Goal: Contribute content: Contribute content

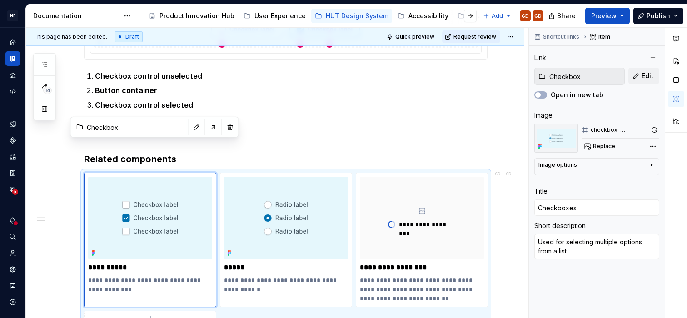
scroll to position [644, 0]
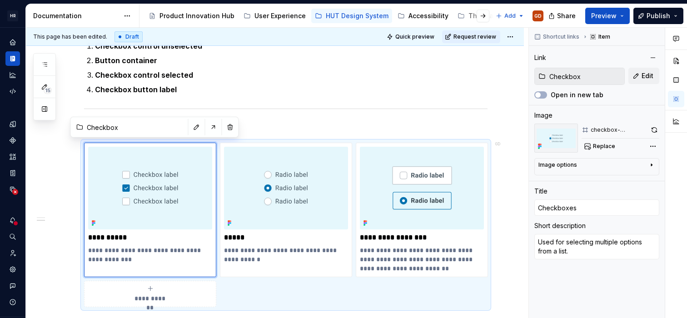
type textarea "*"
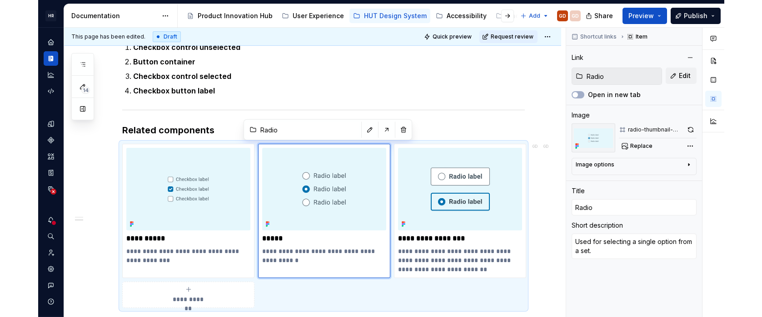
scroll to position [642, 0]
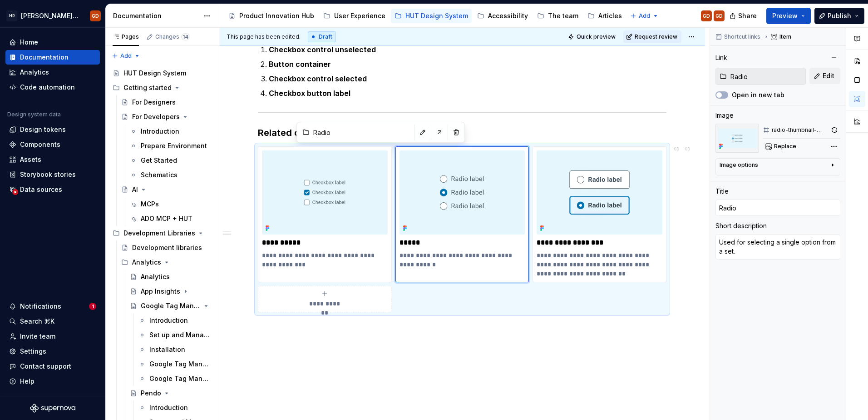
type textarea "*"
click at [328, 191] on img at bounding box center [325, 192] width 126 height 84
type input "Checkbox"
type input "Checkboxes"
type textarea "*"
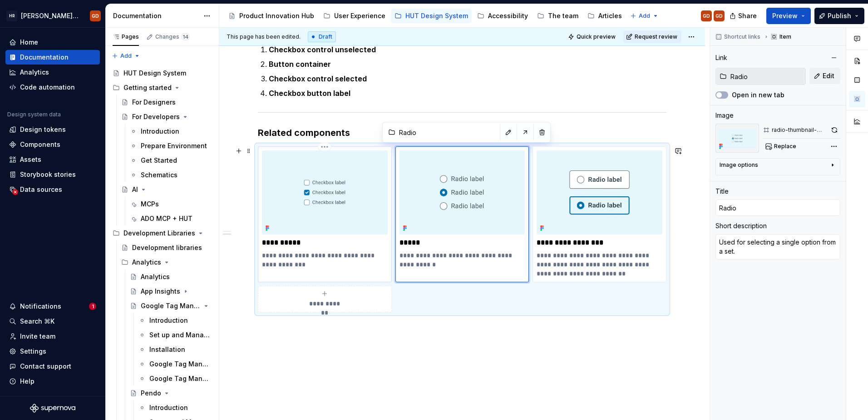
type input "Checkbox"
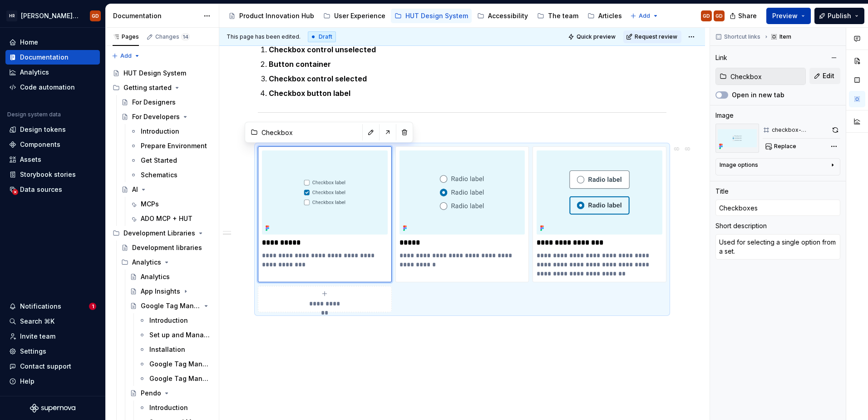
click at [686, 16] on button "Preview" at bounding box center [789, 16] width 45 height 16
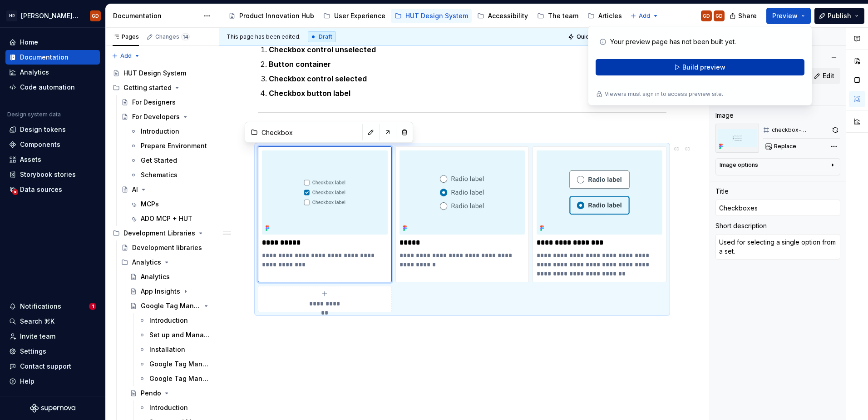
click at [686, 64] on span "Build preview" at bounding box center [704, 67] width 43 height 9
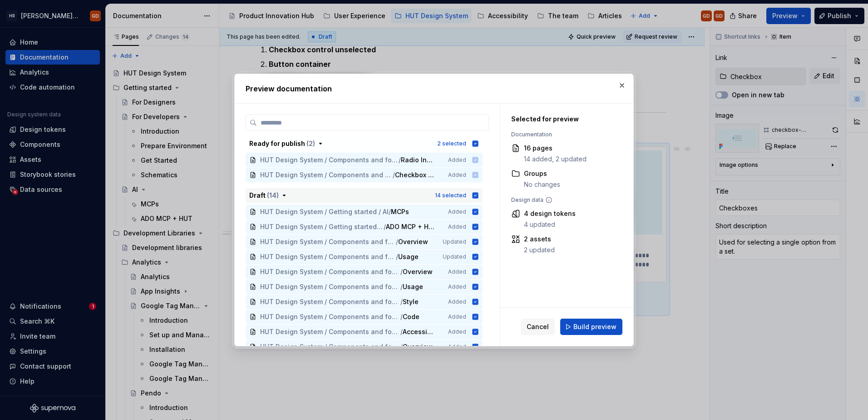
click at [478, 192] on icon "button" at bounding box center [475, 195] width 7 height 7
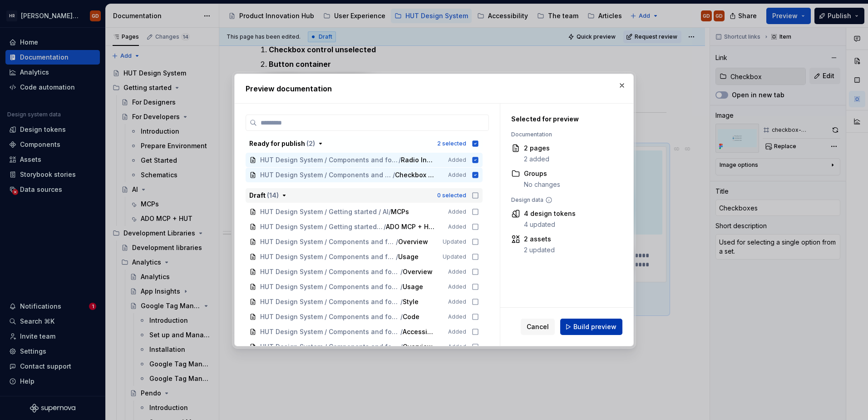
click at [583, 317] on span "Build preview" at bounding box center [595, 326] width 43 height 9
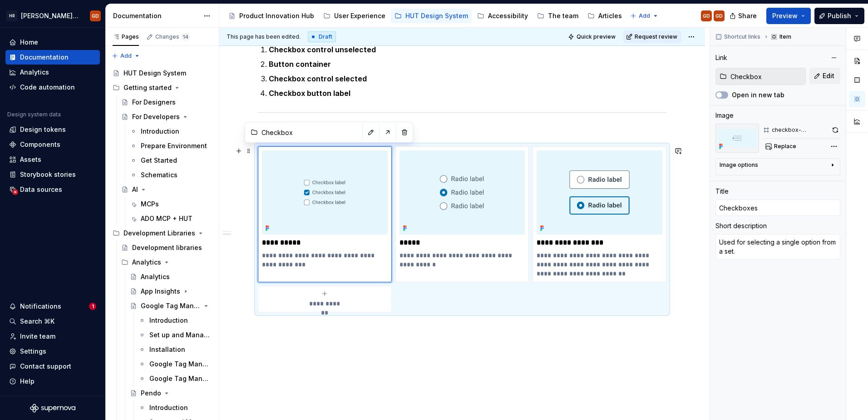
click at [686, 215] on div "**********" at bounding box center [462, 3] width 486 height 933
click at [425, 317] on div "**********" at bounding box center [462, 3] width 486 height 933
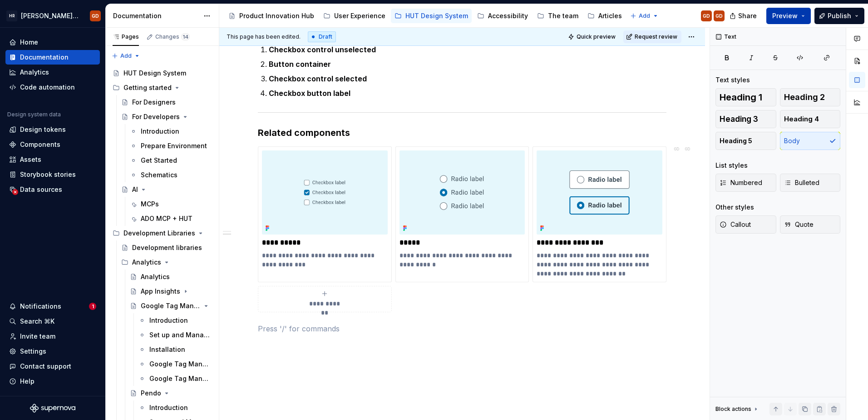
click at [686, 20] on span "Preview" at bounding box center [785, 15] width 25 height 9
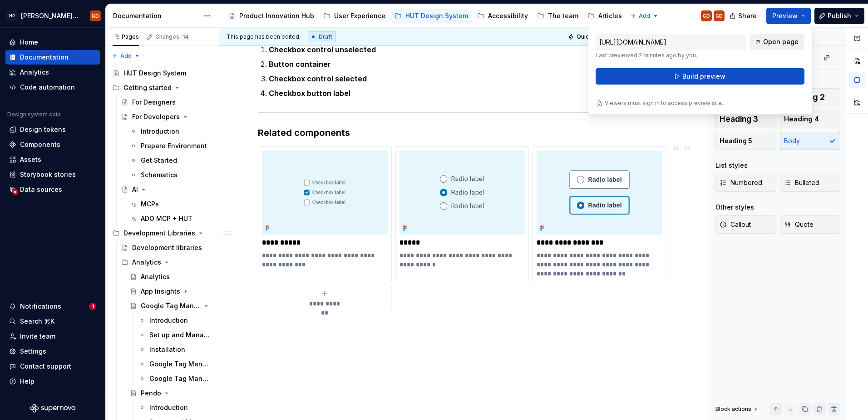
drag, startPoint x: 793, startPoint y: 20, endPoint x: 782, endPoint y: 45, distance: 27.2
click at [686, 45] on span "Open page" at bounding box center [780, 41] width 35 height 9
click at [686, 12] on span "Preview" at bounding box center [785, 15] width 25 height 9
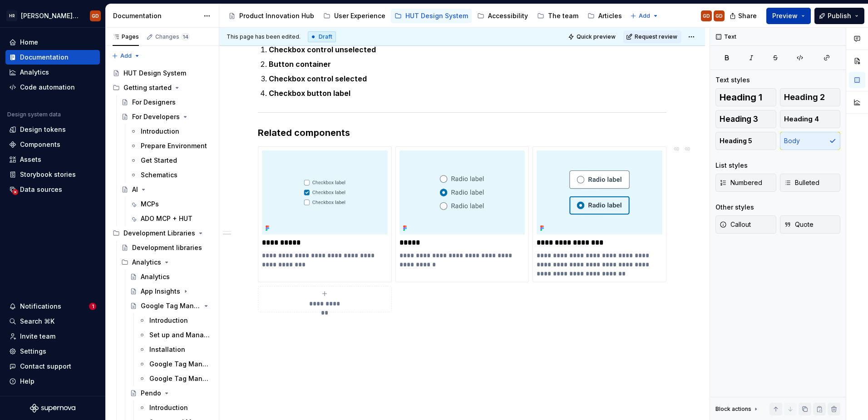
click at [686, 15] on span "Preview" at bounding box center [785, 15] width 25 height 9
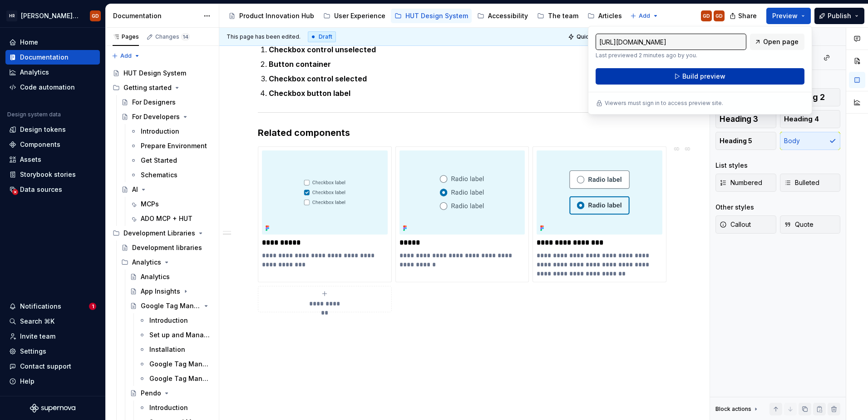
click at [686, 71] on button "Build preview" at bounding box center [700, 76] width 209 height 16
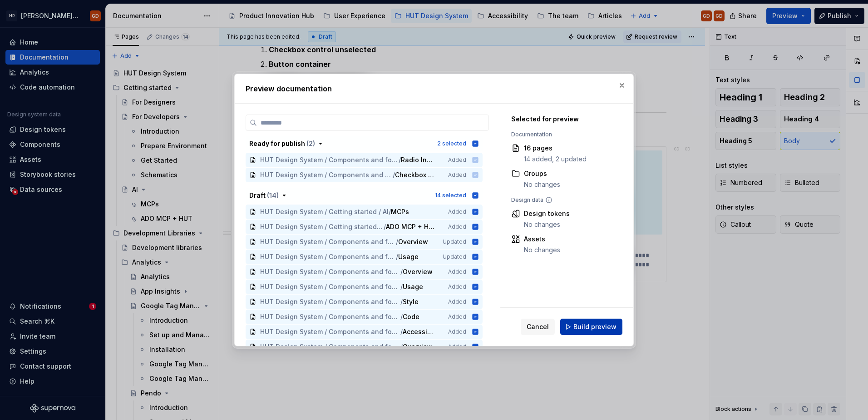
click at [588, 317] on span "Build preview" at bounding box center [595, 326] width 43 height 9
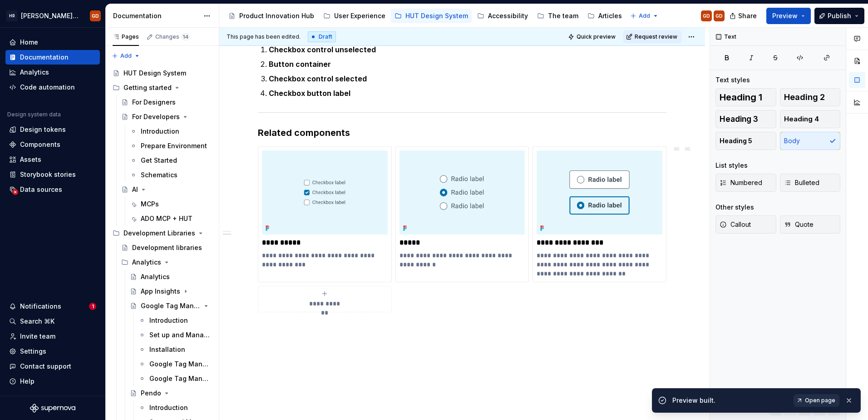
click at [686, 317] on span "Open page" at bounding box center [820, 399] width 30 height 7
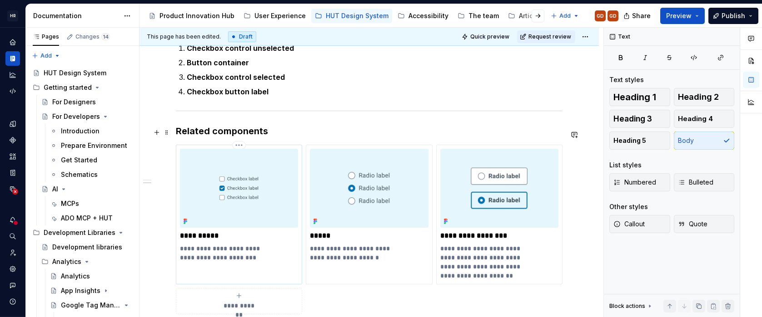
scroll to position [648, 0]
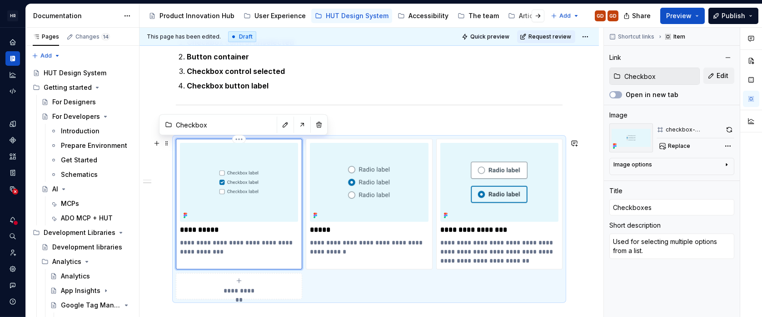
click at [265, 178] on img at bounding box center [239, 182] width 118 height 79
click at [386, 187] on img at bounding box center [369, 182] width 118 height 79
type textarea "*"
type input "Radio"
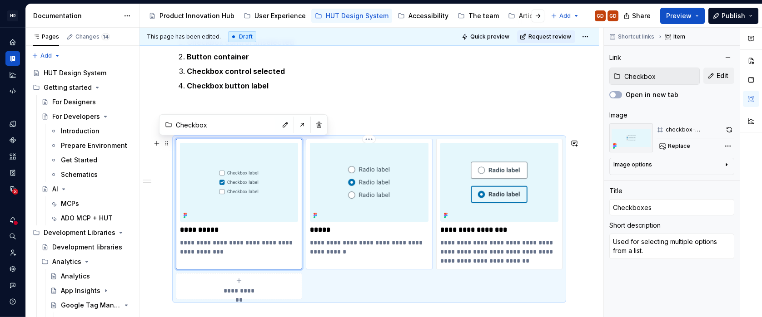
type input "Radio"
type textarea "Used for selecting a single option from a set."
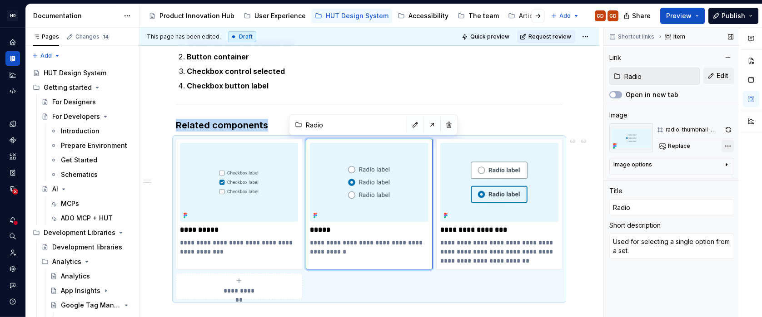
click at [686, 146] on div "Comments Open comments No comments yet Select ‘Comment’ from the block context …" at bounding box center [683, 173] width 158 height 290
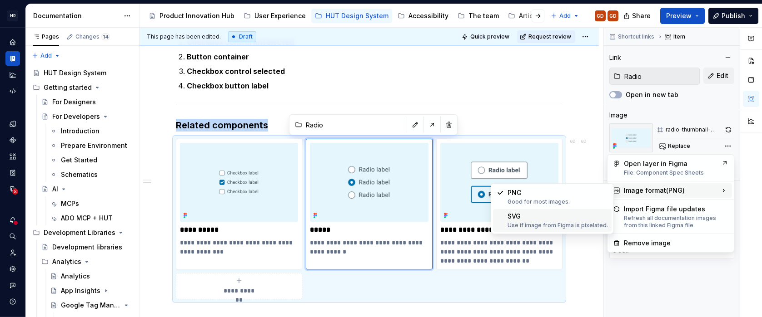
click at [551, 223] on div "Use if image from Figma is pixelated." at bounding box center [557, 225] width 100 height 7
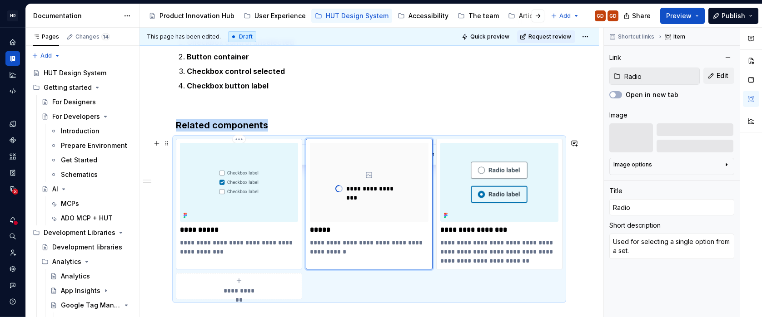
scroll to position [618, 0]
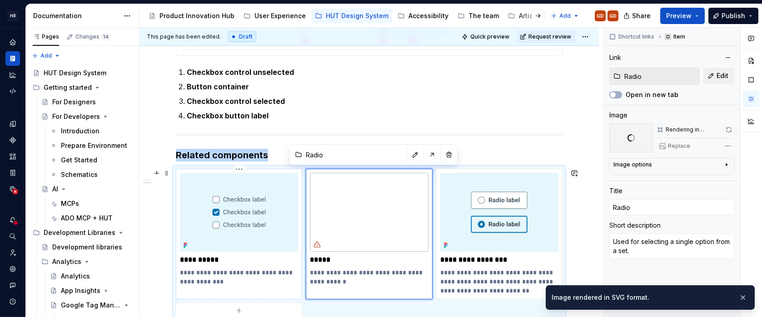
type textarea "*"
type input "Checkbox"
type input "Checkboxes"
type textarea "Used for selecting multiple options from a list."
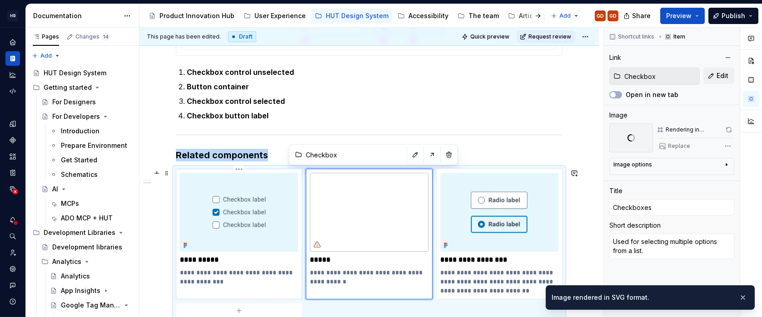
click at [260, 204] on img at bounding box center [239, 212] width 118 height 79
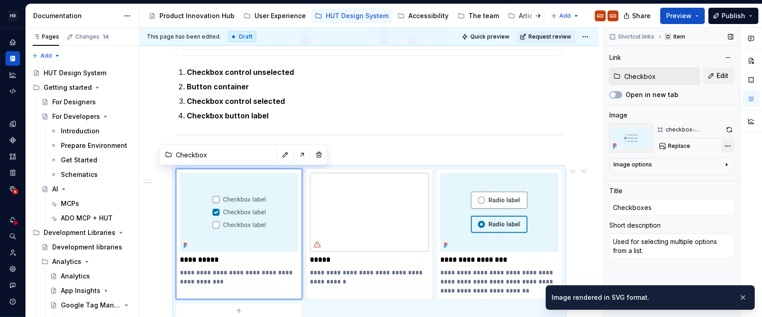
click at [686, 146] on div "Comments Open comments No comments yet Select ‘Comment’ from the block context …" at bounding box center [683, 173] width 158 height 290
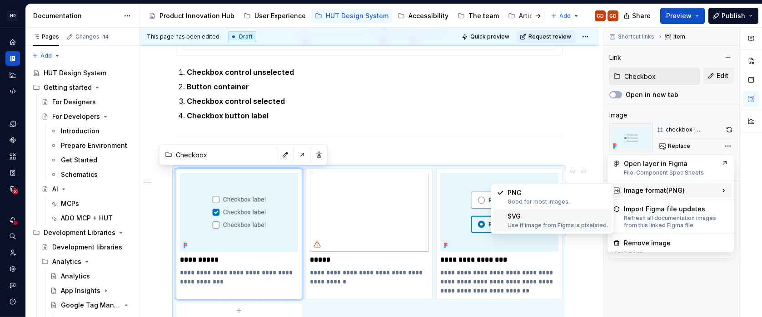
click at [536, 223] on div "Use if image from Figma is pixelated." at bounding box center [557, 225] width 100 height 7
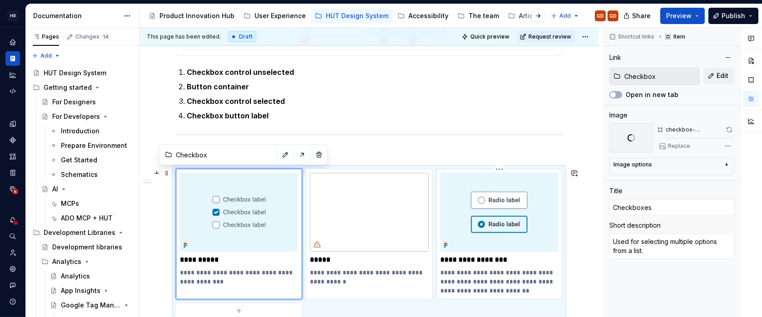
type textarea "*"
type input "Radio Input Button"
type textarea "Allows users to select a single option from a group with distinct selected and …"
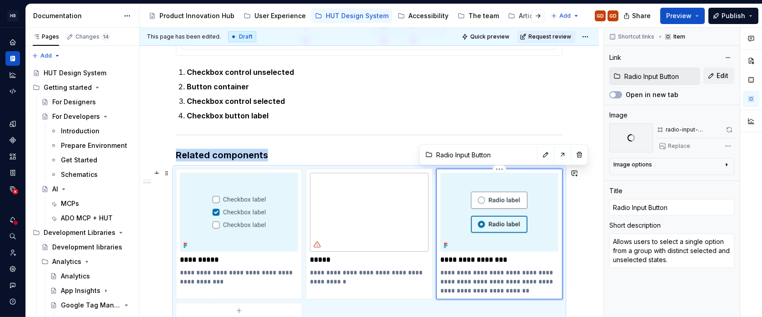
click at [528, 222] on img at bounding box center [499, 212] width 118 height 79
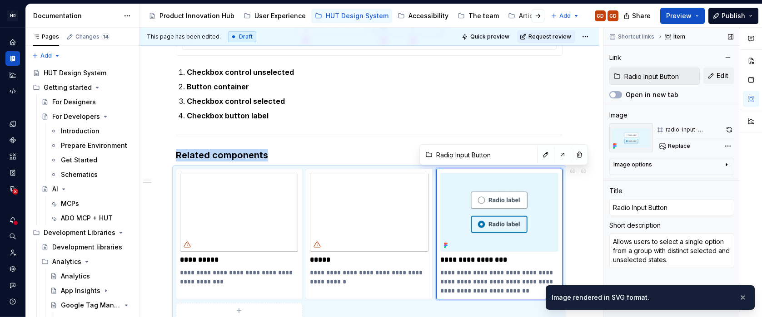
click at [686, 163] on div "Image options" at bounding box center [667, 166] width 109 height 11
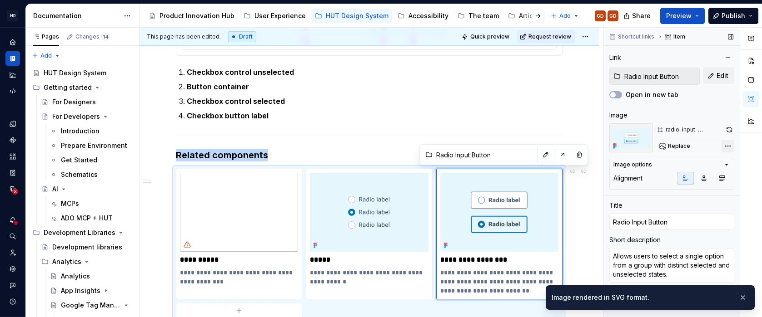
click at [686, 147] on div "Comments Open comments No comments yet Select ‘Comment’ from the block context …" at bounding box center [683, 173] width 158 height 290
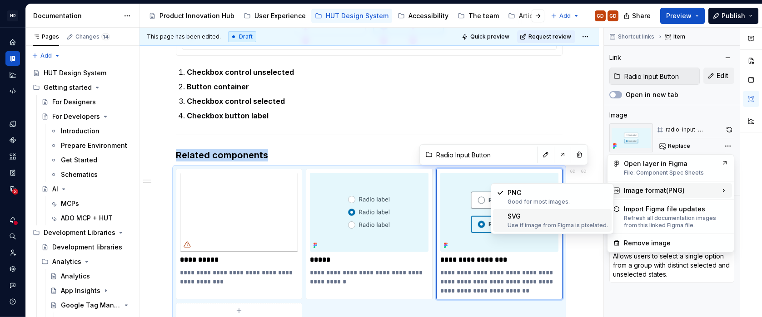
click at [519, 215] on div "SVG Use if image from Figma is pixelated." at bounding box center [557, 220] width 100 height 17
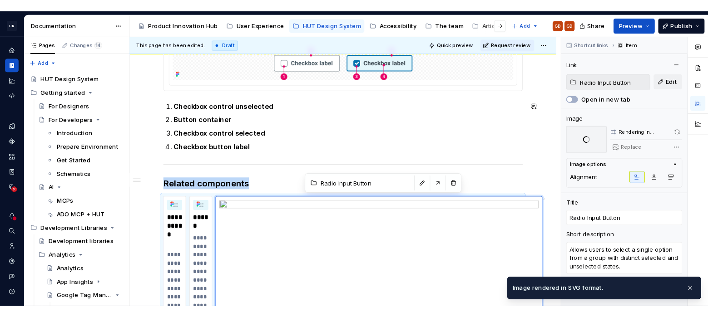
scroll to position [679, 0]
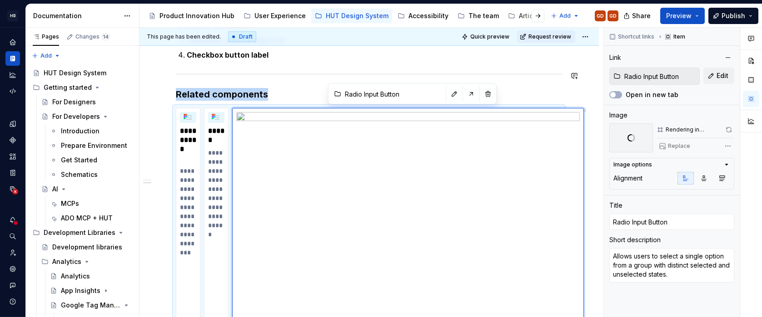
click at [583, 91] on div "**********" at bounding box center [368, 23] width 459 height 1046
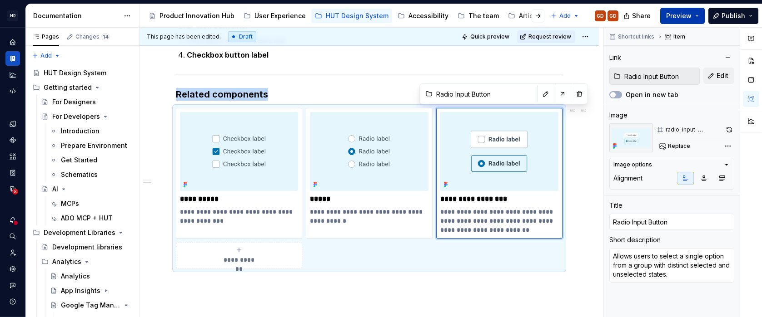
click at [686, 15] on button "Preview" at bounding box center [682, 16] width 45 height 16
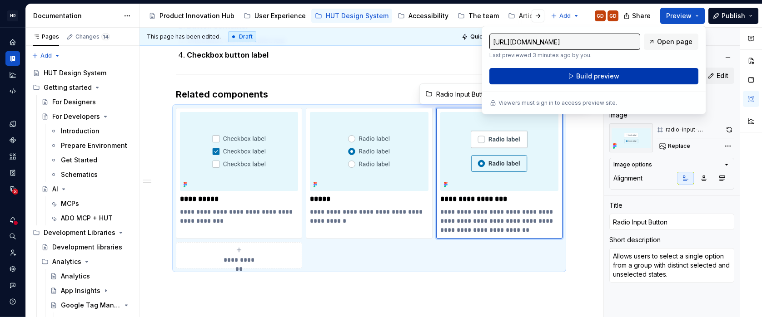
drag, startPoint x: 693, startPoint y: 15, endPoint x: 654, endPoint y: 78, distance: 74.4
click at [654, 78] on button "Build preview" at bounding box center [593, 76] width 209 height 16
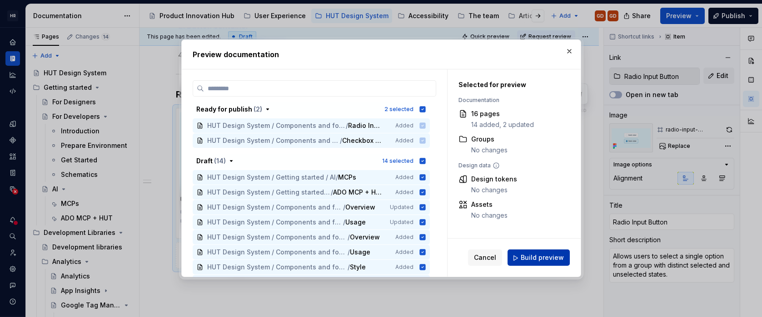
click at [537, 257] on span "Build preview" at bounding box center [541, 258] width 43 height 9
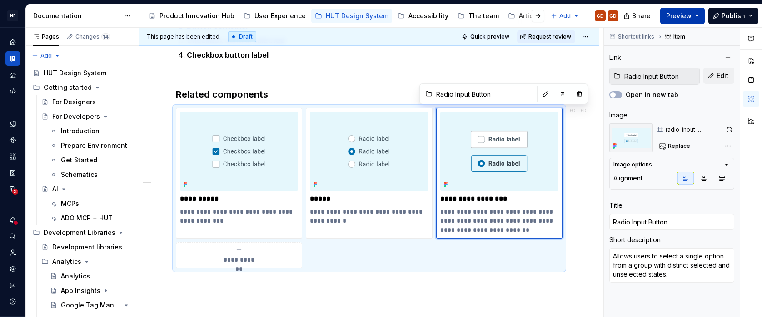
click at [672, 14] on span "Preview" at bounding box center [678, 15] width 25 height 9
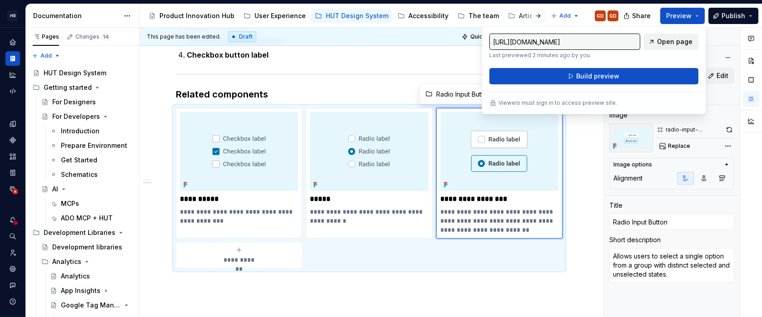
drag, startPoint x: 672, startPoint y: 14, endPoint x: 661, endPoint y: 38, distance: 26.2
click at [661, 38] on span "Open page" at bounding box center [674, 41] width 35 height 9
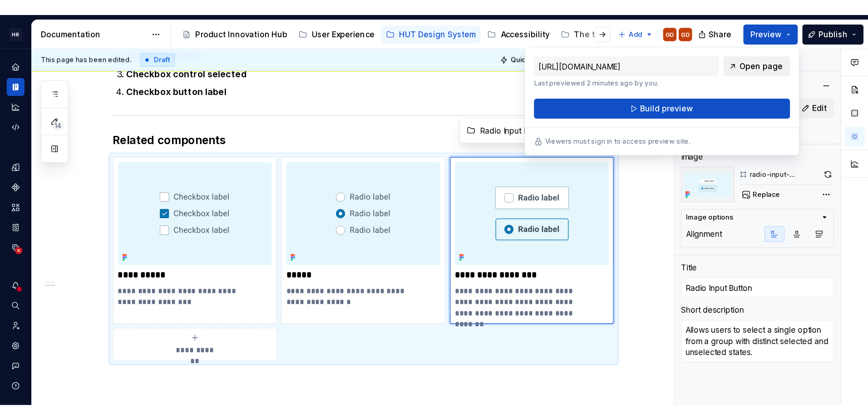
scroll to position [660, 0]
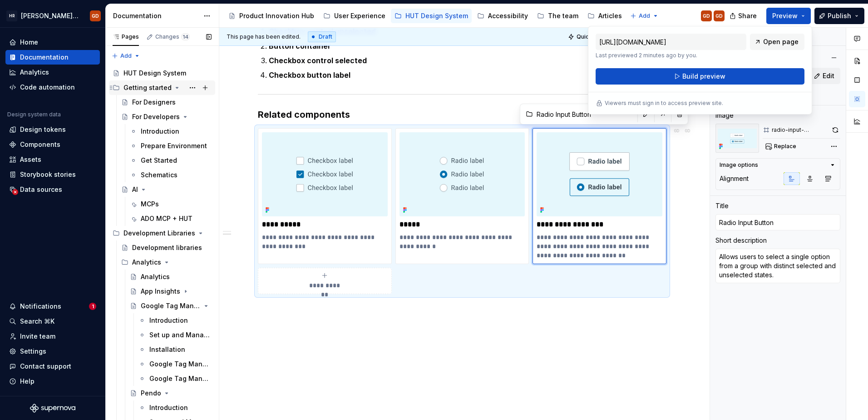
click at [176, 88] on icon "Page tree" at bounding box center [177, 87] width 2 height 1
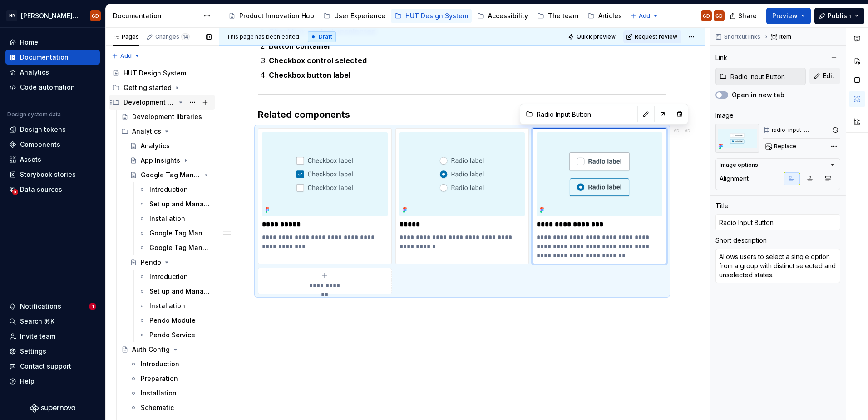
click at [177, 101] on icon "Page tree" at bounding box center [180, 102] width 7 height 7
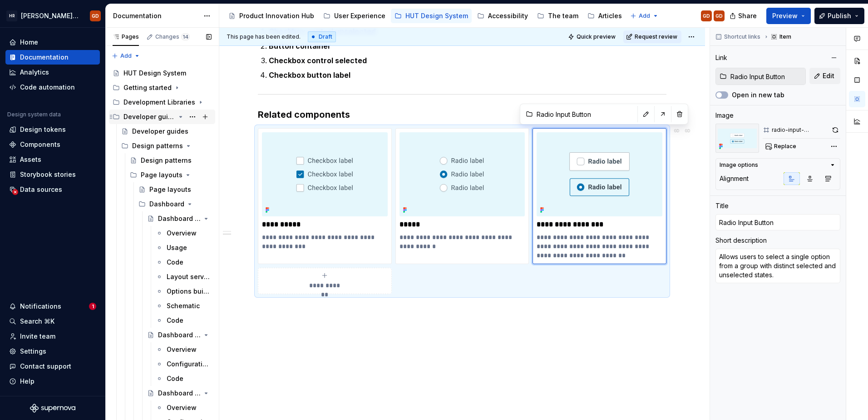
click at [177, 116] on icon "Page tree" at bounding box center [180, 116] width 7 height 7
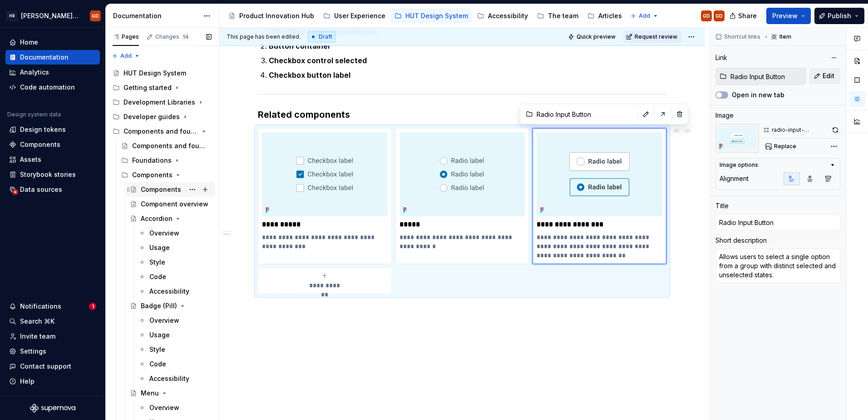
click at [158, 188] on div "Components" at bounding box center [161, 189] width 40 height 9
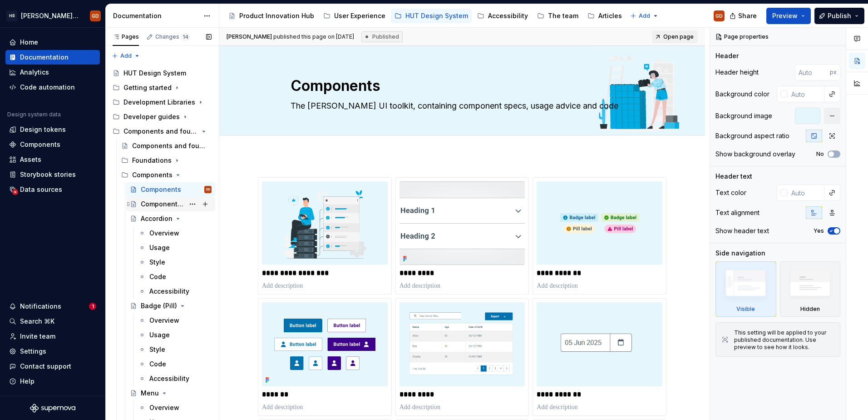
click at [159, 202] on div "Component overview" at bounding box center [163, 203] width 44 height 9
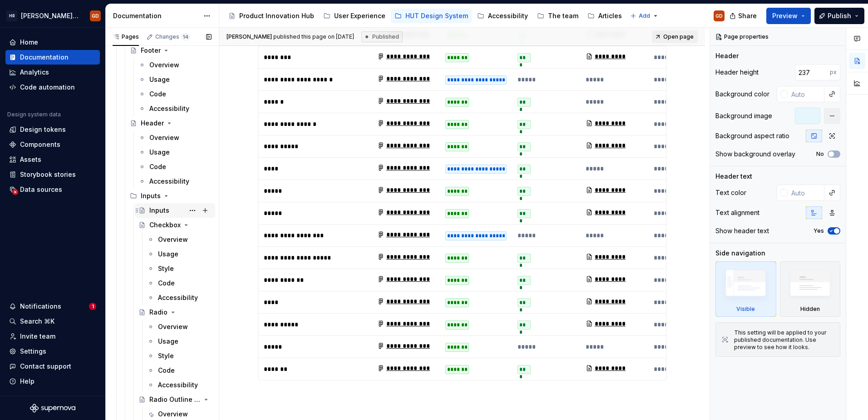
scroll to position [1181, 0]
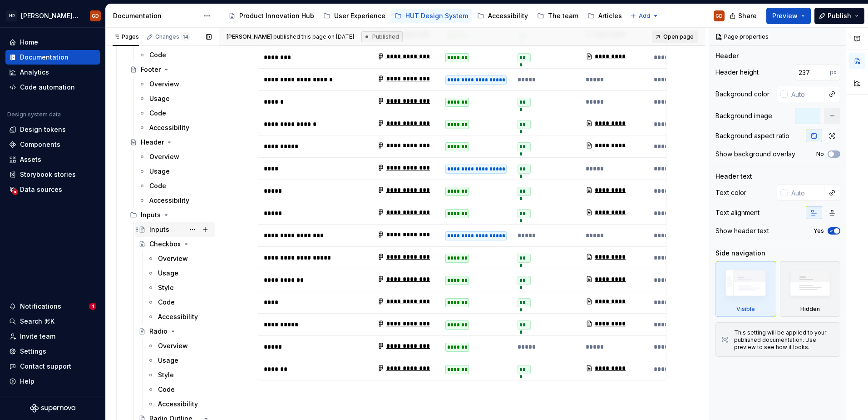
click at [155, 228] on div "Inputs" at bounding box center [159, 229] width 20 height 9
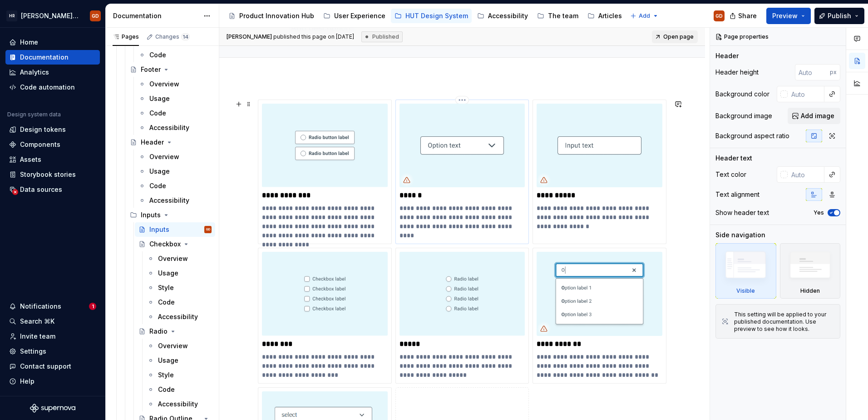
scroll to position [136, 0]
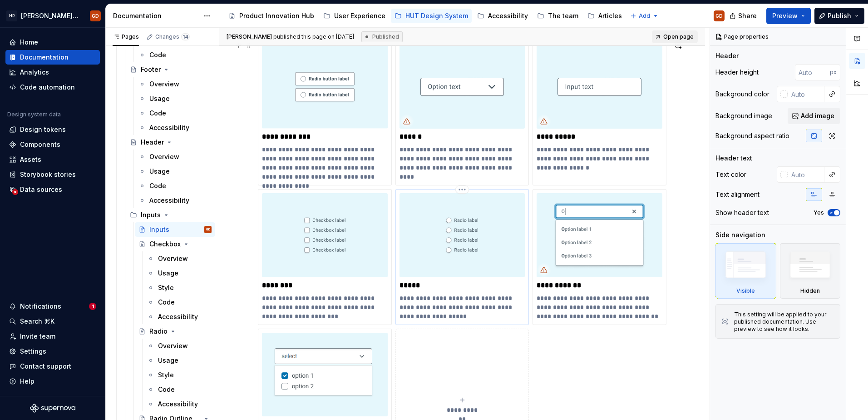
click at [458, 226] on img at bounding box center [463, 235] width 126 height 84
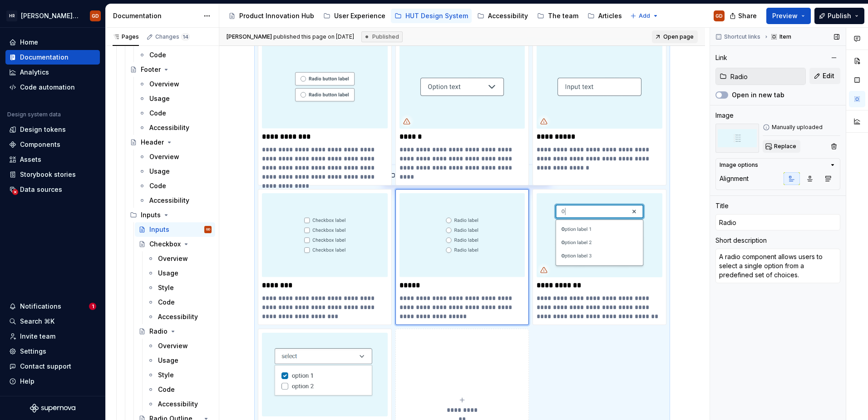
click at [686, 144] on span "Replace" at bounding box center [785, 146] width 22 height 7
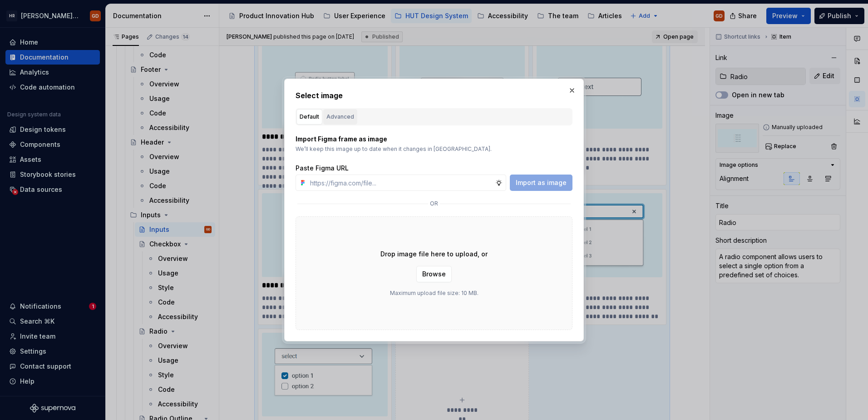
click at [342, 116] on div "Advanced" at bounding box center [341, 116] width 28 height 9
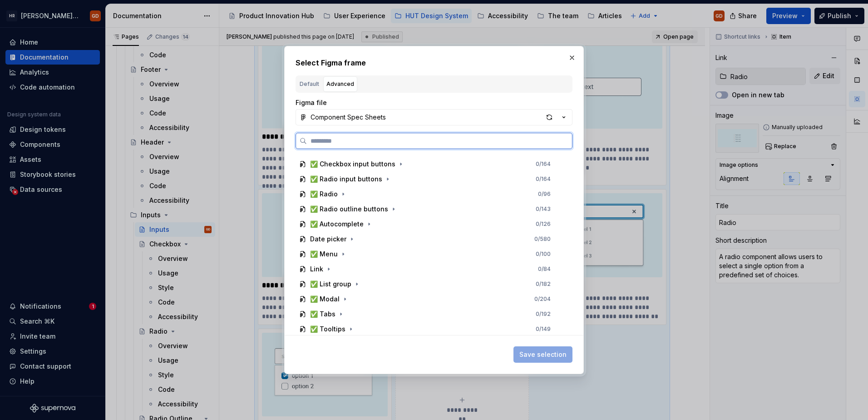
scroll to position [313, 0]
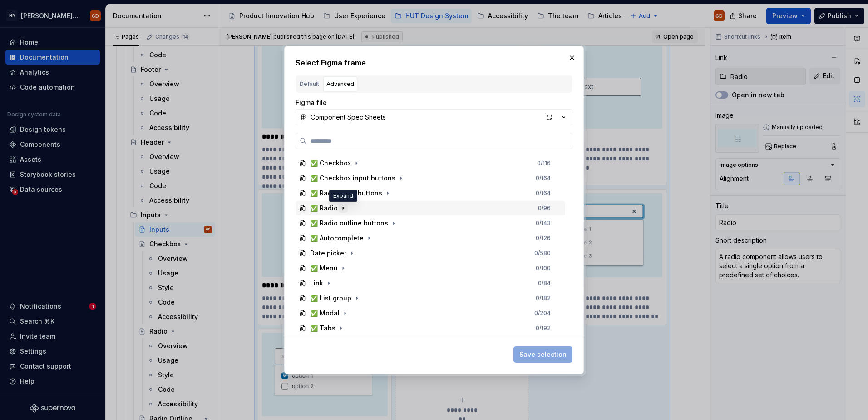
click at [342, 209] on icon "button" at bounding box center [343, 207] width 7 height 7
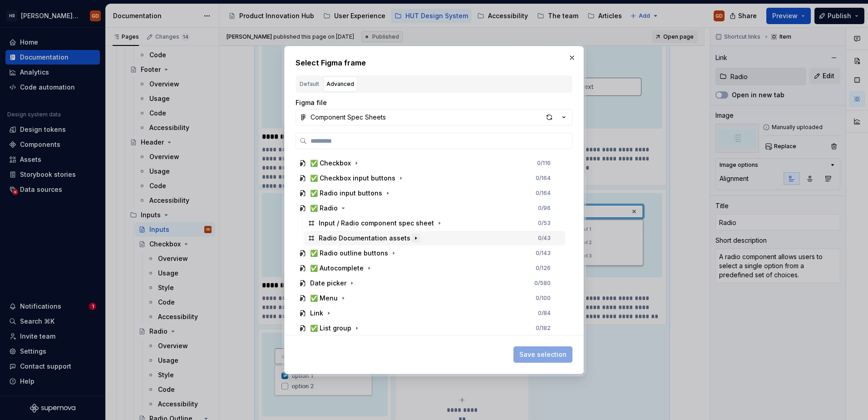
click at [416, 238] on icon "button" at bounding box center [416, 238] width 1 height 2
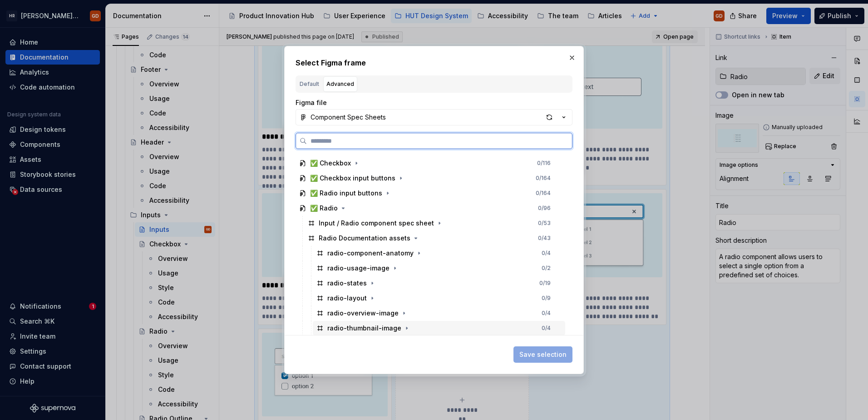
click at [390, 317] on div "radio-thumbnail-image" at bounding box center [364, 327] width 74 height 9
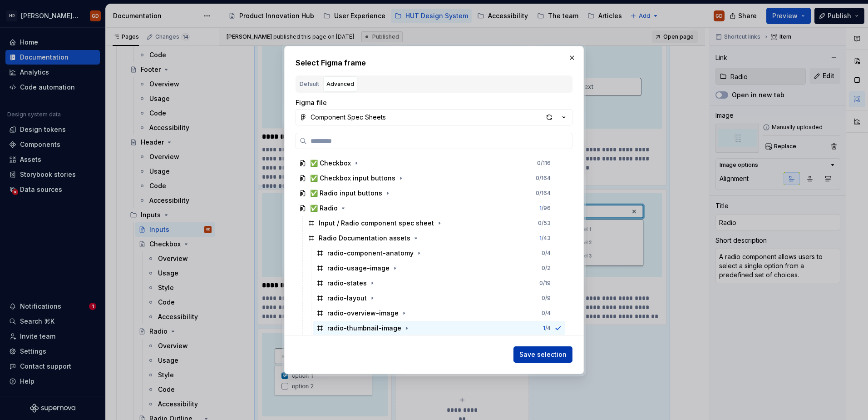
click at [545, 317] on span "Save selection" at bounding box center [543, 354] width 47 height 9
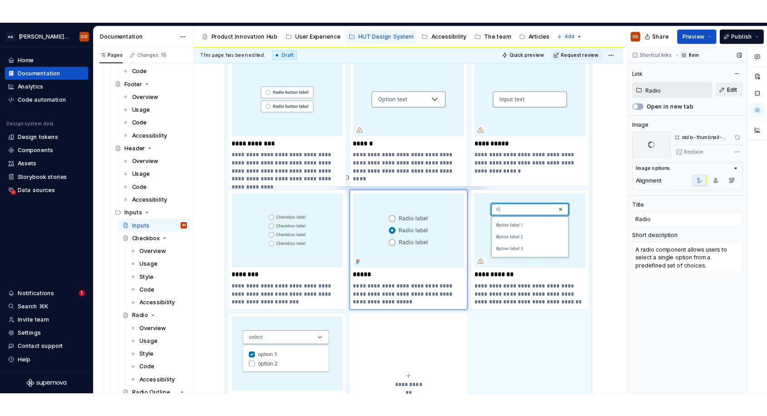
scroll to position [211, 0]
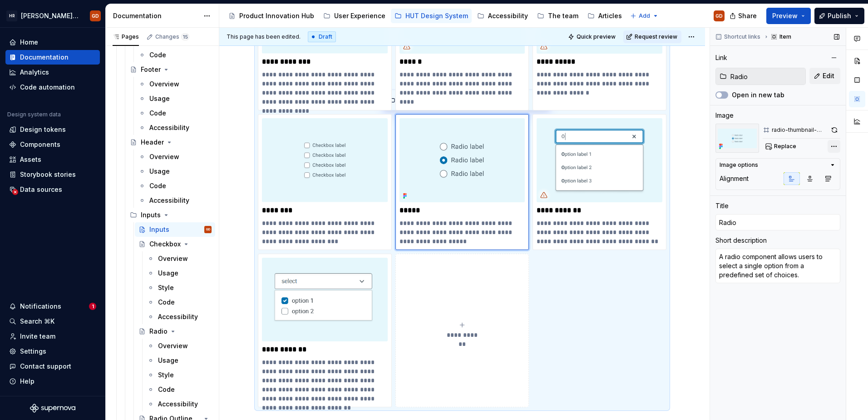
click at [686, 147] on div "Comments Open comments No comments yet Select ‘Comment’ from the block context …" at bounding box center [789, 224] width 158 height 392
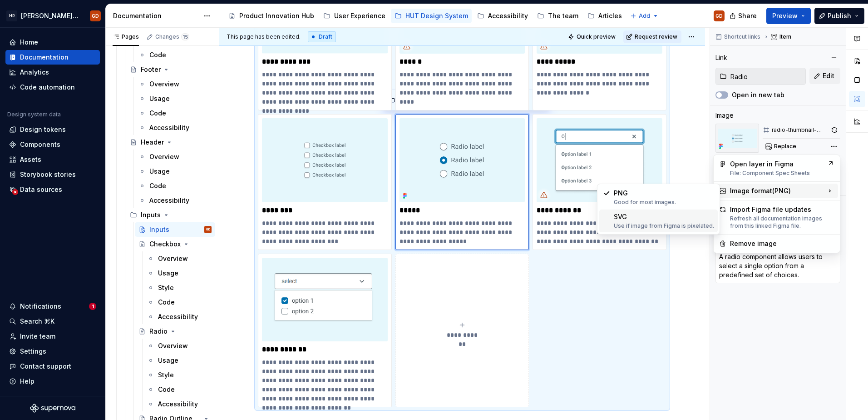
click at [643, 222] on div "SVG Use if image from Figma is pixelated." at bounding box center [664, 220] width 100 height 17
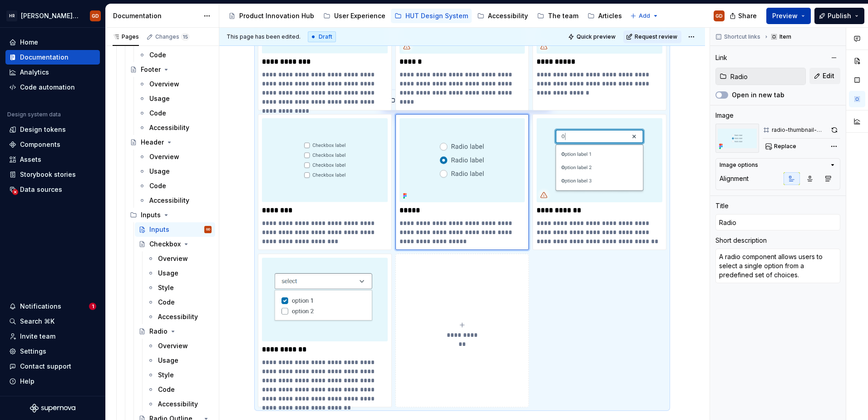
click at [686, 15] on span "Preview" at bounding box center [785, 15] width 25 height 9
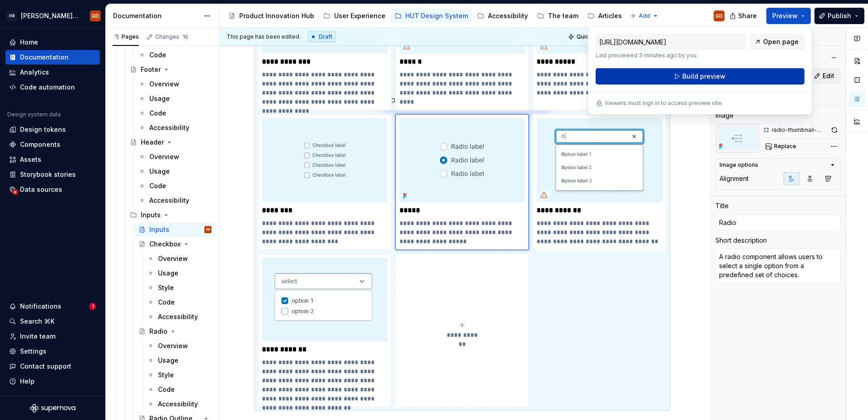
click at [686, 77] on span "Build preview" at bounding box center [704, 76] width 43 height 9
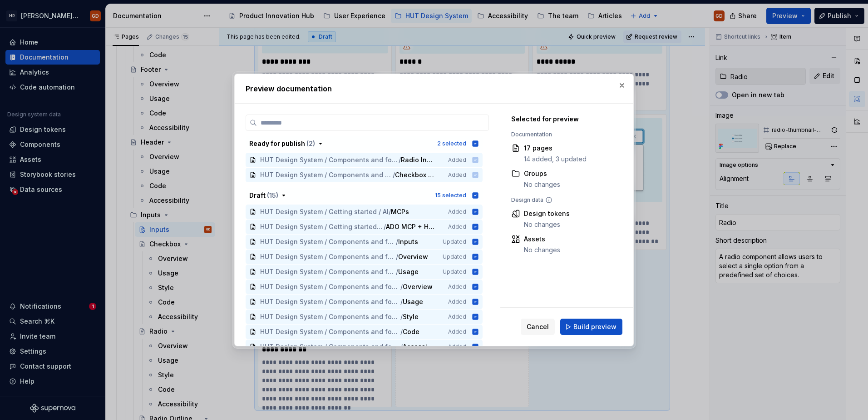
click at [603, 317] on span "Build preview" at bounding box center [595, 326] width 43 height 9
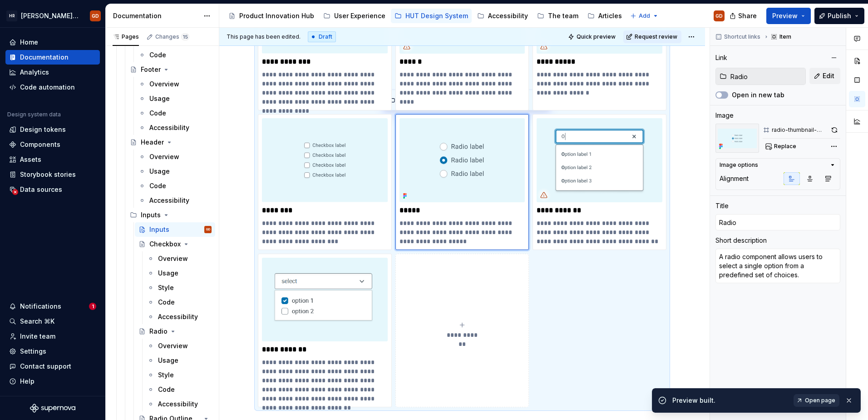
click at [686, 317] on span "Open page" at bounding box center [820, 399] width 30 height 7
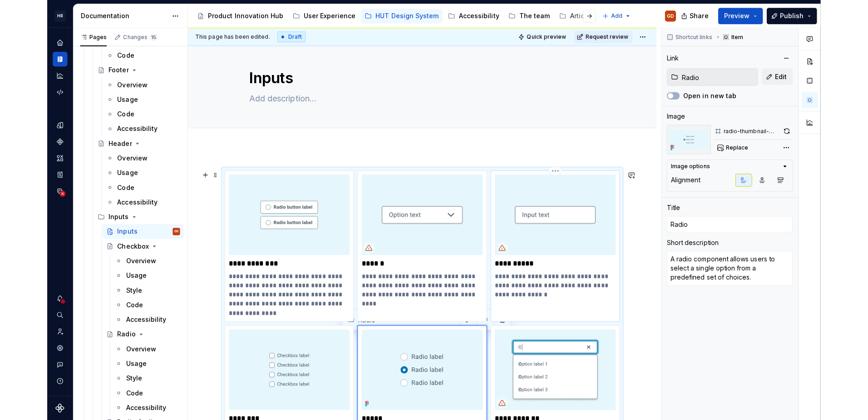
scroll to position [0, 0]
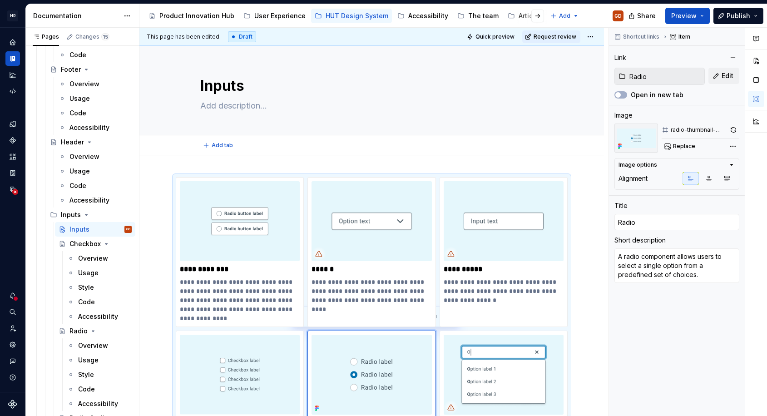
click at [456, 151] on div "Add tab" at bounding box center [371, 145] width 343 height 13
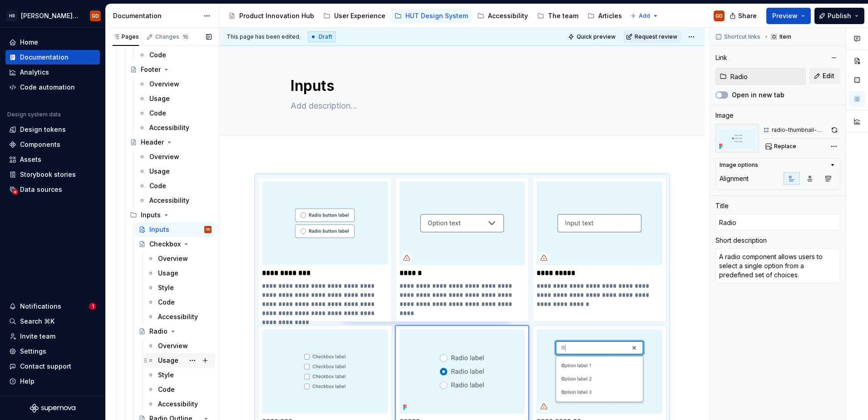
click at [185, 244] on icon "Page tree" at bounding box center [186, 243] width 2 height 1
click at [173, 258] on icon "Page tree" at bounding box center [173, 258] width 2 height 1
click at [180, 273] on icon "Page tree" at bounding box center [181, 272] width 2 height 1
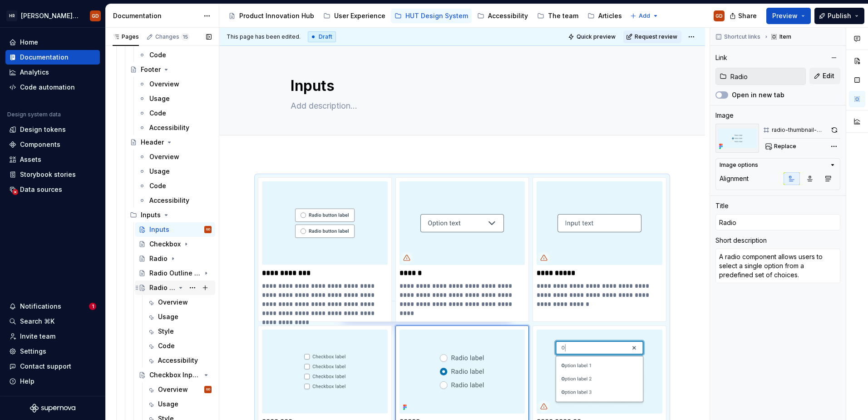
click at [178, 286] on icon "Page tree" at bounding box center [180, 287] width 7 height 7
click at [178, 302] on icon "Page tree" at bounding box center [180, 301] width 7 height 7
click at [180, 317] on icon "Page tree" at bounding box center [181, 331] width 2 height 1
click at [177, 317] on icon "Page tree" at bounding box center [180, 360] width 7 height 7
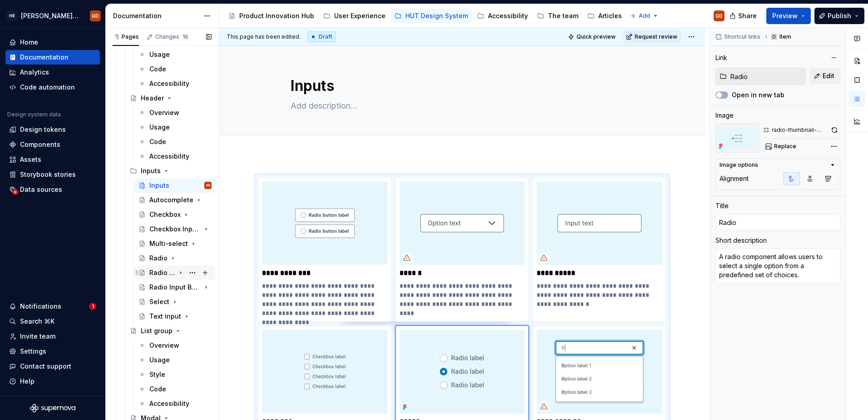
scroll to position [1272, 0]
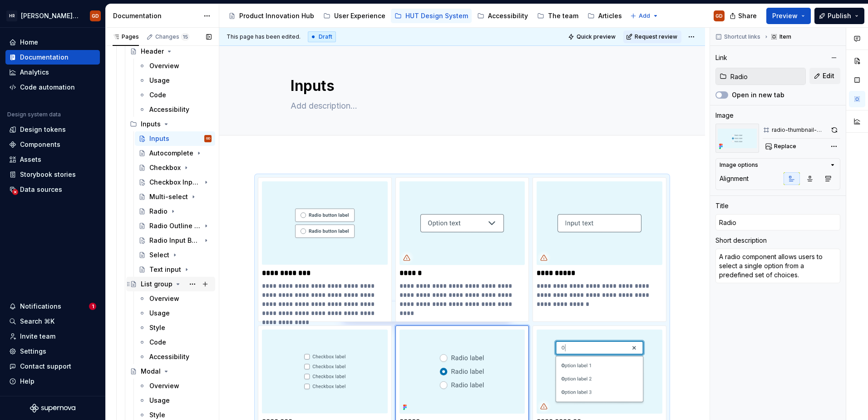
click at [177, 282] on icon "Page tree" at bounding box center [177, 283] width 7 height 7
click at [163, 297] on icon "Page tree" at bounding box center [166, 298] width 7 height 7
click at [172, 317] on icon "Page tree" at bounding box center [173, 342] width 2 height 1
click at [171, 317] on icon "Page tree" at bounding box center [169, 356] width 7 height 7
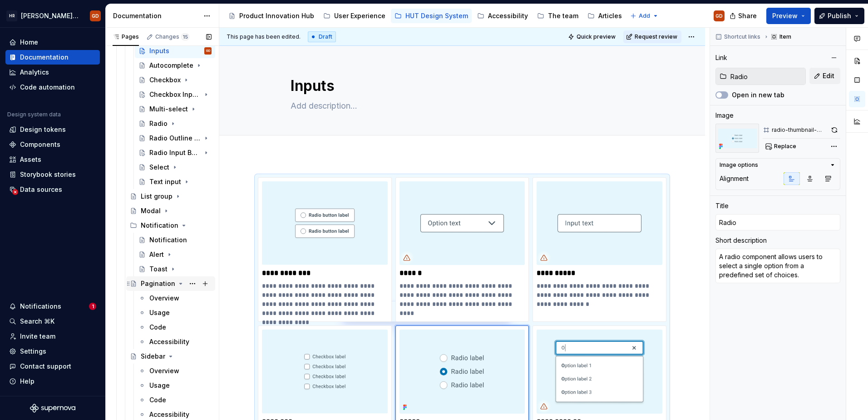
scroll to position [1362, 0]
click at [177, 282] on icon "Page tree" at bounding box center [180, 280] width 7 height 7
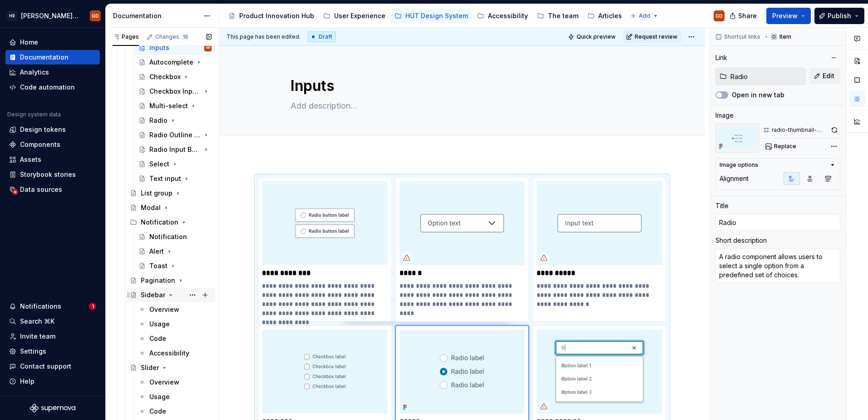
click at [170, 294] on icon "Page tree" at bounding box center [171, 294] width 2 height 1
click at [163, 308] on icon "Page tree" at bounding box center [164, 309] width 7 height 7
click at [169, 317] on icon "Page tree" at bounding box center [170, 323] width 7 height 7
click at [163, 317] on icon "Page tree" at bounding box center [164, 338] width 7 height 7
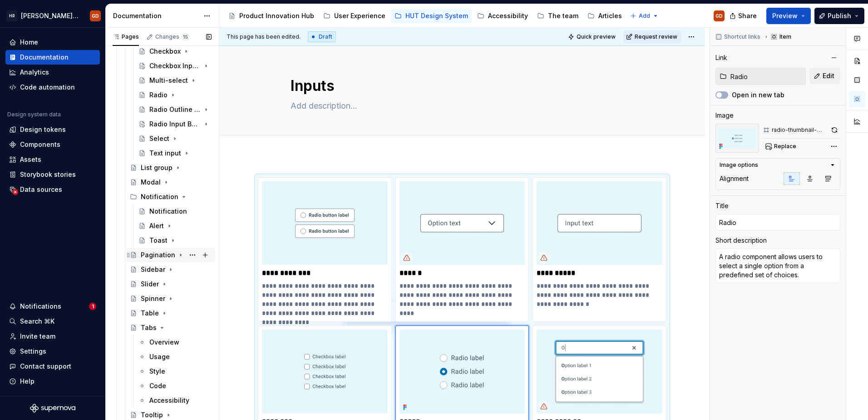
drag, startPoint x: 162, startPoint y: 327, endPoint x: 163, endPoint y: 332, distance: 4.6
click at [161, 317] on icon "Page tree" at bounding box center [162, 327] width 2 height 1
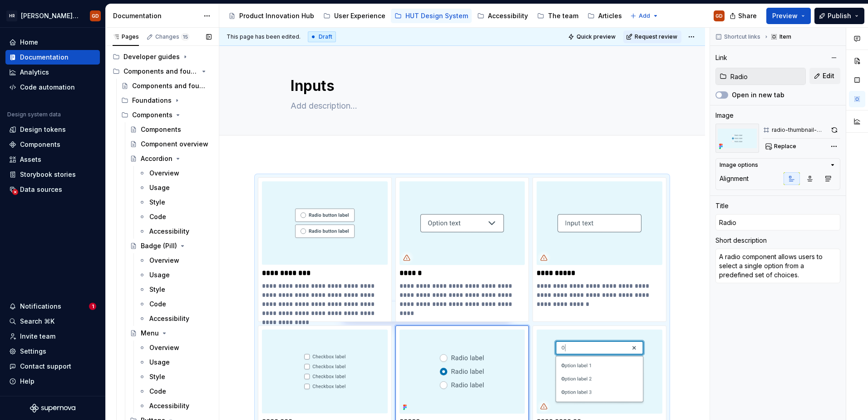
scroll to position [0, 0]
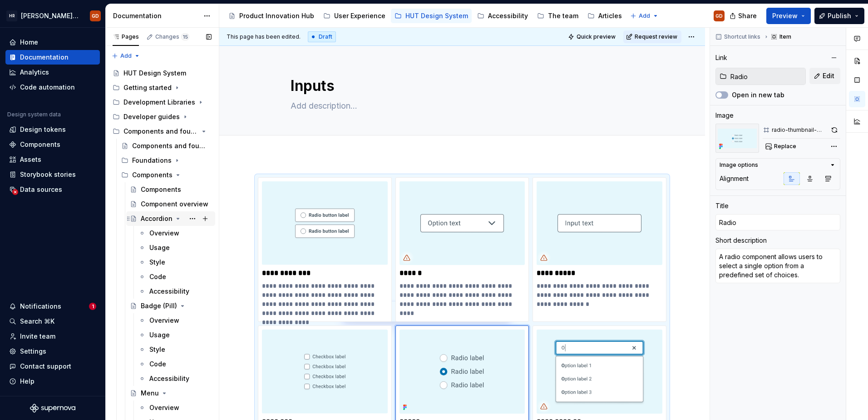
click at [177, 218] on icon "Page tree" at bounding box center [178, 218] width 2 height 1
click at [180, 233] on icon "Page tree" at bounding box center [181, 233] width 2 height 1
click at [162, 248] on icon "Page tree" at bounding box center [164, 247] width 7 height 7
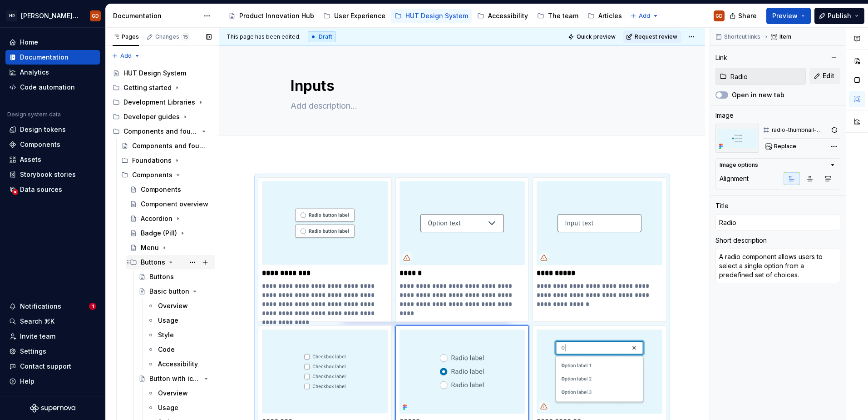
click at [170, 262] on icon "Page tree" at bounding box center [170, 261] width 7 height 7
click at [173, 276] on icon "Page tree" at bounding box center [175, 276] width 7 height 7
click at [180, 291] on icon "Page tree" at bounding box center [181, 291] width 2 height 1
click at [180, 292] on icon "Page tree" at bounding box center [180, 291] width 1 height 2
click at [178, 317] on icon "Page tree" at bounding box center [180, 320] width 7 height 7
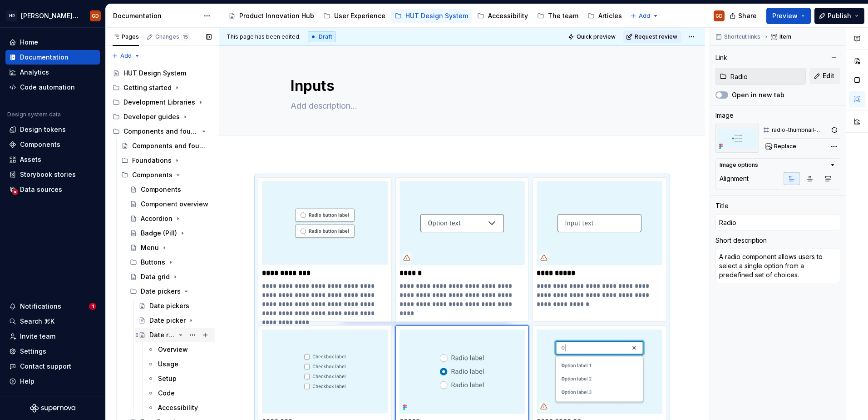
click at [180, 317] on icon "Page tree" at bounding box center [181, 334] width 2 height 1
click at [180, 317] on icon "Page tree" at bounding box center [181, 349] width 2 height 1
click at [167, 317] on icon "Page tree" at bounding box center [166, 363] width 7 height 7
click at [167, 317] on icon "Page tree" at bounding box center [169, 378] width 7 height 7
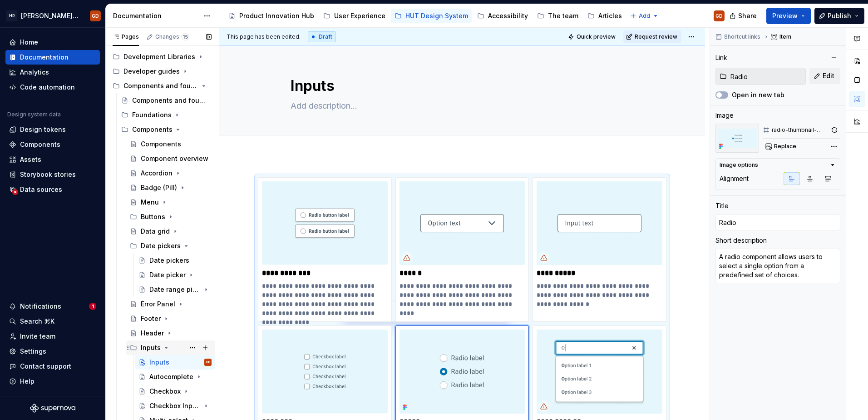
click at [167, 317] on icon "Page tree" at bounding box center [166, 347] width 7 height 7
click at [177, 245] on icon "Page tree" at bounding box center [180, 245] width 7 height 7
click at [177, 317] on icon "Page tree" at bounding box center [180, 347] width 7 height 7
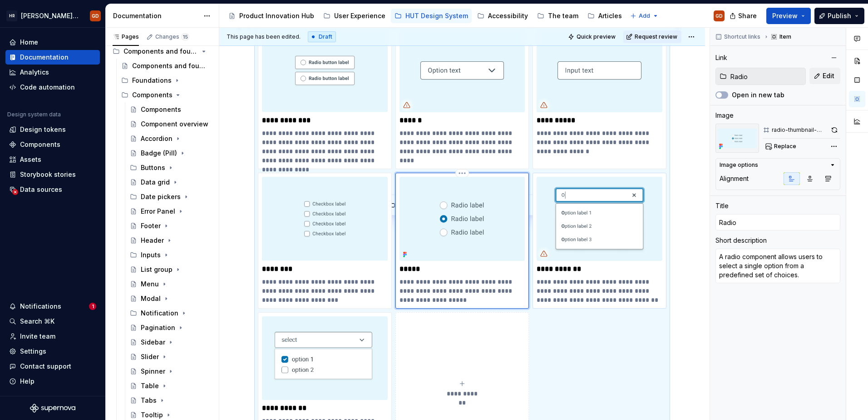
scroll to position [91, 0]
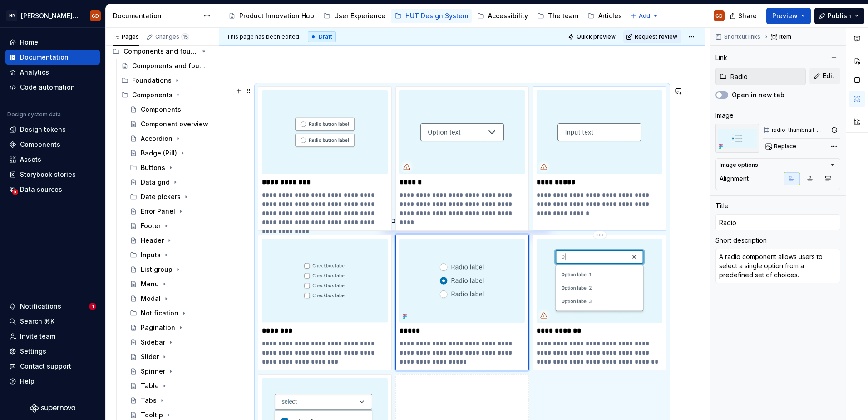
type textarea "*"
type input "Autocomplete"
type textarea "A text input which provides suggestions to users as they type. Suggestions are …"
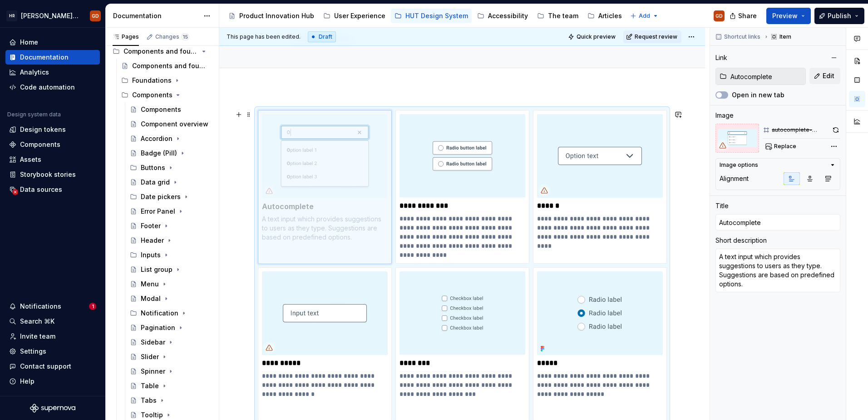
drag, startPoint x: 606, startPoint y: 240, endPoint x: 357, endPoint y: 107, distance: 281.6
click at [349, 102] on body "HR Hymans UI Toolkit (HUT) GD Home Documentation Analytics Code automation Desi…" at bounding box center [434, 210] width 868 height 420
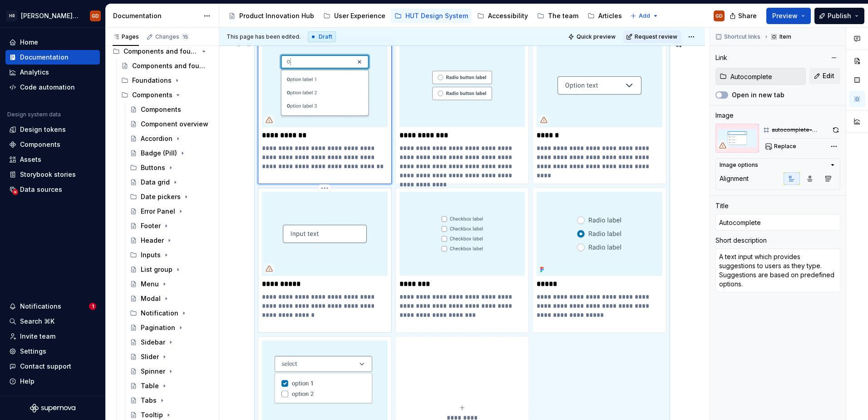
scroll to position [113, 0]
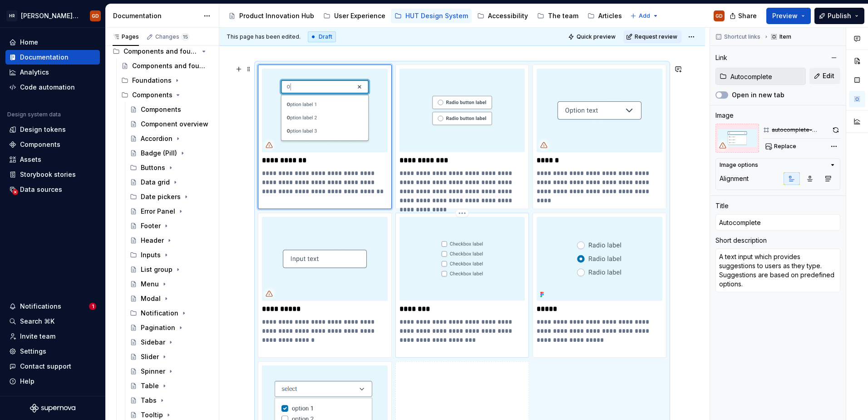
type textarea "*"
type input "Checkbox"
type textarea "A checkbox component allows users to select a single option from a predefined s…"
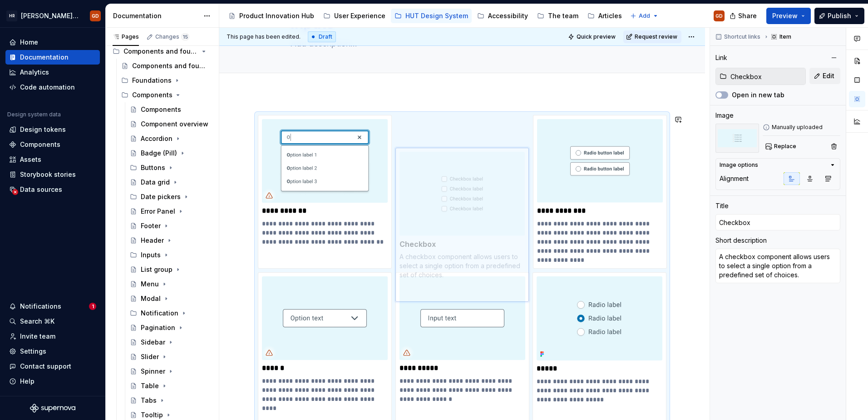
drag, startPoint x: 481, startPoint y: 216, endPoint x: 477, endPoint y: 84, distance: 131.8
click at [481, 76] on body "HR Hymans UI Toolkit (HUT) GD Home Documentation Analytics Code automation Desi…" at bounding box center [434, 210] width 868 height 420
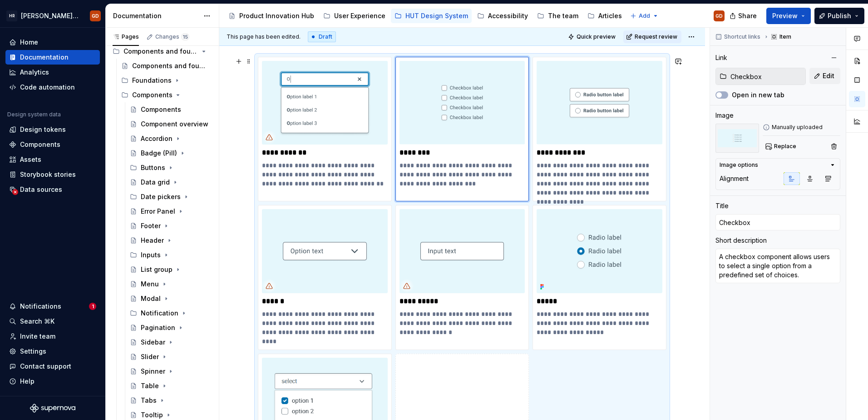
scroll to position [166, 0]
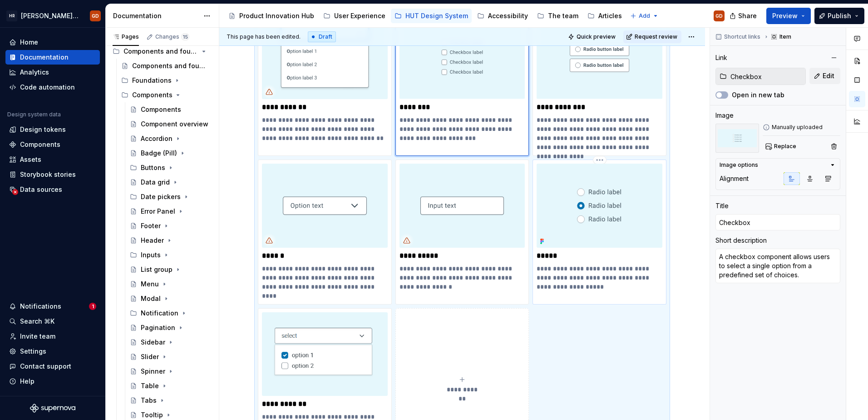
type textarea "*"
type input "Radio"
type textarea "A radio component allows users to select a single option from a predefined set …"
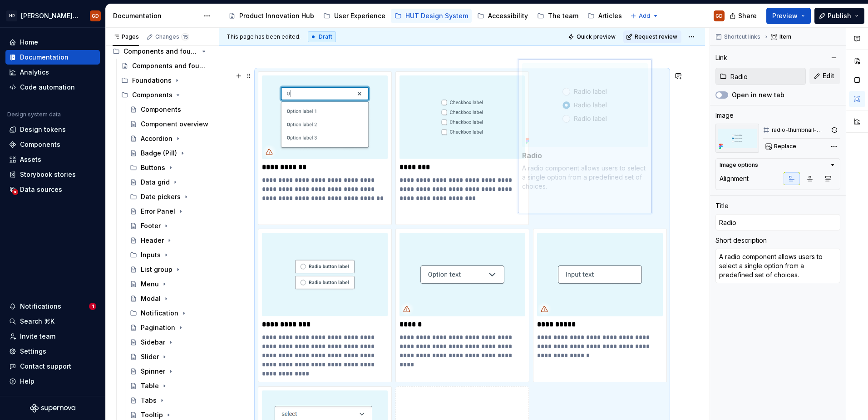
scroll to position [100, 0]
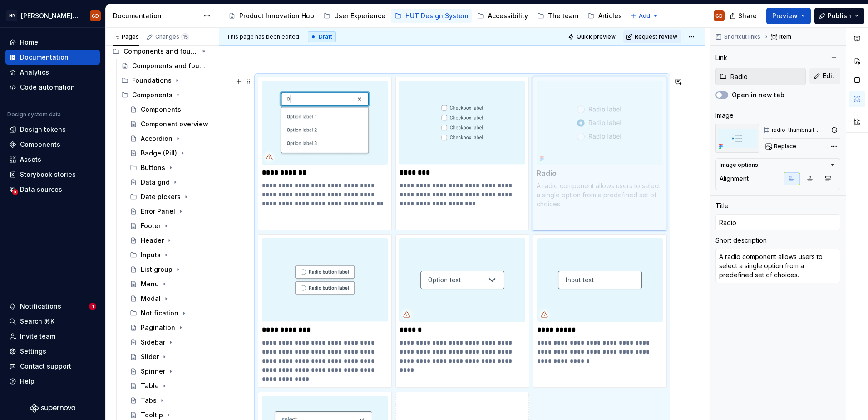
drag, startPoint x: 561, startPoint y: 173, endPoint x: 553, endPoint y: 118, distance: 56.5
click at [553, 118] on body "HR Hymans UI Toolkit (HUT) GD Home Documentation Analytics Code automation Desi…" at bounding box center [434, 210] width 868 height 420
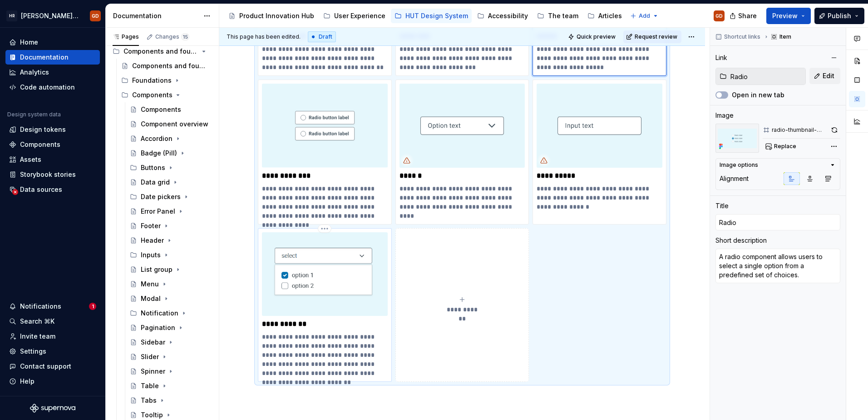
scroll to position [146, 0]
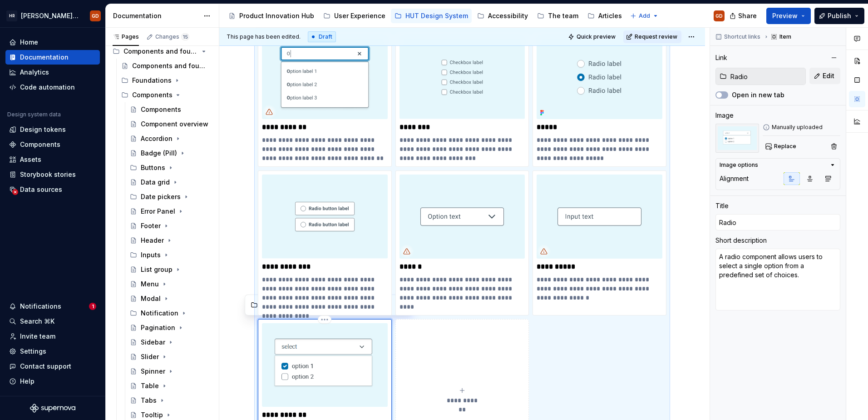
type textarea "*"
type input "Multi-select"
type textarea "A multi-select input allows users to select multiple options from a predefined …"
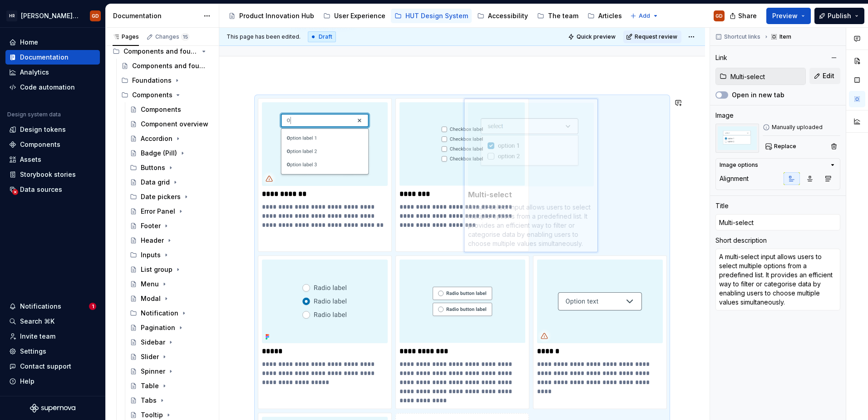
scroll to position [70, 0]
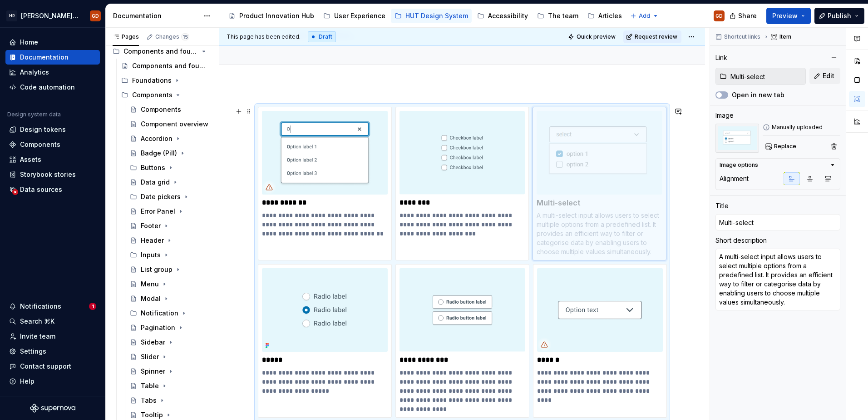
drag, startPoint x: 347, startPoint y: 326, endPoint x: 617, endPoint y: 135, distance: 330.8
click at [617, 135] on body "HR Hymans UI Toolkit (HUT) GD Home Documentation Analytics Code automation Desi…" at bounding box center [434, 210] width 868 height 420
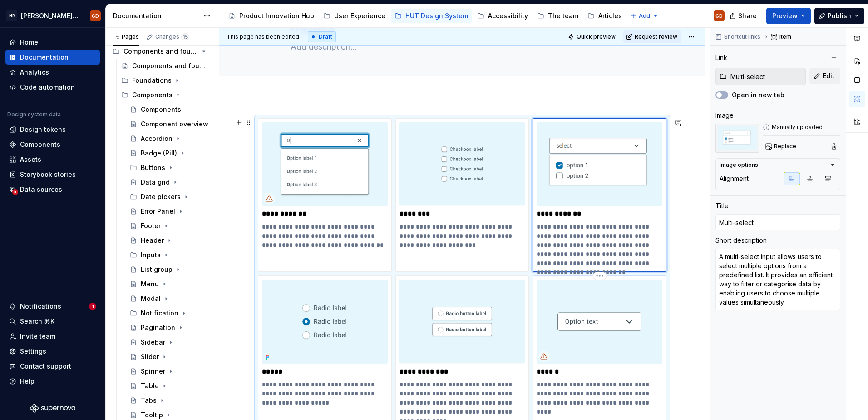
scroll to position [45, 0]
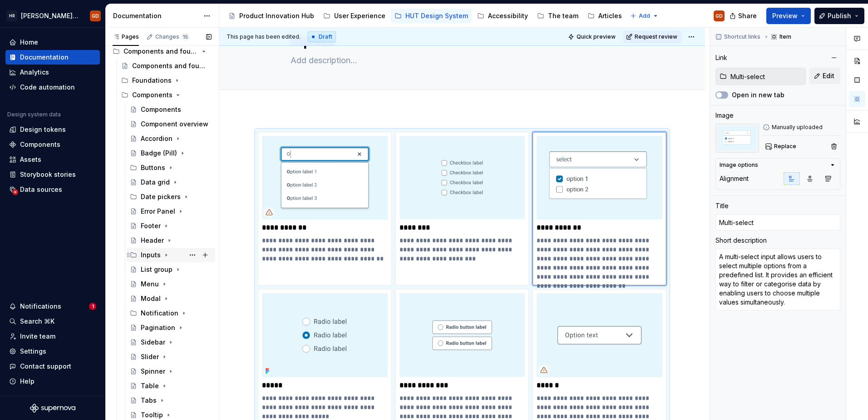
click at [164, 253] on icon "Page tree" at bounding box center [166, 254] width 7 height 7
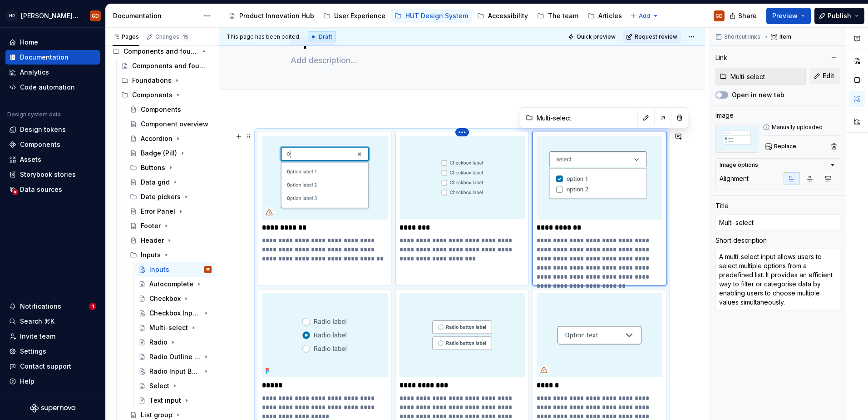
click at [463, 133] on html "HR Hymans UI Toolkit (HUT) GD Home Documentation Analytics Code automation Desi…" at bounding box center [434, 210] width 868 height 420
type textarea "*"
type input "Checkbox"
type textarea "A checkbox component allows users to select a single option from a predefined s…"
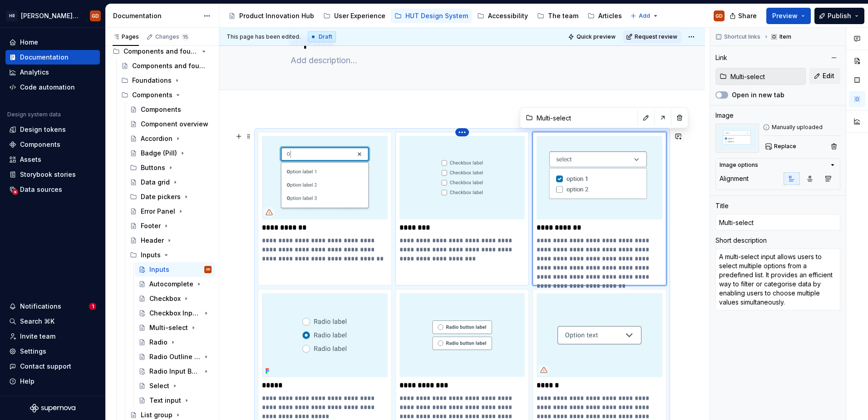
type input "Checkbox"
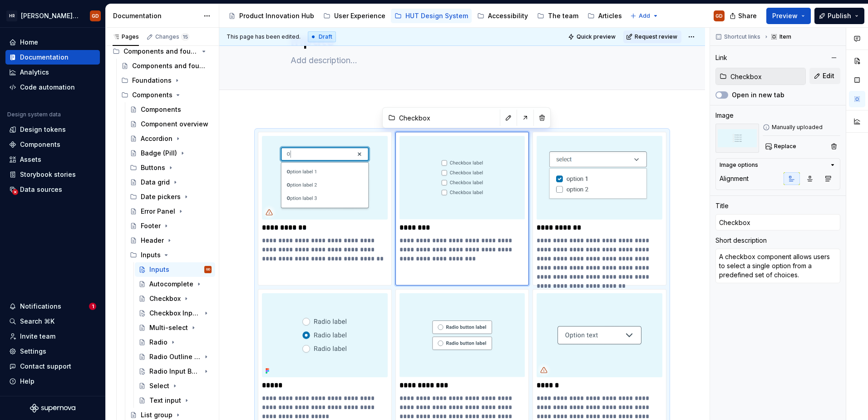
click at [326, 109] on html "HR Hymans UI Toolkit (HUT) GD Home Documentation Analytics Code automation Desi…" at bounding box center [434, 210] width 868 height 420
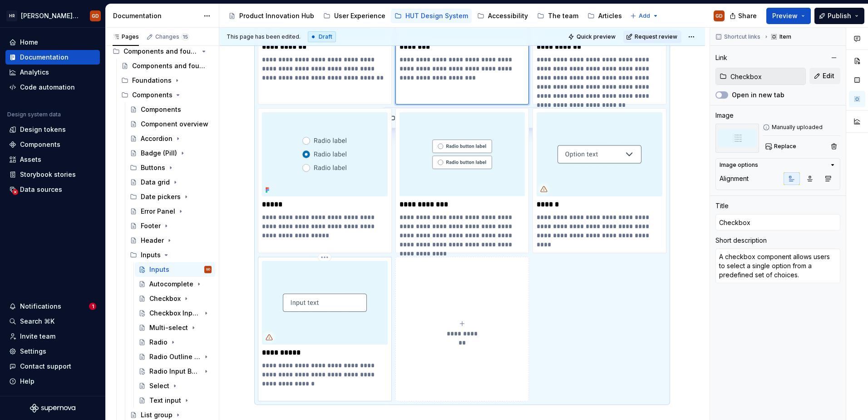
scroll to position [227, 0]
click at [455, 317] on span "**********" at bounding box center [463, 332] width 40 height 9
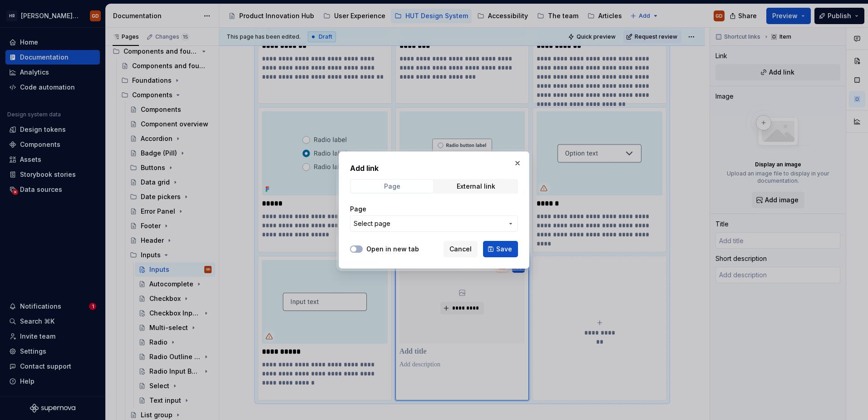
click at [421, 188] on span "Page" at bounding box center [392, 186] width 82 height 13
click at [416, 185] on span "Page" at bounding box center [392, 186] width 82 height 13
click at [405, 226] on span "Select page" at bounding box center [429, 223] width 150 height 9
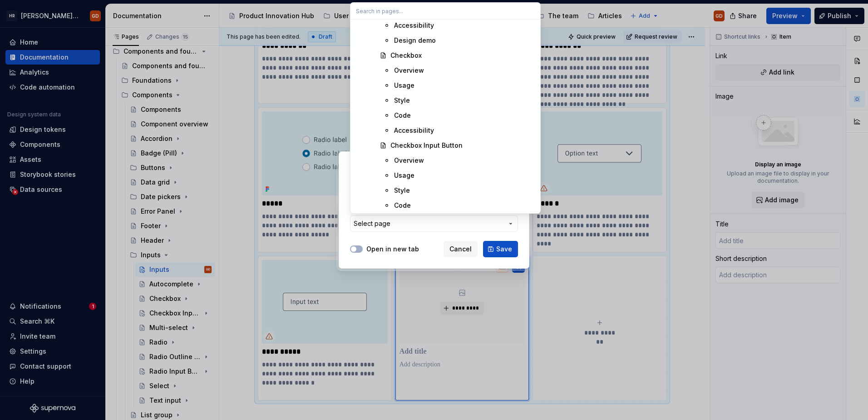
scroll to position [4723, 0]
click at [441, 134] on div "Checkbox Input Button" at bounding box center [427, 131] width 72 height 9
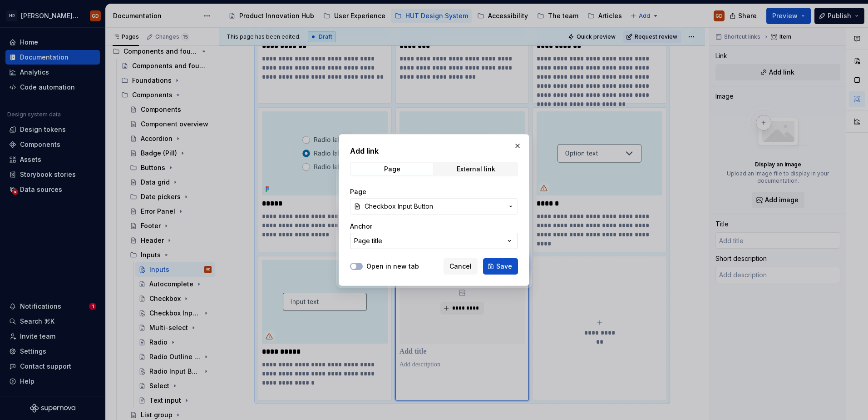
click at [389, 240] on button "Page title" at bounding box center [434, 241] width 168 height 16
click at [397, 233] on div "Add link Page External link Page Checkbox Input Button Anchor Page title Open i…" at bounding box center [434, 210] width 868 height 420
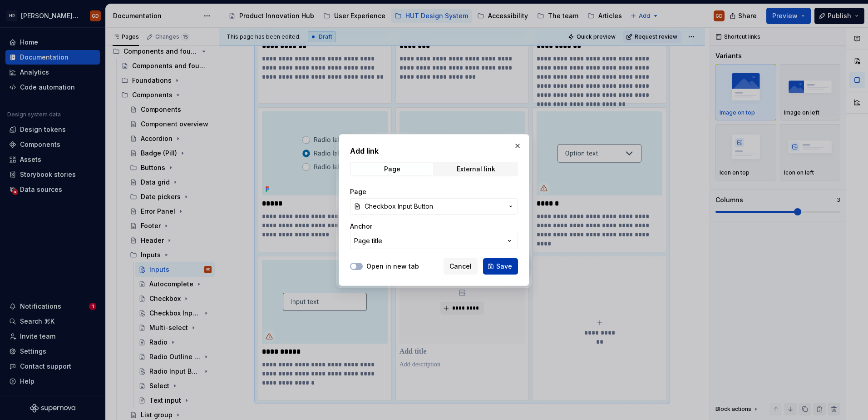
click at [507, 263] on span "Save" at bounding box center [504, 266] width 16 height 9
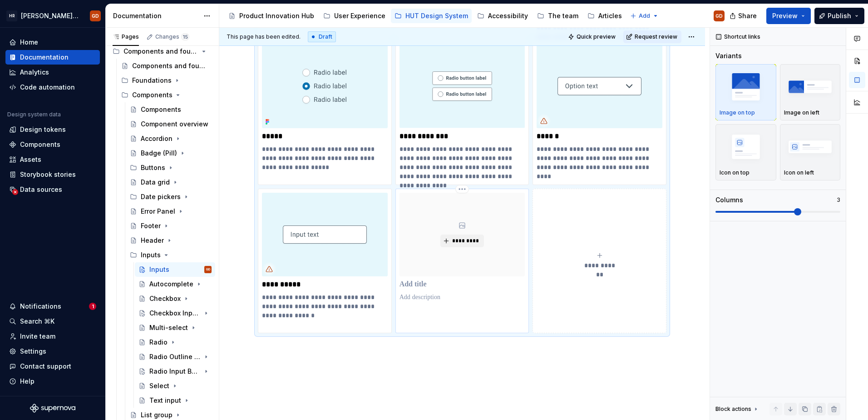
scroll to position [298, 0]
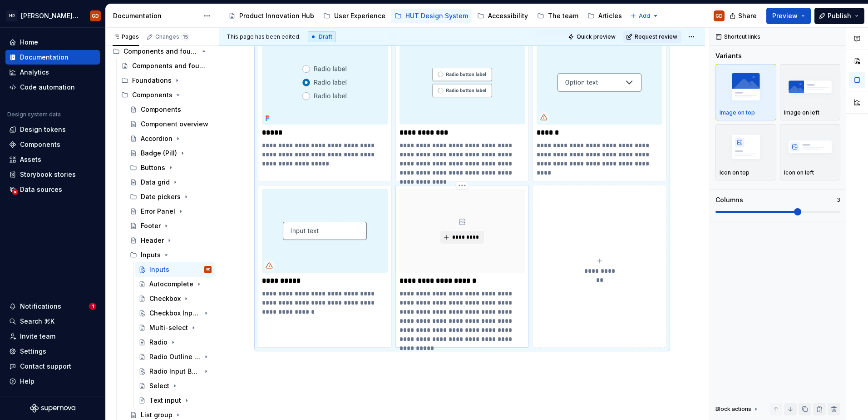
click at [457, 317] on p "**********" at bounding box center [463, 316] width 126 height 54
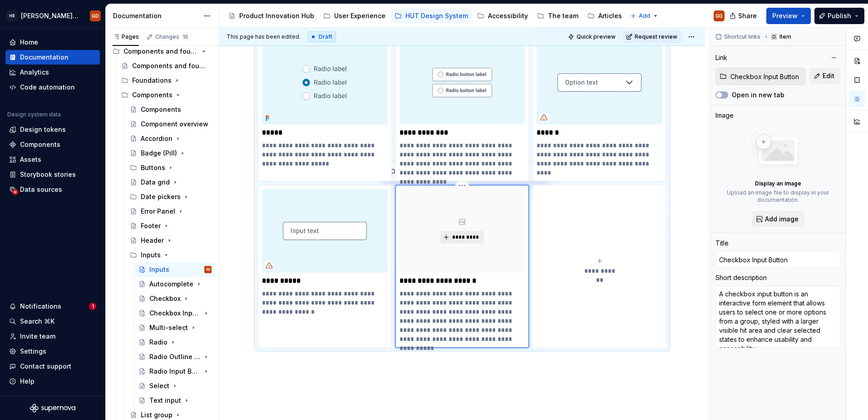
click at [465, 239] on span "*********" at bounding box center [466, 236] width 28 height 7
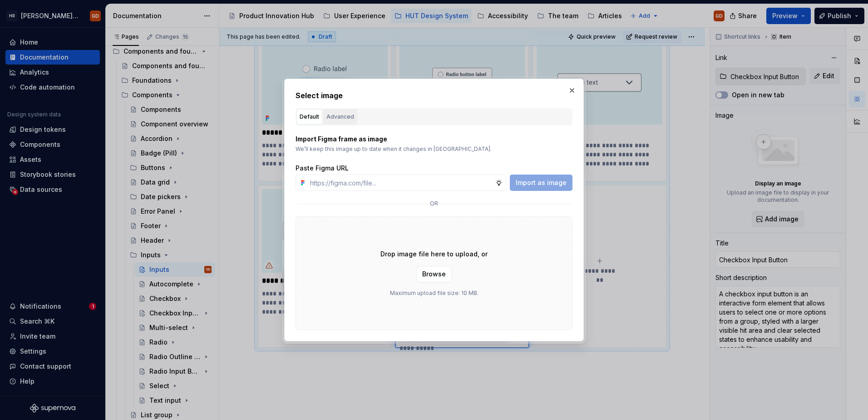
click at [347, 120] on div "Advanced" at bounding box center [341, 116] width 28 height 9
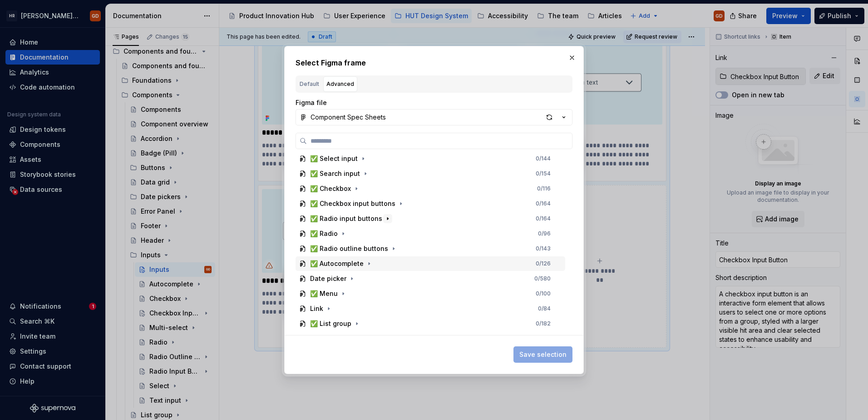
scroll to position [272, 0]
click at [397, 217] on icon "button" at bounding box center [400, 218] width 7 height 7
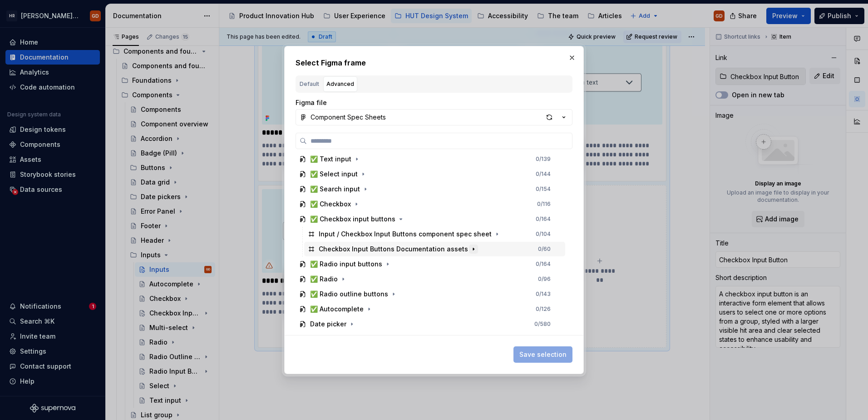
click at [470, 247] on icon "button" at bounding box center [473, 248] width 7 height 7
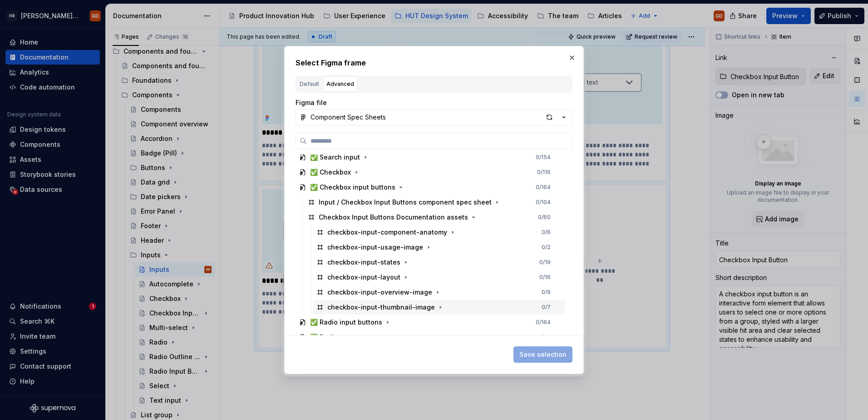
scroll to position [318, 0]
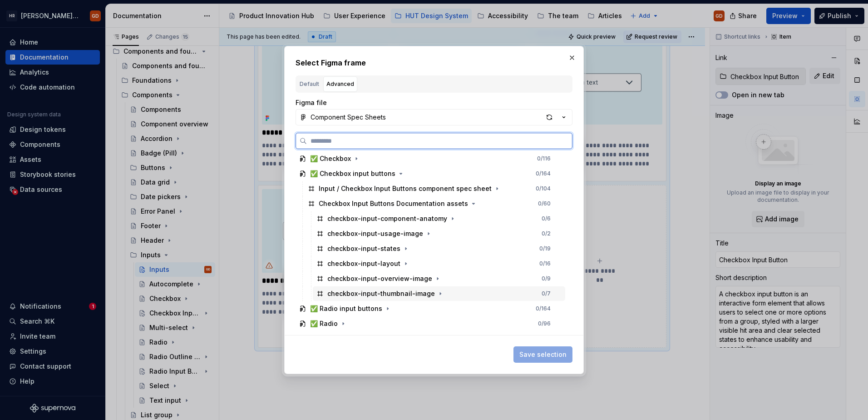
click at [410, 294] on div "checkbox-input-thumbnail-image" at bounding box center [381, 293] width 108 height 9
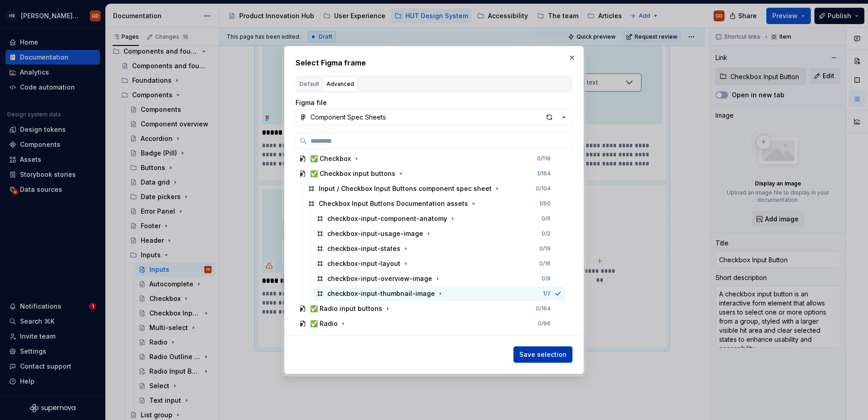
click at [529, 317] on span "Save selection" at bounding box center [543, 354] width 47 height 9
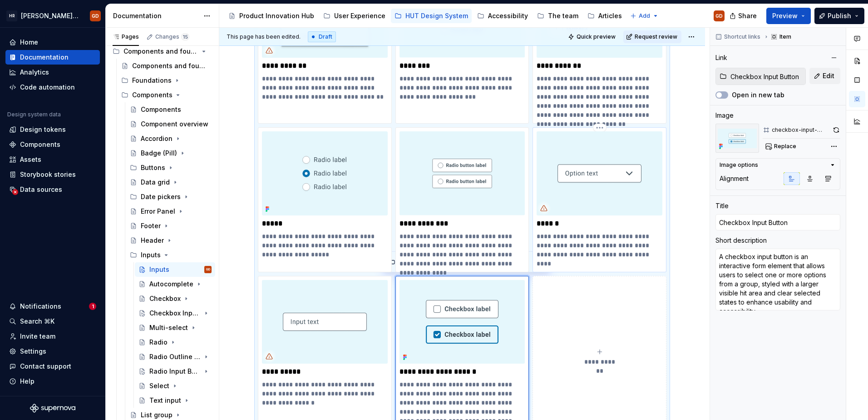
scroll to position [253, 0]
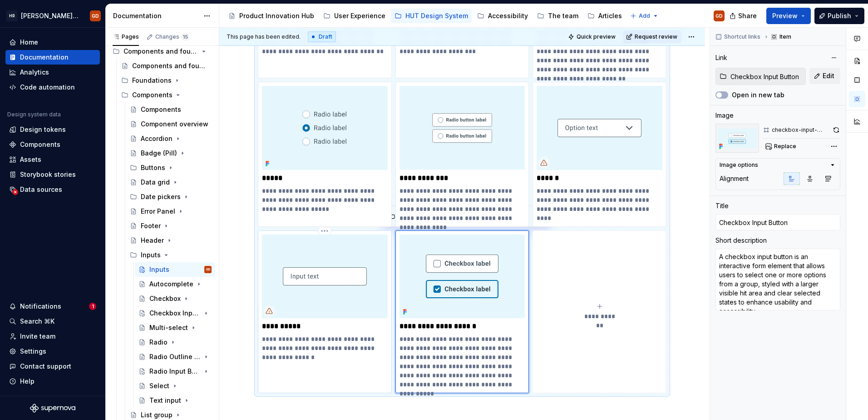
type textarea "*"
type input "Text input"
type textarea "A text input component allows users to enter and edit text within a form or int…"
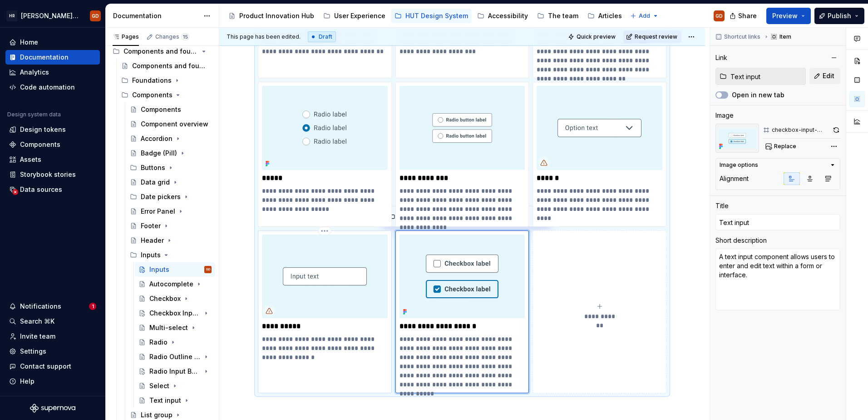
click at [322, 284] on img at bounding box center [325, 276] width 126 height 84
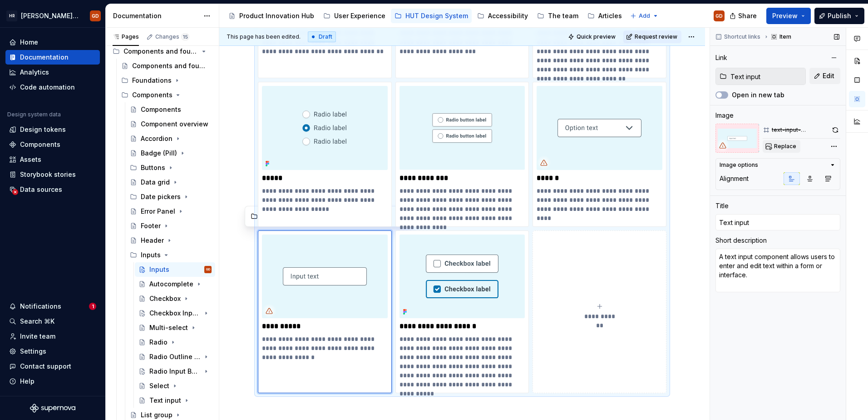
click at [686, 145] on span "Replace" at bounding box center [785, 146] width 22 height 7
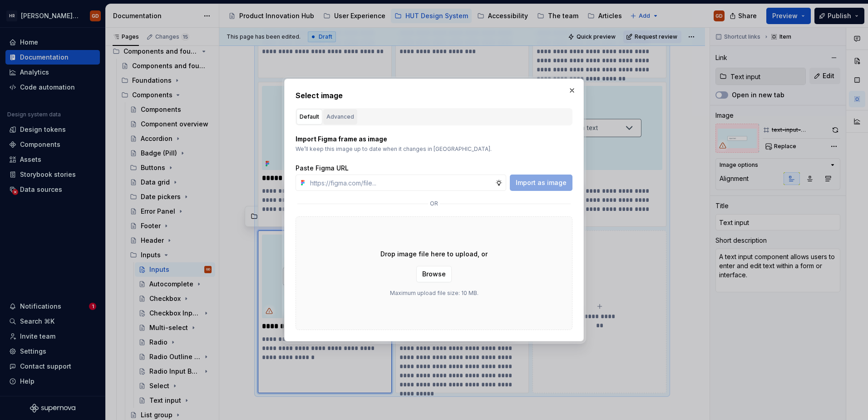
click at [340, 119] on div "Advanced" at bounding box center [341, 116] width 28 height 9
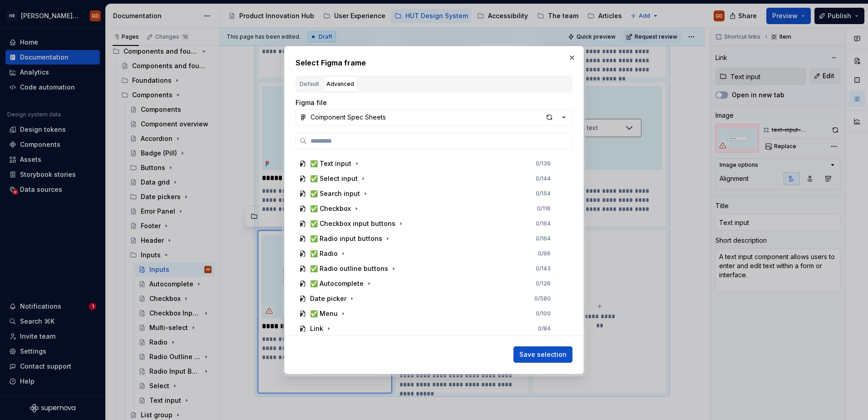
scroll to position [223, 0]
click at [356, 205] on icon "button" at bounding box center [356, 208] width 7 height 7
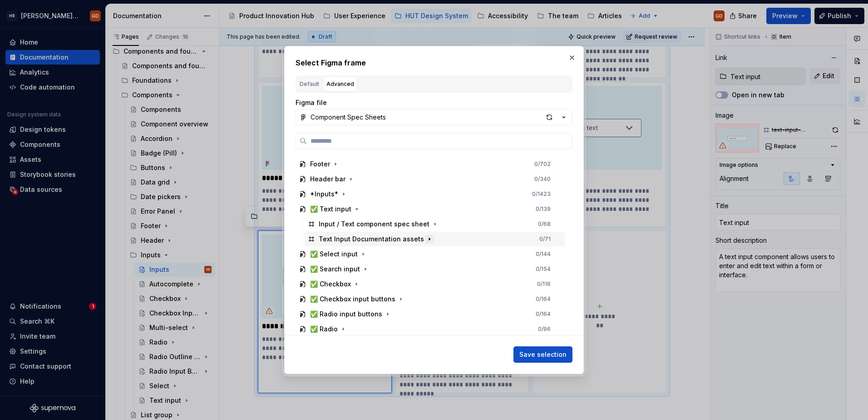
click at [429, 238] on icon "button" at bounding box center [429, 239] width 1 height 2
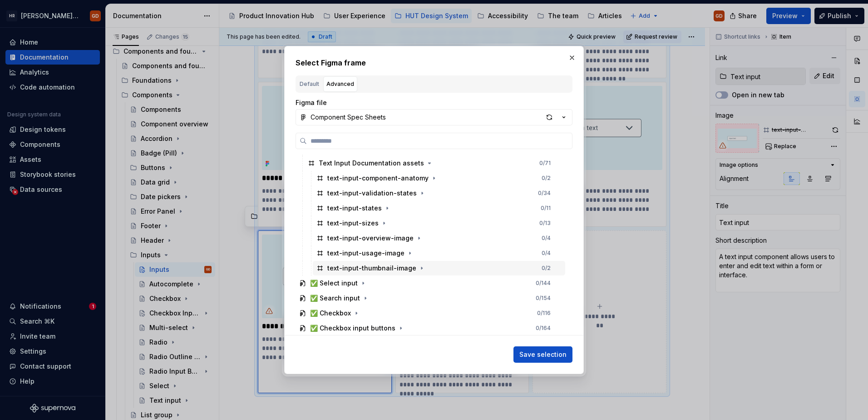
scroll to position [313, 0]
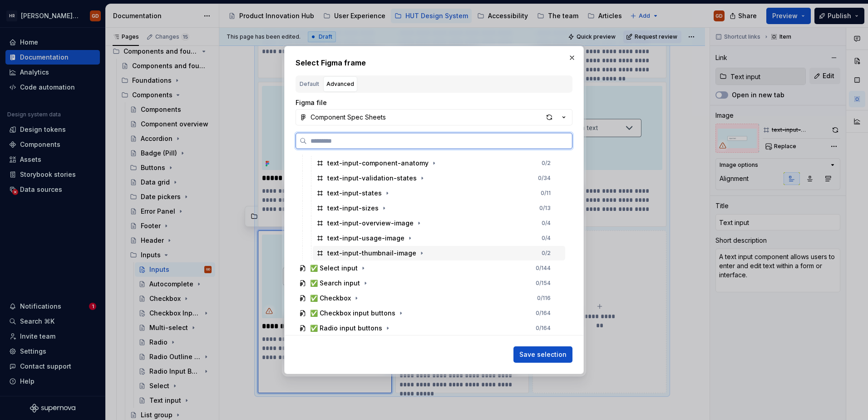
click at [395, 256] on div "text-input-thumbnail-image" at bounding box center [371, 252] width 89 height 9
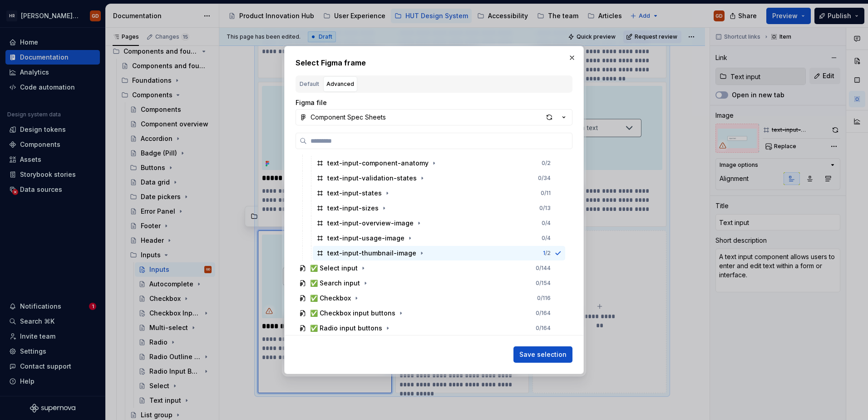
click at [551, 317] on span "Save selection" at bounding box center [543, 354] width 47 height 9
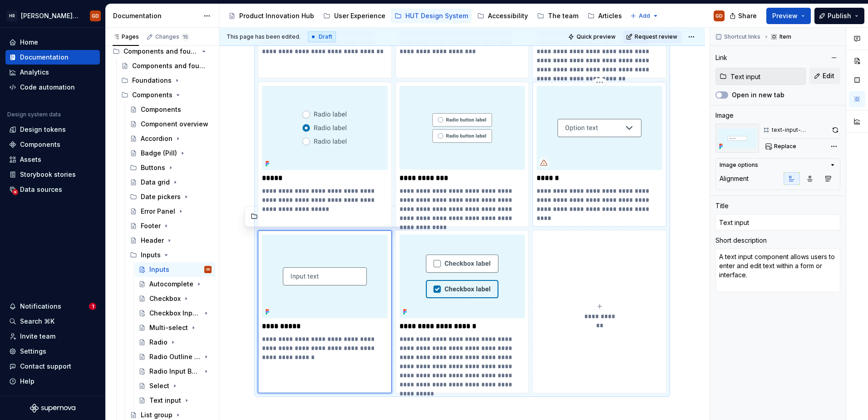
type textarea "*"
type input "Select"
type textarea "A select input component allows users to choose from a predefined list of optio…"
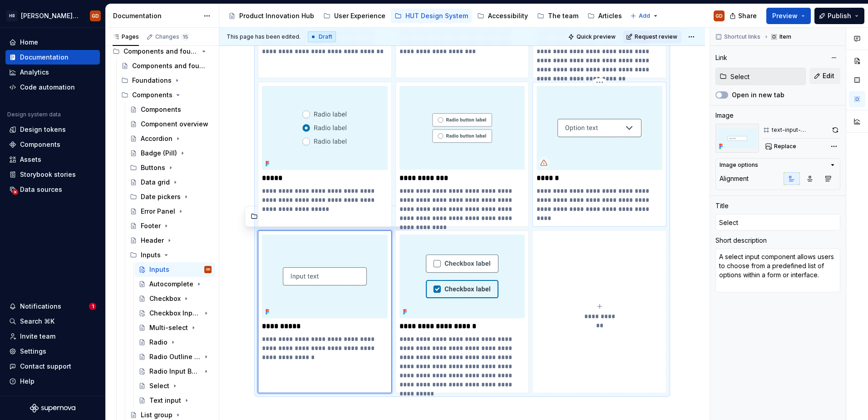
click at [594, 134] on img at bounding box center [600, 128] width 126 height 84
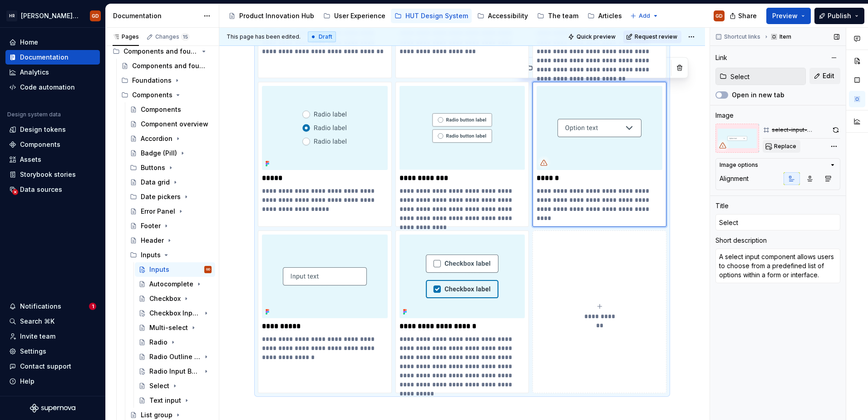
click at [686, 149] on span "Replace" at bounding box center [785, 146] width 22 height 7
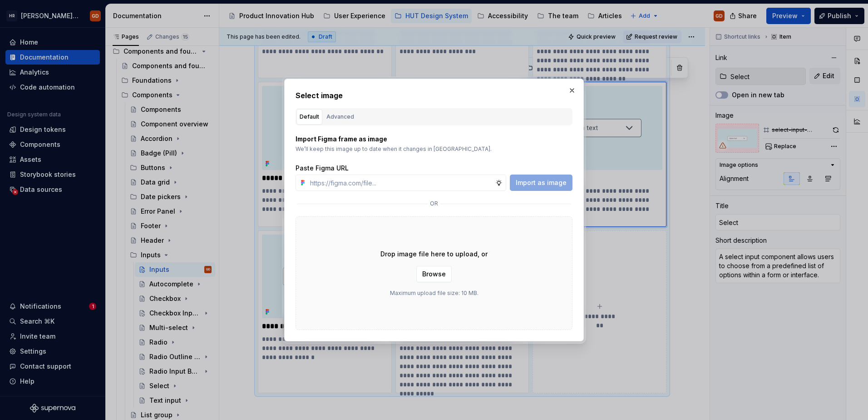
click at [345, 114] on div "Advanced" at bounding box center [341, 116] width 28 height 9
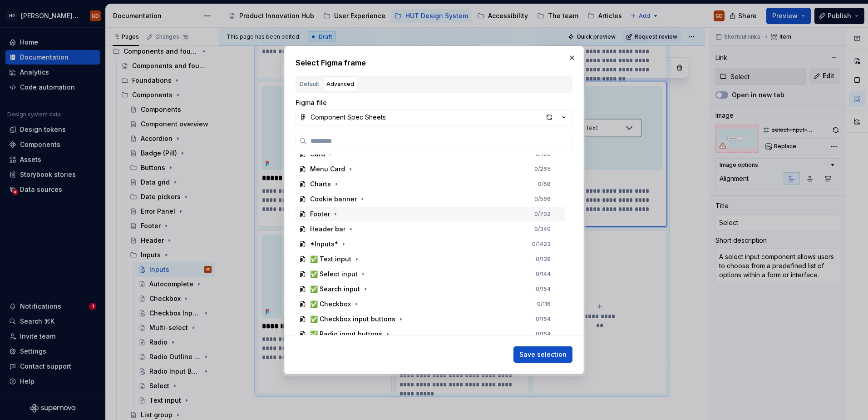
scroll to position [227, 0]
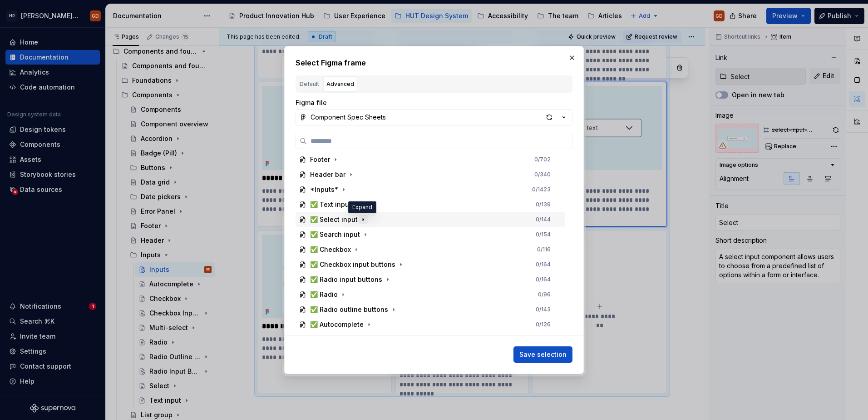
click at [361, 220] on icon "button" at bounding box center [363, 219] width 7 height 7
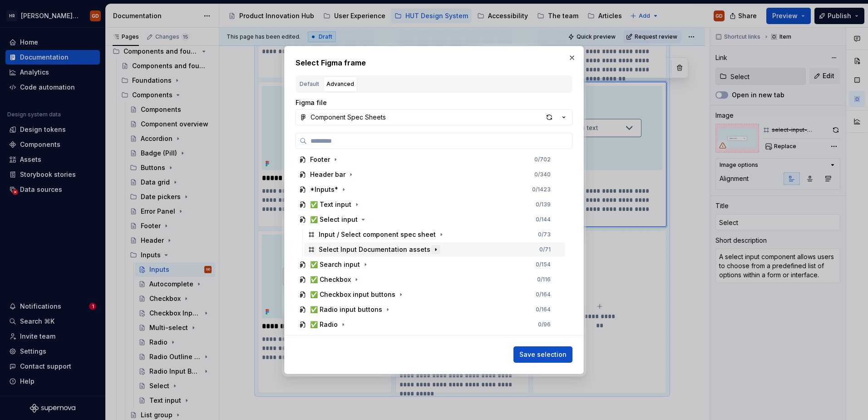
click at [432, 248] on icon "button" at bounding box center [435, 249] width 7 height 7
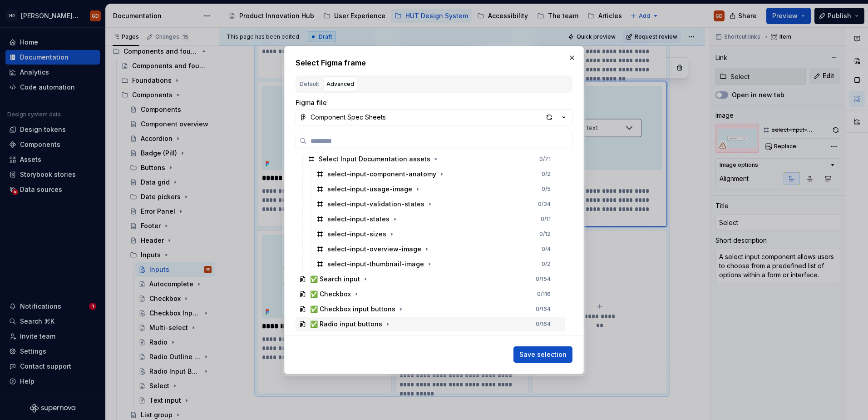
scroll to position [318, 0]
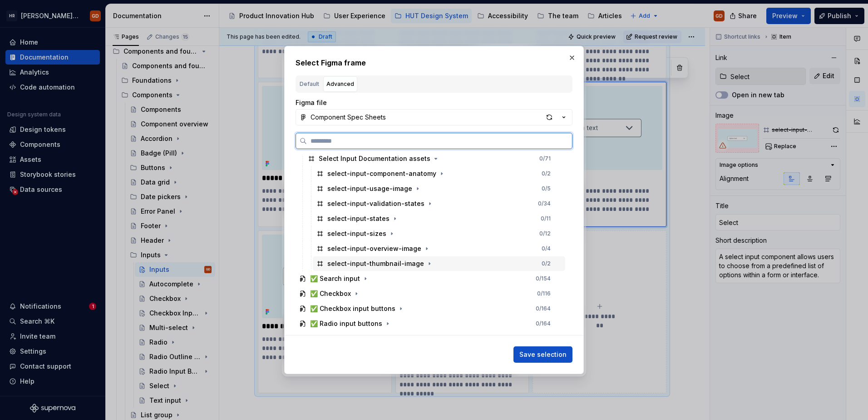
click at [384, 263] on div "select-input-thumbnail-image" at bounding box center [375, 263] width 97 height 9
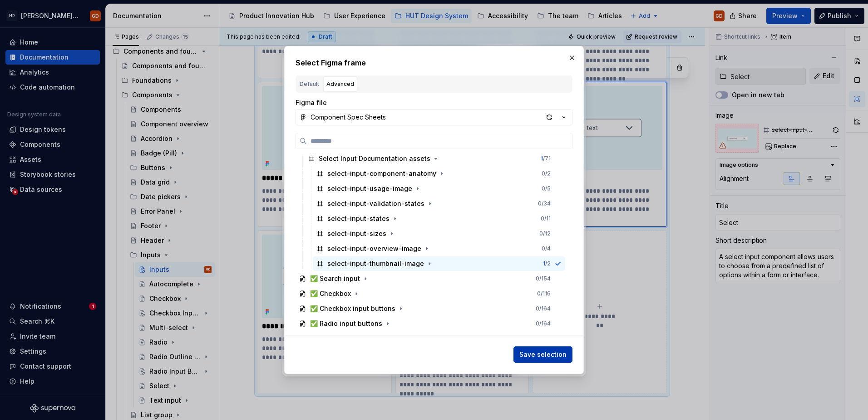
click at [549, 317] on span "Save selection" at bounding box center [543, 354] width 47 height 9
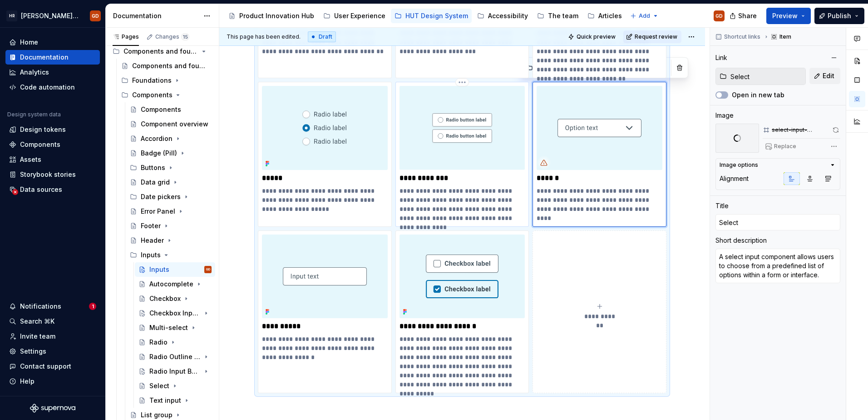
type textarea "*"
type input "Radio Outline Button"
type input "Radio outline"
type textarea "A radio outline button is a UI component that allows users to select an option …"
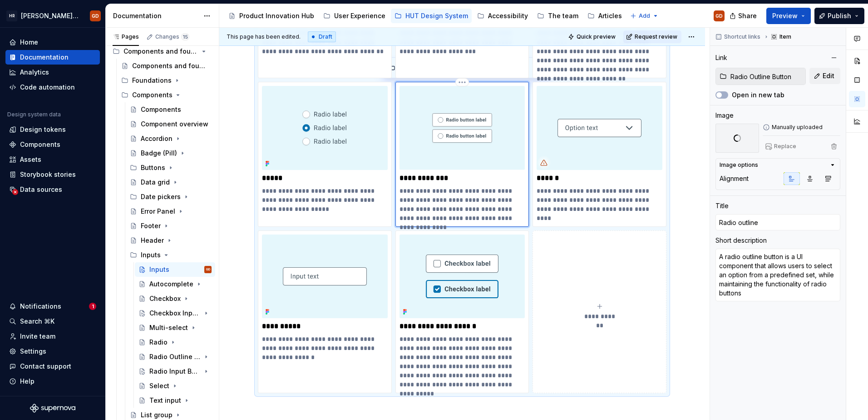
click at [462, 133] on img at bounding box center [463, 128] width 126 height 84
click at [686, 145] on span "Replace" at bounding box center [785, 146] width 22 height 7
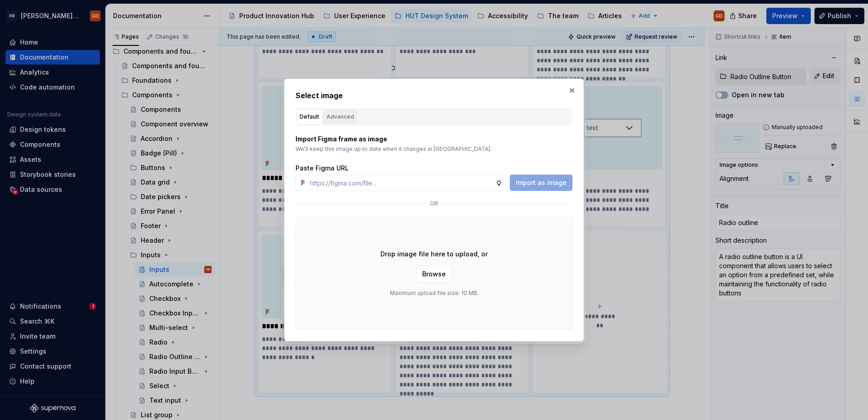
click at [343, 117] on div "Advanced" at bounding box center [341, 116] width 28 height 9
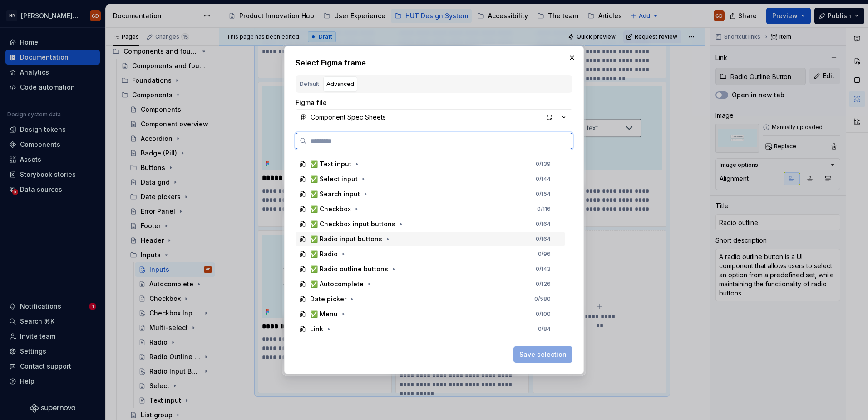
scroll to position [272, 0]
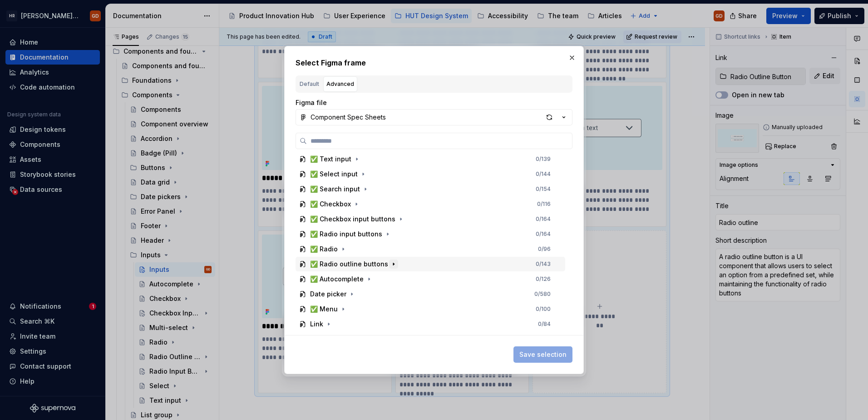
click at [390, 264] on icon "button" at bounding box center [393, 263] width 7 height 7
click at [460, 293] on icon "button" at bounding box center [463, 293] width 7 height 7
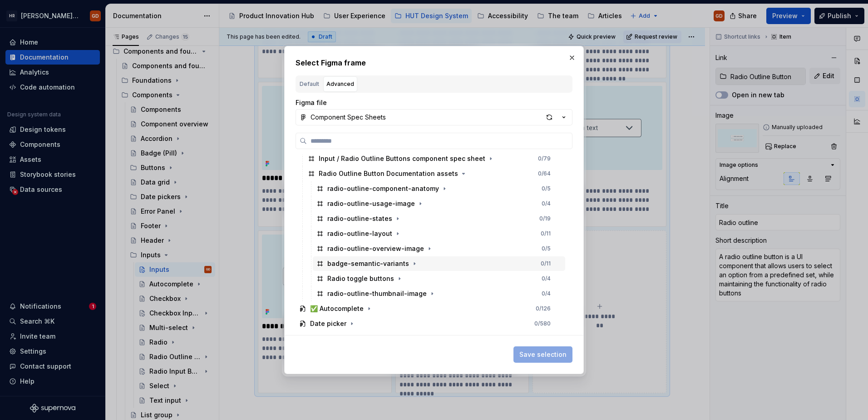
scroll to position [409, 0]
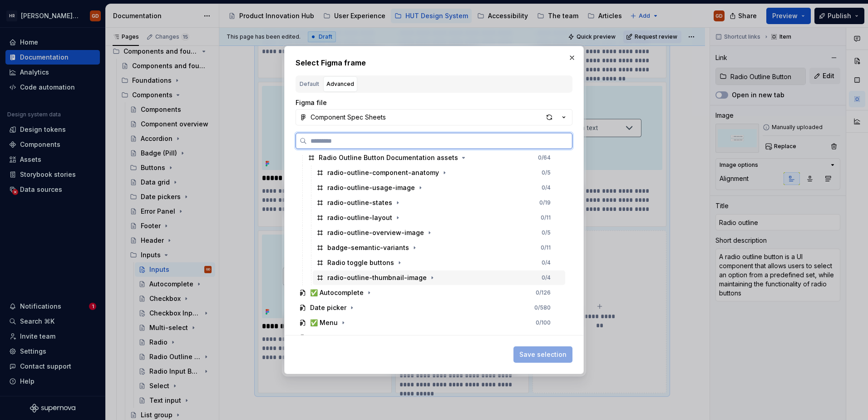
click at [397, 282] on div "radio-outline-thumbnail-image 0 / 4" at bounding box center [439, 277] width 253 height 15
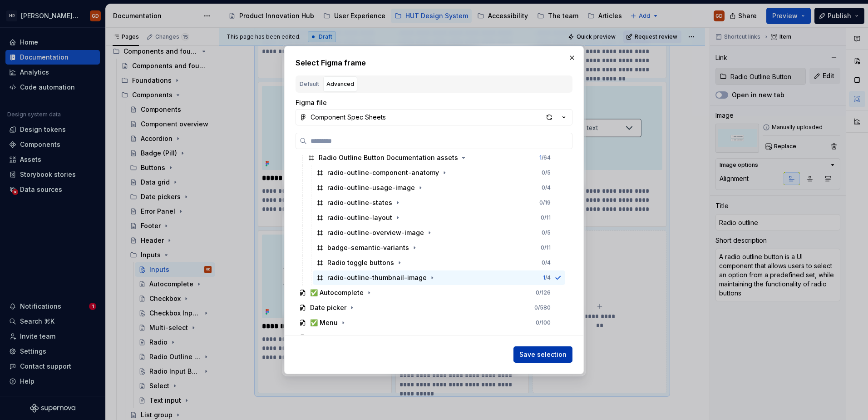
click at [530, 317] on span "Save selection" at bounding box center [543, 354] width 47 height 9
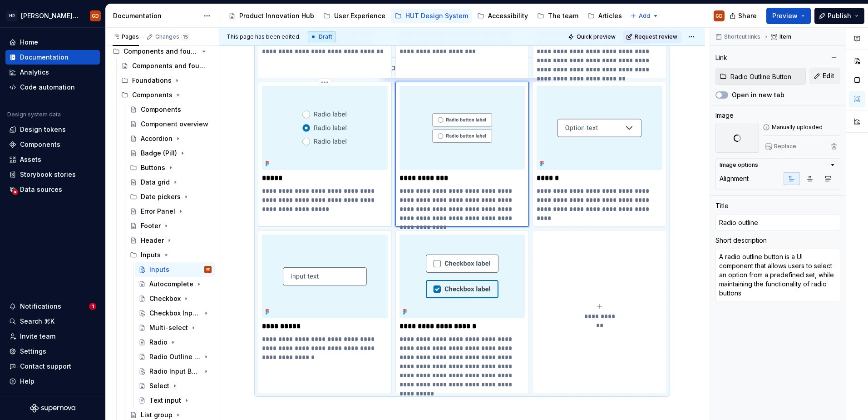
type textarea "*"
type input "Radio"
type textarea "A radio component allows users to select a single option from a predefined set …"
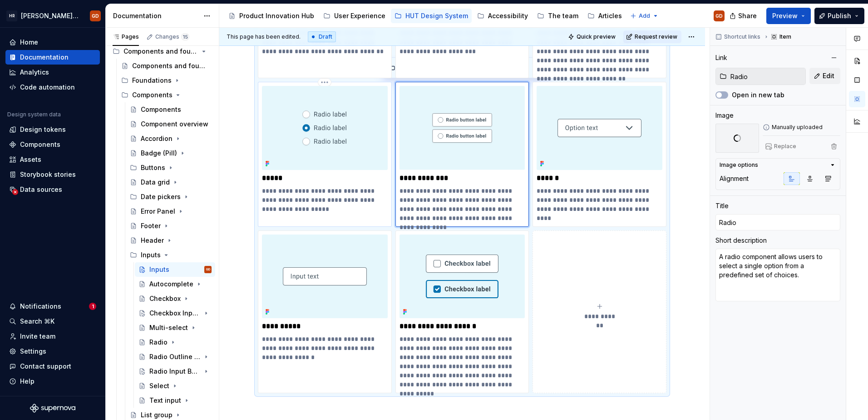
click at [352, 143] on img at bounding box center [325, 128] width 126 height 84
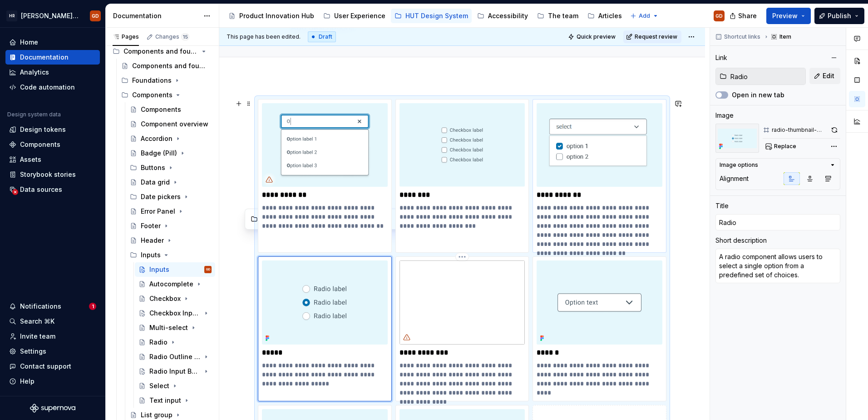
scroll to position [71, 0]
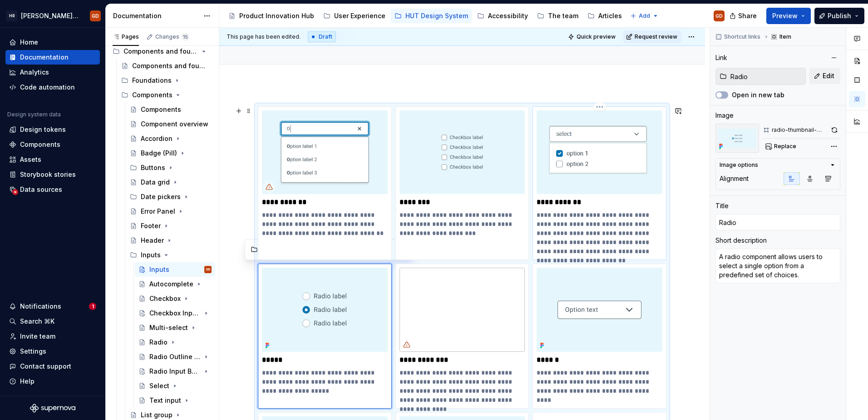
type textarea "*"
type input "Multi-select"
type textarea "A multi-select input allows users to select multiple options from a predefined …"
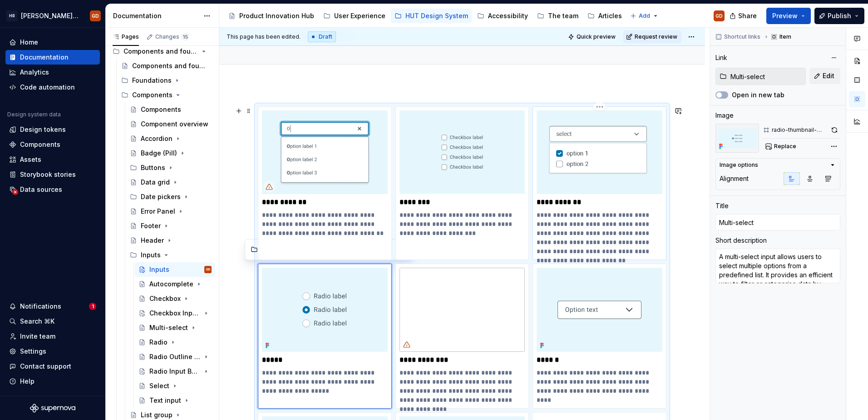
click at [619, 157] on img at bounding box center [600, 152] width 126 height 84
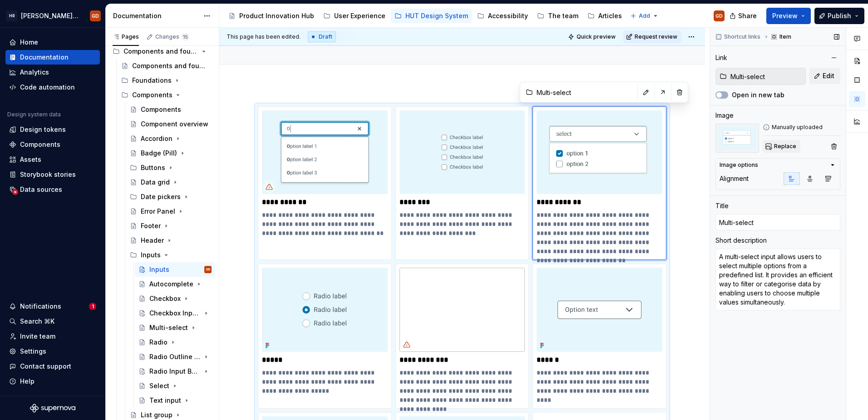
click at [686, 146] on span "Replace" at bounding box center [785, 146] width 22 height 7
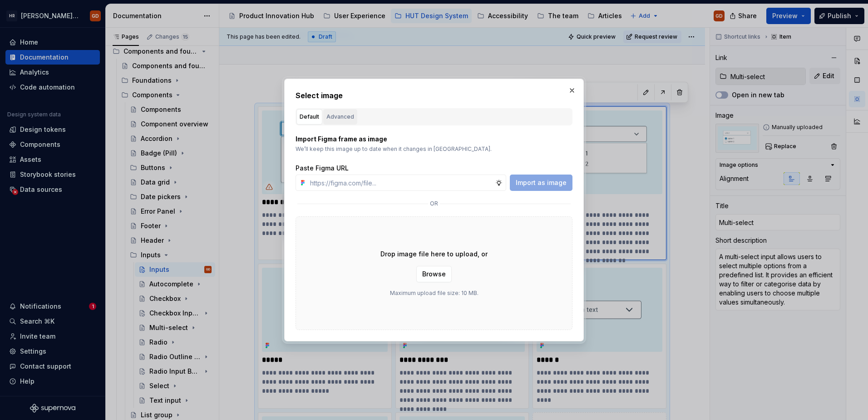
click at [332, 115] on div "Advanced" at bounding box center [341, 116] width 28 height 9
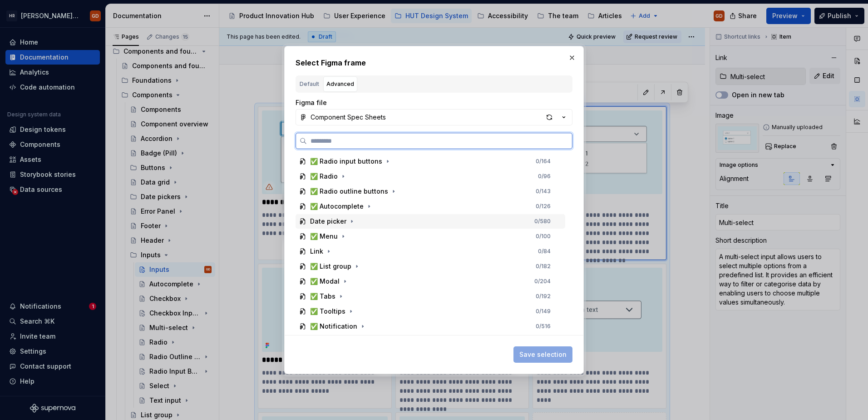
scroll to position [359, 0]
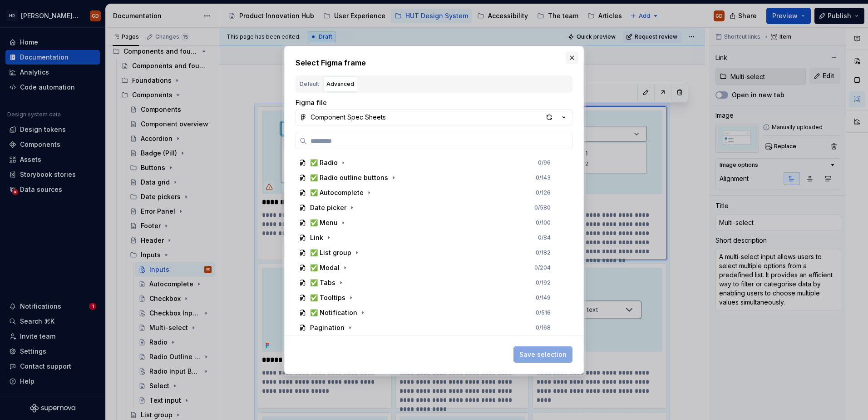
click at [571, 59] on button "button" at bounding box center [572, 57] width 13 height 13
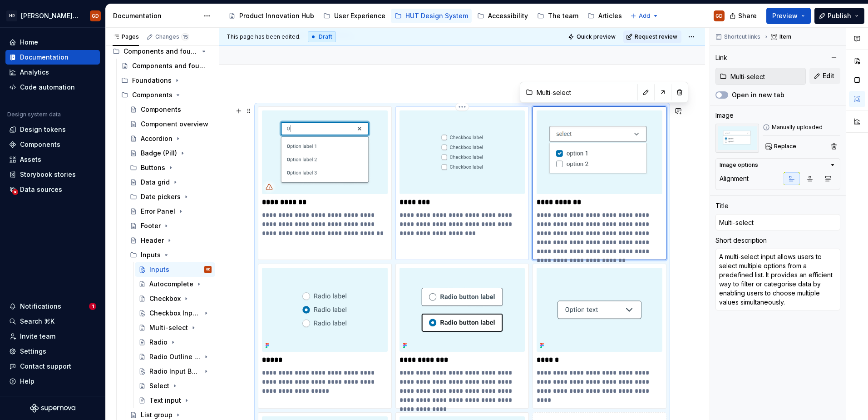
type textarea "*"
type input "Checkbox"
type textarea "A checkbox component allows users to select a single option from a predefined s…"
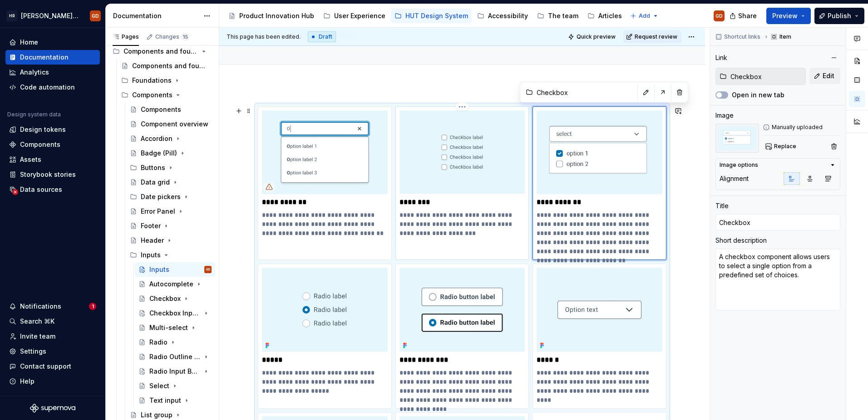
click at [449, 156] on img at bounding box center [463, 152] width 126 height 84
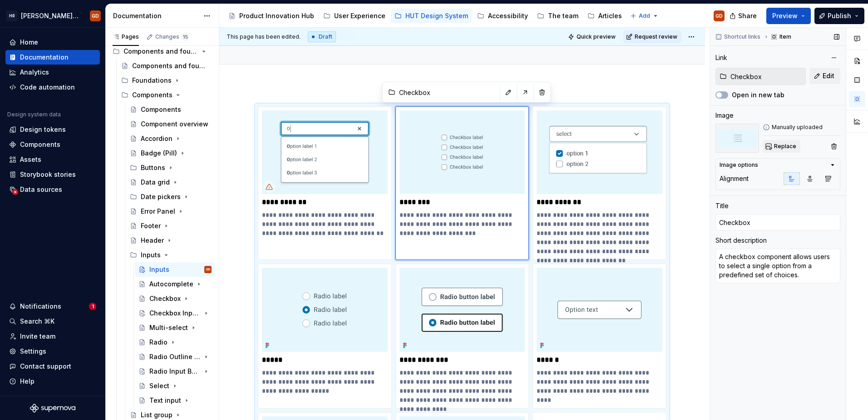
click at [686, 144] on span "Replace" at bounding box center [785, 146] width 22 height 7
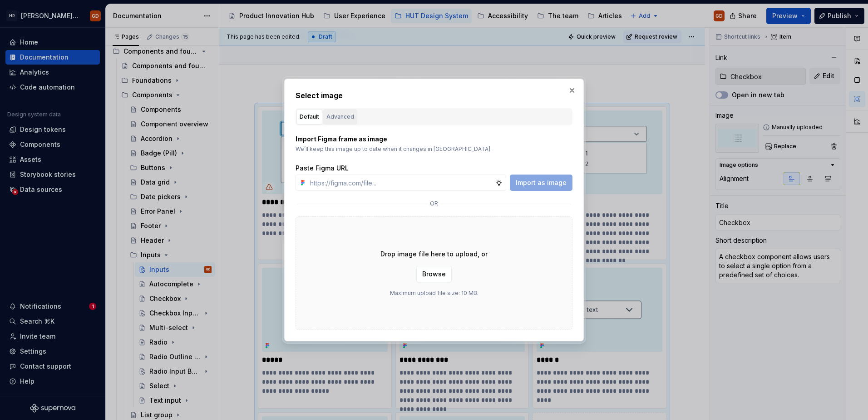
click at [352, 115] on div "Advanced" at bounding box center [341, 116] width 28 height 9
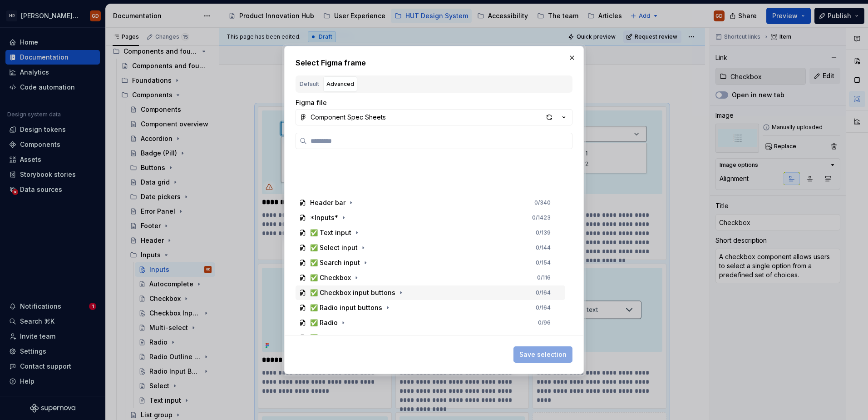
scroll to position [272, 0]
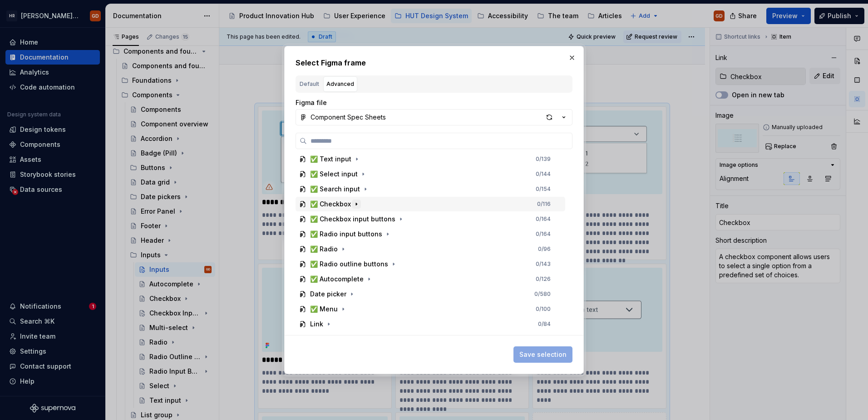
click at [356, 203] on icon "button" at bounding box center [356, 203] width 7 height 7
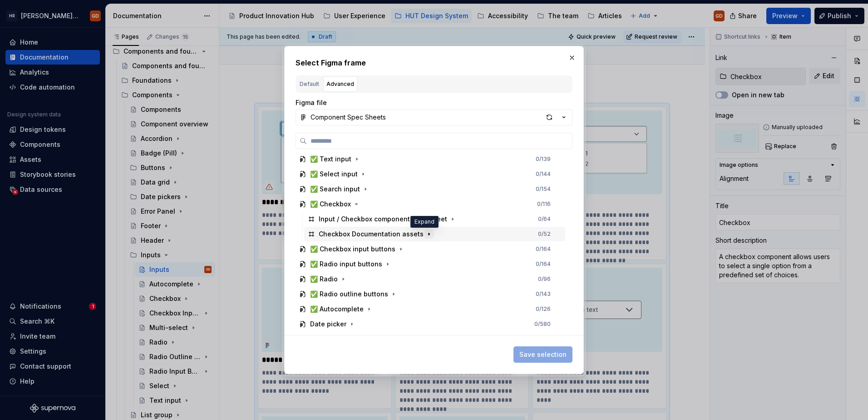
click at [429, 233] on icon "button" at bounding box center [429, 234] width 1 height 2
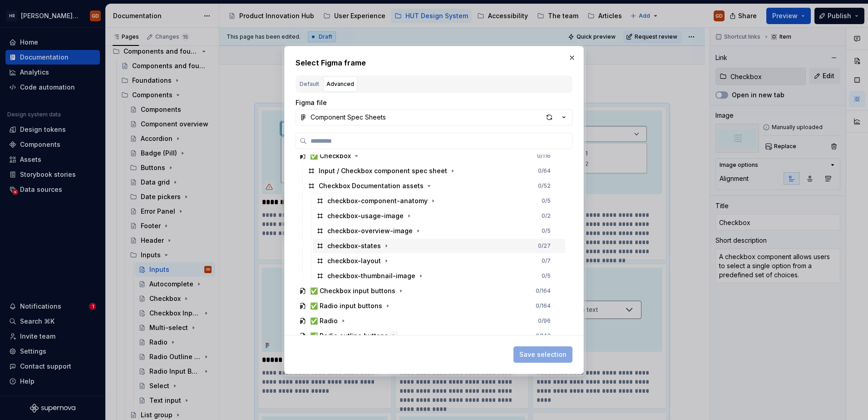
scroll to position [363, 0]
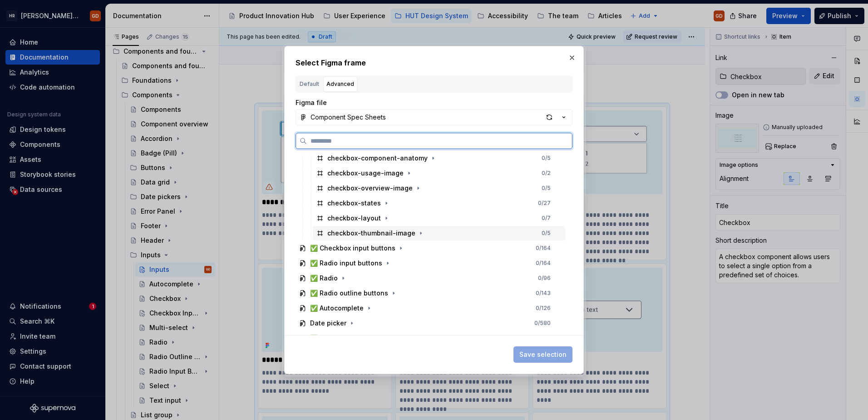
click at [405, 229] on div "checkbox-thumbnail-image" at bounding box center [371, 232] width 88 height 9
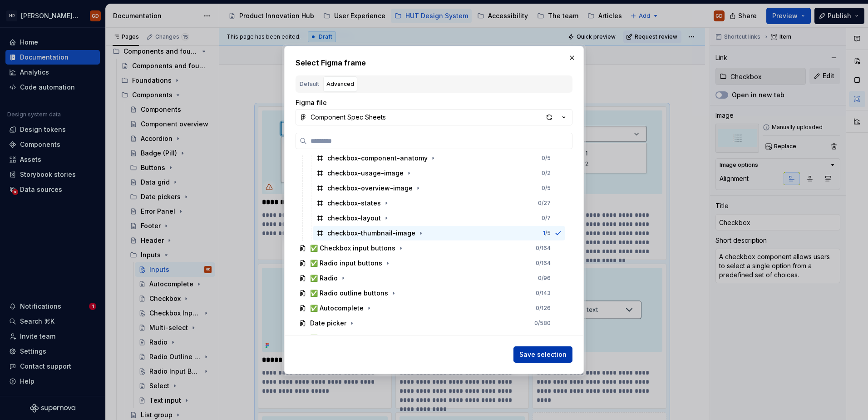
click at [557, 317] on span "Save selection" at bounding box center [543, 354] width 47 height 9
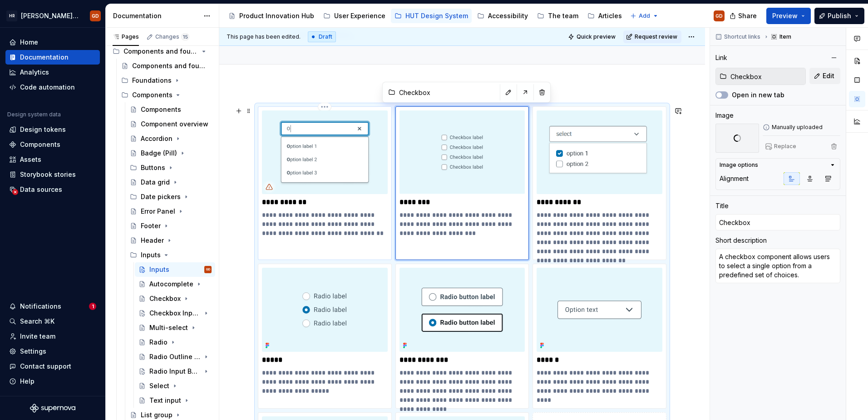
type textarea "*"
type input "Autocomplete"
type textarea "A text input which provides suggestions to users as they type. Suggestions are …"
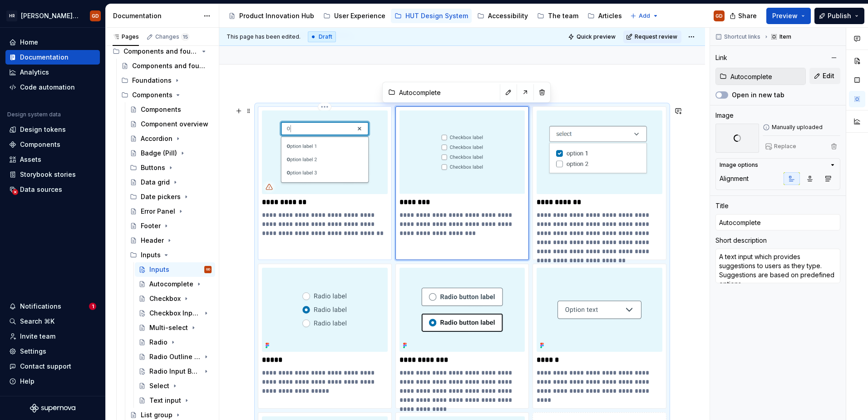
click at [328, 148] on img at bounding box center [325, 152] width 126 height 84
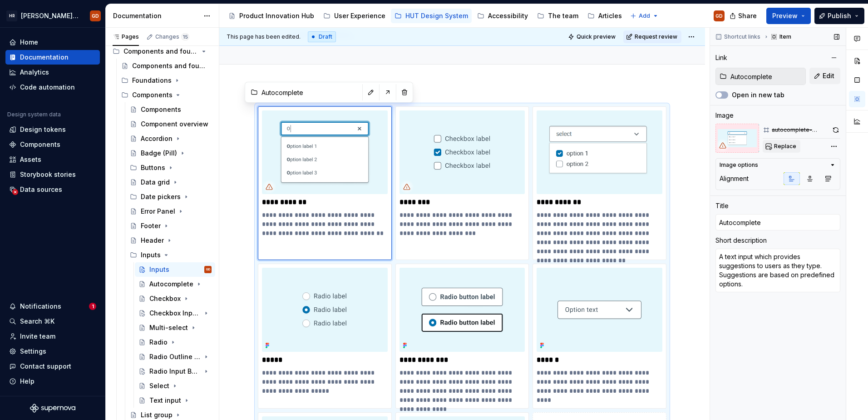
click at [686, 146] on span "Replace" at bounding box center [785, 146] width 22 height 7
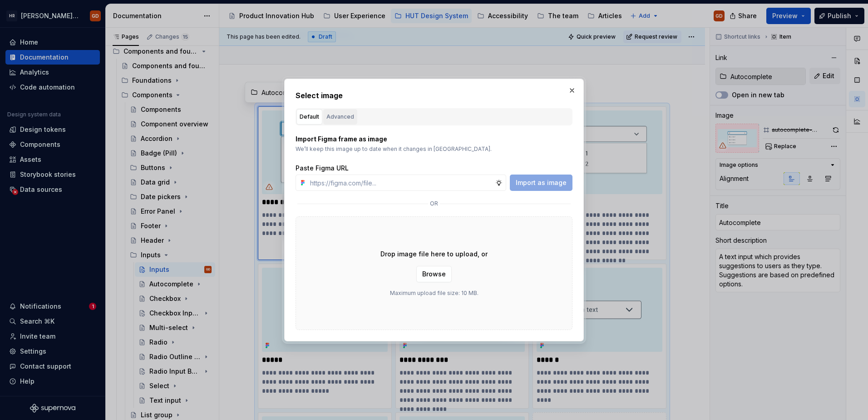
click at [342, 114] on div "Advanced" at bounding box center [341, 116] width 28 height 9
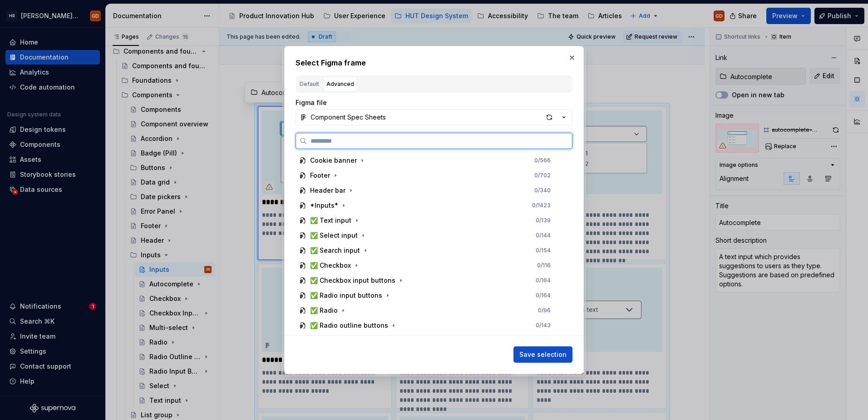
scroll to position [227, 0]
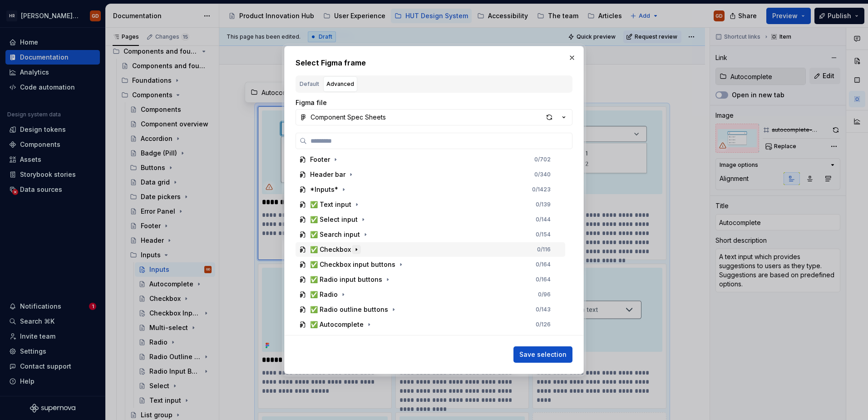
click at [357, 251] on icon "button" at bounding box center [356, 249] width 7 height 7
click at [426, 279] on icon "button" at bounding box center [429, 279] width 7 height 7
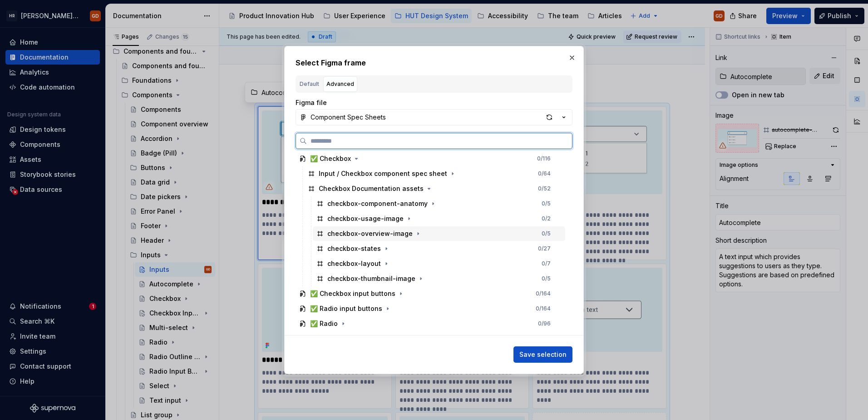
scroll to position [363, 0]
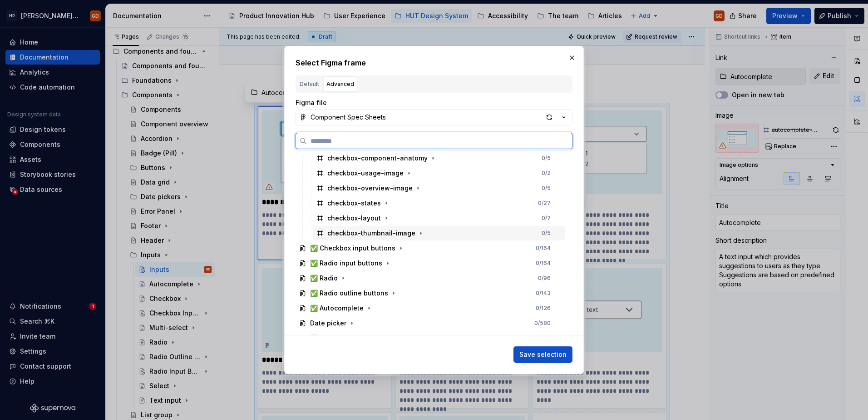
click at [384, 233] on div "checkbox-thumbnail-image" at bounding box center [371, 232] width 88 height 9
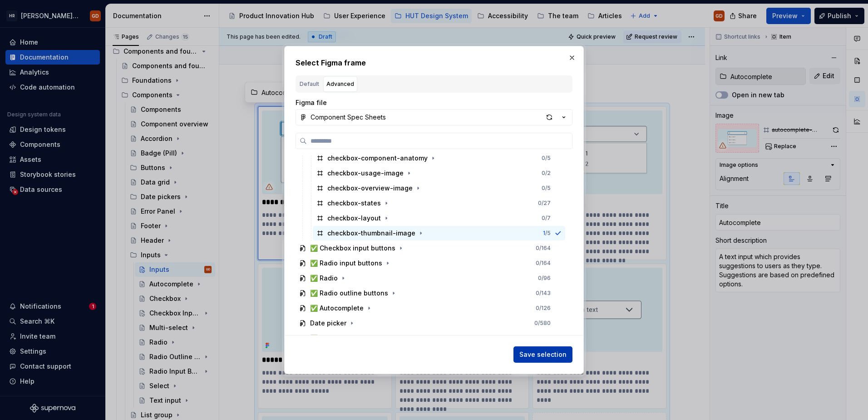
click at [542, 317] on span "Save selection" at bounding box center [543, 354] width 47 height 9
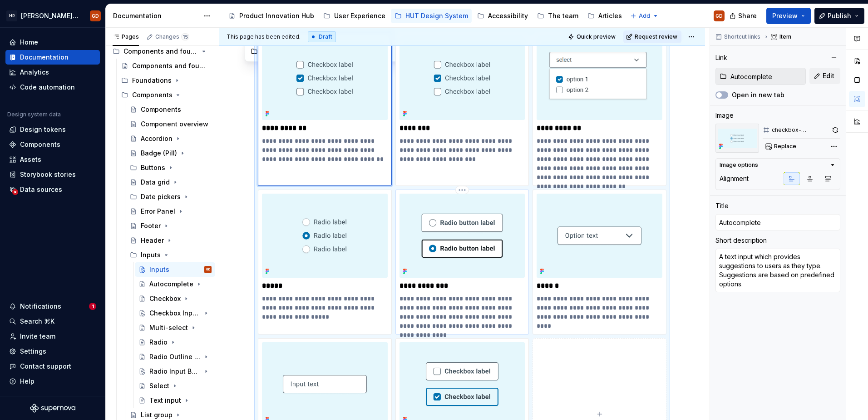
scroll to position [112, 0]
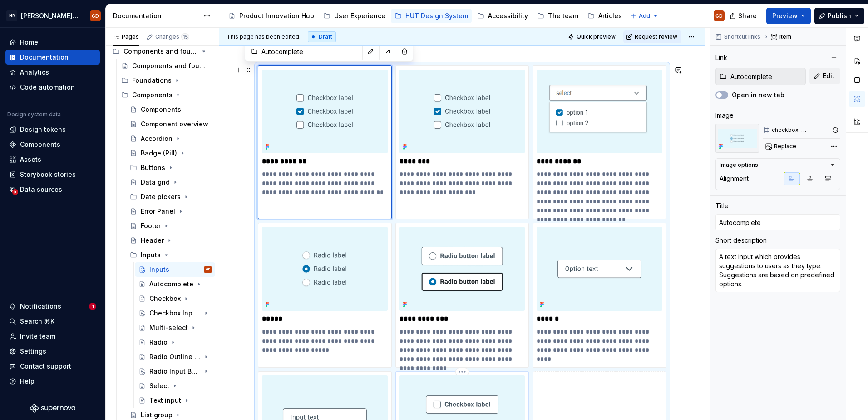
type textarea "*"
type input "Checkbox Input Button"
type textarea "A checkbox input button is an interactive form element that allows users to sel…"
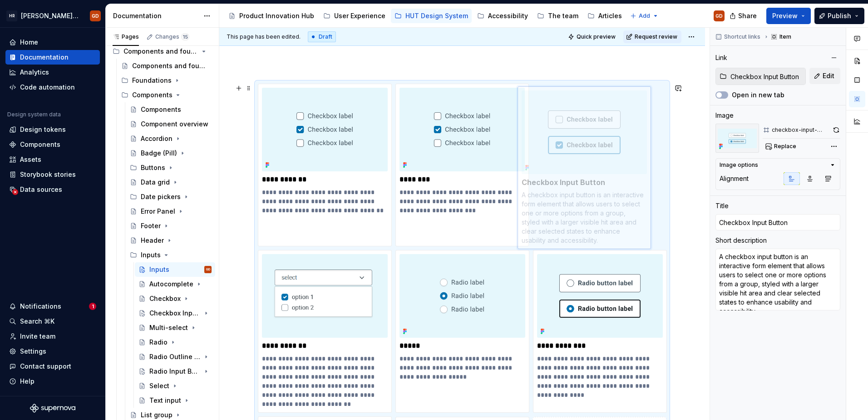
scroll to position [59, 0]
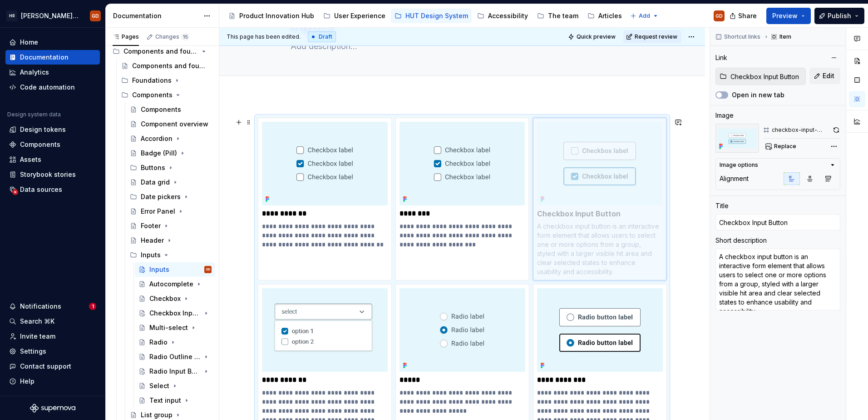
drag, startPoint x: 506, startPoint y: 377, endPoint x: 629, endPoint y: 142, distance: 265.7
click at [629, 142] on body "HR Hymans UI Toolkit (HUT) GD Home Documentation Analytics Code automation Desi…" at bounding box center [434, 210] width 868 height 420
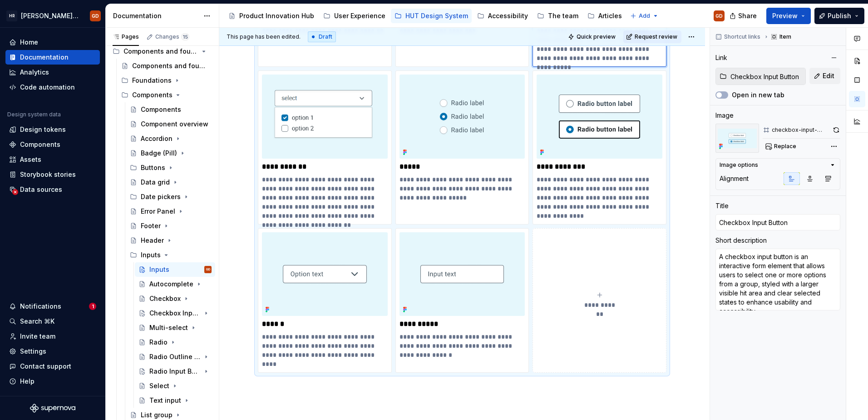
scroll to position [287, 0]
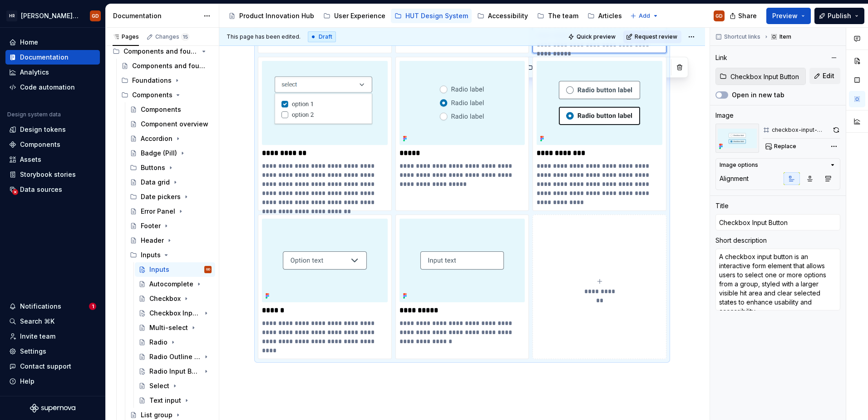
click at [602, 285] on div "**********" at bounding box center [600, 286] width 126 height 18
type textarea "*"
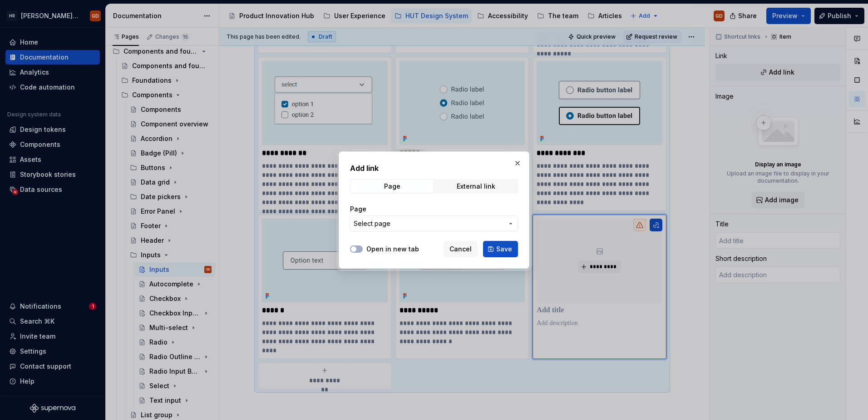
click at [426, 225] on span "Select page" at bounding box center [429, 223] width 150 height 9
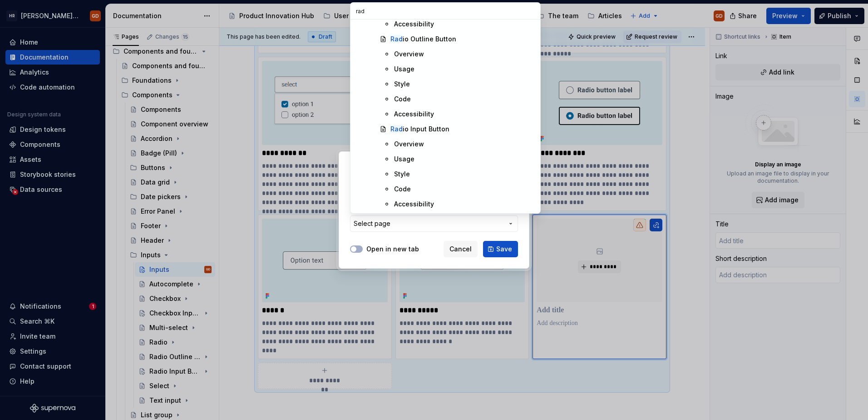
scroll to position [139, 0]
type input "radio"
click at [440, 129] on div "Radio Input Button" at bounding box center [419, 128] width 57 height 9
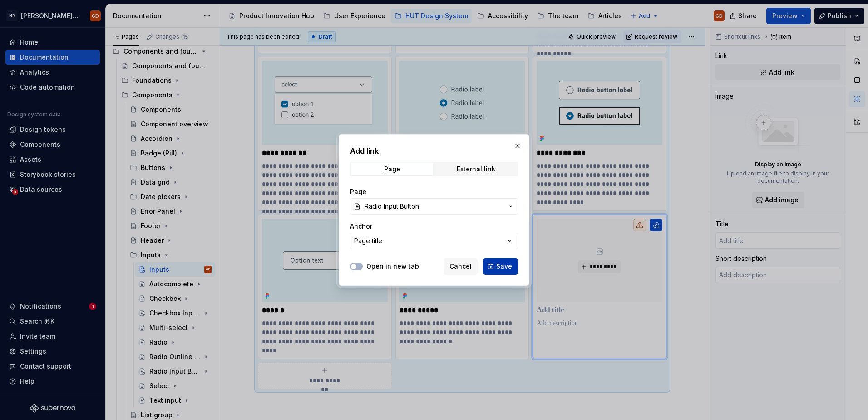
click at [497, 265] on span "Save" at bounding box center [504, 266] width 16 height 9
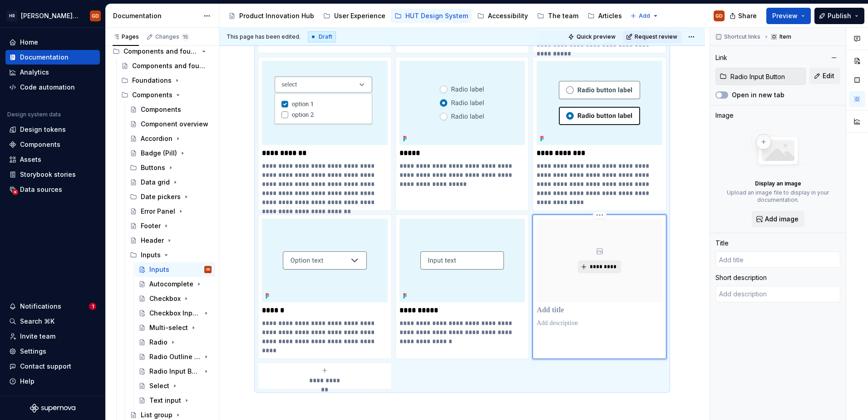
type textarea "*"
type input "Radio Input Button"
type textarea "A radio input button is an interactive form element that allows users to select…"
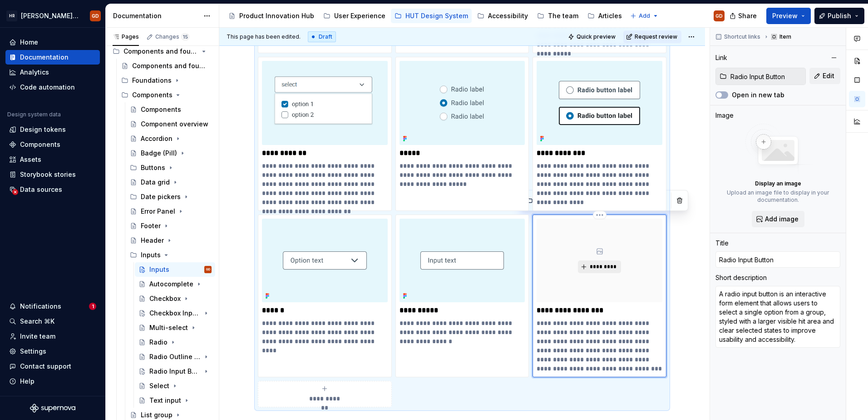
click at [601, 266] on span "*********" at bounding box center [603, 266] width 28 height 7
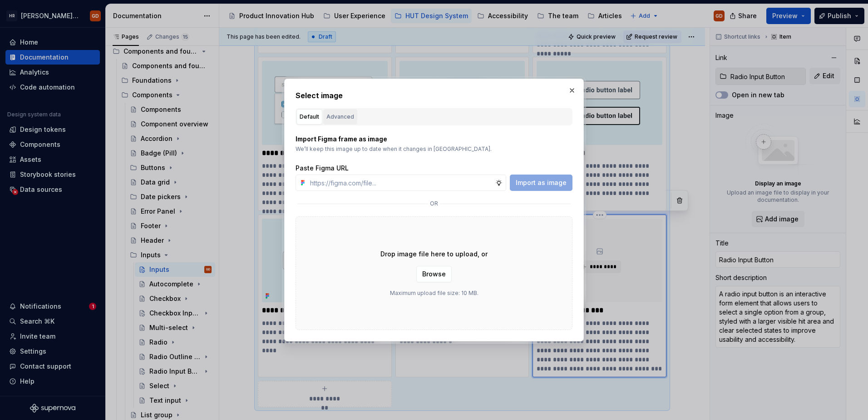
click at [346, 113] on div "Advanced" at bounding box center [341, 116] width 28 height 9
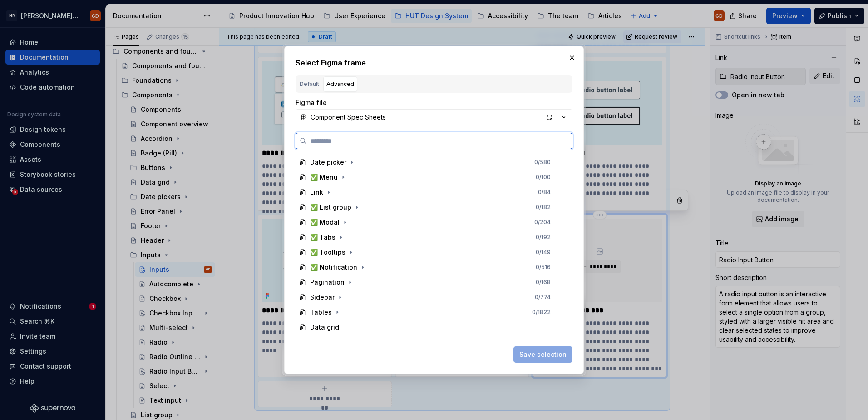
scroll to position [268, 0]
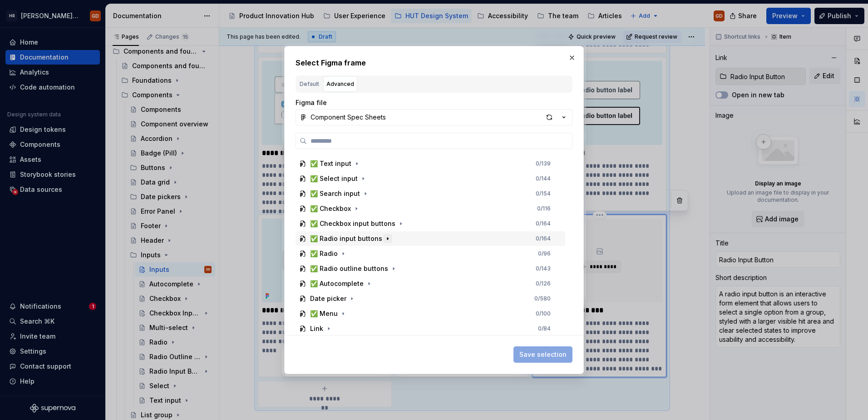
click at [386, 238] on icon "button" at bounding box center [387, 238] width 7 height 7
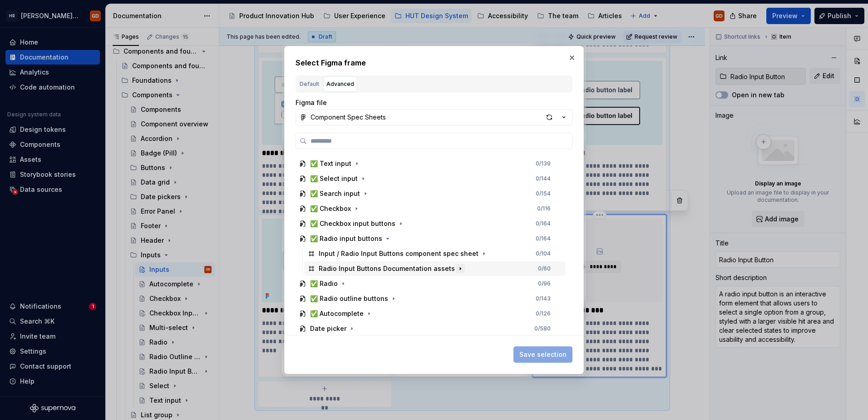
click at [457, 266] on icon "button" at bounding box center [460, 268] width 7 height 7
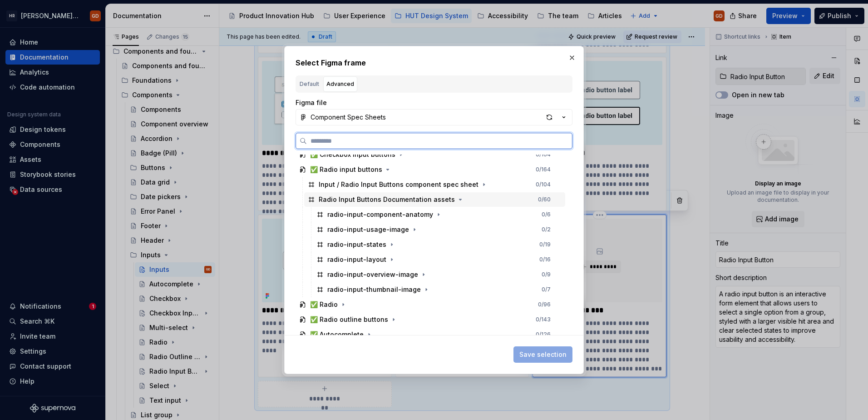
scroll to position [404, 0]
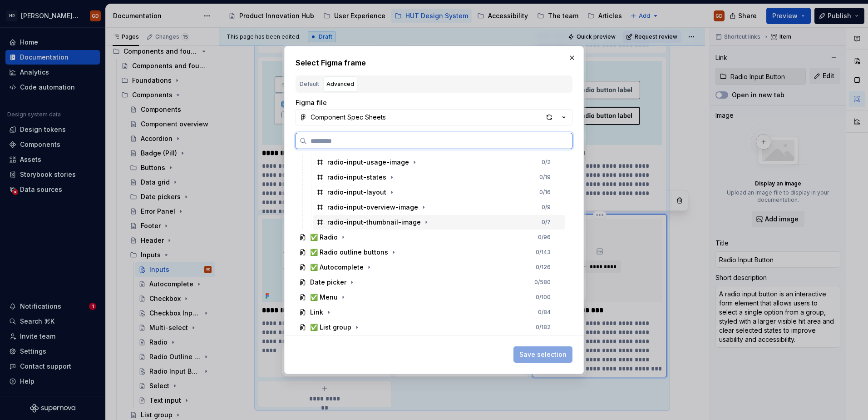
click at [386, 226] on div "radio-input-thumbnail-image" at bounding box center [374, 222] width 94 height 9
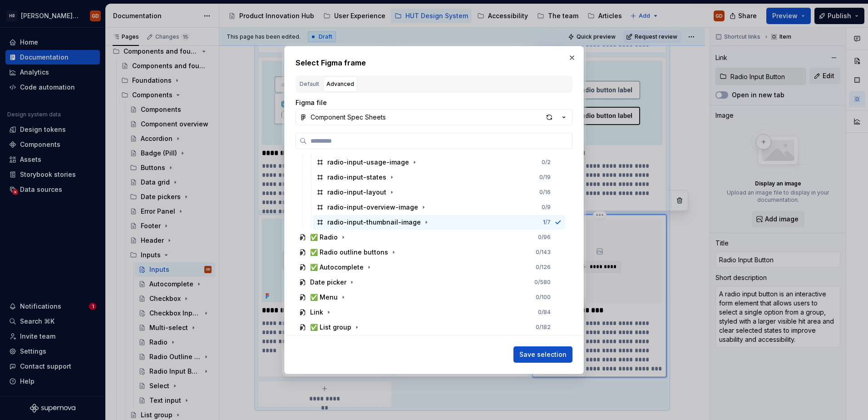
click at [552, 317] on span "Save selection" at bounding box center [543, 354] width 47 height 9
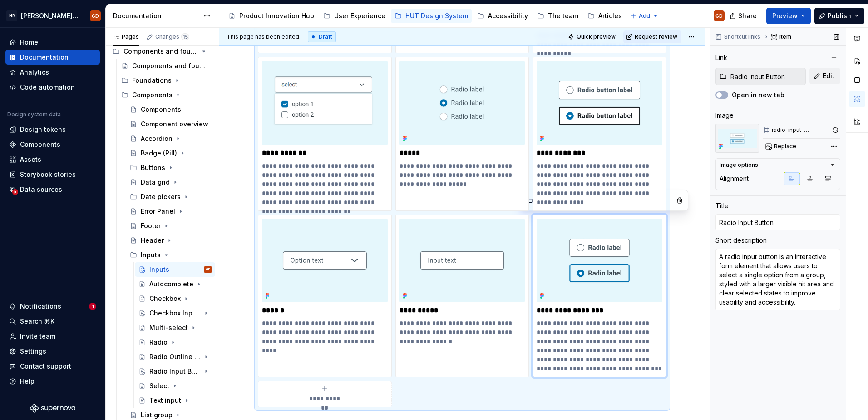
click at [686, 129] on button "button" at bounding box center [836, 130] width 10 height 13
click at [620, 105] on img at bounding box center [600, 103] width 126 height 84
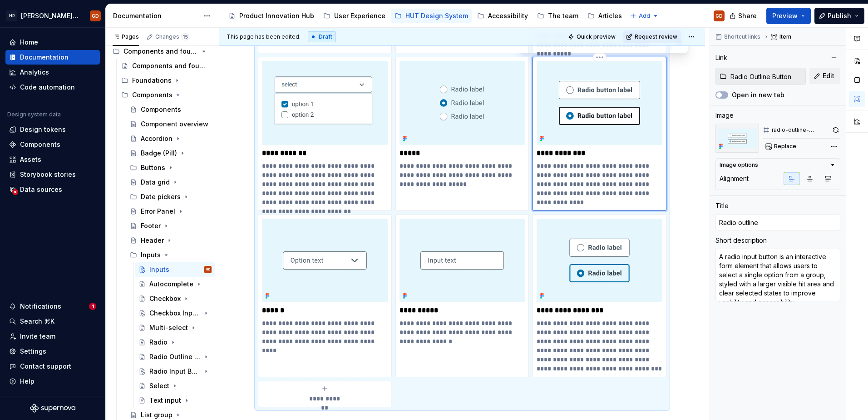
type textarea "*"
type input "Radio Outline Button"
type input "Radio outline"
type textarea "A radio outline button is a UI component that allows users to select an option …"
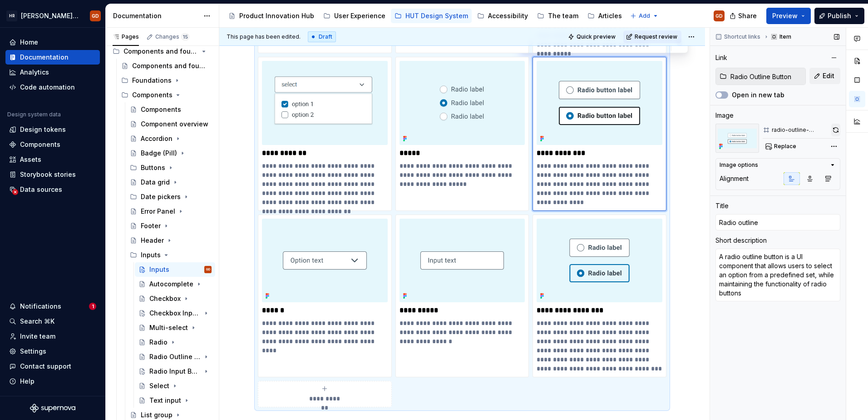
click at [686, 128] on button "button" at bounding box center [836, 130] width 9 height 13
click at [676, 135] on div "**********" at bounding box center [462, 217] width 486 height 697
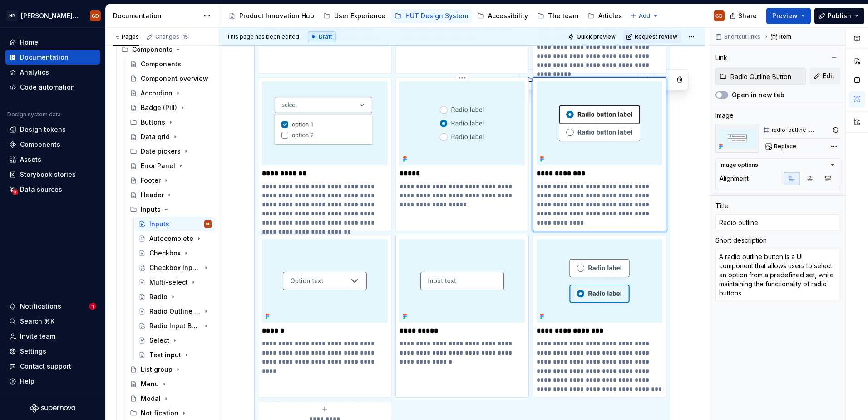
scroll to position [272, 0]
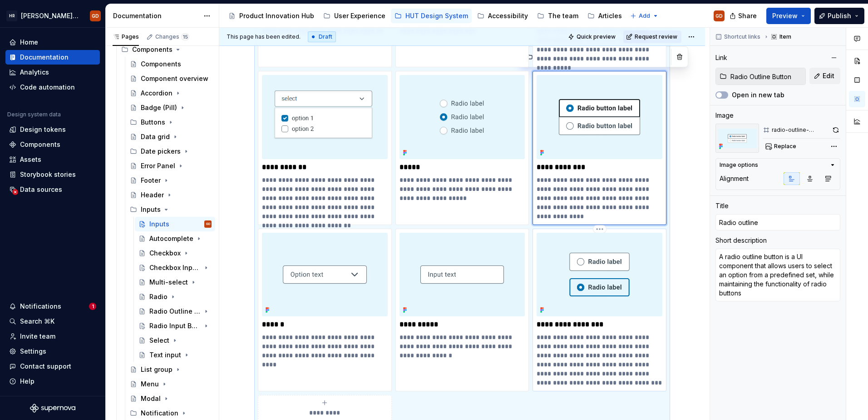
type textarea "*"
type input "Radio Input Button"
type textarea "A radio input button is an interactive form element that allows users to select…"
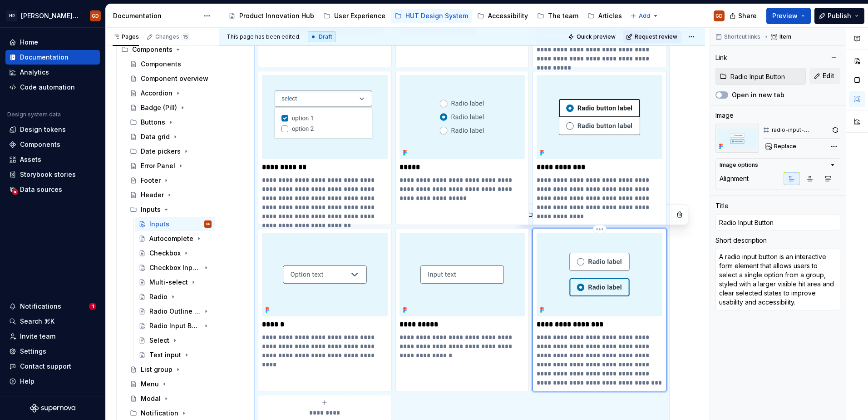
scroll to position [282, 0]
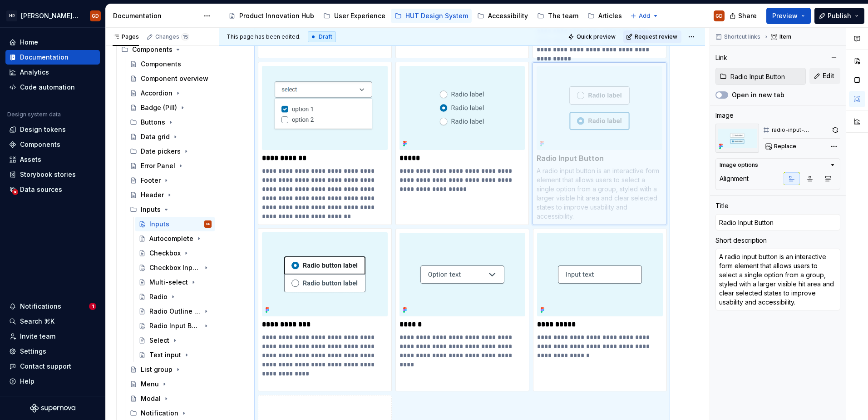
drag, startPoint x: 561, startPoint y: 243, endPoint x: 555, endPoint y: 122, distance: 121.4
click at [555, 122] on body "HR Hymans UI Toolkit (HUT) GD Home Documentation Analytics Code automation Desi…" at bounding box center [434, 210] width 868 height 420
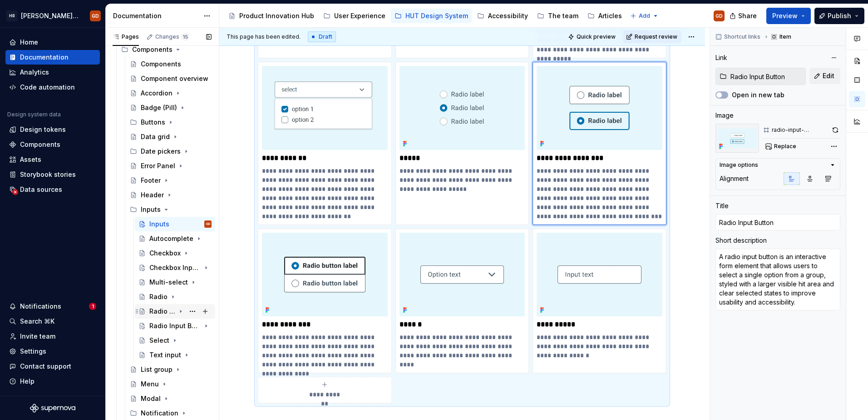
click at [161, 310] on div "Radio Outline Button" at bounding box center [162, 311] width 26 height 9
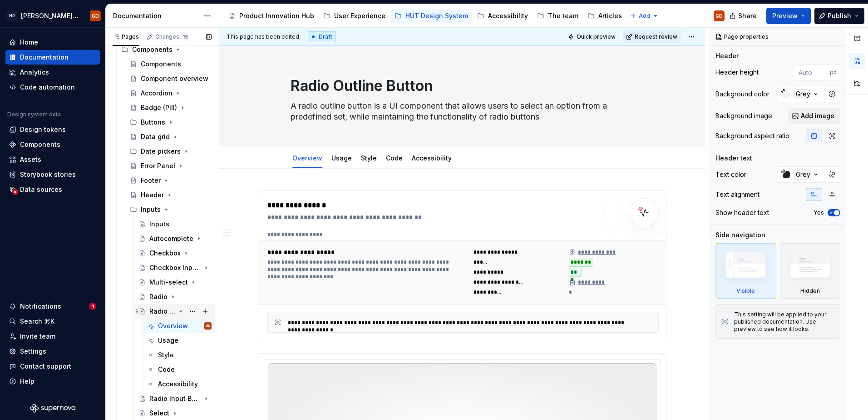
click at [180, 311] on icon "Page tree" at bounding box center [181, 311] width 2 height 1
click at [170, 317] on div "Radio Input Button" at bounding box center [162, 325] width 26 height 9
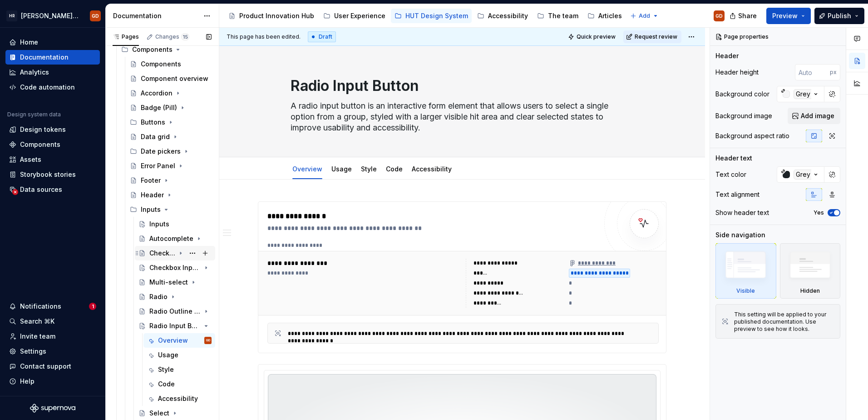
click at [159, 250] on div "Checkbox" at bounding box center [162, 252] width 26 height 9
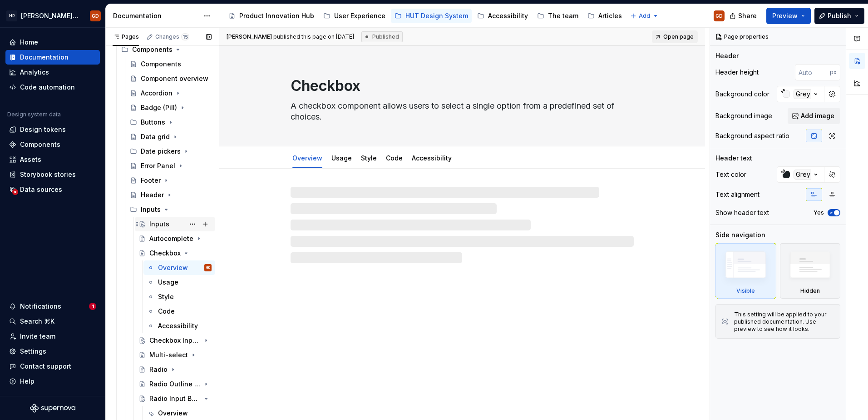
click at [159, 223] on div "Inputs" at bounding box center [159, 223] width 20 height 9
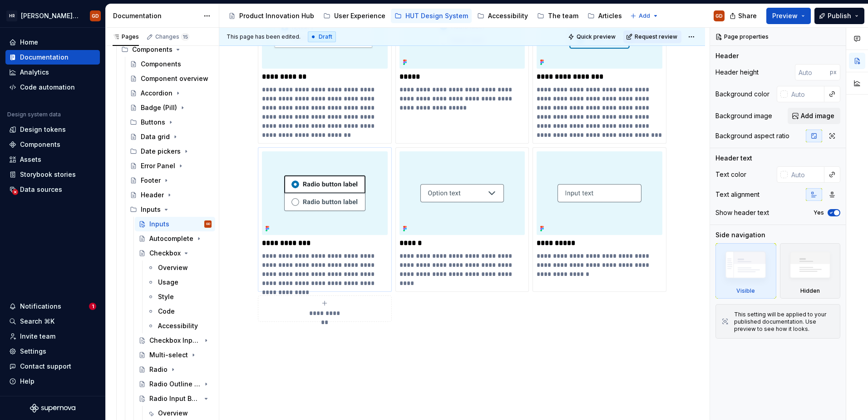
scroll to position [363, 0]
click at [286, 245] on p "**********" at bounding box center [325, 242] width 126 height 9
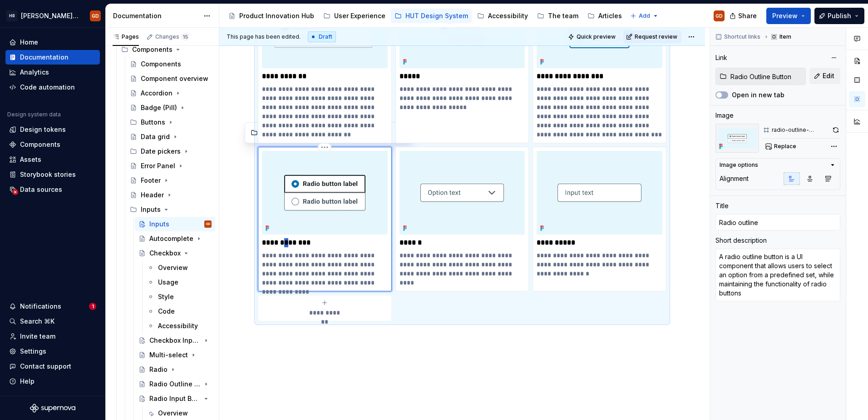
type textarea "*"
type input "Radio Outline"
click at [365, 244] on p "**********" at bounding box center [325, 242] width 126 height 9
type textarea "*"
type input "Radio Outline"
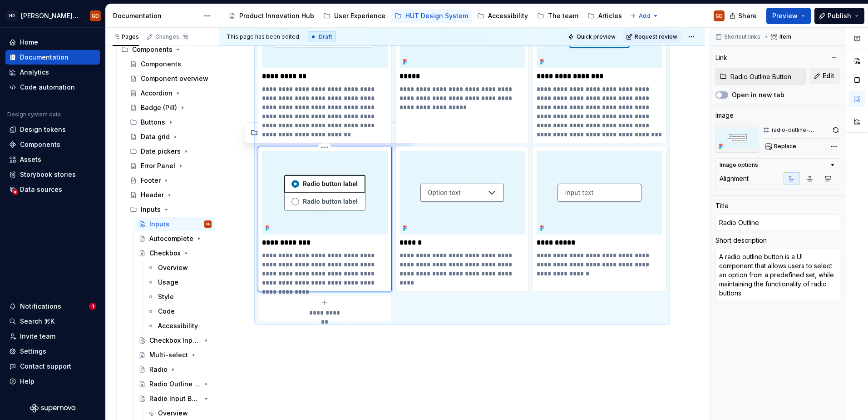
type textarea "*"
type input "Radio Outline B"
type textarea "*"
type input "Radio Outline Bu"
type textarea "*"
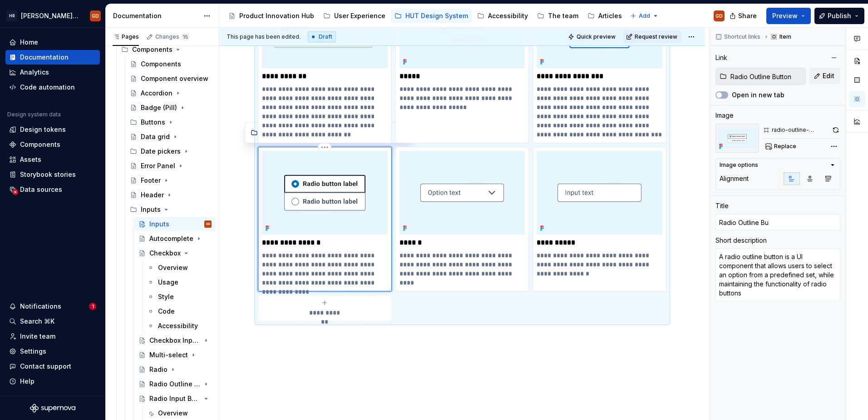
type input "Radio Outline But"
type textarea "*"
type input "Radio Outline Butt"
type textarea "*"
type input "Radio Outline Butto"
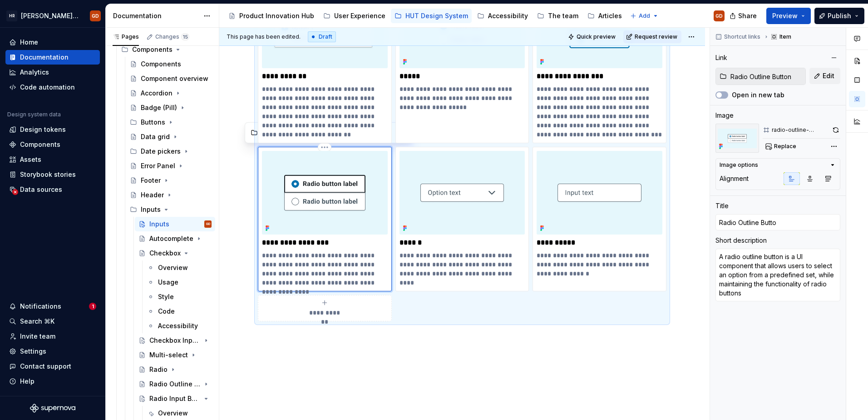
type textarea "*"
type input "Radio Outline Button"
type textarea "*"
type input "Radio Outline Buttons"
click at [493, 317] on div "**********" at bounding box center [462, 136] width 486 height 688
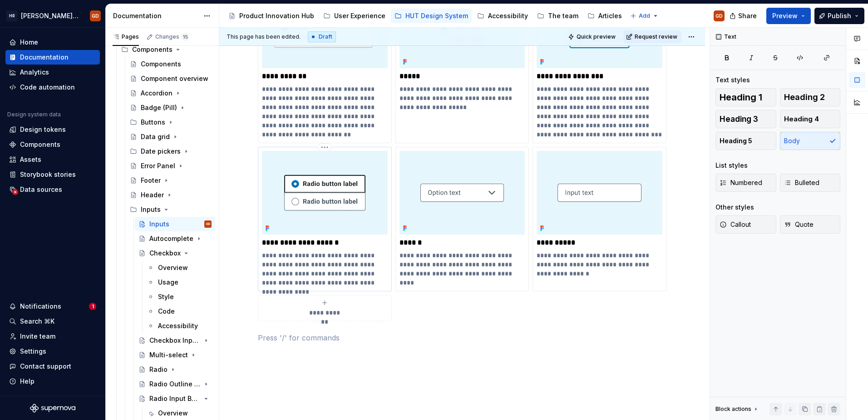
click at [301, 262] on p "**********" at bounding box center [325, 269] width 126 height 36
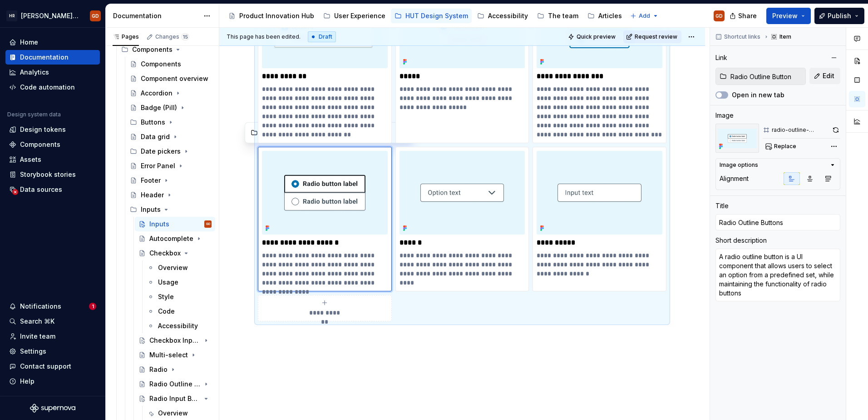
click at [686, 296] on div "**********" at bounding box center [462, 136] width 486 height 688
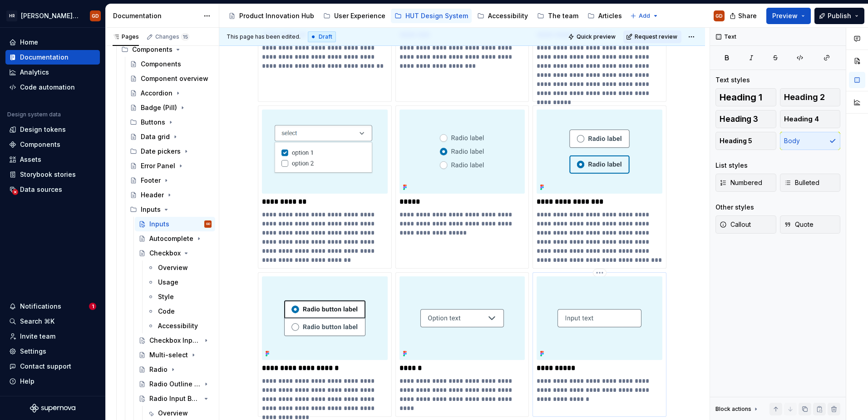
scroll to position [227, 0]
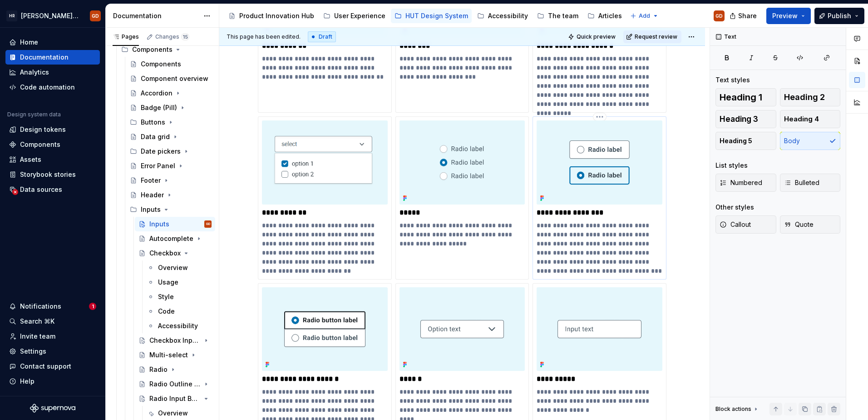
click at [623, 242] on p "**********" at bounding box center [600, 248] width 126 height 54
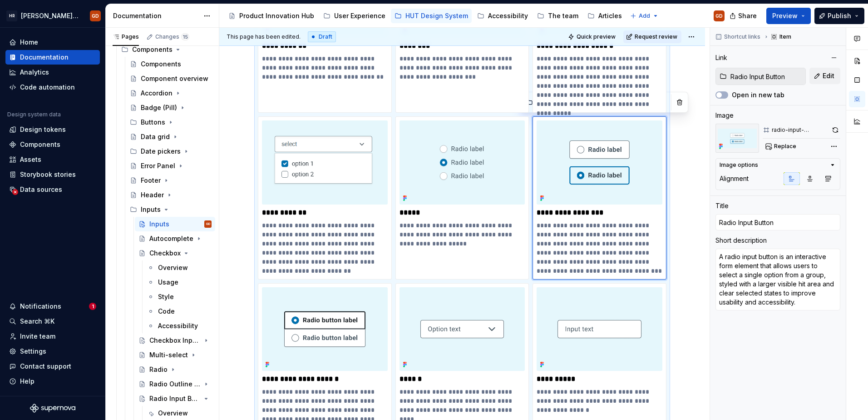
click at [686, 272] on div "**********" at bounding box center [462, 272] width 486 height 688
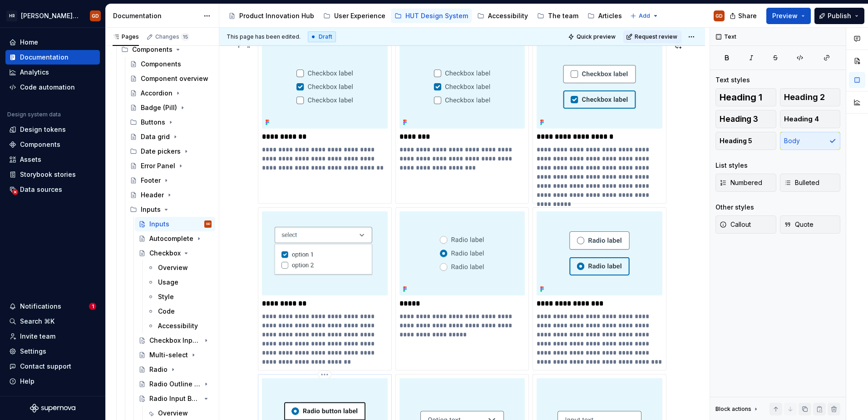
scroll to position [0, 0]
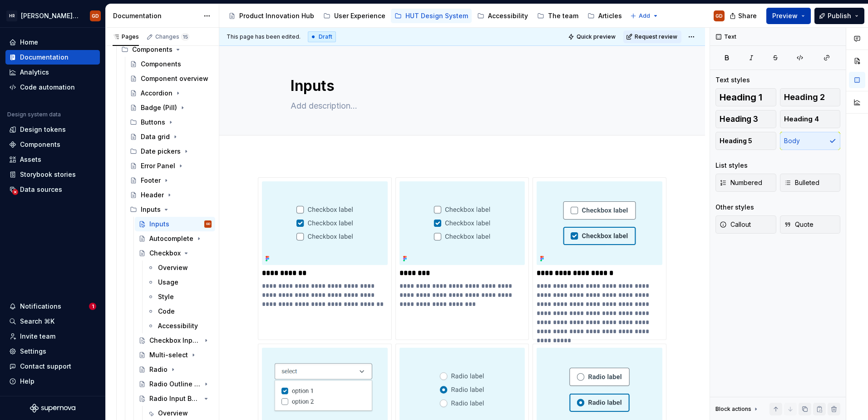
click at [686, 12] on span "Preview" at bounding box center [785, 15] width 25 height 9
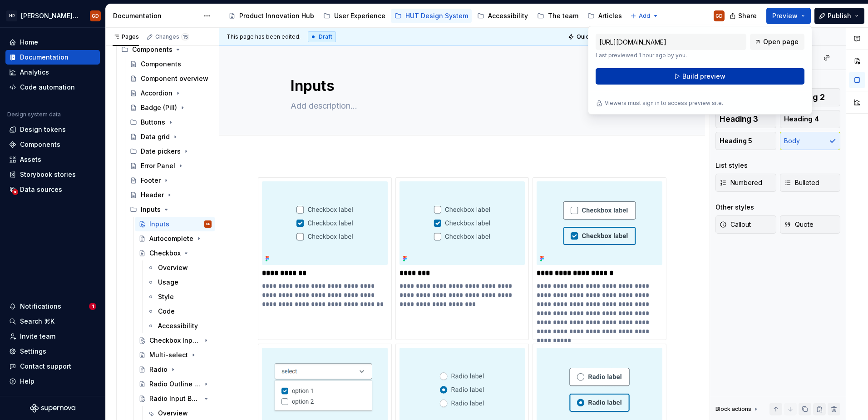
drag, startPoint x: 791, startPoint y: 12, endPoint x: 722, endPoint y: 75, distance: 94.2
click at [686, 75] on span "Build preview" at bounding box center [704, 76] width 43 height 9
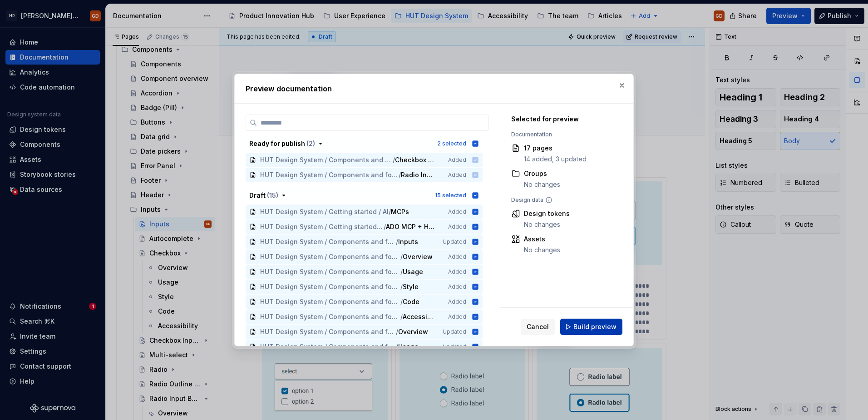
click at [579, 317] on span "Build preview" at bounding box center [595, 326] width 43 height 9
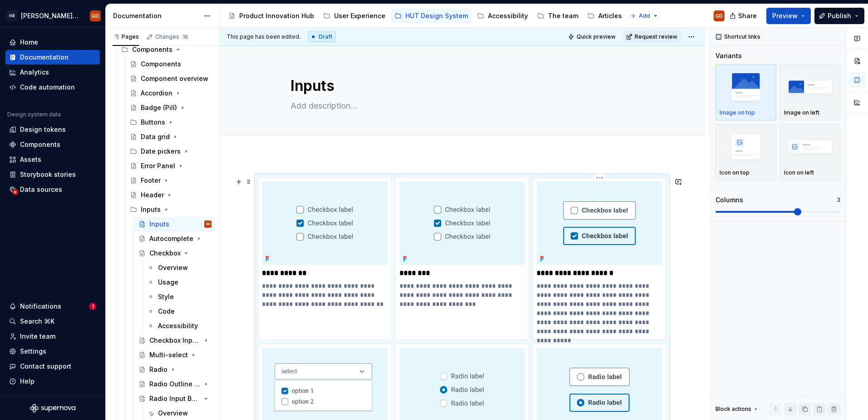
click at [589, 232] on img at bounding box center [600, 223] width 126 height 84
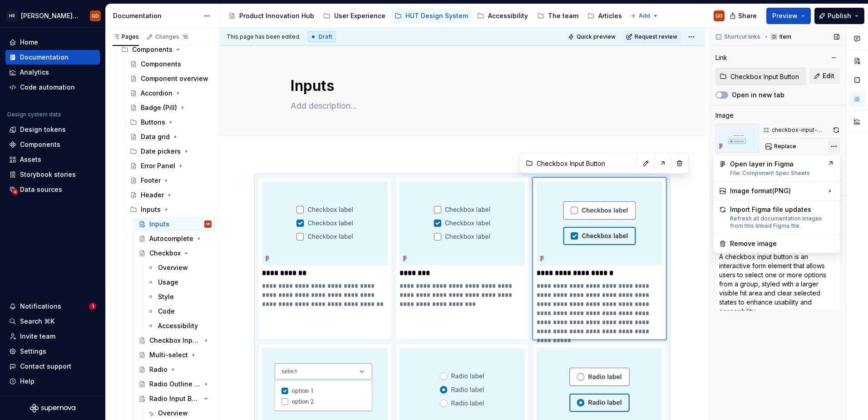
click at [686, 147] on div "Comments Open comments No comments yet Select ‘Comment’ from the block context …" at bounding box center [789, 224] width 158 height 392
click at [631, 216] on div "SVG Use if image from Figma is pixelated." at bounding box center [664, 220] width 100 height 17
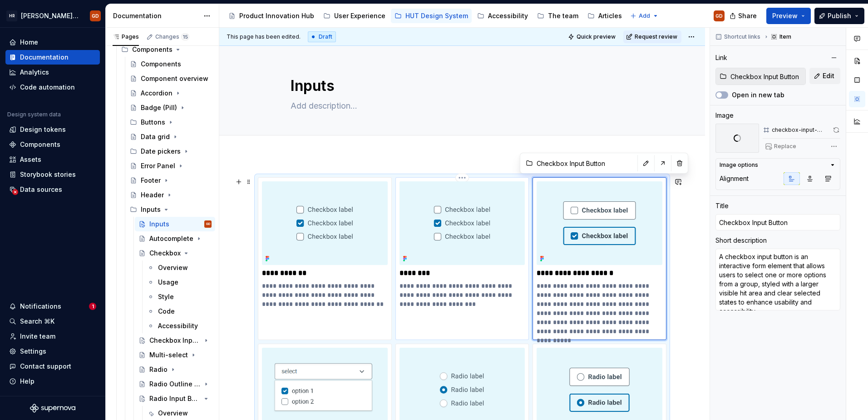
type textarea "*"
type input "Checkbox"
type textarea "A checkbox component allows users to select a single option from a predefined s…"
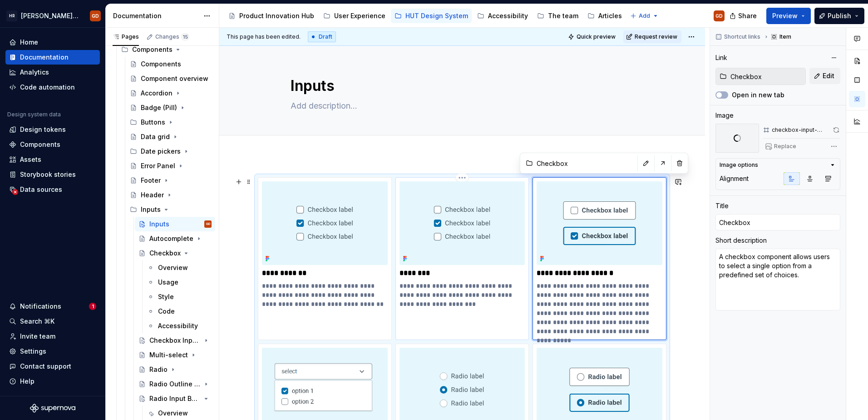
click at [480, 227] on img at bounding box center [463, 223] width 126 height 84
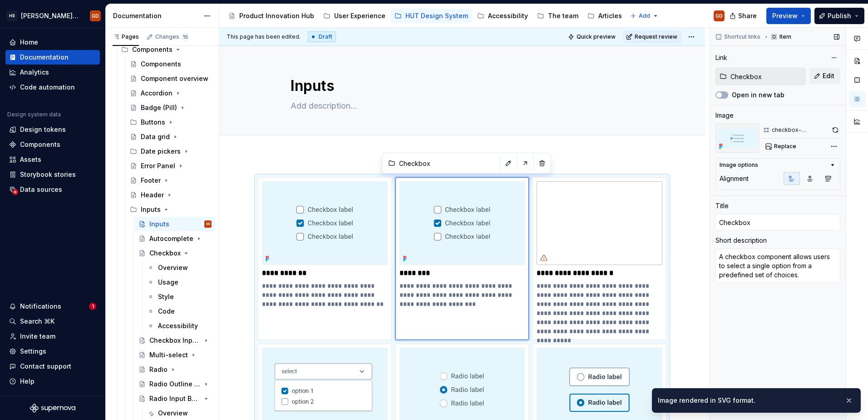
click at [686, 146] on div "Comments Open comments No comments yet Select ‘Comment’ from the block context …" at bounding box center [789, 224] width 158 height 392
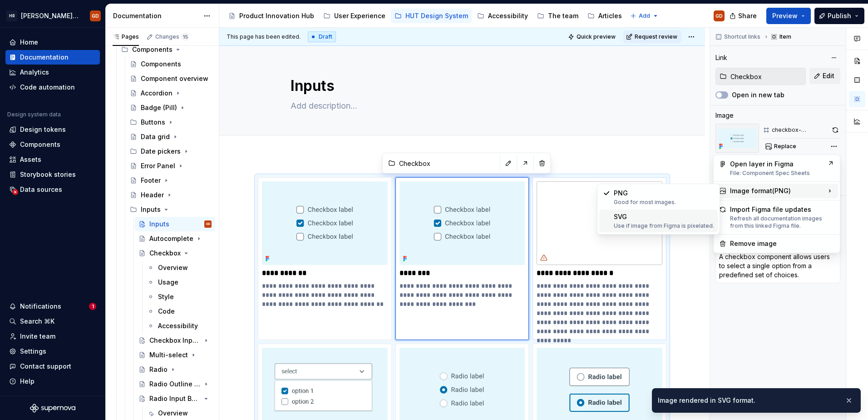
click at [632, 214] on div "SVG Use if image from Figma is pixelated." at bounding box center [664, 220] width 100 height 17
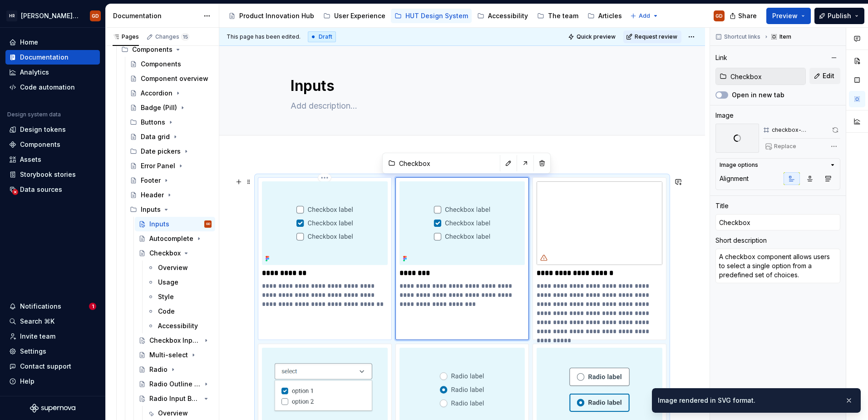
type textarea "*"
type input "Autocomplete"
type textarea "A text input which provides suggestions to users as they type. Suggestions are …"
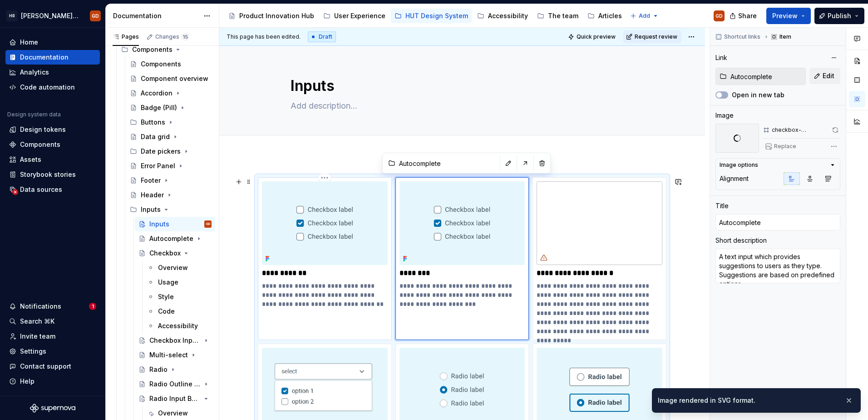
click at [338, 230] on img at bounding box center [325, 223] width 126 height 84
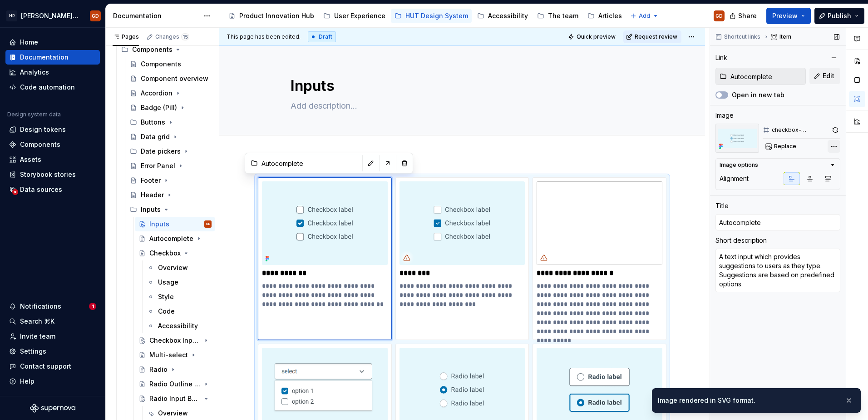
click at [686, 146] on div "Comments Open comments No comments yet Select ‘Comment’ from the block context …" at bounding box center [789, 224] width 158 height 392
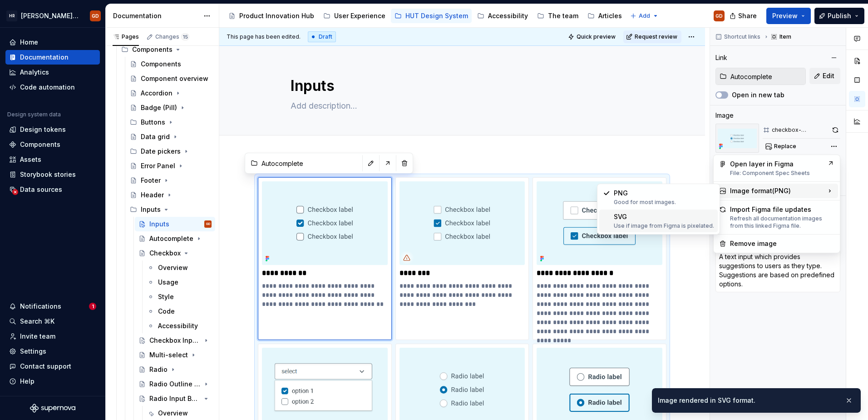
click at [619, 218] on div "SVG Use if image from Figma is pixelated." at bounding box center [664, 220] width 100 height 17
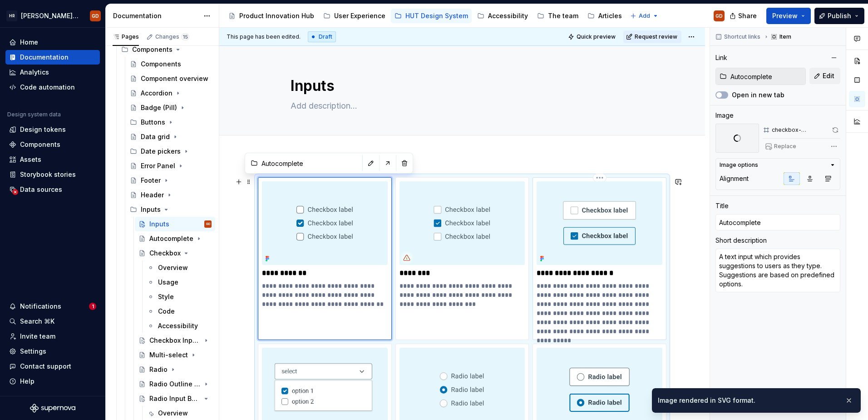
scroll to position [182, 0]
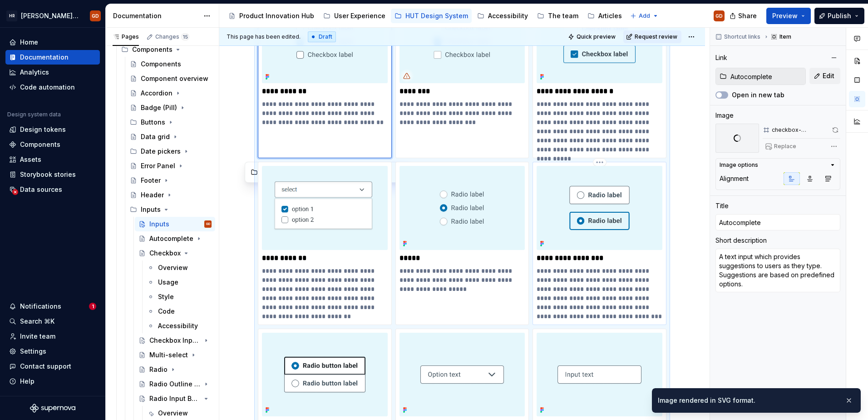
type textarea "*"
type input "Radio Input Button"
type textarea "A radio input button is an interactive form element that allows users to select…"
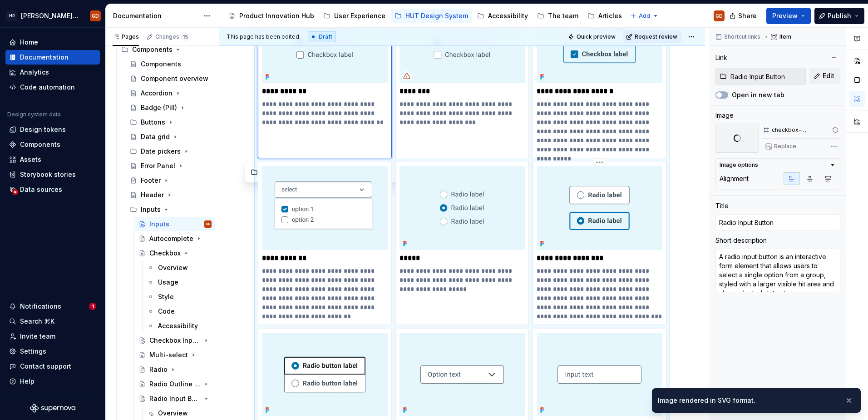
click at [590, 196] on img at bounding box center [600, 208] width 126 height 84
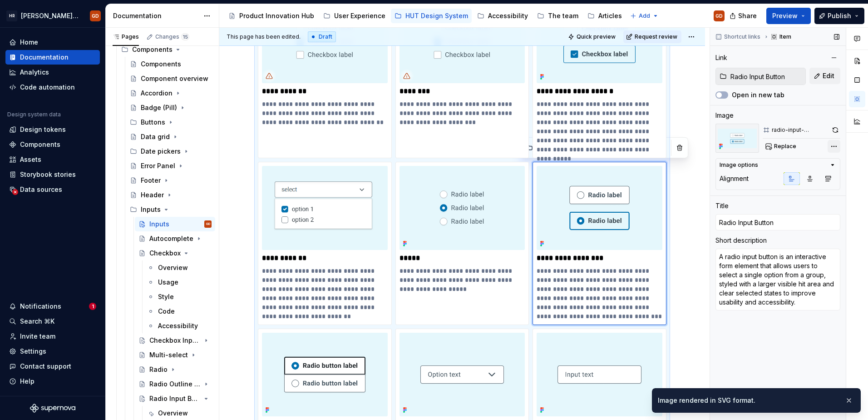
click at [686, 146] on div "Comments Open comments No comments yet Select ‘Comment’ from the block context …" at bounding box center [789, 224] width 158 height 392
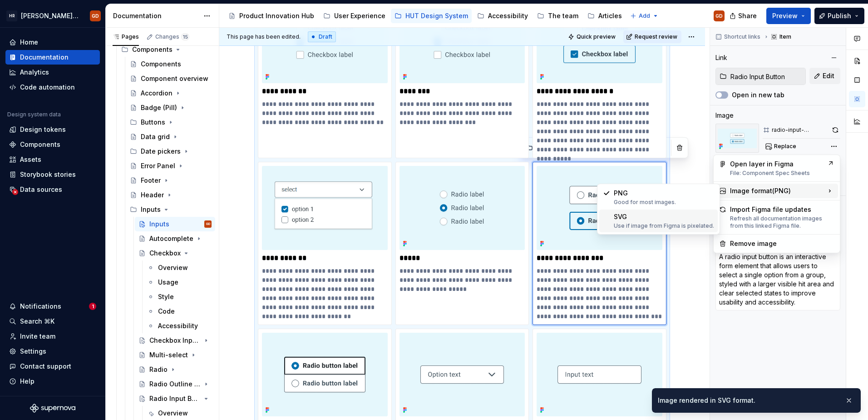
click at [665, 218] on div "SVG Use if image from Figma is pixelated." at bounding box center [664, 220] width 100 height 17
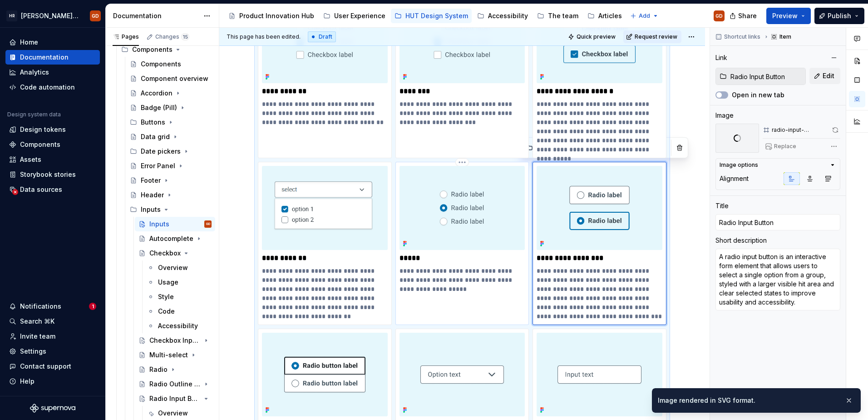
type textarea "*"
type input "Radio"
type textarea "A radio component allows users to select a single option from a predefined set …"
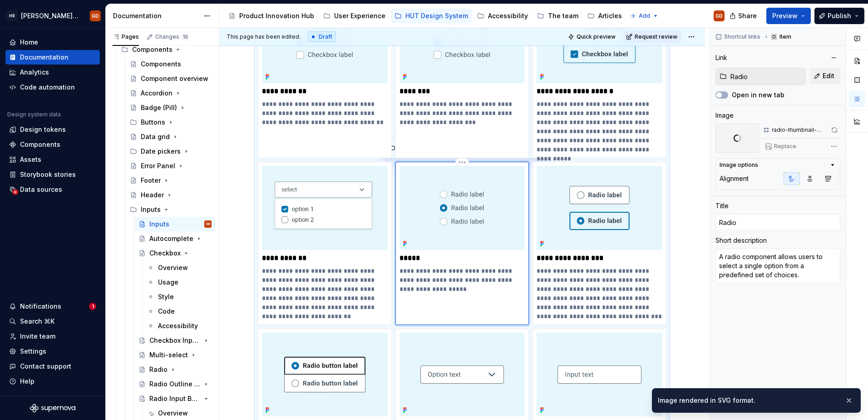
click at [472, 221] on img at bounding box center [463, 208] width 126 height 84
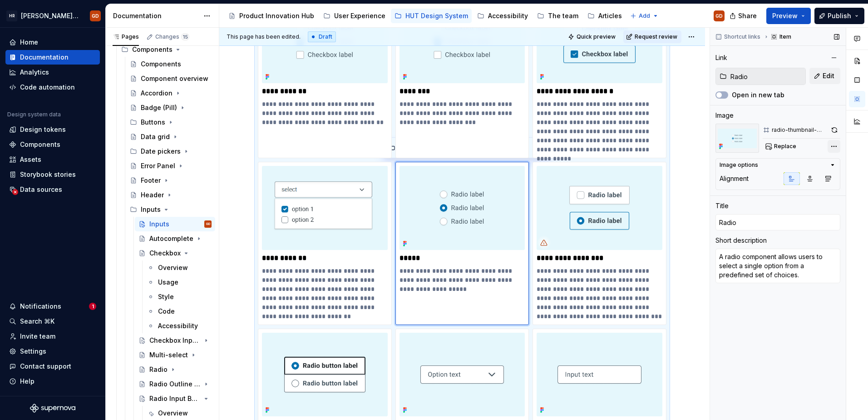
click at [686, 144] on div "Comments Open comments No comments yet Select ‘Comment’ from the block context …" at bounding box center [789, 224] width 158 height 392
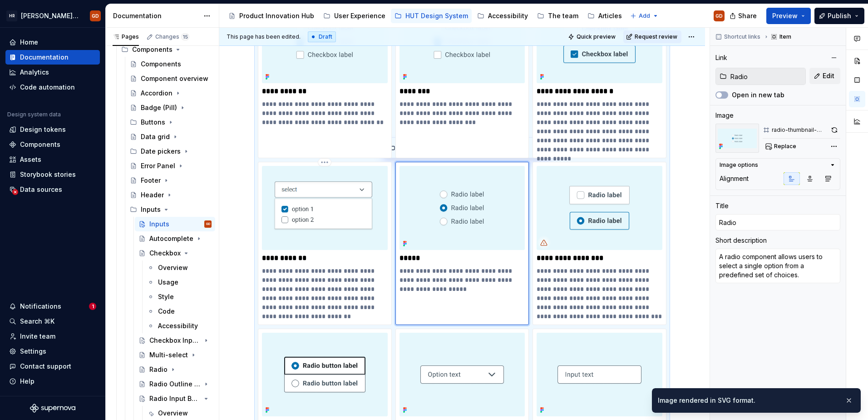
click at [312, 205] on html "HR Hymans UI Toolkit (HUT) GD Home Documentation Analytics Code automation Desi…" at bounding box center [434, 210] width 868 height 420
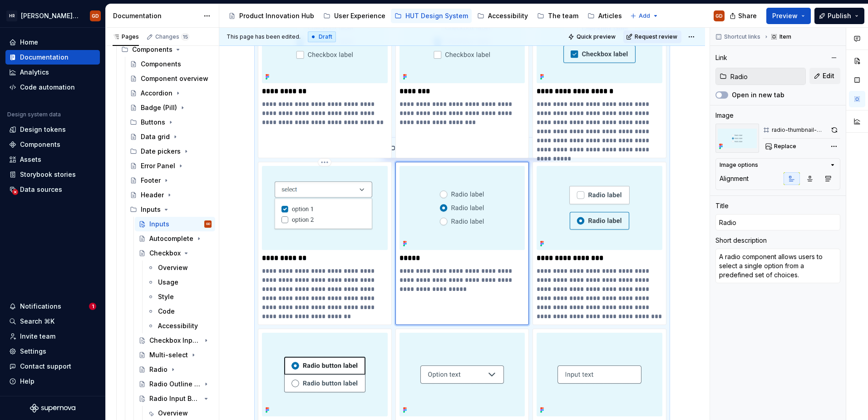
type textarea "*"
type input "Multi-select"
type textarea "A multi-select input allows users to select multiple options from a predefined …"
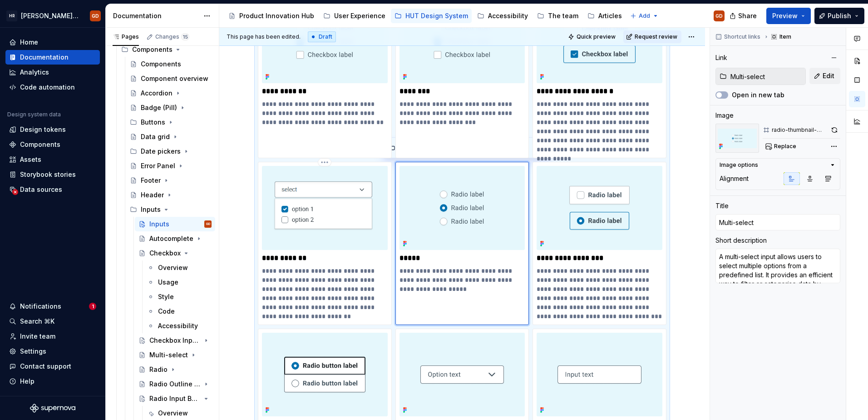
click at [312, 205] on img at bounding box center [325, 208] width 126 height 84
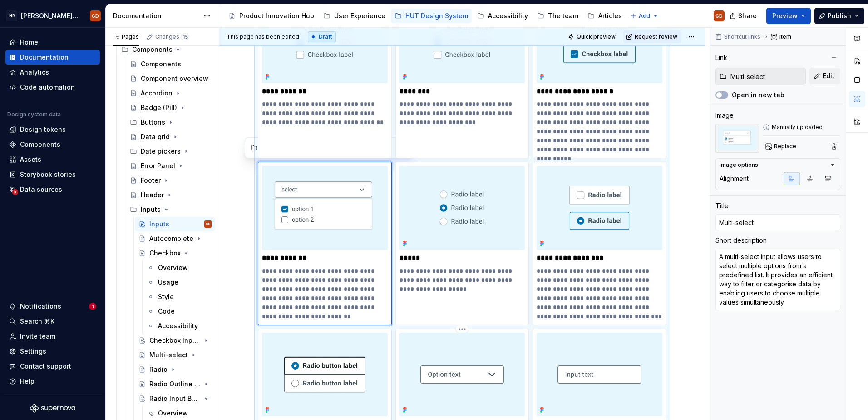
scroll to position [318, 0]
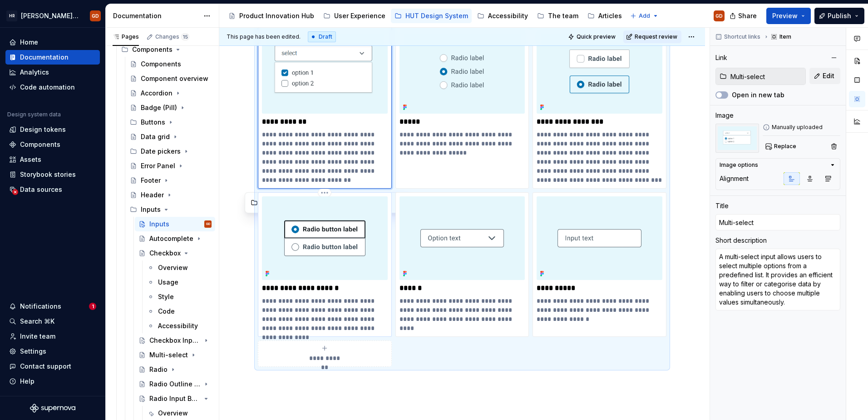
type textarea "*"
type input "Radio Outline Button"
type input "Radio Outline Buttons"
type textarea "A radio outline button is a UI component that allows users to select an option …"
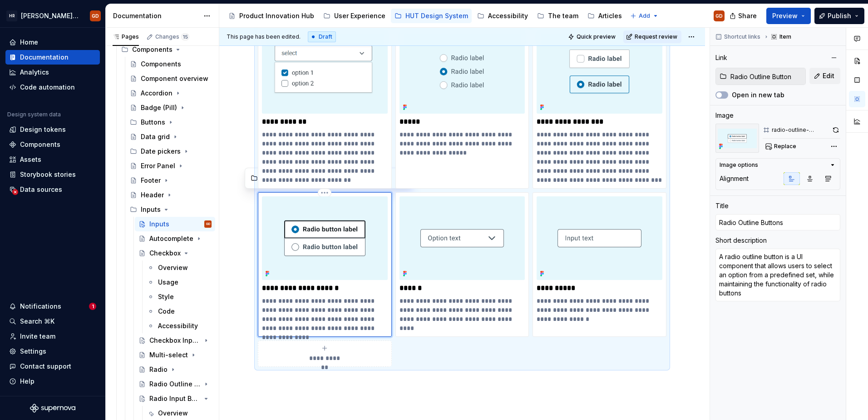
click at [345, 248] on img at bounding box center [325, 238] width 126 height 84
click at [686, 144] on div "Comments Open comments No comments yet Select ‘Comment’ from the block context …" at bounding box center [789, 224] width 158 height 392
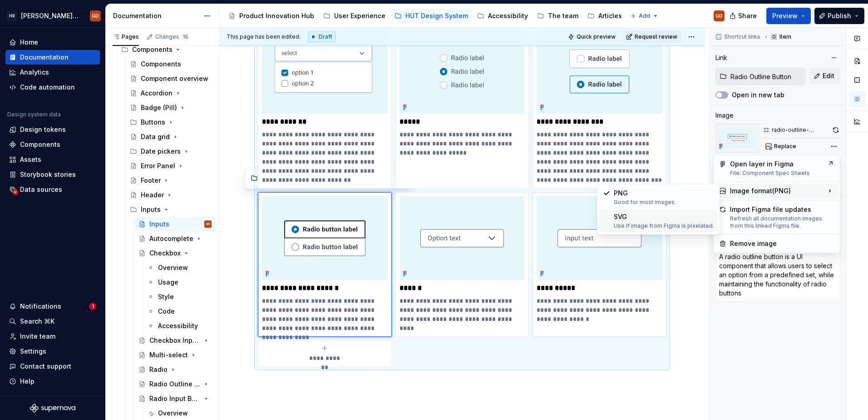
click at [619, 218] on div "SVG Use if image from Figma is pixelated." at bounding box center [664, 220] width 100 height 17
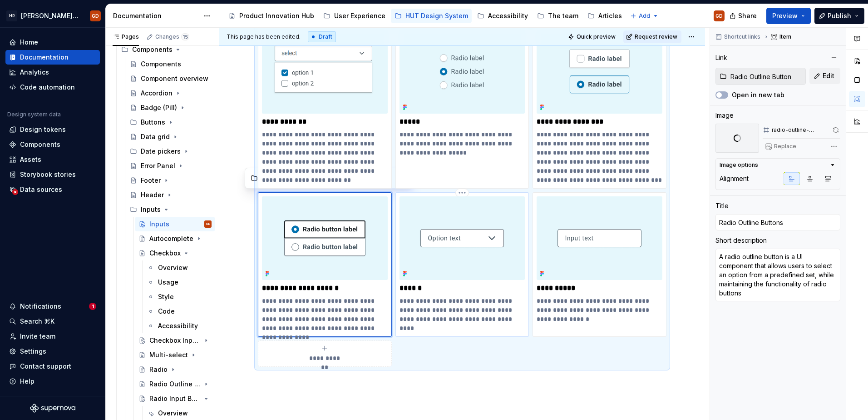
click at [479, 243] on img at bounding box center [463, 238] width 126 height 84
type textarea "*"
type input "Select"
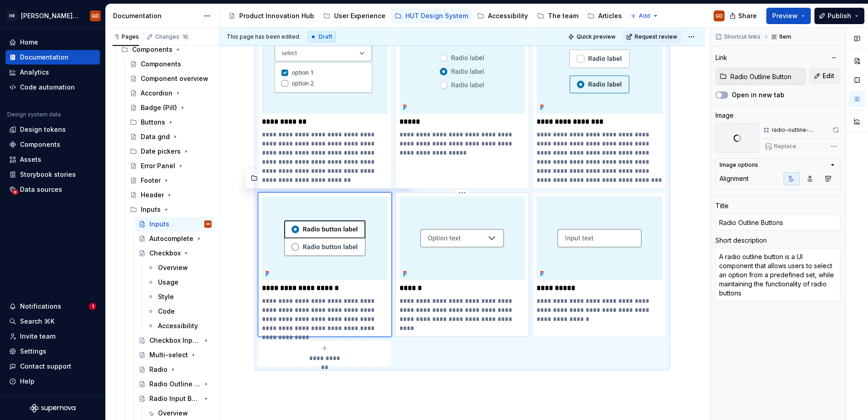
type textarea "A select input component allows users to choose from a predefined list of optio…"
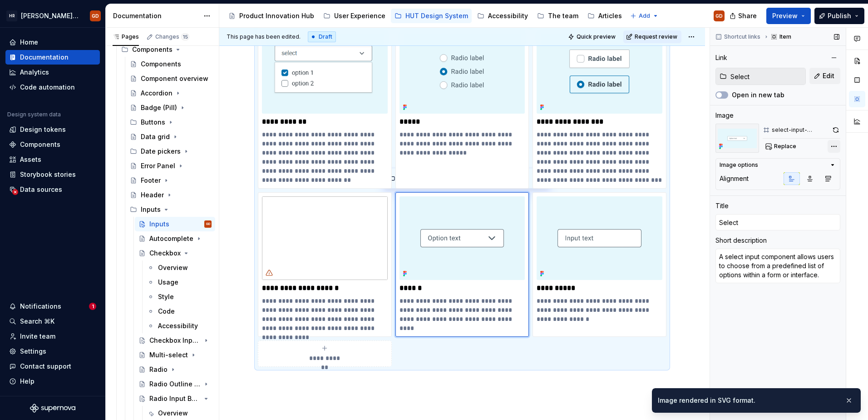
click at [686, 147] on div "Comments Open comments No comments yet Select ‘Comment’ from the block context …" at bounding box center [789, 224] width 158 height 392
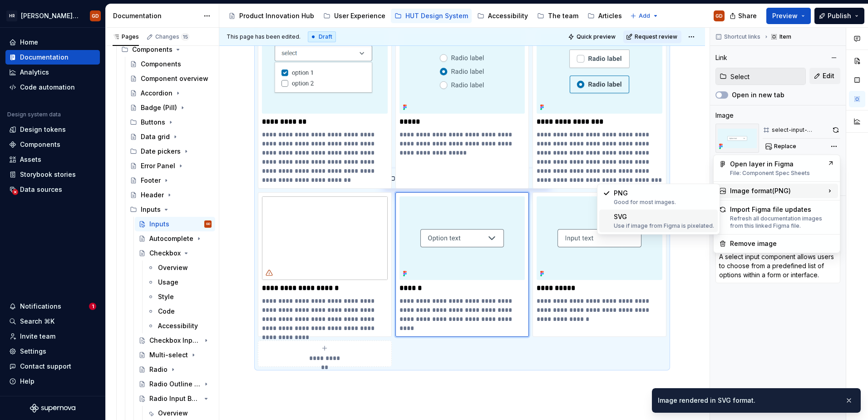
click at [638, 218] on div "SVG Use if image from Figma is pixelated." at bounding box center [664, 220] width 100 height 17
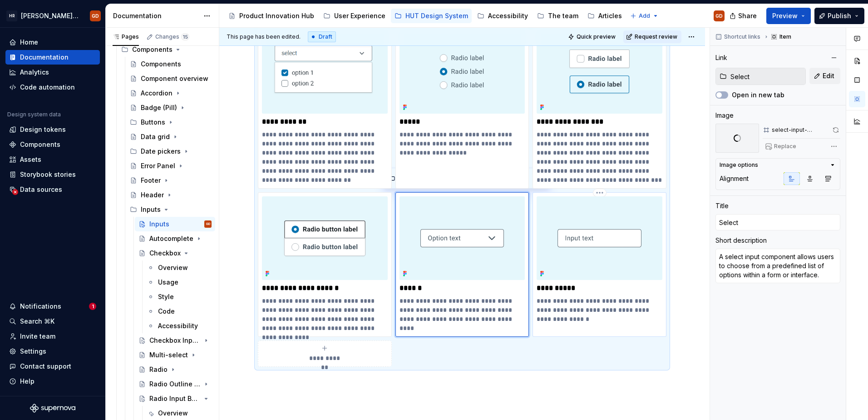
type textarea "*"
type input "Text input"
type textarea "A text input component allows users to enter and edit text within a form or int…"
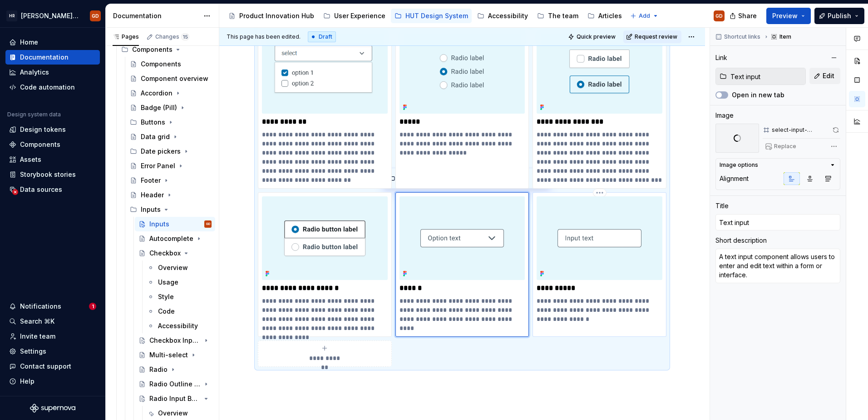
click at [631, 230] on img at bounding box center [600, 238] width 126 height 84
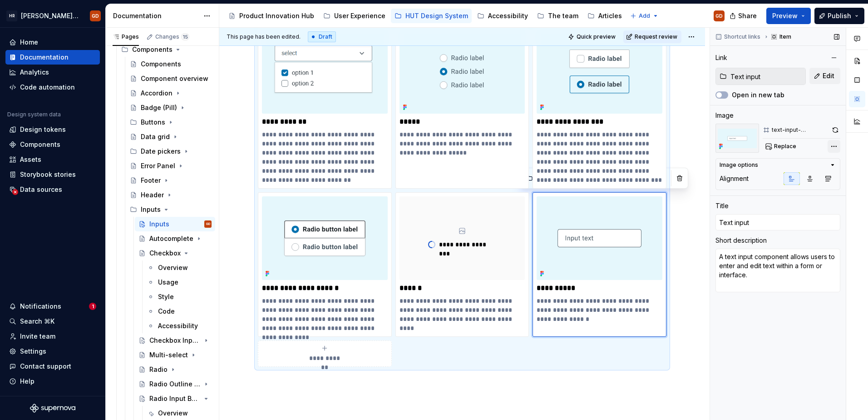
click at [686, 147] on div "Comments Open comments No comments yet Select ‘Comment’ from the block context …" at bounding box center [789, 224] width 158 height 392
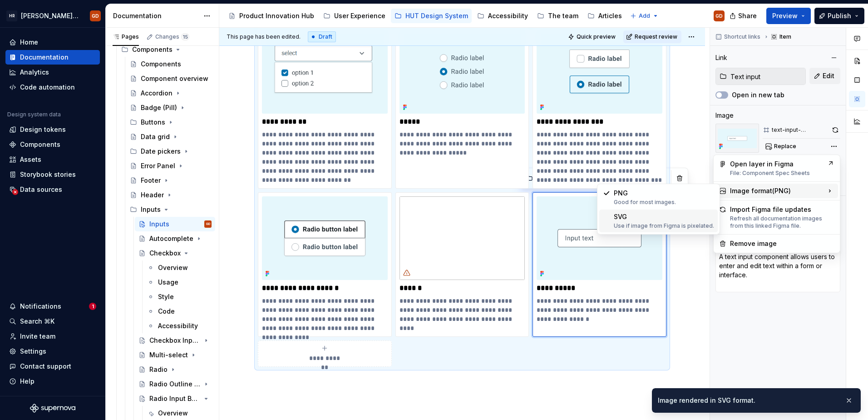
click at [660, 216] on div "SVG Use if image from Figma is pixelated." at bounding box center [664, 220] width 100 height 17
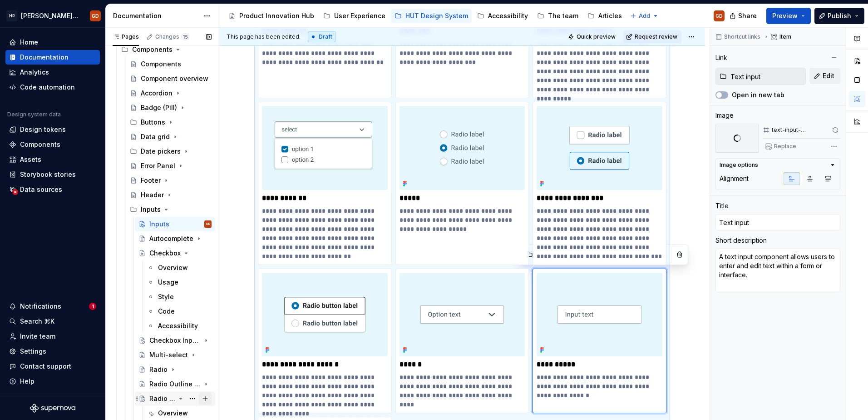
scroll to position [216, 0]
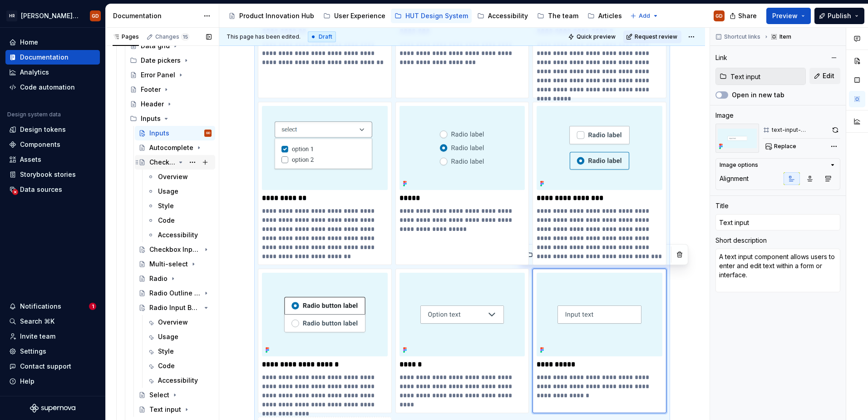
click at [177, 163] on icon "Page tree" at bounding box center [180, 161] width 7 height 7
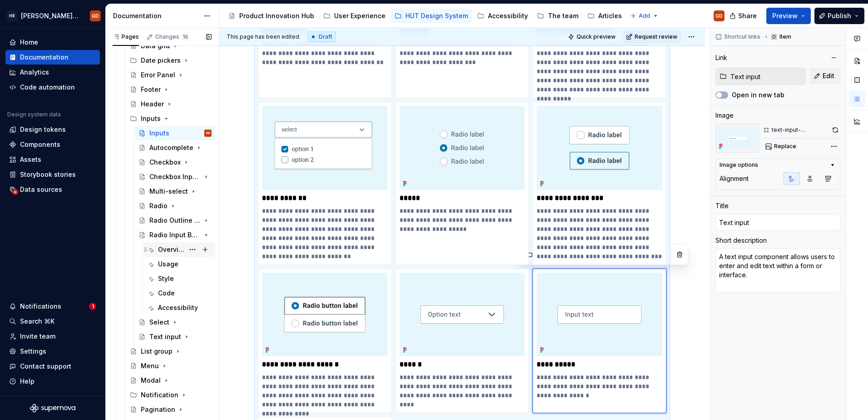
click at [163, 246] on div "Overview" at bounding box center [171, 249] width 26 height 9
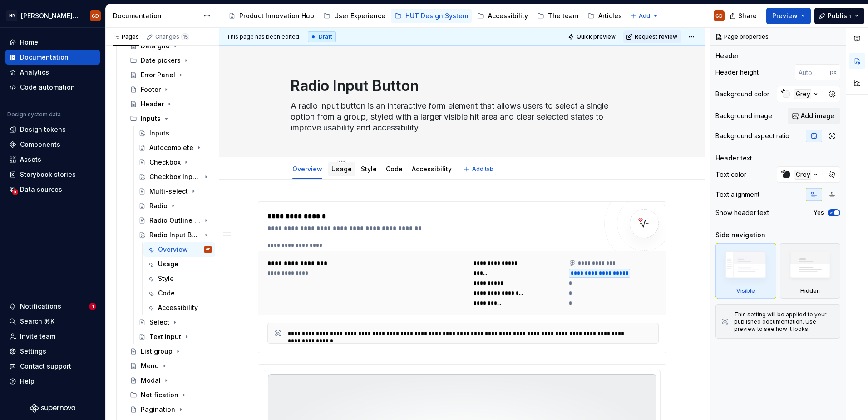
click at [344, 174] on div "Usage" at bounding box center [342, 169] width 28 height 15
click at [345, 167] on link "Usage" at bounding box center [342, 169] width 20 height 8
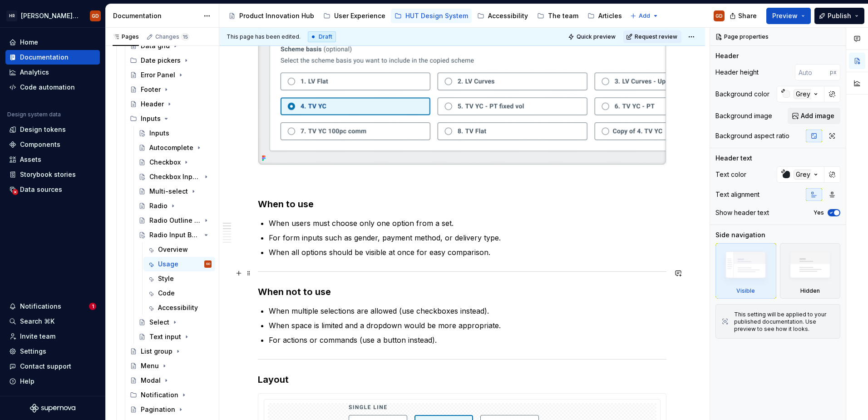
scroll to position [182, 0]
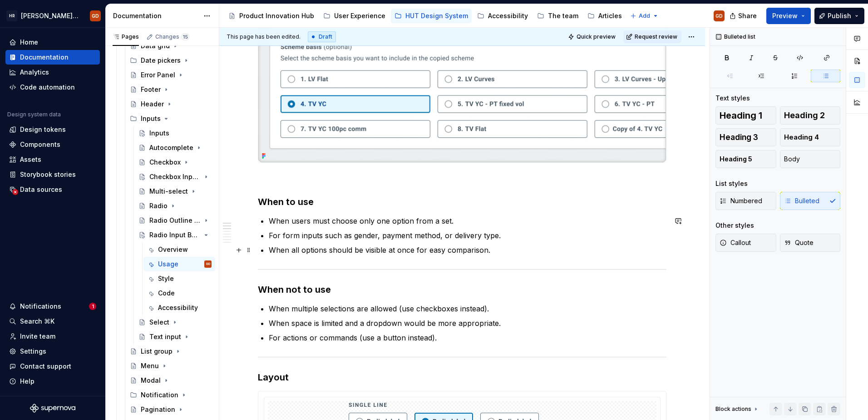
click at [456, 247] on p "When all options should be visible at once for easy comparison." at bounding box center [468, 249] width 398 height 11
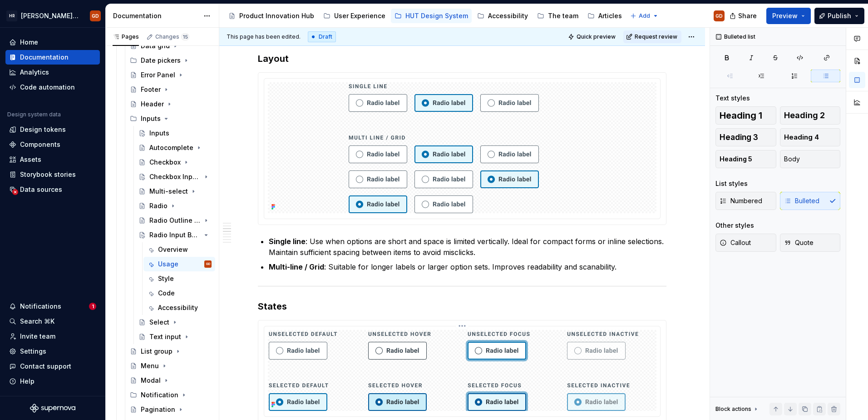
scroll to position [500, 0]
click at [445, 317] on img at bounding box center [462, 370] width 387 height 81
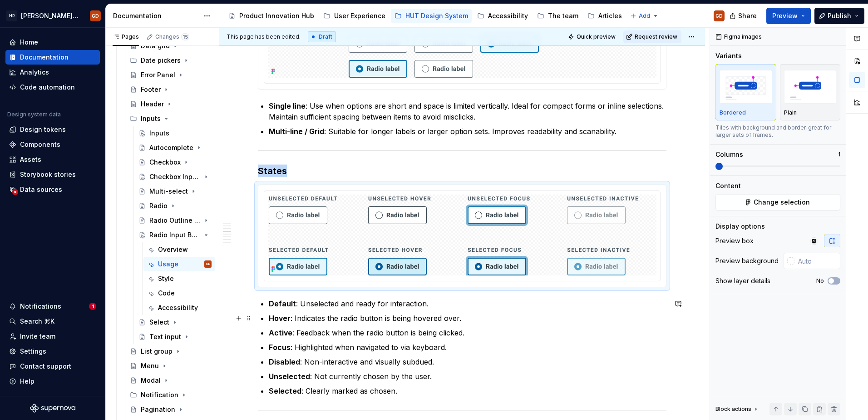
scroll to position [636, 0]
click at [686, 203] on span "Change selection" at bounding box center [782, 202] width 56 height 9
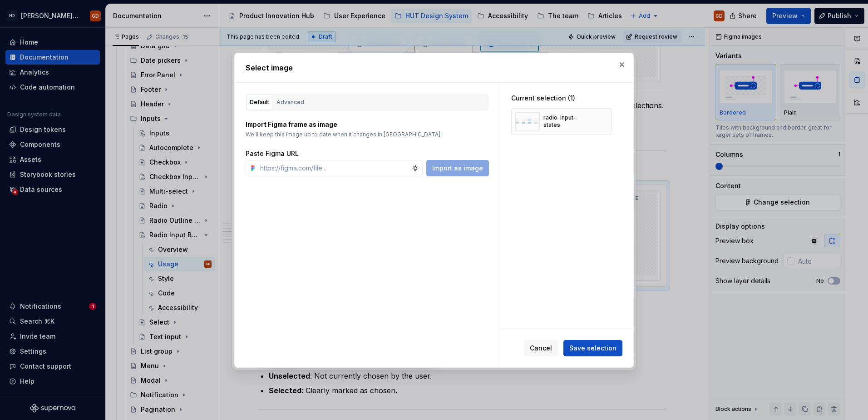
type textarea "*"
click at [290, 102] on div "Advanced" at bounding box center [291, 102] width 28 height 9
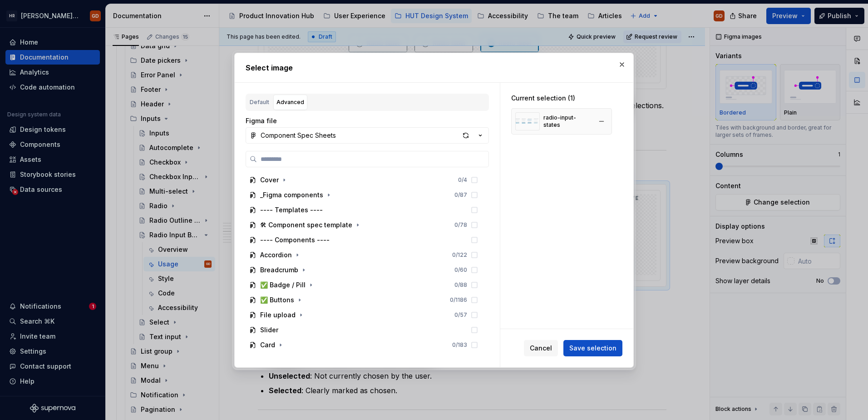
click at [566, 120] on div "radio-input-states" at bounding box center [568, 121] width 48 height 15
click at [545, 317] on span "Cancel" at bounding box center [541, 347] width 22 height 9
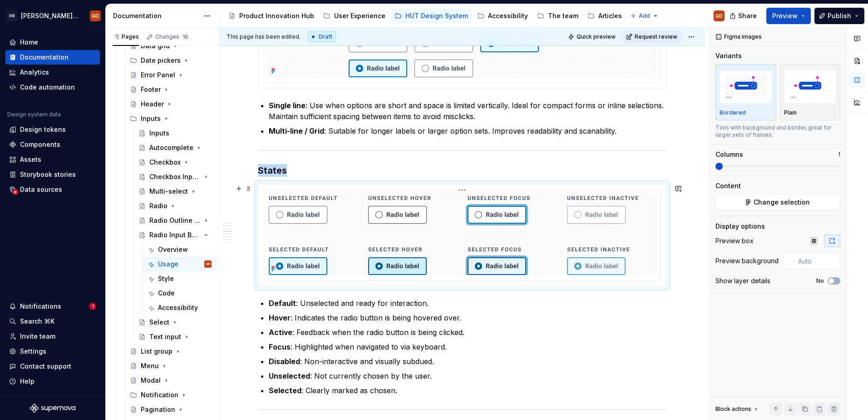
drag, startPoint x: 475, startPoint y: 251, endPoint x: 463, endPoint y: 221, distance: 32.4
click at [463, 221] on img at bounding box center [462, 234] width 387 height 81
click at [464, 190] on html "HR Hymans UI Toolkit (HUT) GD Home Documentation Analytics Code automation Desi…" at bounding box center [434, 210] width 868 height 420
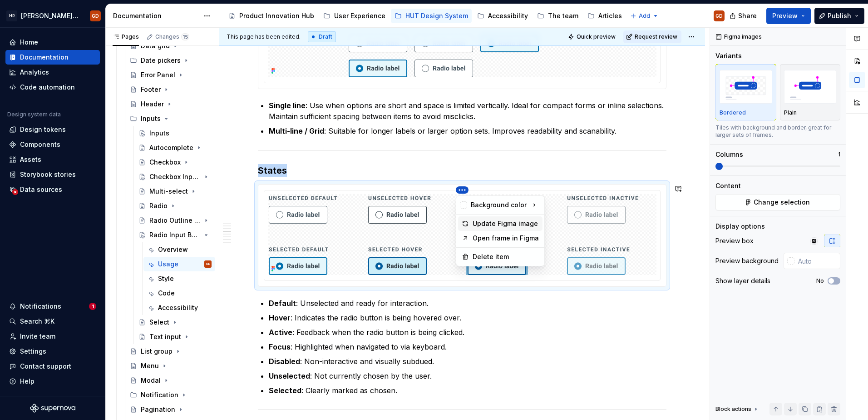
click at [494, 224] on div "Update Figma image" at bounding box center [506, 223] width 66 height 9
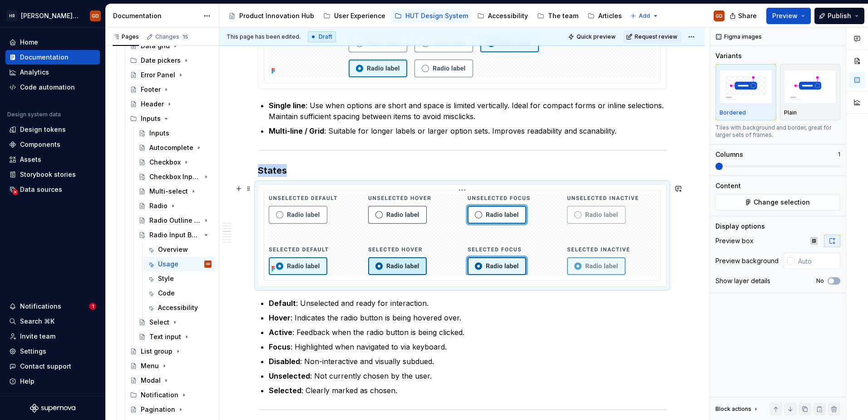
click at [566, 229] on img at bounding box center [462, 234] width 387 height 81
click at [686, 239] on icon "button" at bounding box center [832, 240] width 7 height 7
click at [634, 317] on p "Focus : Highlighted when navigated to via keyboard." at bounding box center [468, 346] width 398 height 11
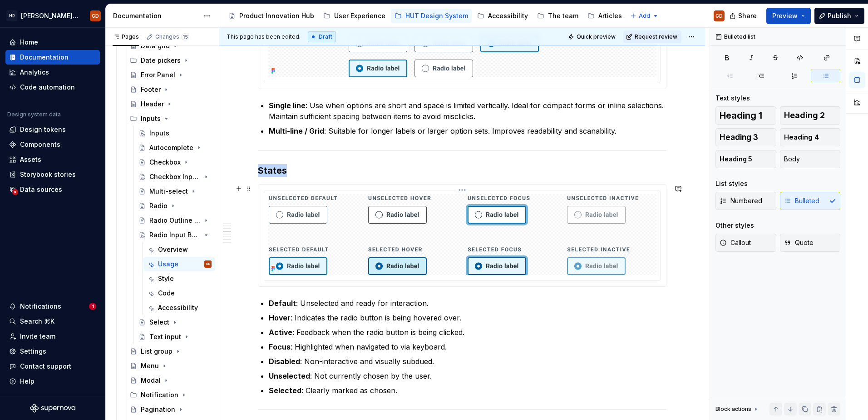
click at [614, 281] on div at bounding box center [462, 235] width 397 height 91
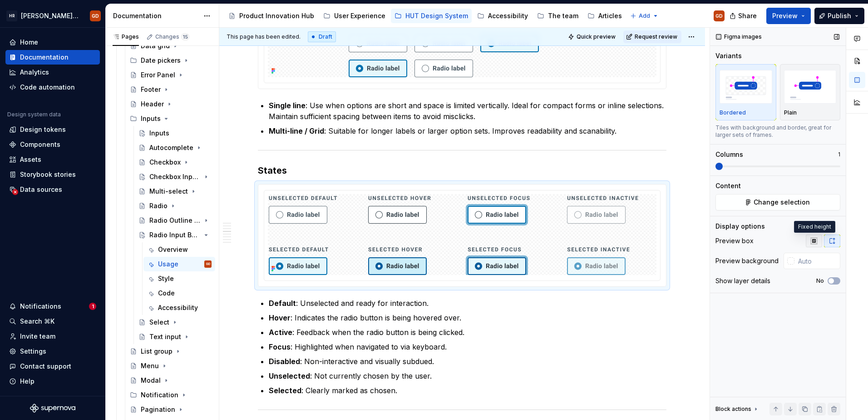
click at [686, 241] on icon "button" at bounding box center [814, 240] width 7 height 7
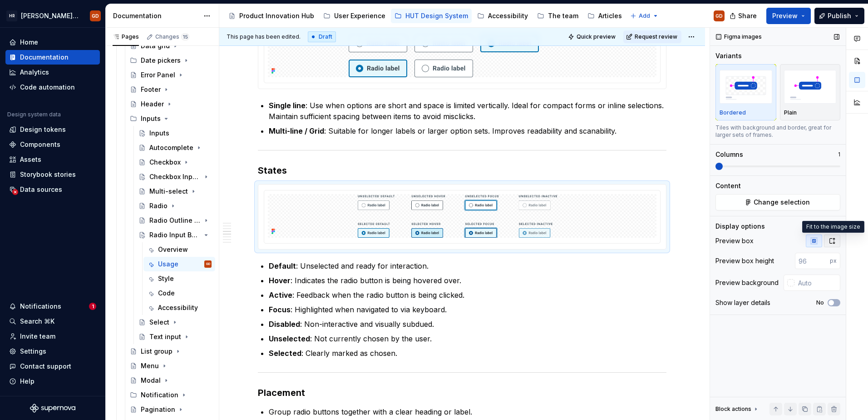
click at [686, 240] on icon "button" at bounding box center [832, 240] width 7 height 7
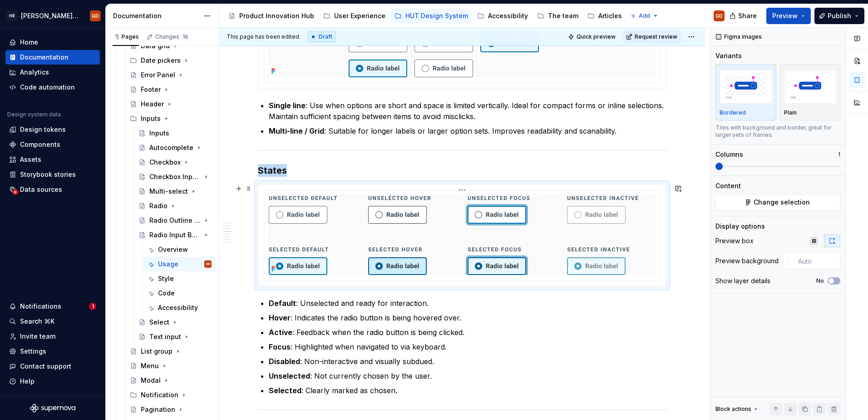
click at [508, 254] on img at bounding box center [462, 234] width 387 height 81
click at [463, 190] on html "HR Hymans UI Toolkit (HUT) GD Home Documentation Analytics Code automation Desi…" at bounding box center [434, 210] width 868 height 420
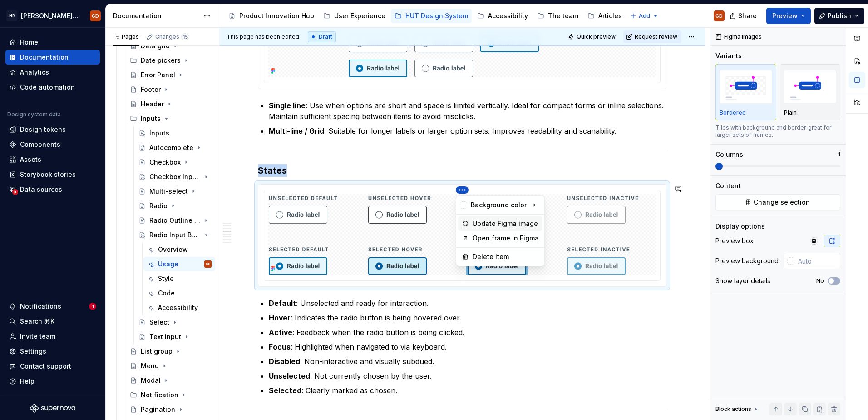
click at [485, 222] on div "Update Figma image" at bounding box center [506, 223] width 66 height 9
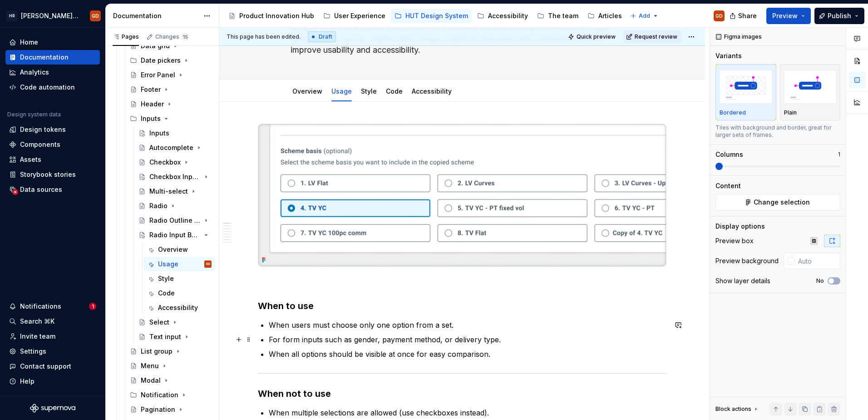
scroll to position [0, 0]
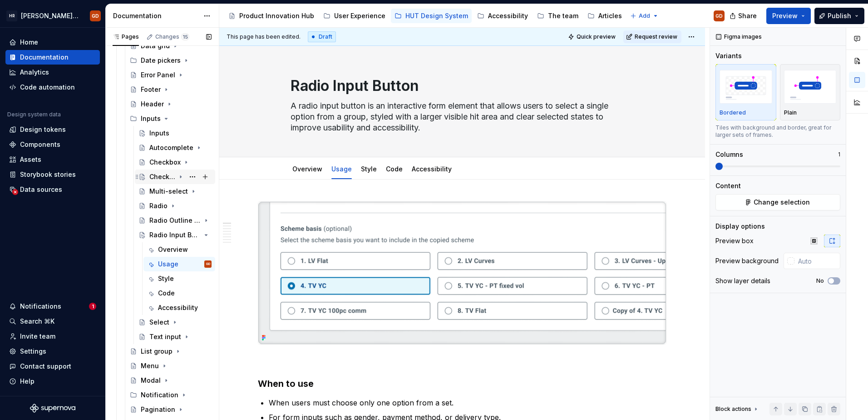
click at [177, 175] on icon "Page tree" at bounding box center [180, 176] width 7 height 7
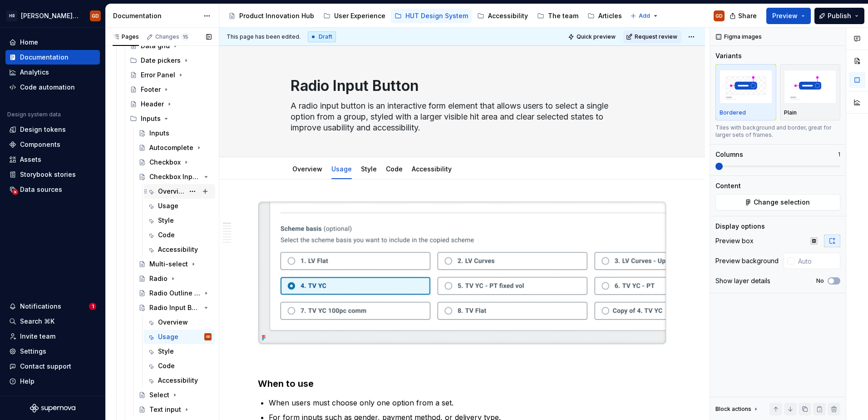
click at [172, 188] on div "Overview" at bounding box center [171, 191] width 26 height 9
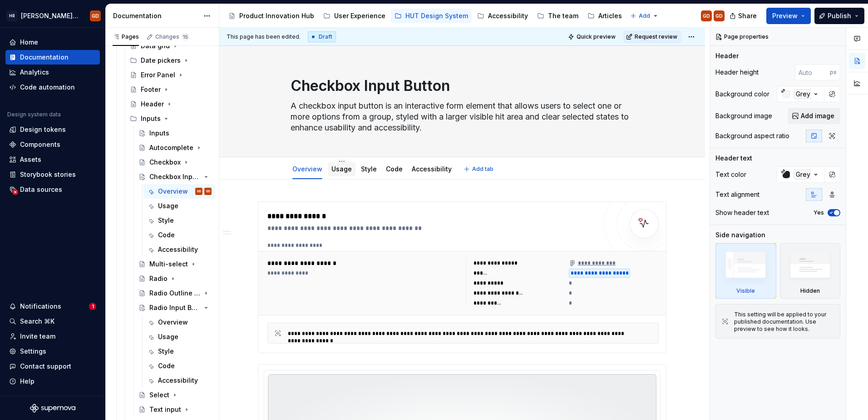
click at [338, 167] on link "Usage" at bounding box center [342, 169] width 20 height 8
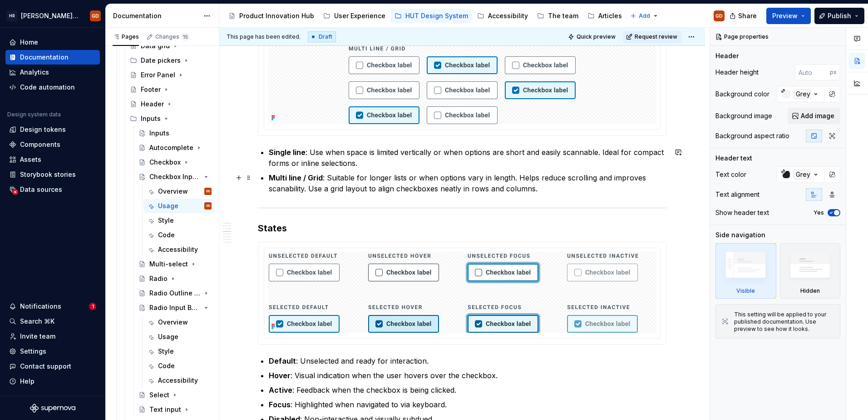
scroll to position [636, 0]
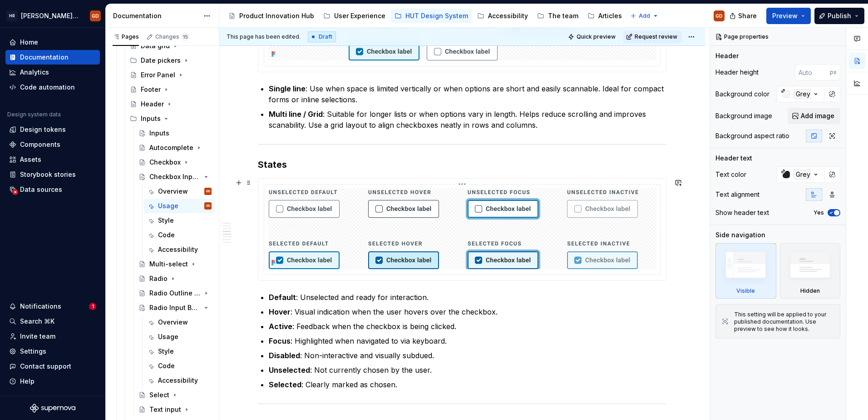
click at [465, 182] on html "HR Hymans UI Toolkit (HUT) GD Home Documentation Analytics Code automation Desi…" at bounding box center [434, 210] width 868 height 420
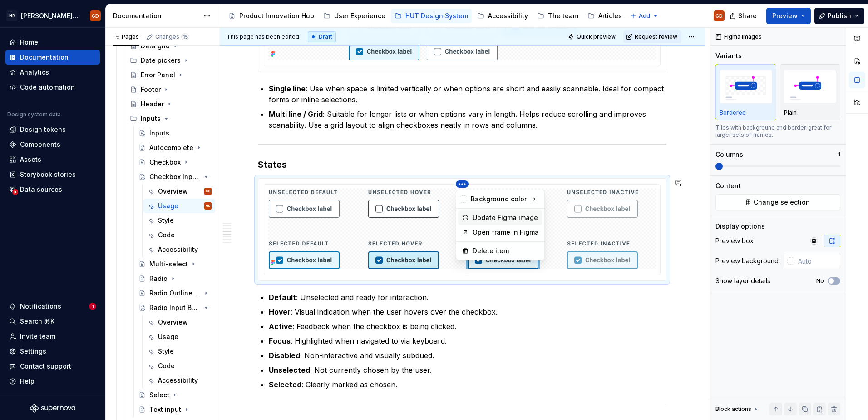
click at [488, 216] on div "Update Figma image" at bounding box center [506, 217] width 66 height 9
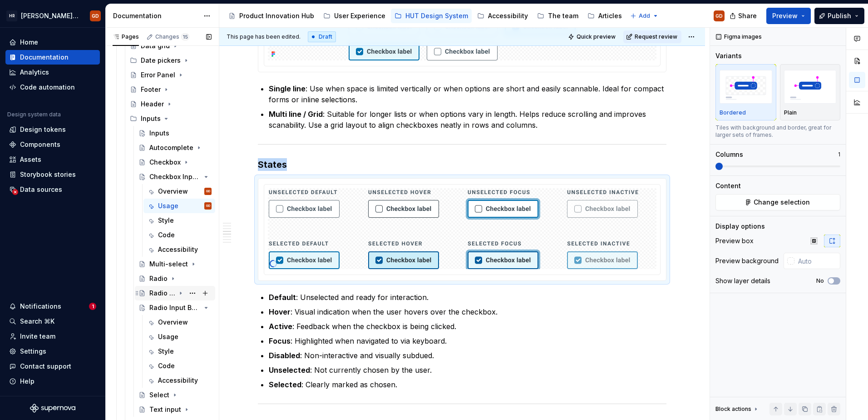
click at [178, 292] on icon "Page tree" at bounding box center [180, 292] width 7 height 7
click at [170, 317] on div "Usage" at bounding box center [168, 321] width 20 height 9
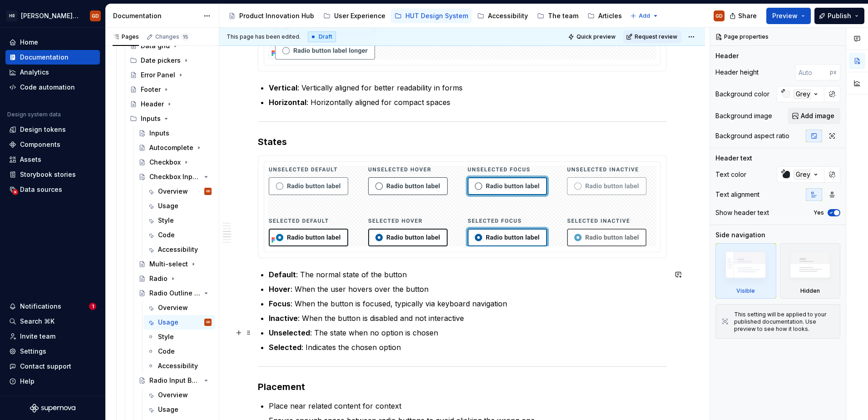
scroll to position [681, 0]
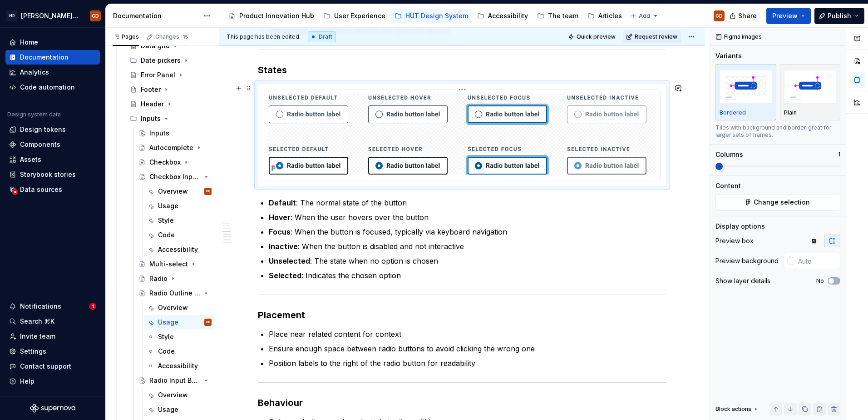
click at [516, 158] on img at bounding box center [462, 134] width 387 height 81
click at [463, 89] on html "HR Hymans UI Toolkit (HUT) GD Home Documentation Analytics Code automation Desi…" at bounding box center [434, 210] width 868 height 420
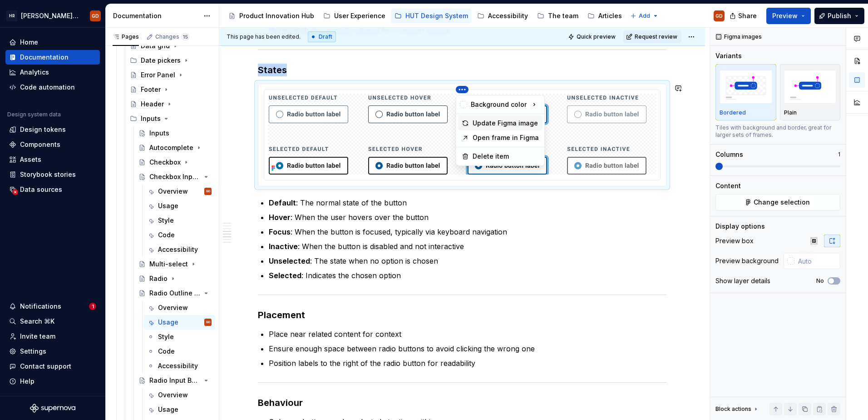
click at [478, 121] on div "Update Figma image" at bounding box center [506, 123] width 66 height 9
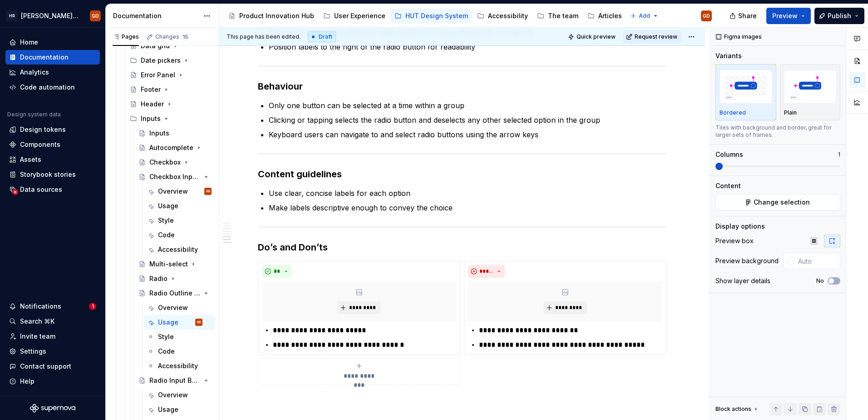
scroll to position [1001, 0]
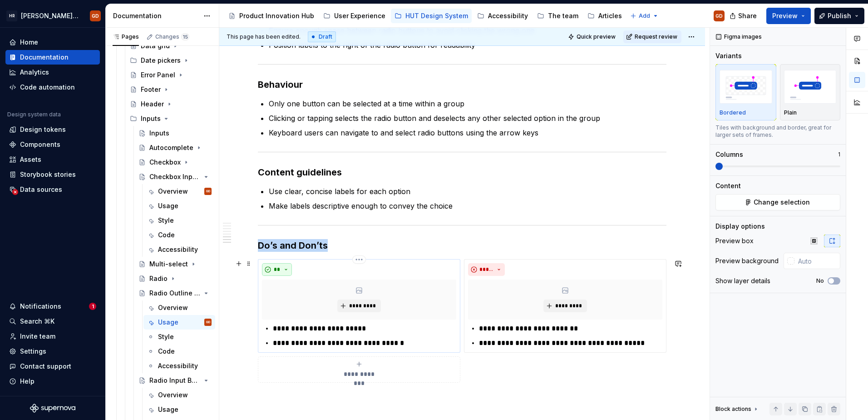
click at [285, 267] on button "**" at bounding box center [277, 269] width 30 height 13
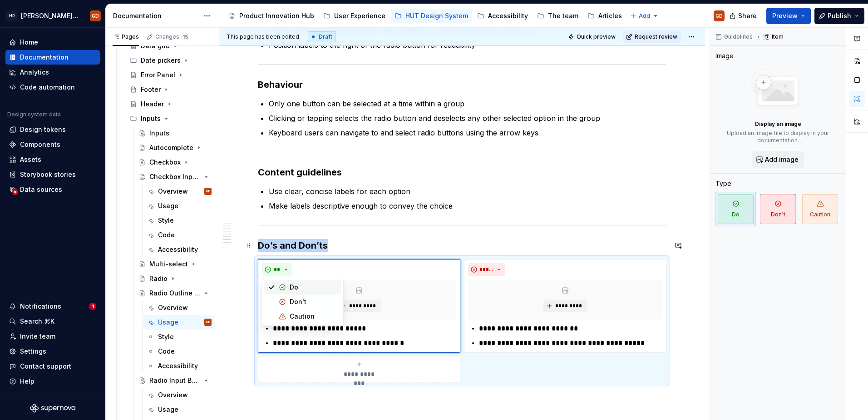
click at [361, 246] on h3 "Do’s and Don’ts" at bounding box center [462, 245] width 409 height 13
click at [370, 295] on div "*********" at bounding box center [359, 299] width 194 height 40
click at [583, 259] on div "**********" at bounding box center [462, 321] width 409 height 124
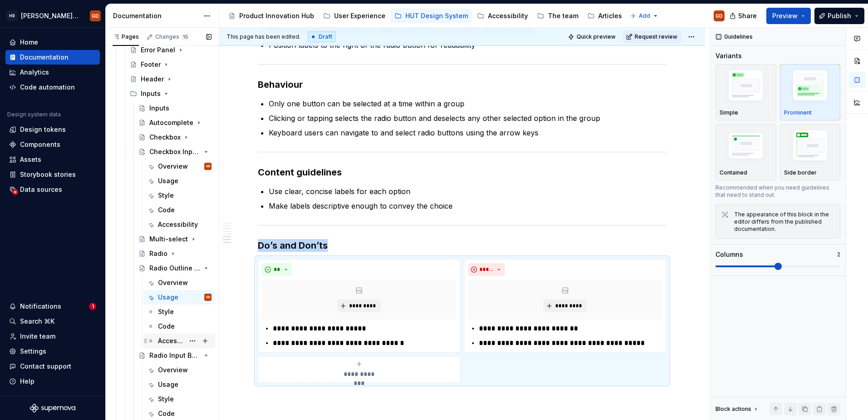
scroll to position [262, 0]
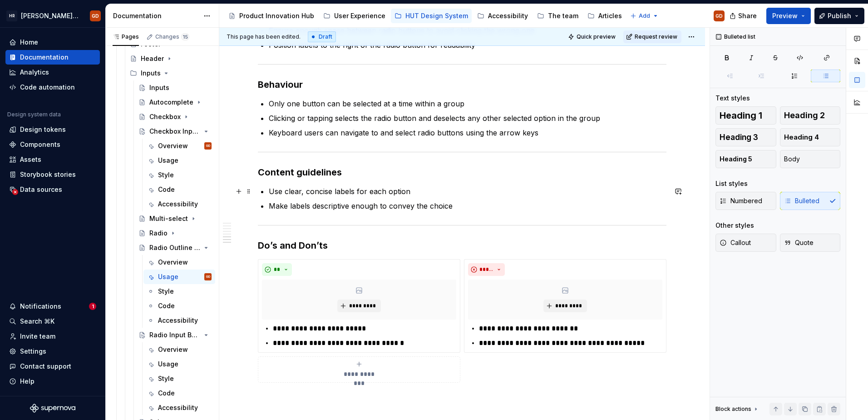
click at [453, 196] on p "Use clear, concise labels for each option" at bounding box center [468, 191] width 398 height 11
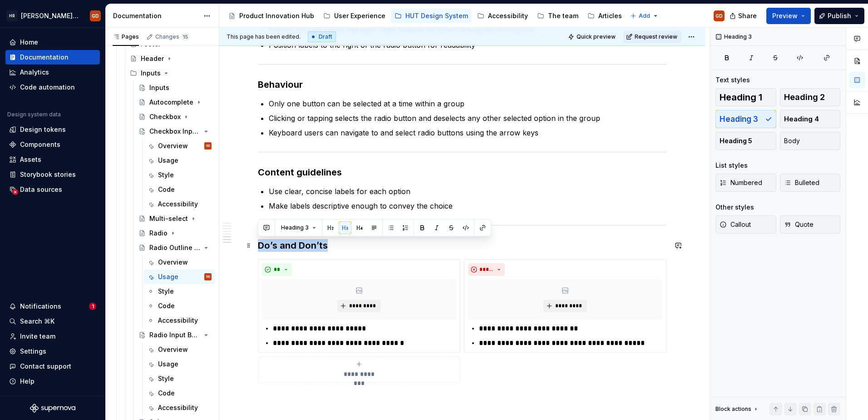
drag, startPoint x: 330, startPoint y: 247, endPoint x: 258, endPoint y: 247, distance: 71.8
click at [258, 247] on h3 "Do’s and Don’ts" at bounding box center [462, 245] width 409 height 13
copy h3 "Do’s and Don’ts"
click at [167, 317] on div "Usage" at bounding box center [168, 363] width 20 height 9
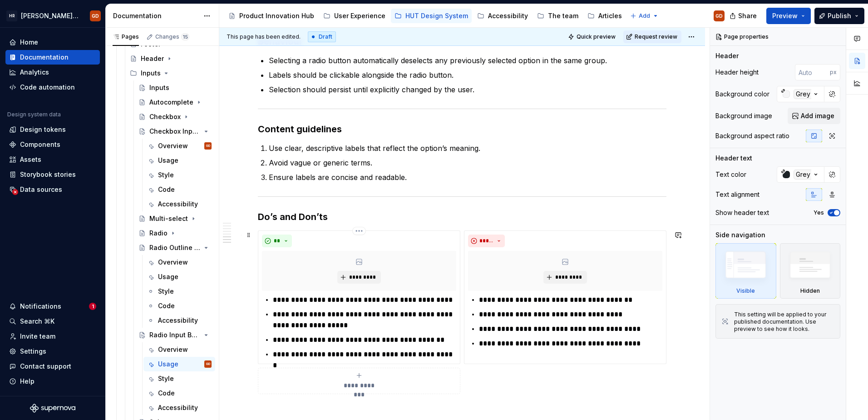
scroll to position [1109, 0]
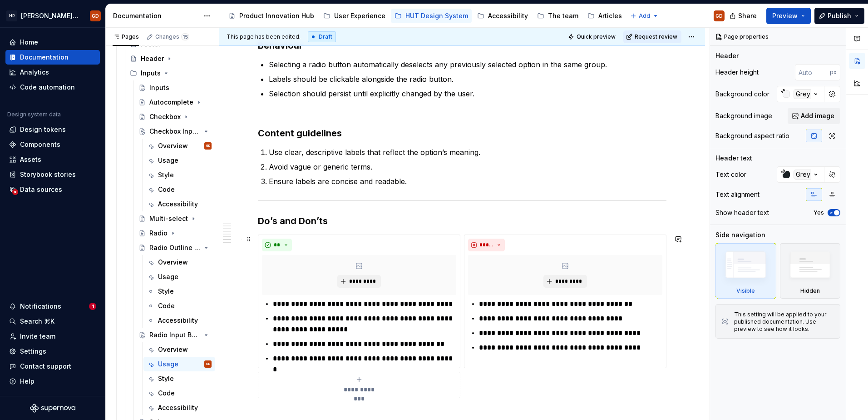
click at [377, 234] on div "**********" at bounding box center [462, 315] width 409 height 163
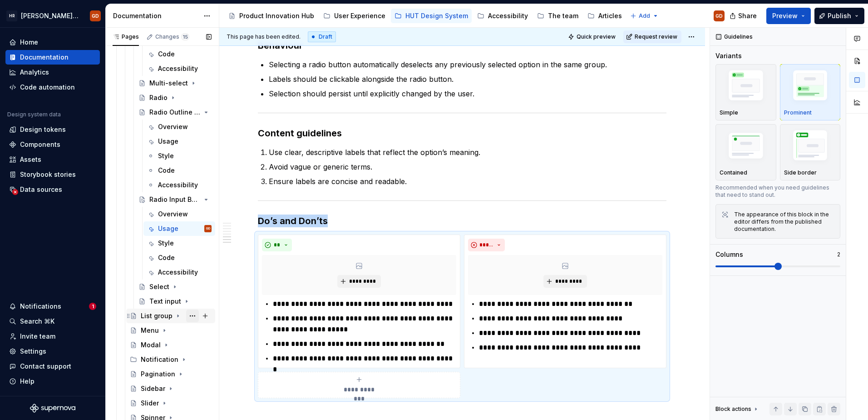
scroll to position [398, 0]
click at [174, 285] on icon "Page tree" at bounding box center [174, 286] width 1 height 2
click at [167, 312] on div "Usage" at bounding box center [168, 314] width 20 height 9
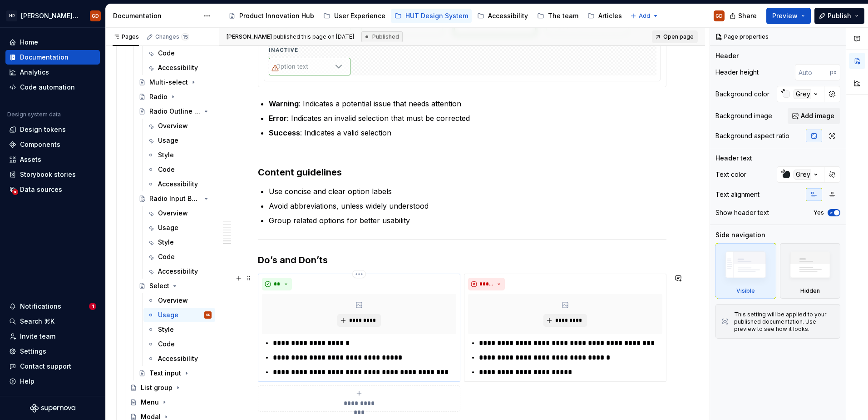
scroll to position [1467, 0]
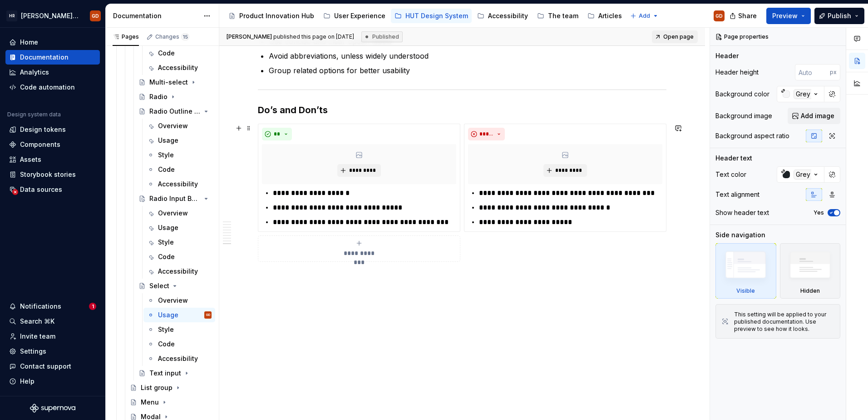
click at [378, 124] on div "**********" at bounding box center [462, 193] width 409 height 138
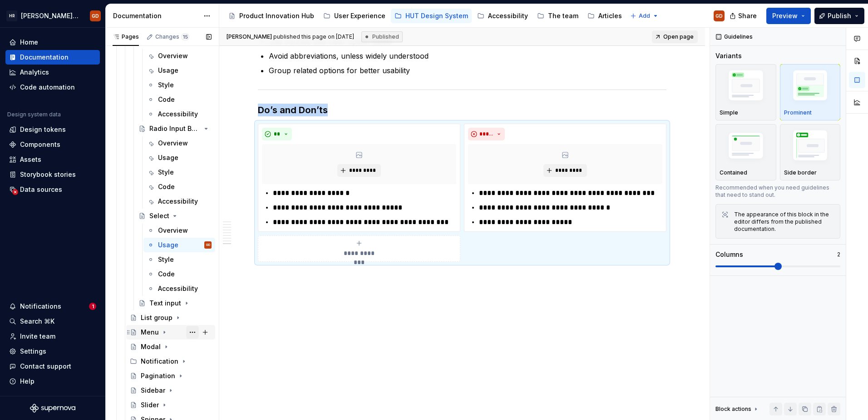
scroll to position [489, 0]
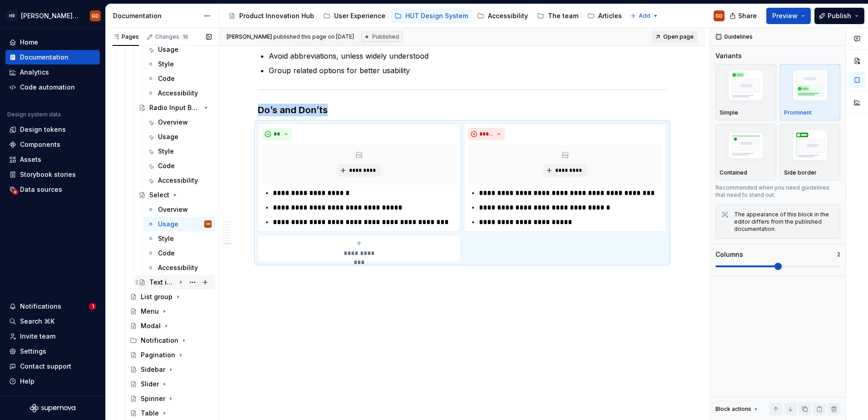
click at [177, 281] on icon "Page tree" at bounding box center [180, 281] width 7 height 7
click at [168, 309] on div "Usage" at bounding box center [168, 311] width 20 height 9
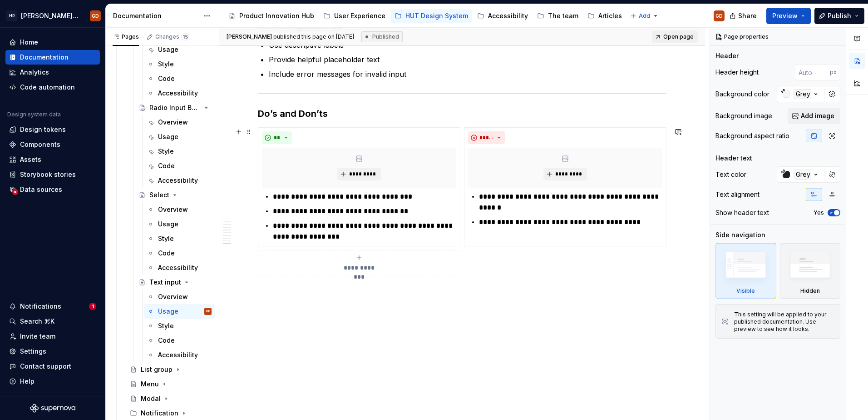
scroll to position [1449, 0]
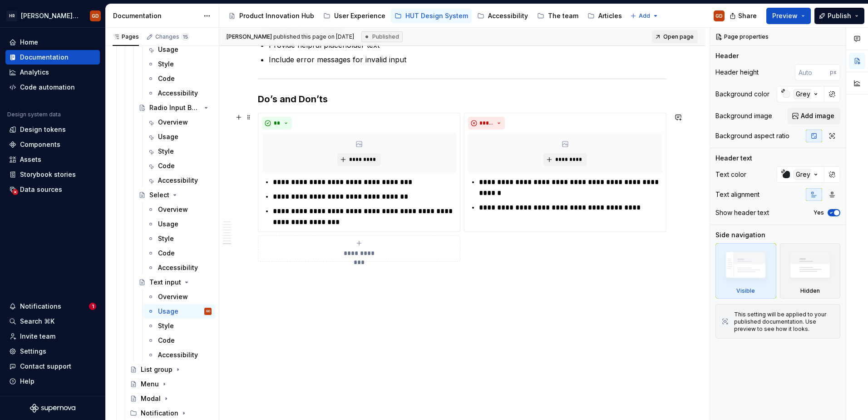
click at [337, 113] on div "**********" at bounding box center [462, 187] width 409 height 149
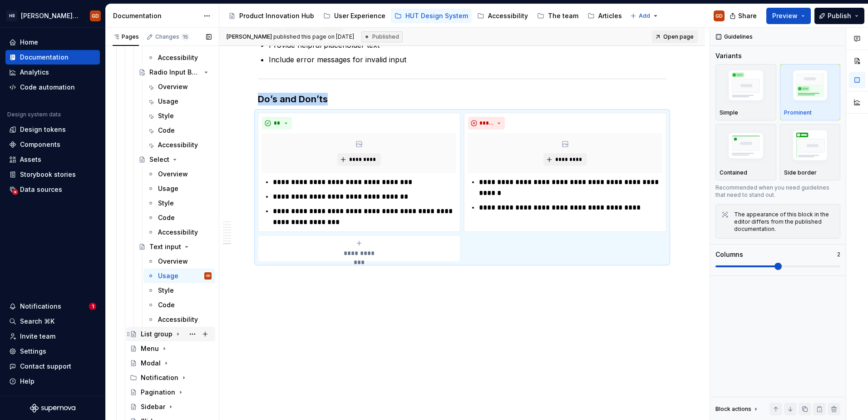
scroll to position [534, 0]
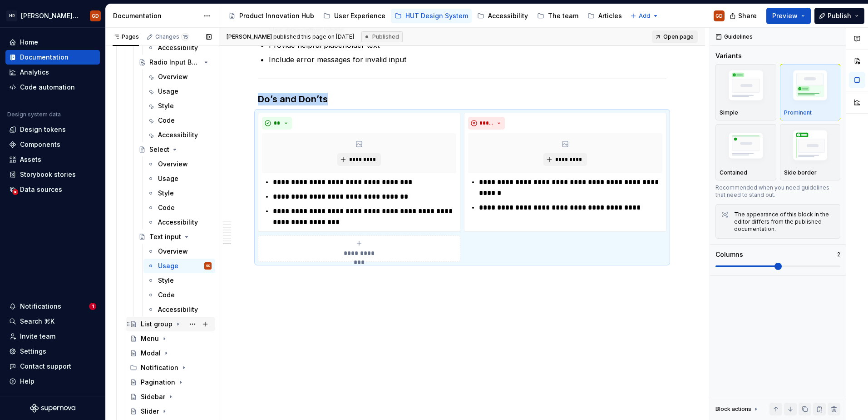
click at [175, 317] on icon "Page tree" at bounding box center [177, 323] width 7 height 7
click at [160, 317] on div "Usage" at bounding box center [159, 352] width 20 height 9
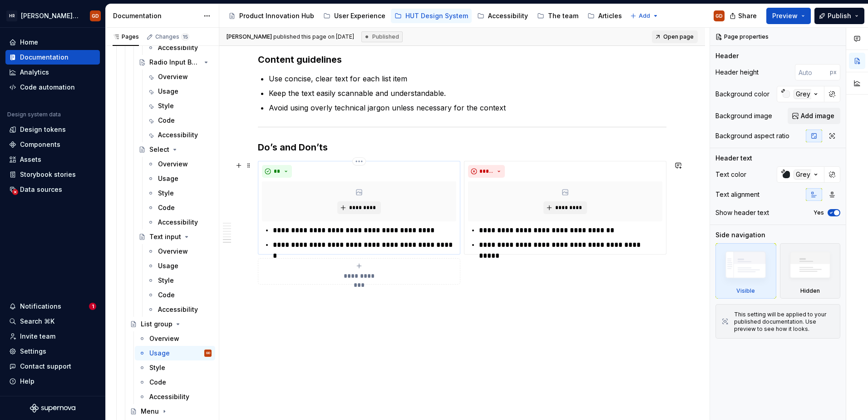
scroll to position [1272, 0]
click at [347, 160] on div "**********" at bounding box center [462, 222] width 409 height 124
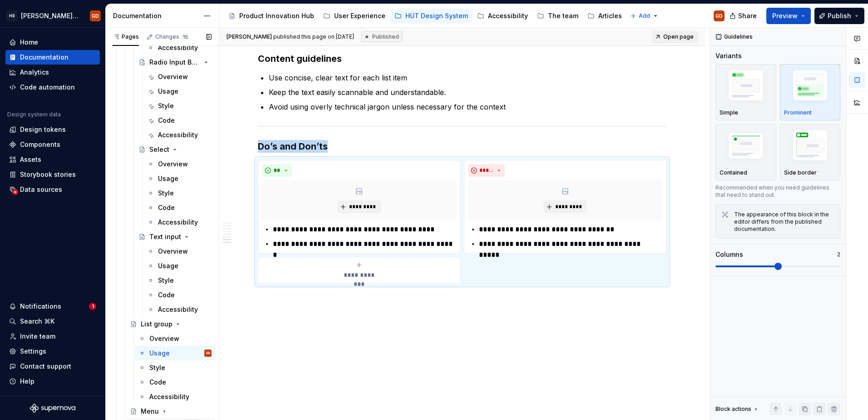
scroll to position [625, 0]
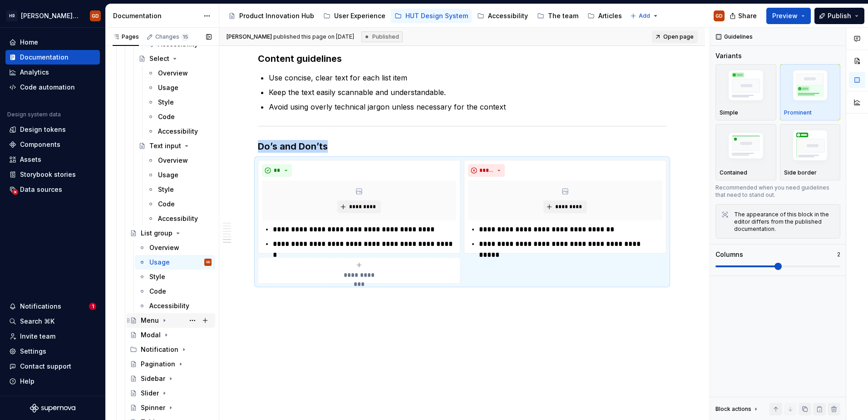
click at [164, 317] on icon "Page tree" at bounding box center [164, 320] width 7 height 7
click at [158, 317] on div "Usage" at bounding box center [159, 349] width 20 height 9
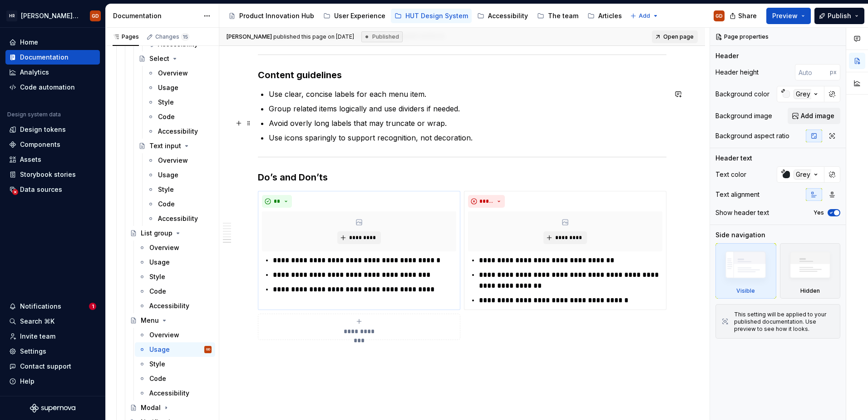
scroll to position [1461, 0]
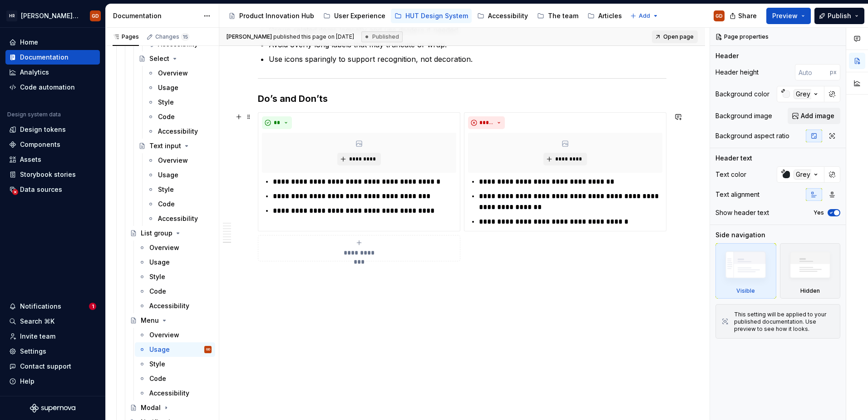
click at [371, 112] on div "**********" at bounding box center [462, 186] width 409 height 149
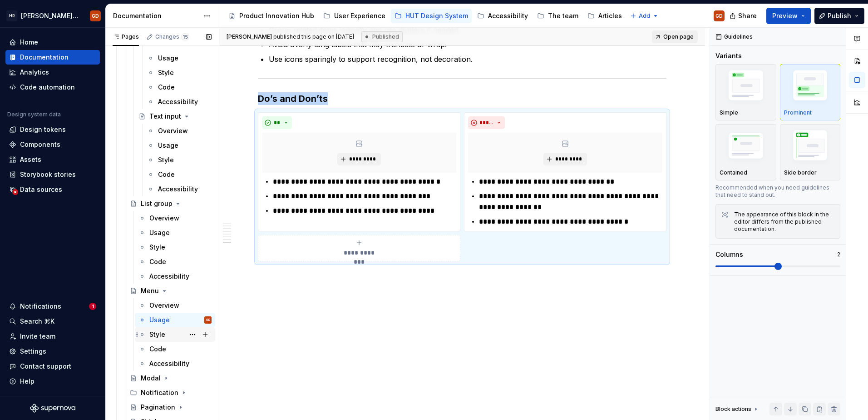
scroll to position [670, 0]
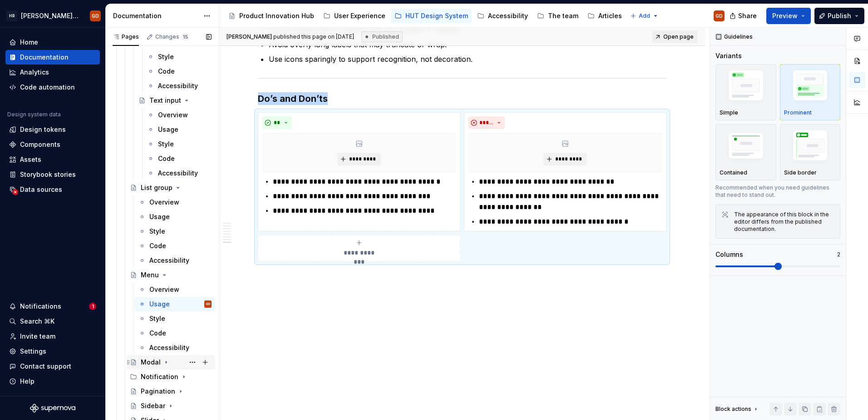
click at [166, 317] on icon "Page tree" at bounding box center [166, 362] width 1 height 2
click at [156, 317] on div "Usage" at bounding box center [159, 390] width 20 height 9
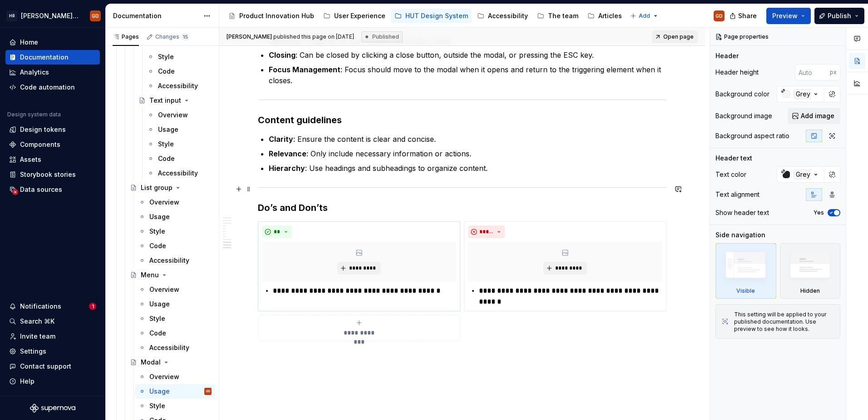
scroll to position [2070, 0]
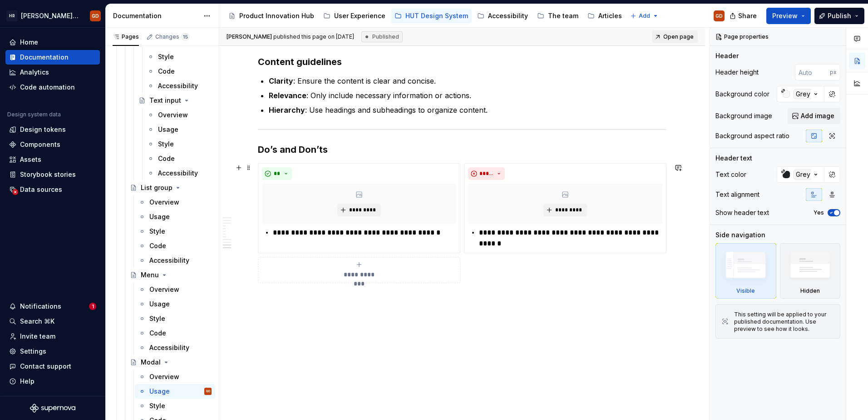
click at [336, 163] on div "**********" at bounding box center [462, 223] width 409 height 120
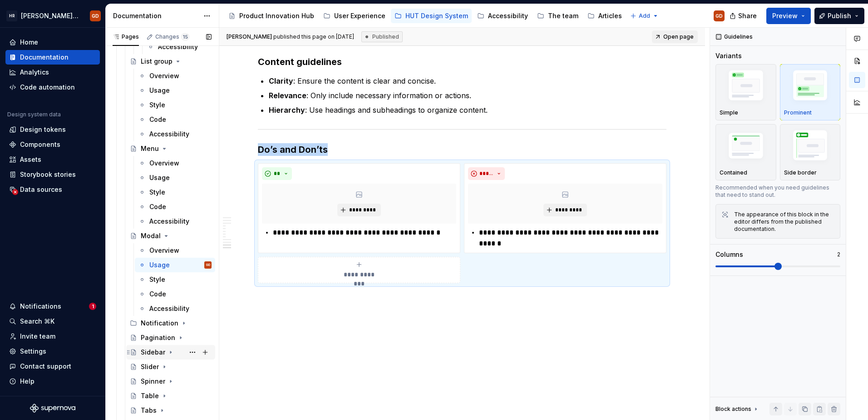
scroll to position [807, 0]
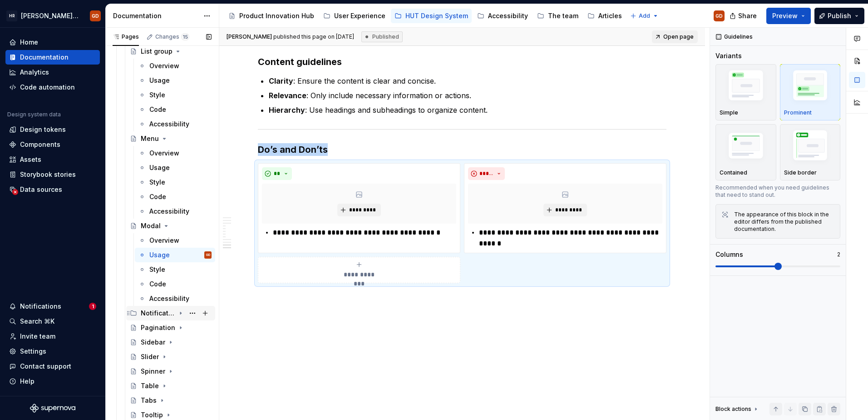
click at [177, 312] on icon "Page tree" at bounding box center [180, 312] width 7 height 7
click at [168, 317] on icon "Page tree" at bounding box center [169, 341] width 7 height 7
click at [168, 317] on div "Usage" at bounding box center [168, 370] width 20 height 9
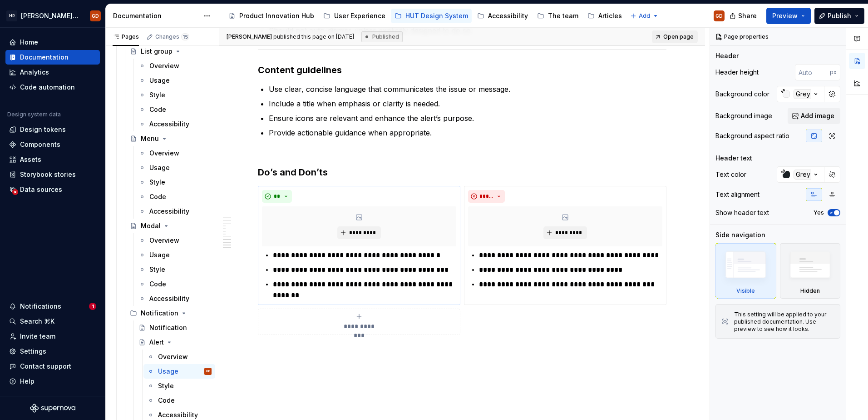
scroll to position [1462, 0]
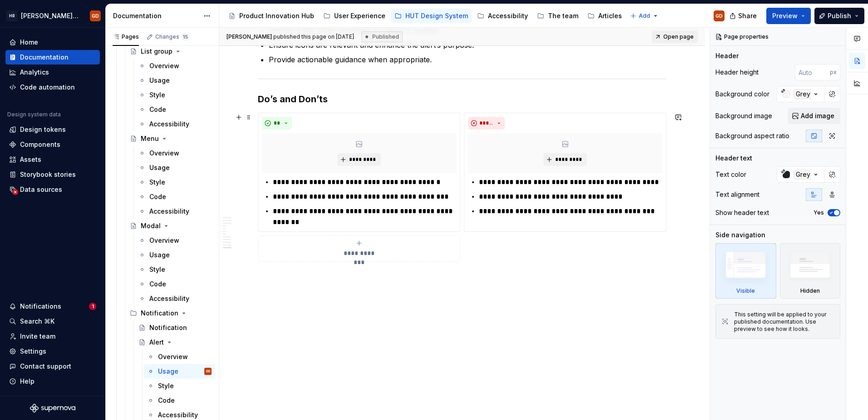
click at [342, 113] on div "**********" at bounding box center [462, 187] width 409 height 149
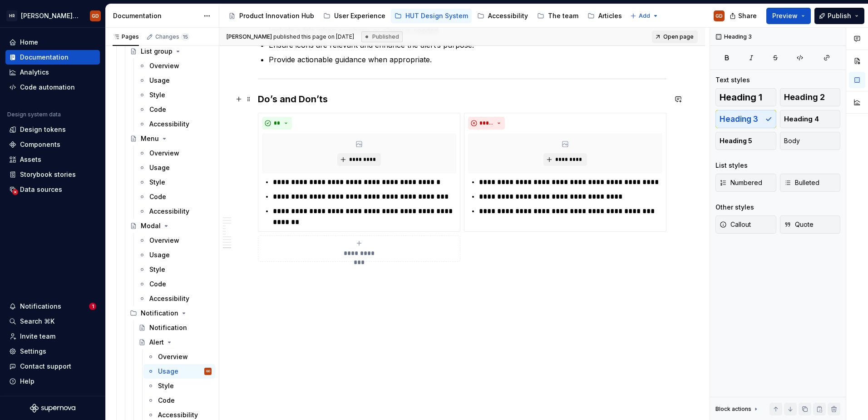
click at [313, 99] on h3 "Do’s and Don’ts" at bounding box center [462, 99] width 409 height 13
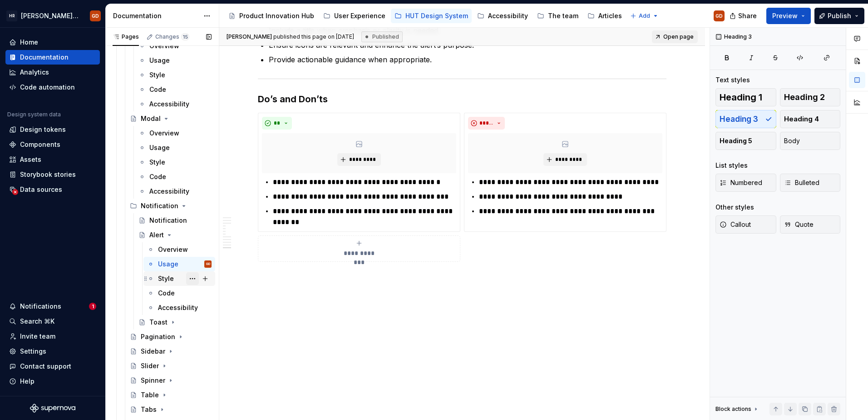
scroll to position [923, 0]
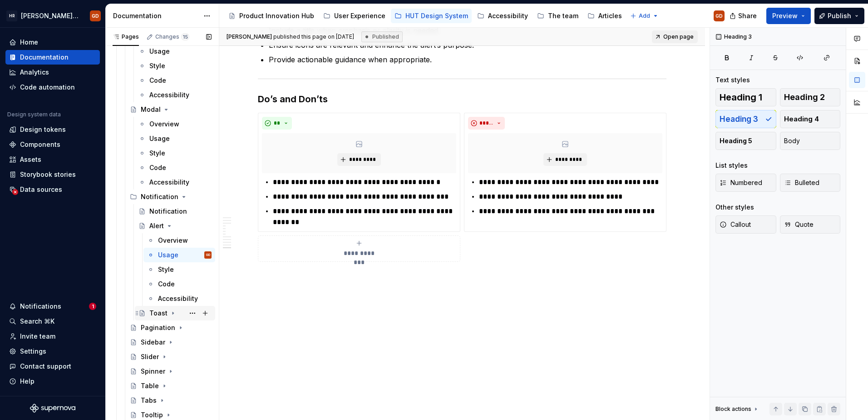
click at [171, 312] on icon "Page tree" at bounding box center [172, 312] width 7 height 7
click at [166, 317] on div "Usage" at bounding box center [168, 341] width 20 height 9
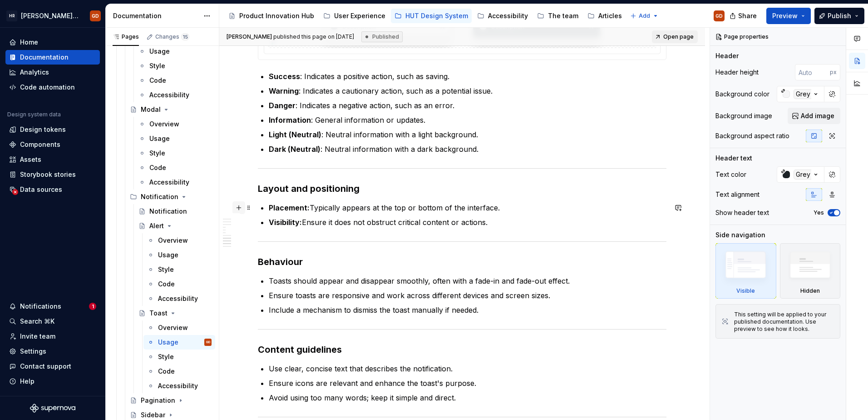
scroll to position [1402, 0]
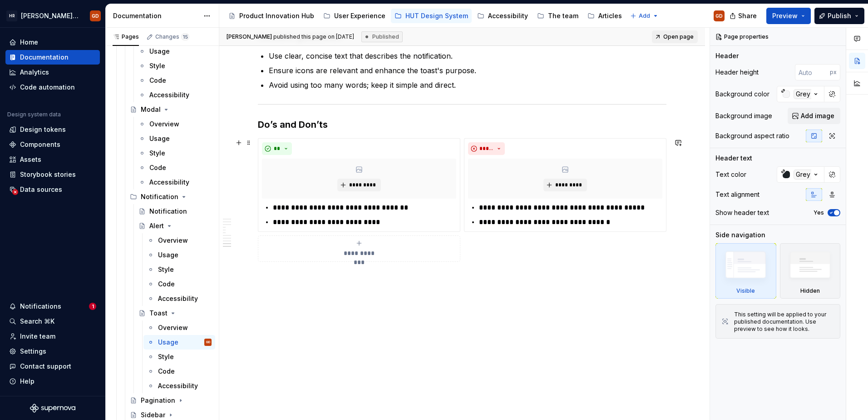
click at [319, 138] on div "**********" at bounding box center [462, 200] width 409 height 124
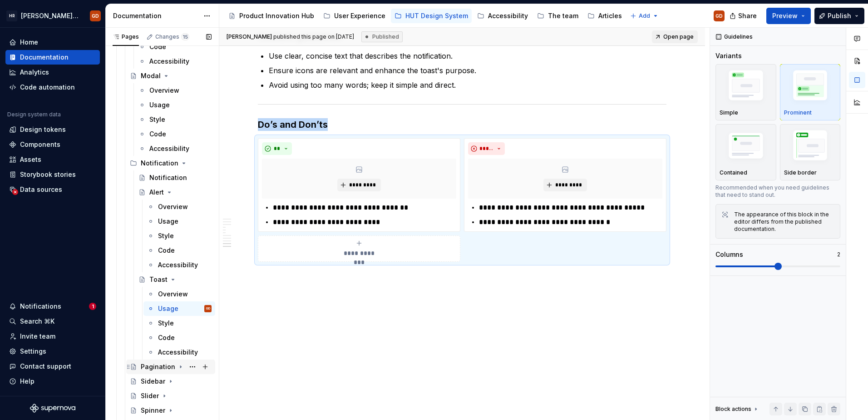
scroll to position [995, 0]
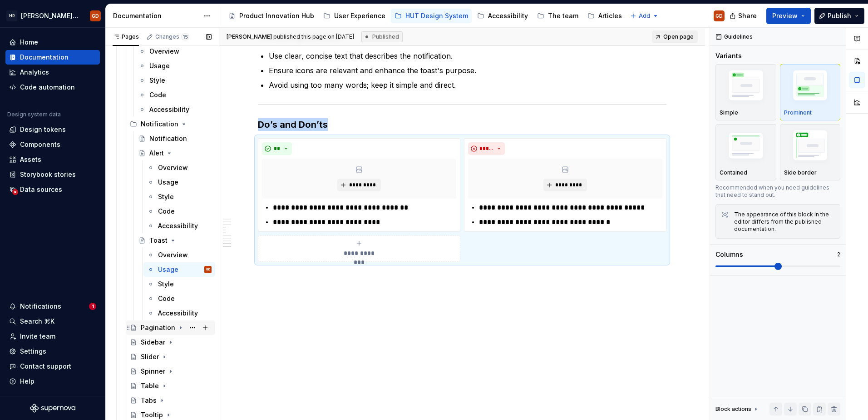
click at [180, 317] on icon "Page tree" at bounding box center [180, 328] width 1 height 2
click at [158, 317] on div "Usage" at bounding box center [159, 356] width 20 height 9
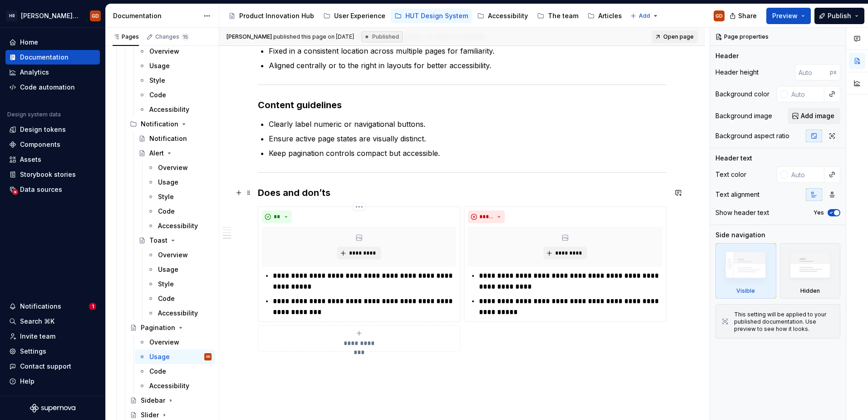
scroll to position [642, 0]
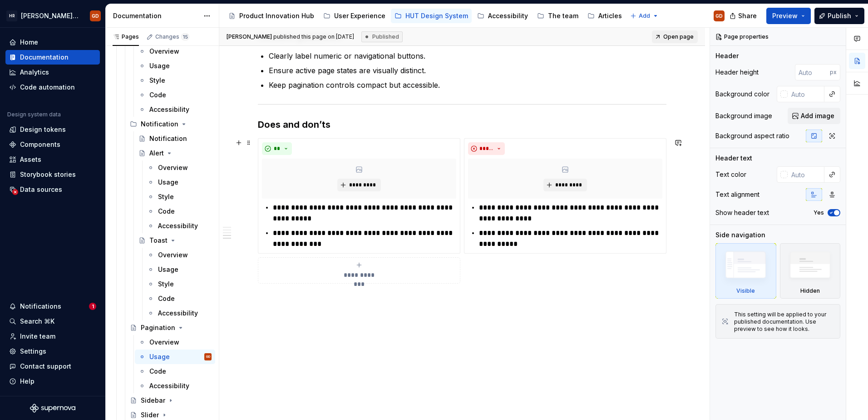
click at [337, 138] on div "**********" at bounding box center [462, 210] width 409 height 145
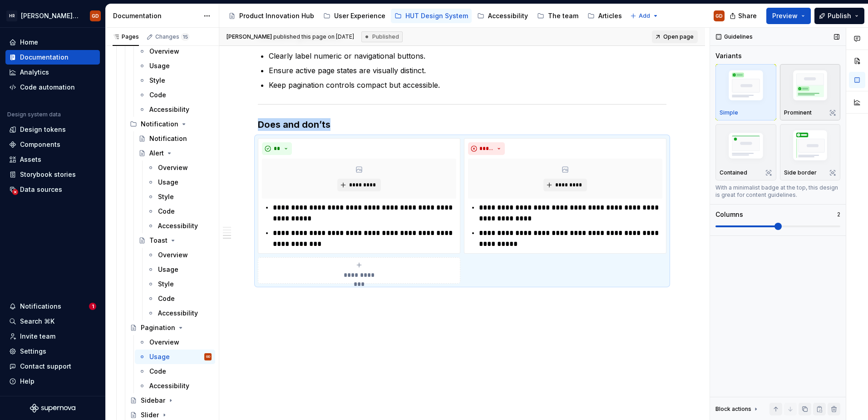
click at [686, 91] on img "button" at bounding box center [810, 87] width 53 height 40
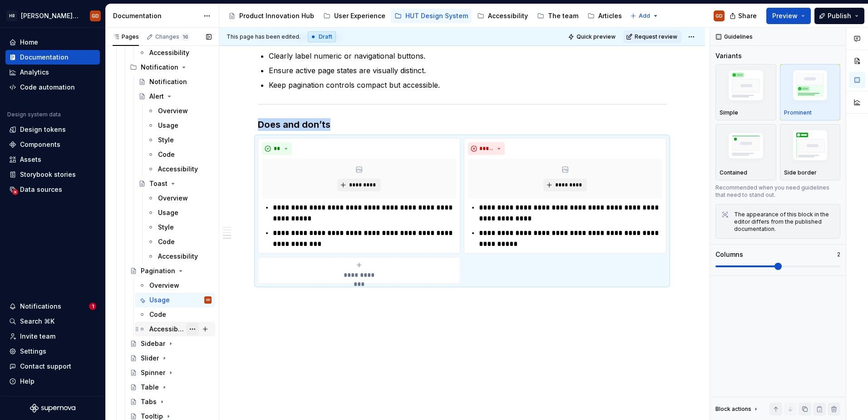
scroll to position [1054, 0]
click at [167, 317] on icon "Page tree" at bounding box center [170, 341] width 7 height 7
click at [156, 317] on div "Usage" at bounding box center [159, 370] width 20 height 9
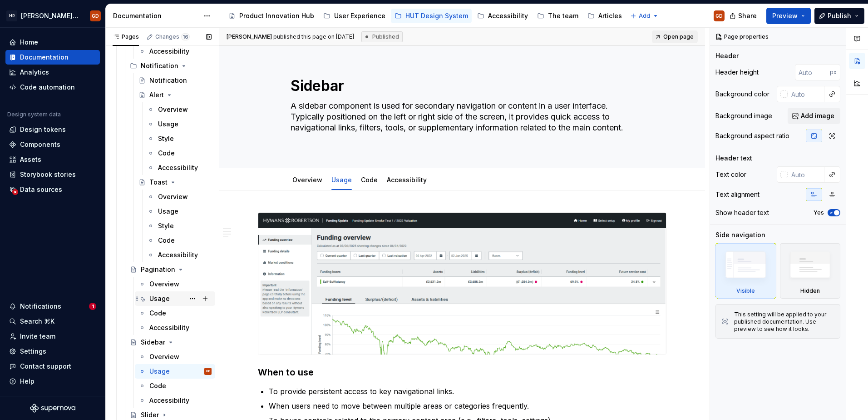
click at [162, 297] on div "Usage" at bounding box center [159, 298] width 20 height 9
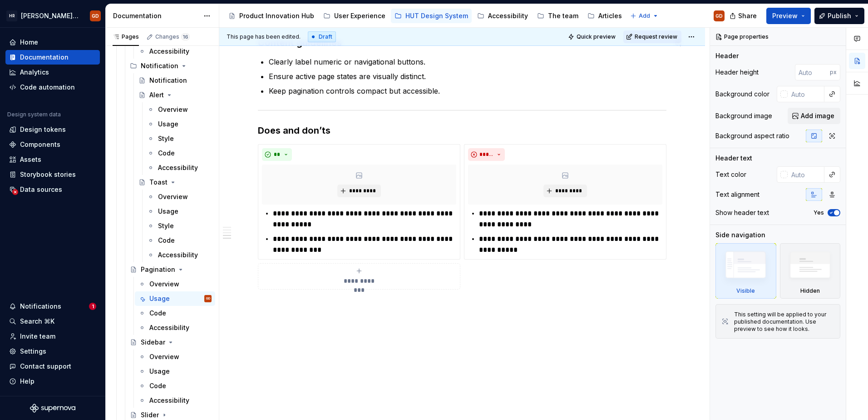
scroll to position [642, 0]
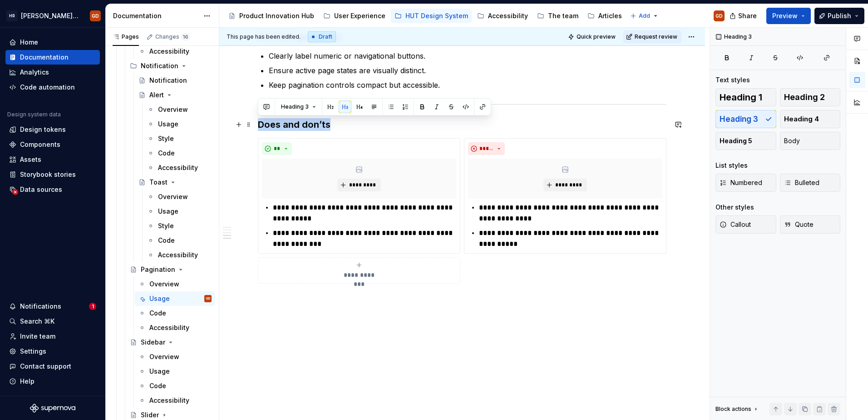
drag, startPoint x: 332, startPoint y: 124, endPoint x: 261, endPoint y: 123, distance: 71.8
click at [261, 123] on h3 "Does and don’ts" at bounding box center [462, 124] width 409 height 13
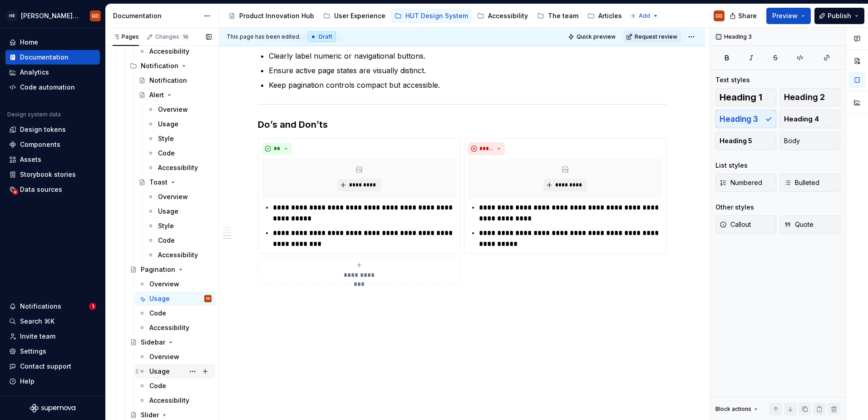
click at [161, 317] on div "Usage" at bounding box center [159, 370] width 20 height 9
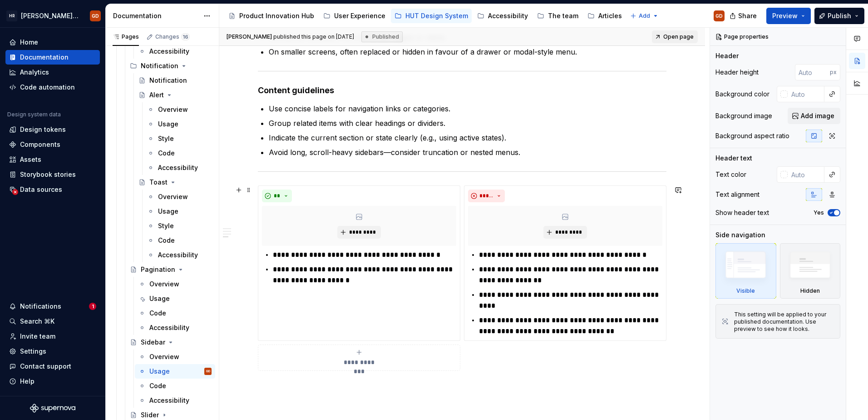
scroll to position [555, 0]
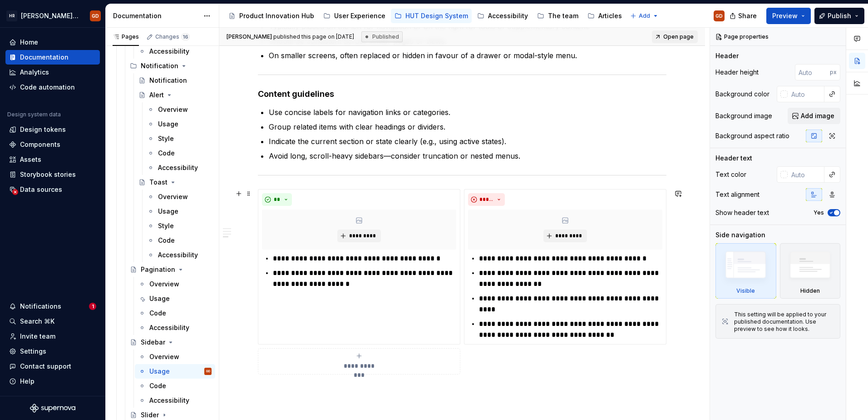
click at [310, 189] on div "**********" at bounding box center [462, 281] width 409 height 185
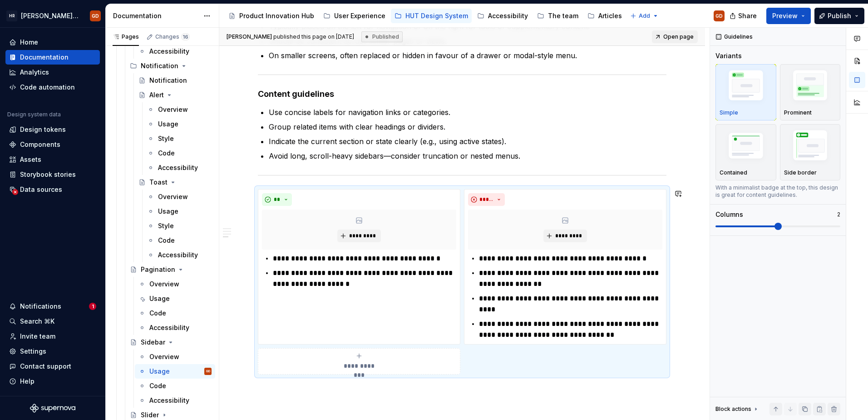
click at [309, 183] on div "**********" at bounding box center [462, 16] width 409 height 717
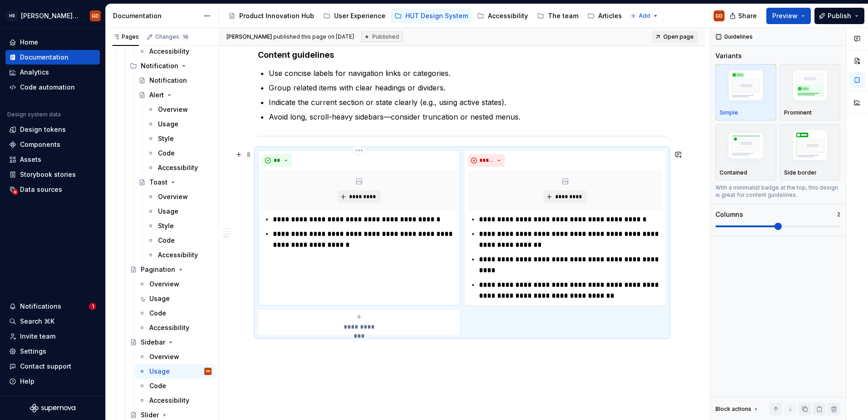
scroll to position [600, 0]
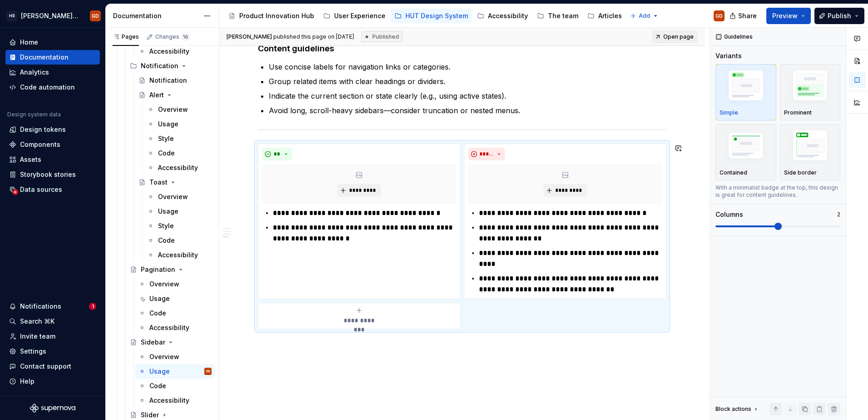
click at [686, 90] on img "button" at bounding box center [810, 87] width 53 height 40
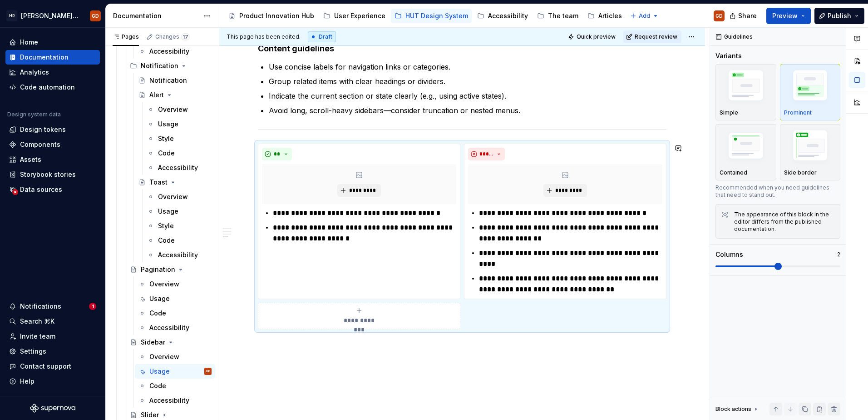
click at [470, 317] on div "**********" at bounding box center [462, 27] width 486 height 875
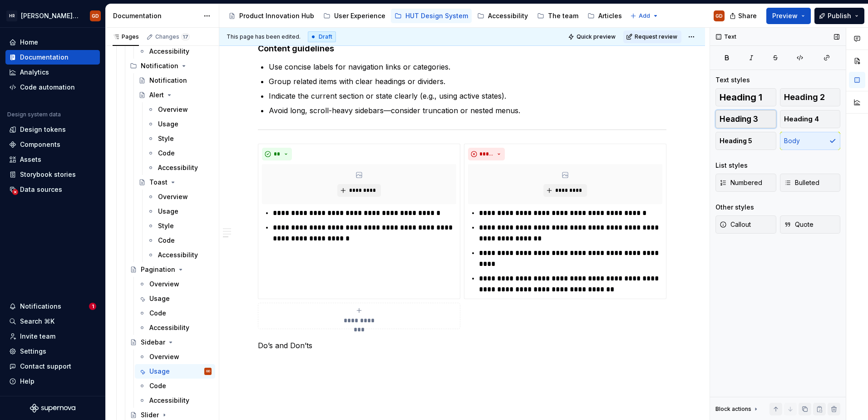
click at [686, 119] on span "Heading 3" at bounding box center [739, 118] width 39 height 9
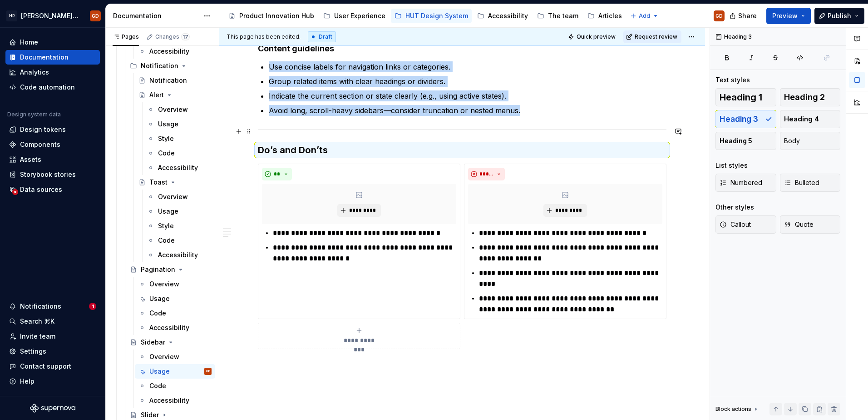
click at [286, 128] on div at bounding box center [462, 130] width 409 height 6
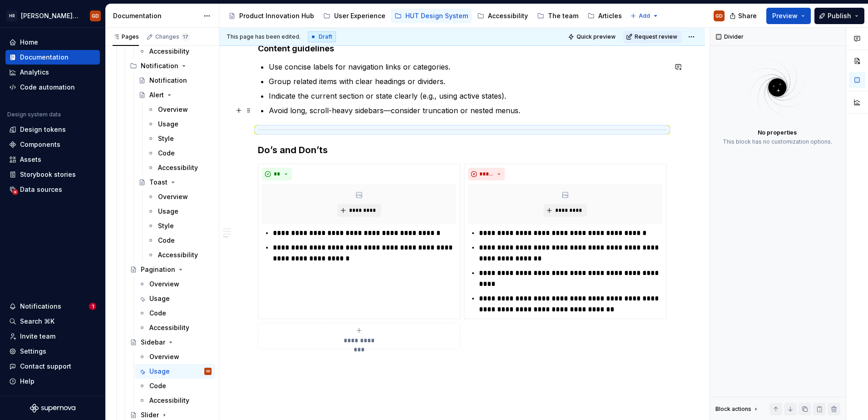
click at [294, 106] on p "Avoid long, scroll-heavy sidebars—consider truncation or nested menus." at bounding box center [468, 110] width 398 height 11
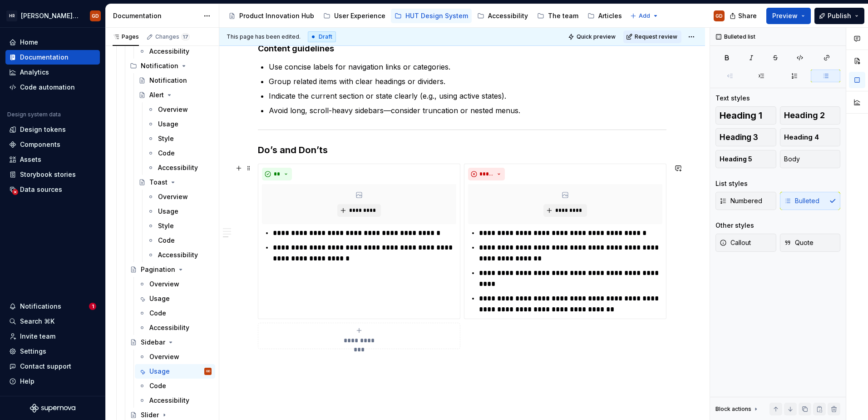
click at [301, 163] on div "**********" at bounding box center [462, 255] width 409 height 185
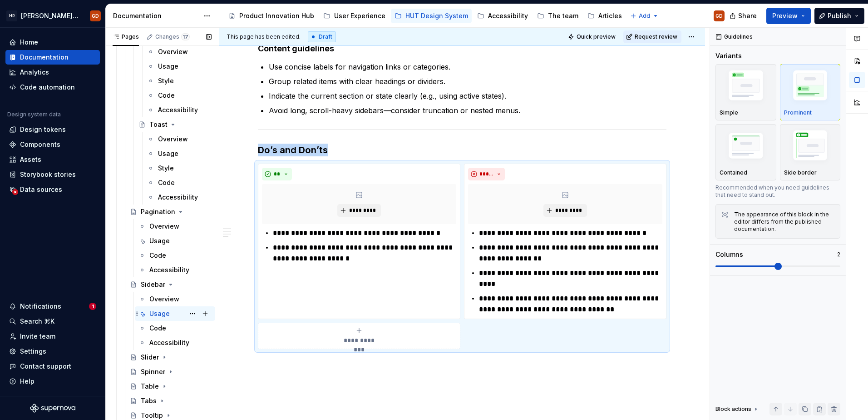
scroll to position [1112, 0]
click at [163, 317] on icon "Page tree" at bounding box center [164, 356] width 7 height 7
click at [161, 317] on div "Usage" at bounding box center [159, 385] width 20 height 9
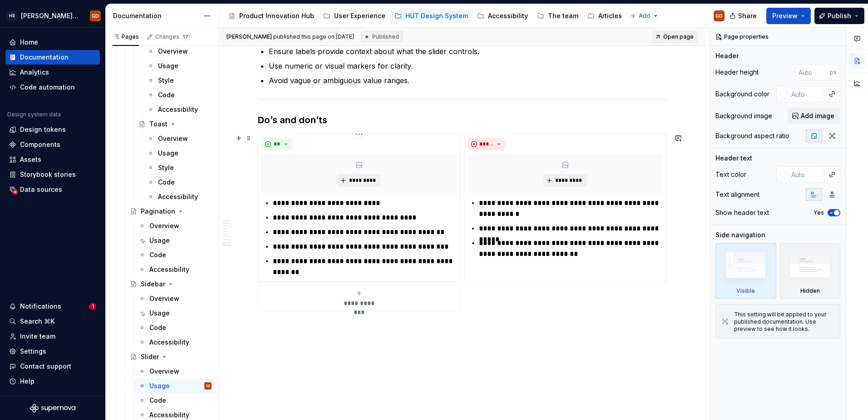
scroll to position [783, 0]
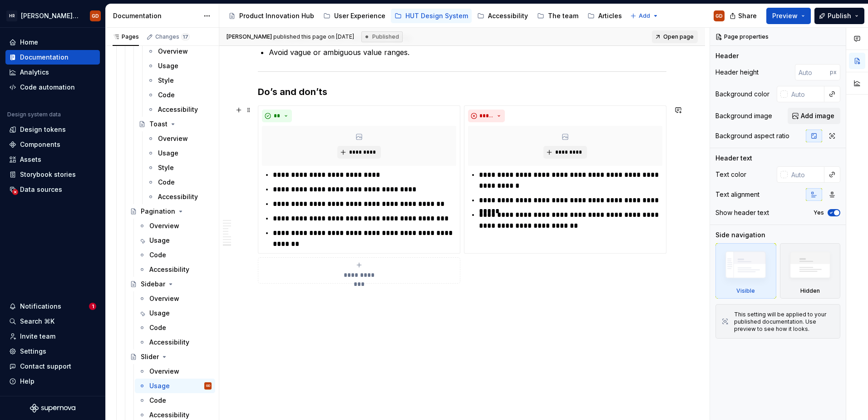
click at [286, 105] on div "**********" at bounding box center [462, 194] width 409 height 178
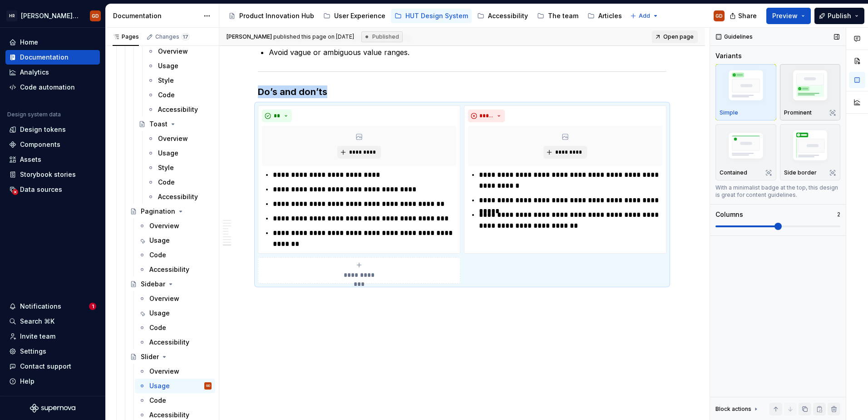
click at [686, 86] on img "button" at bounding box center [810, 87] width 53 height 40
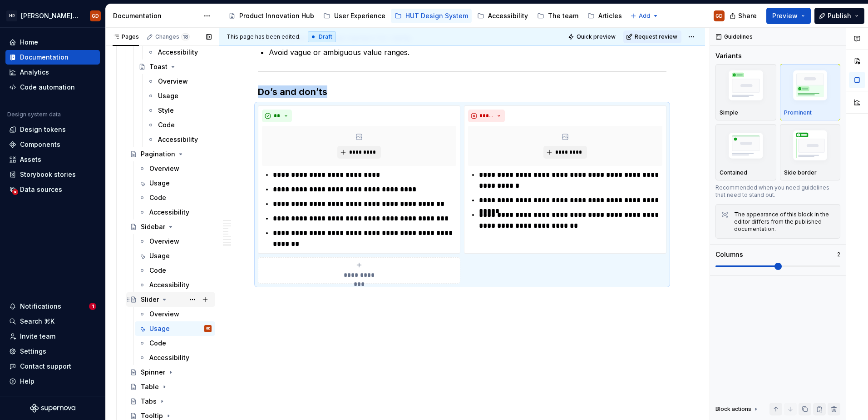
scroll to position [1170, 0]
click at [170, 317] on icon "Page tree" at bounding box center [170, 370] width 7 height 7
click at [158, 317] on div "Usage" at bounding box center [175, 400] width 80 height 15
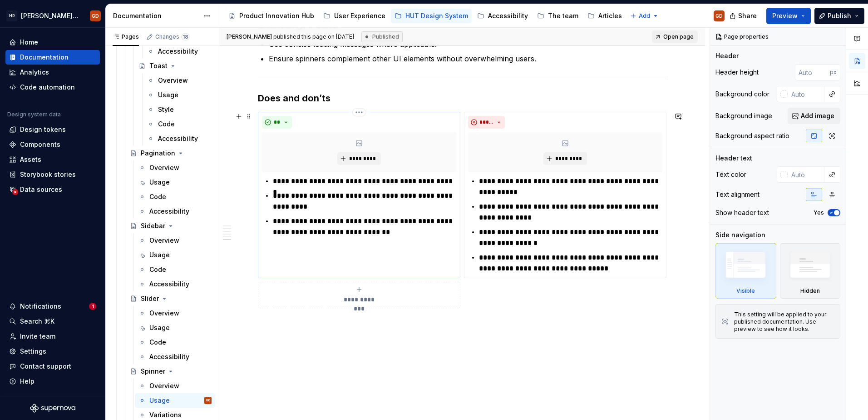
scroll to position [584, 0]
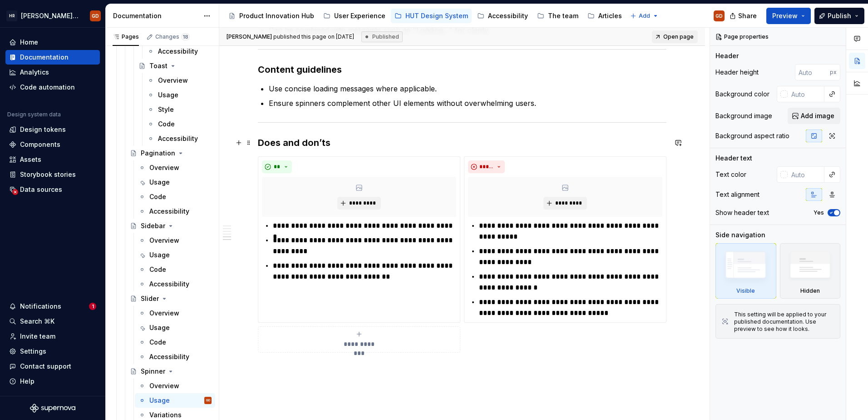
click at [278, 143] on h3 "Does and don’ts" at bounding box center [462, 142] width 409 height 13
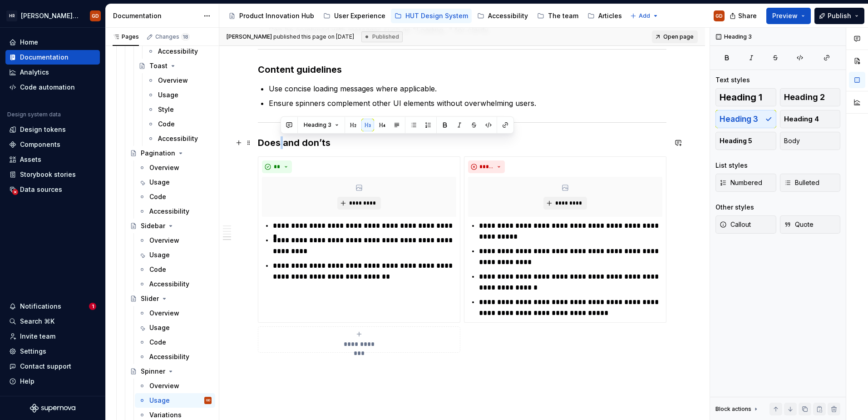
click at [278, 143] on h3 "Does and don’ts" at bounding box center [462, 142] width 409 height 13
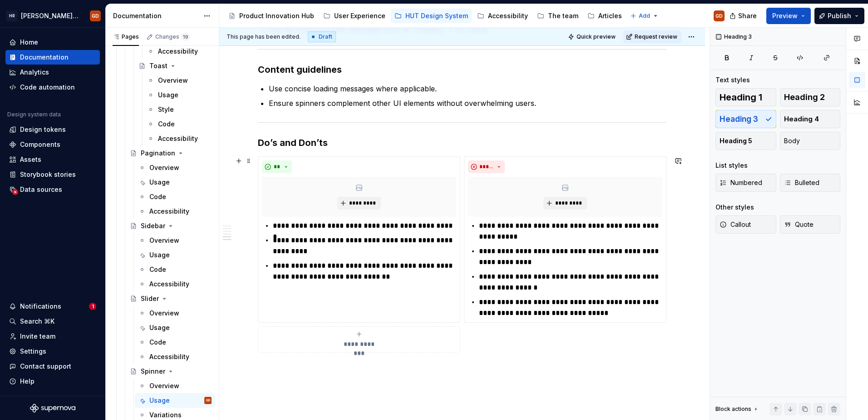
click at [289, 156] on div "**********" at bounding box center [462, 254] width 409 height 196
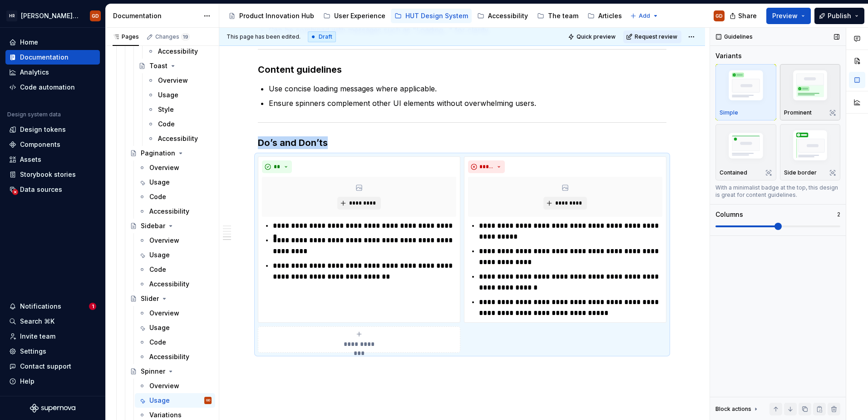
click at [686, 81] on img "button" at bounding box center [810, 87] width 53 height 40
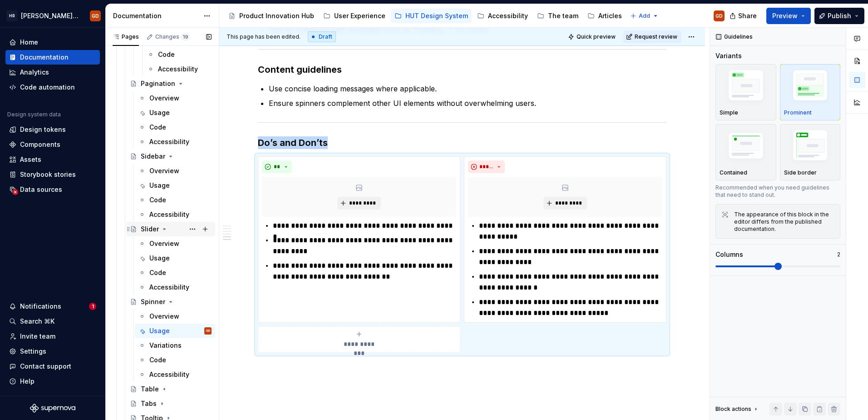
scroll to position [1243, 0]
click at [163, 317] on icon "Page tree" at bounding box center [164, 385] width 7 height 7
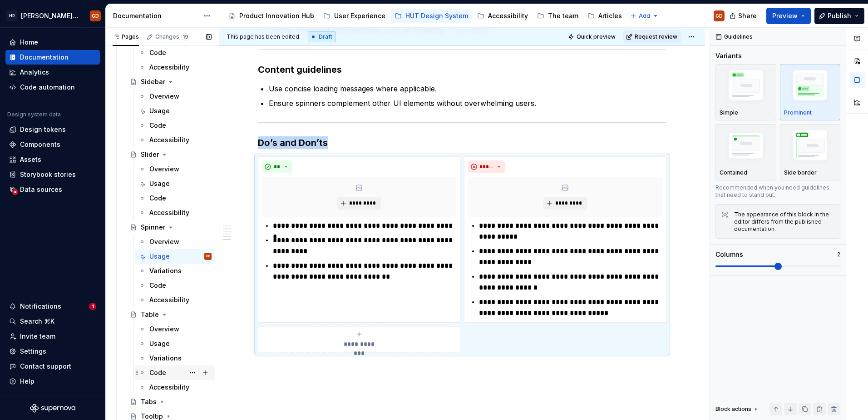
scroll to position [1315, 0]
click at [159, 317] on div "Usage" at bounding box center [159, 341] width 20 height 9
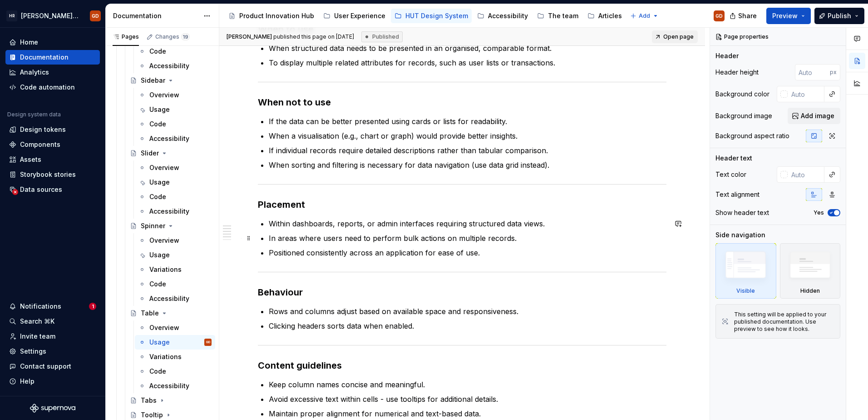
scroll to position [672, 0]
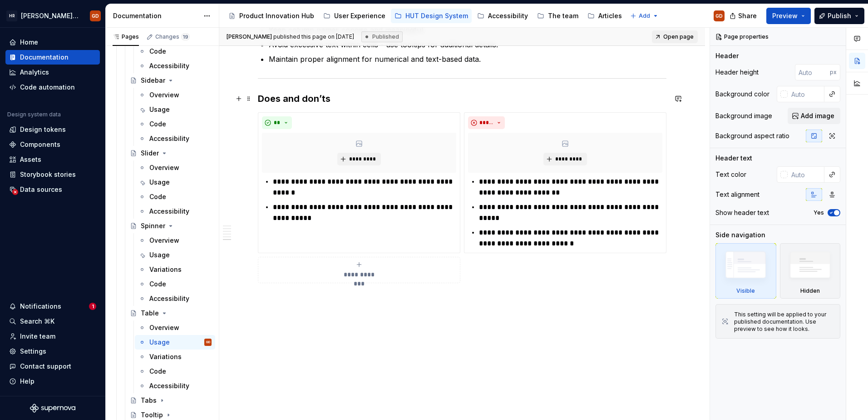
click at [301, 102] on h3 "Does and don’ts" at bounding box center [462, 98] width 409 height 13
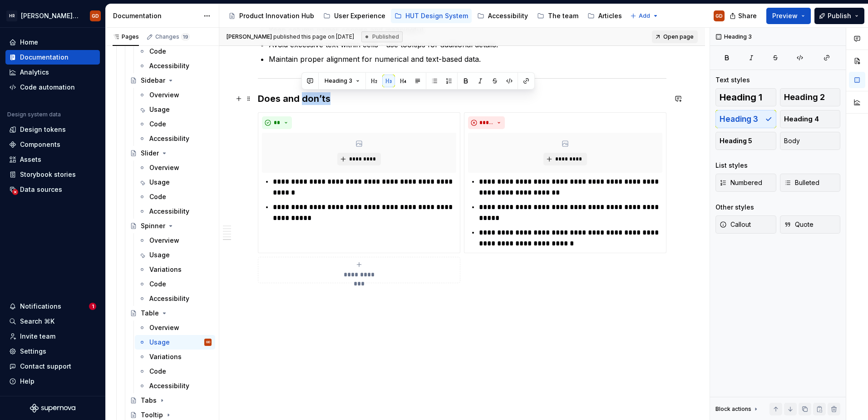
click at [301, 102] on h3 "Does and don’ts" at bounding box center [462, 98] width 409 height 13
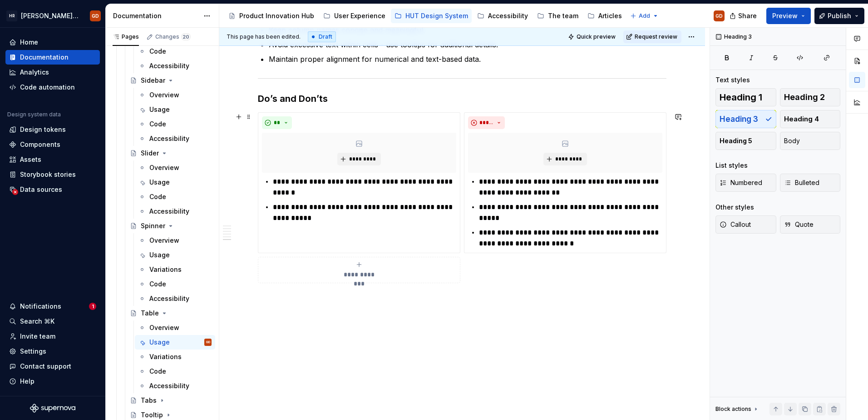
click at [301, 112] on div "**********" at bounding box center [462, 197] width 409 height 171
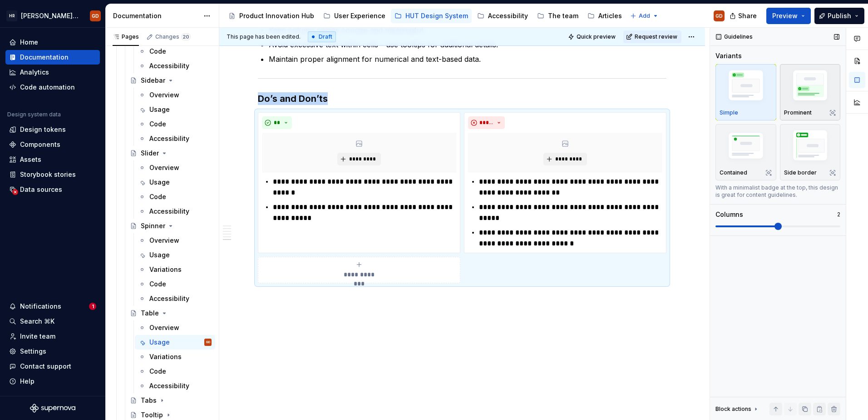
click at [686, 103] on img "button" at bounding box center [810, 87] width 53 height 40
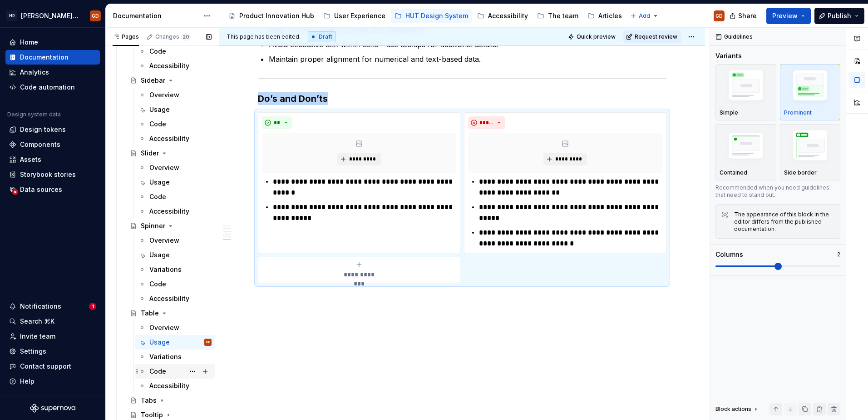
click at [159, 317] on icon "Page tree" at bounding box center [161, 399] width 7 height 7
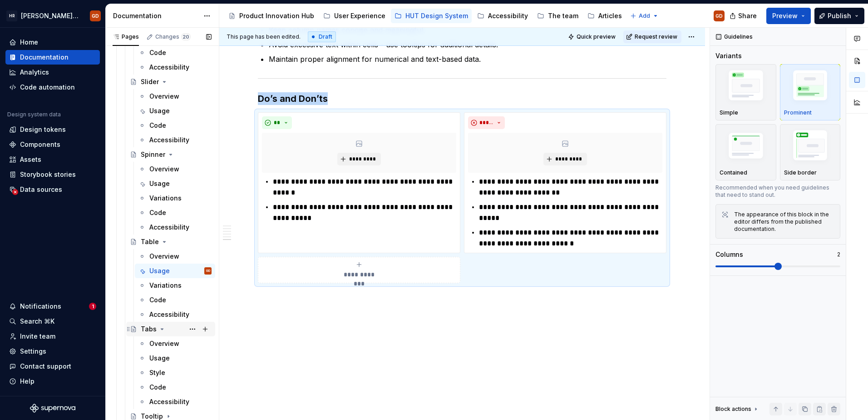
scroll to position [1388, 0]
click at [163, 317] on div "Usage" at bounding box center [159, 356] width 20 height 9
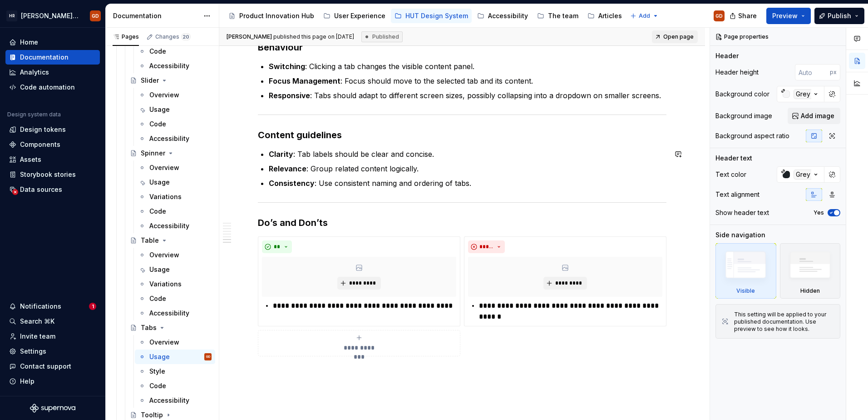
scroll to position [931, 0]
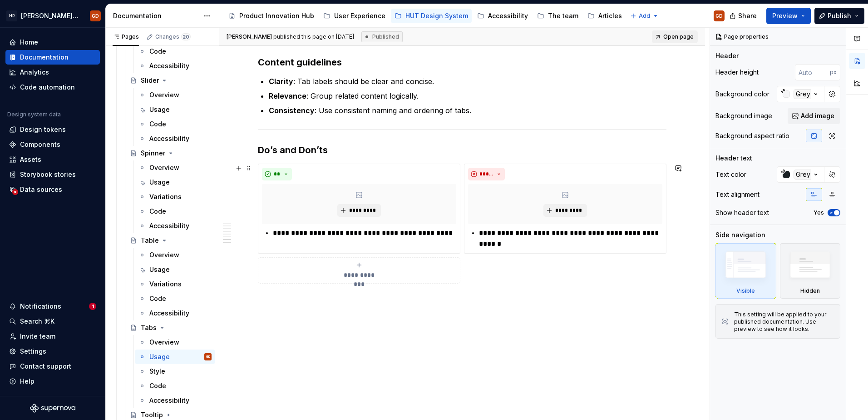
click at [319, 163] on div "**********" at bounding box center [462, 223] width 409 height 120
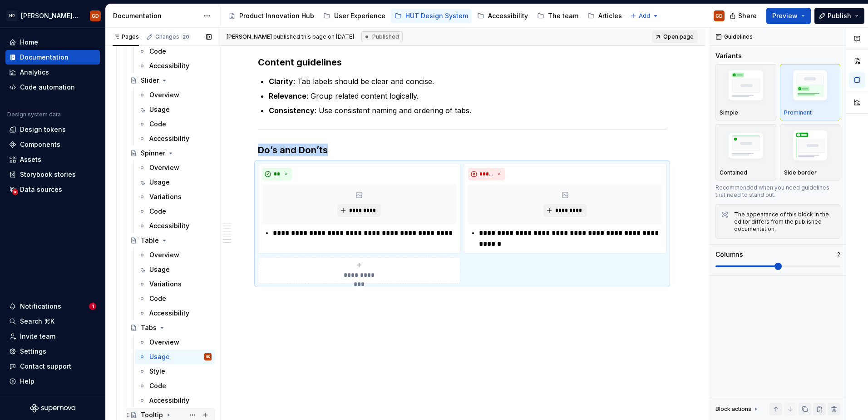
click at [166, 317] on icon "Page tree" at bounding box center [168, 414] width 7 height 7
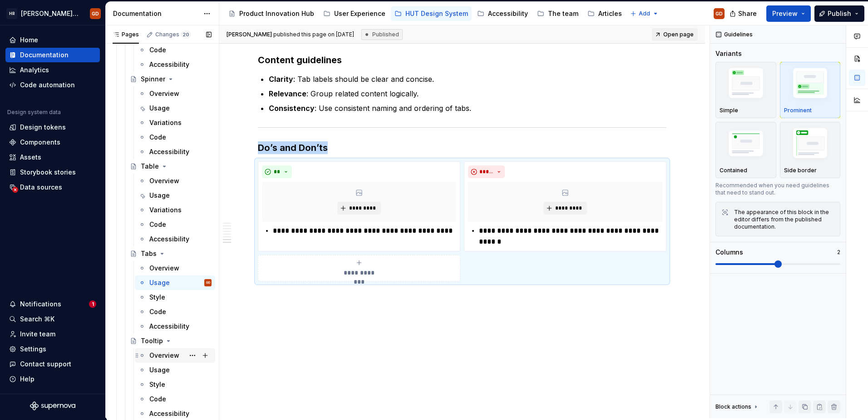
scroll to position [1461, 0]
click at [160, 317] on div "Usage" at bounding box center [159, 368] width 20 height 9
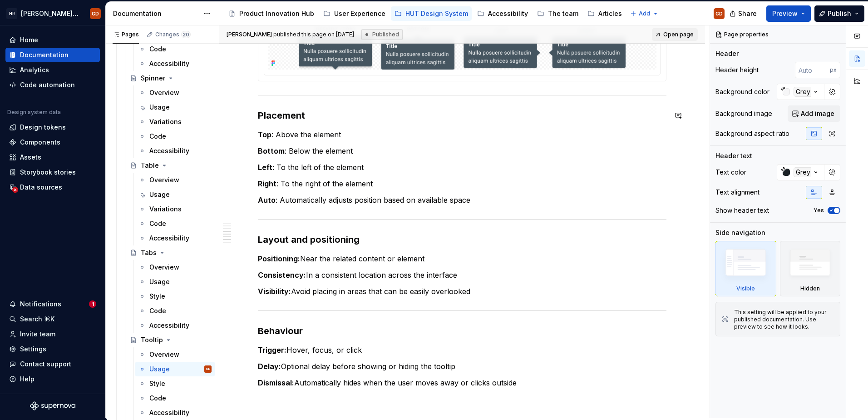
scroll to position [1076, 0]
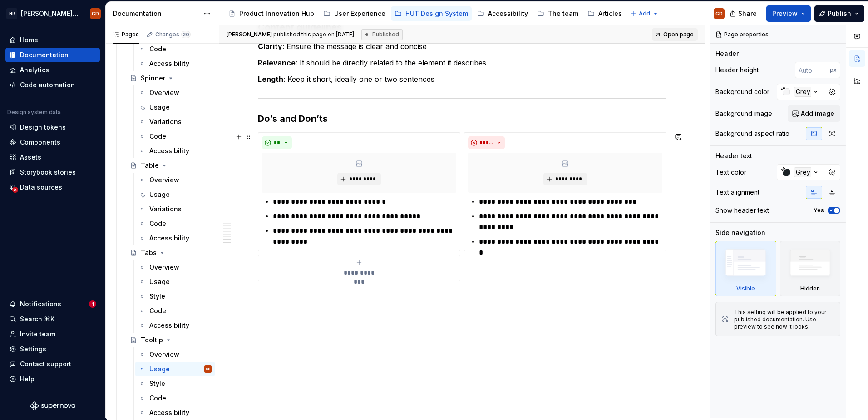
click at [314, 132] on div "**********" at bounding box center [462, 206] width 409 height 149
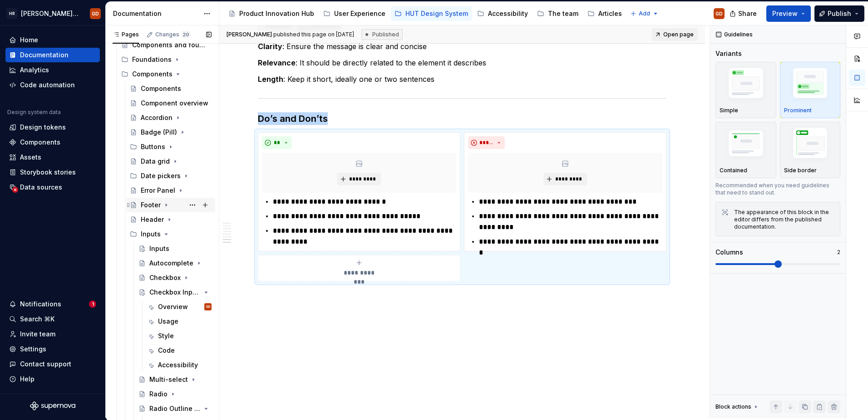
scroll to position [136, 0]
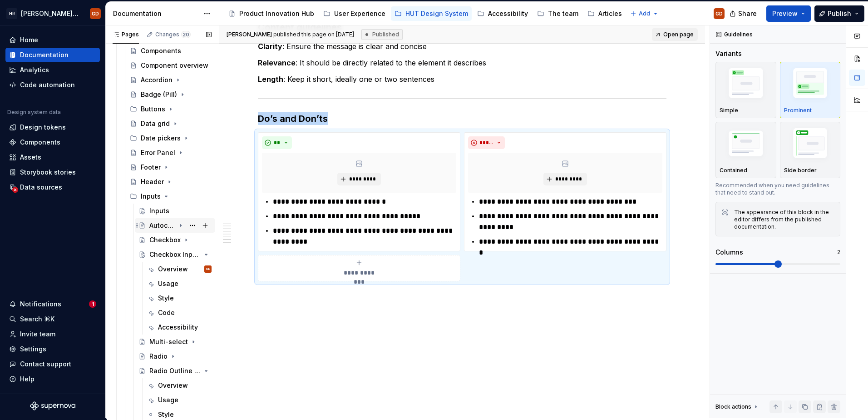
click at [177, 224] on icon "Page tree" at bounding box center [180, 225] width 7 height 7
click at [171, 251] on div "Usage" at bounding box center [168, 254] width 20 height 9
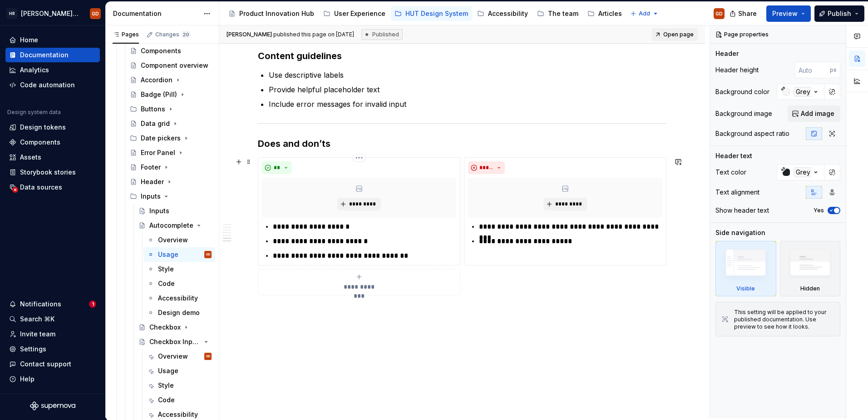
scroll to position [1126, 0]
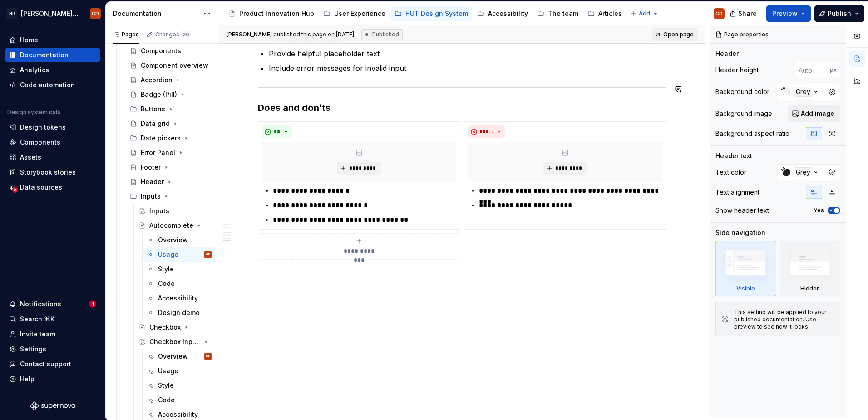
click at [297, 106] on h3 "Does and don’ts" at bounding box center [462, 107] width 409 height 13
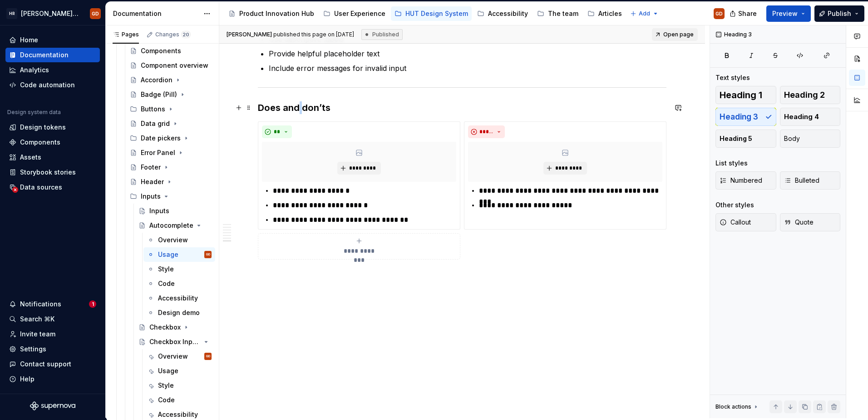
click at [297, 106] on h3 "Does and don’ts" at bounding box center [462, 107] width 409 height 13
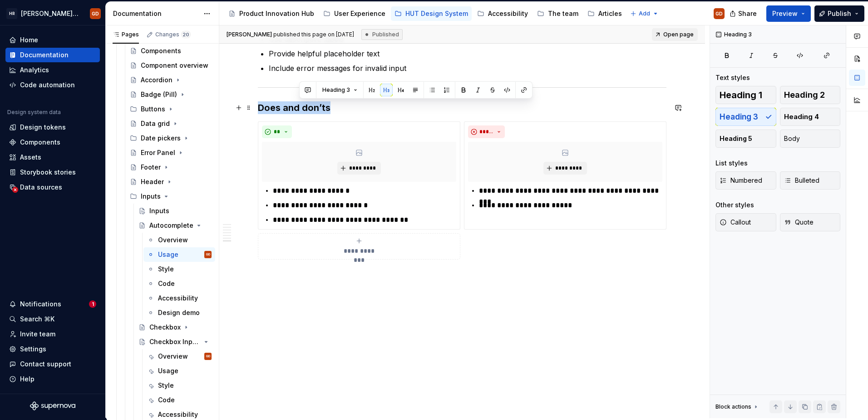
click at [297, 106] on h3 "Does and don’ts" at bounding box center [462, 107] width 409 height 13
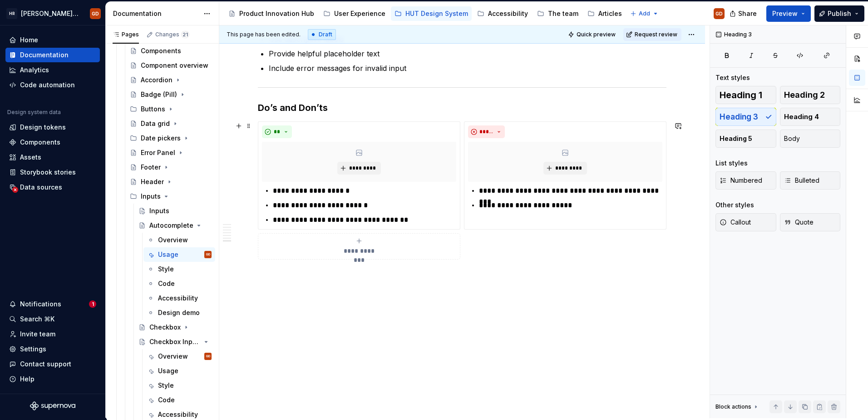
click at [297, 121] on div "**********" at bounding box center [462, 190] width 409 height 138
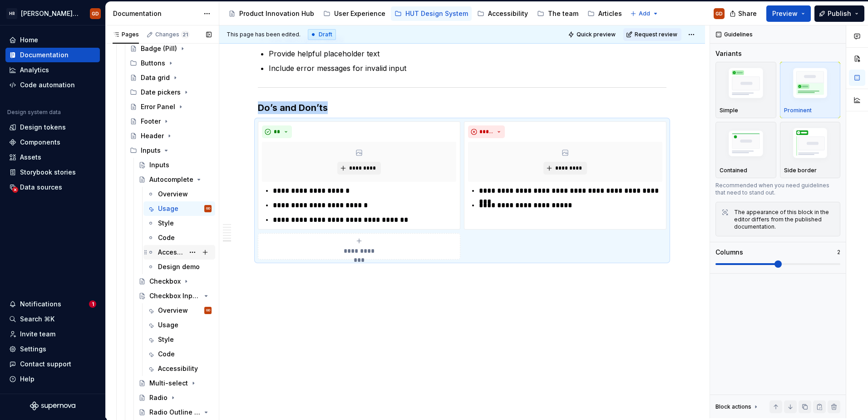
scroll to position [227, 0]
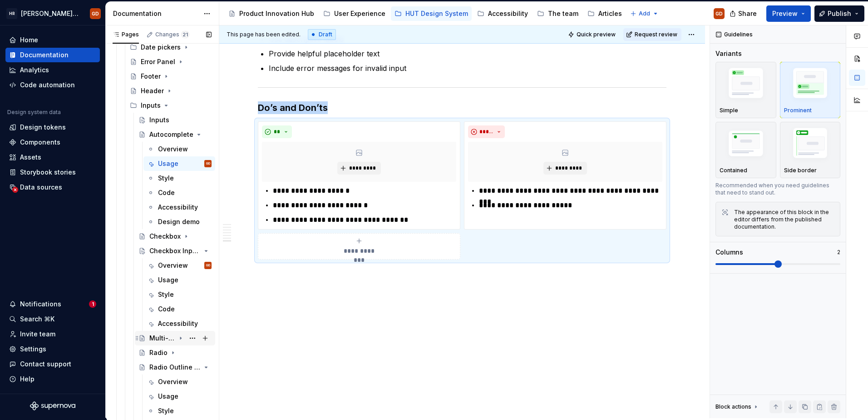
click at [178, 317] on icon "Page tree" at bounding box center [180, 337] width 7 height 7
click at [164, 317] on div "Overview" at bounding box center [171, 352] width 26 height 9
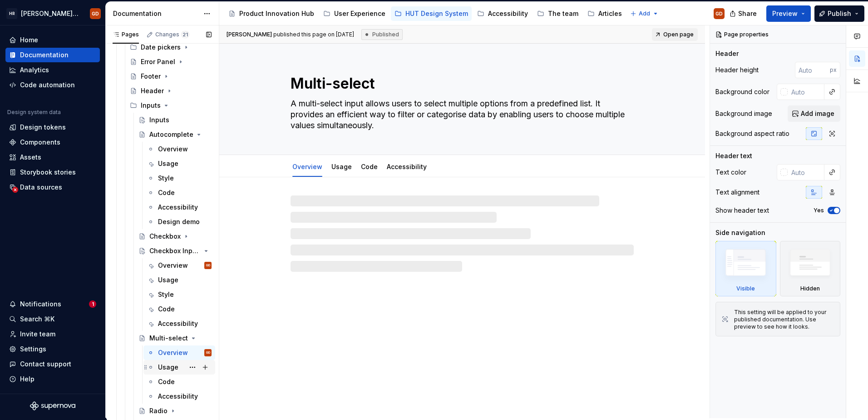
click at [167, 317] on div "Usage" at bounding box center [168, 366] width 20 height 9
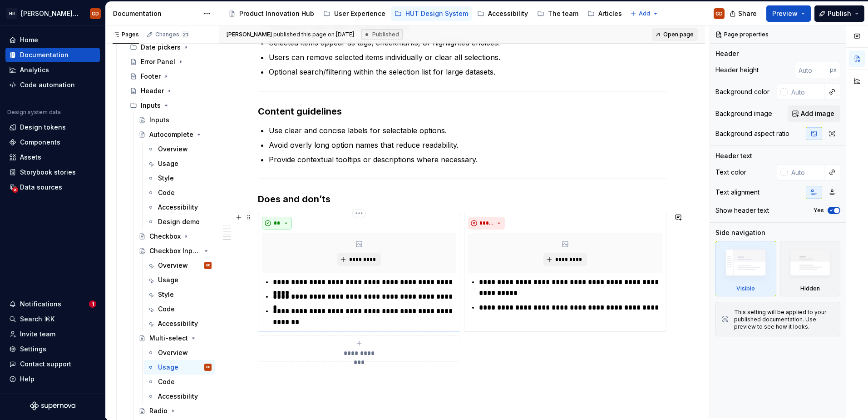
scroll to position [738, 0]
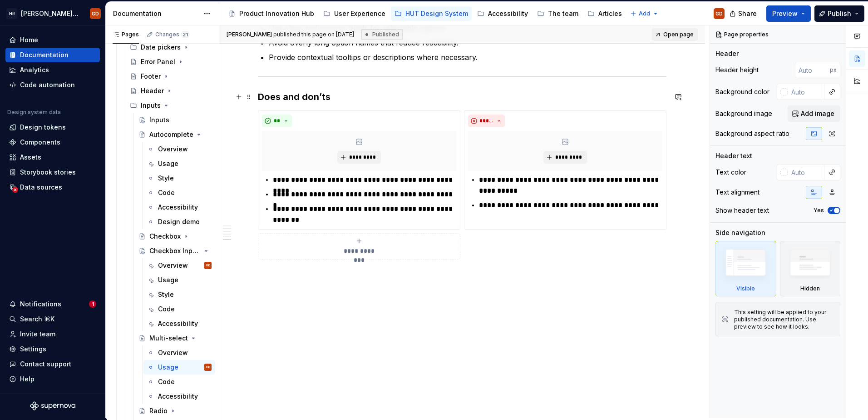
type textarea "*"
click at [286, 95] on h3 "Does and don’ts" at bounding box center [462, 96] width 409 height 13
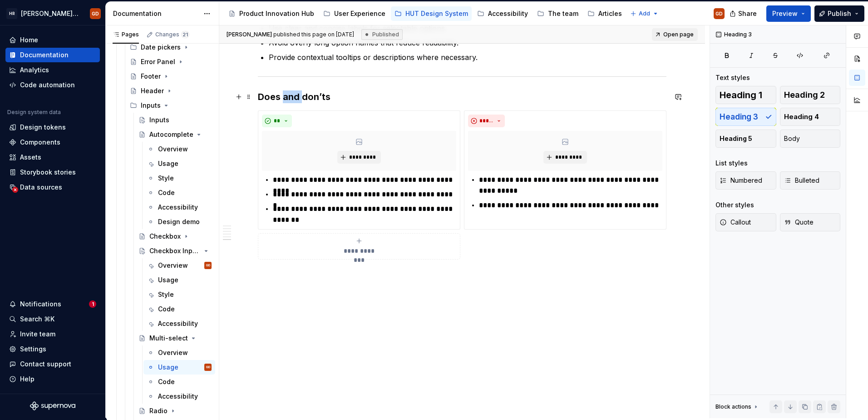
click at [286, 95] on h3 "Does and don’ts" at bounding box center [462, 96] width 409 height 13
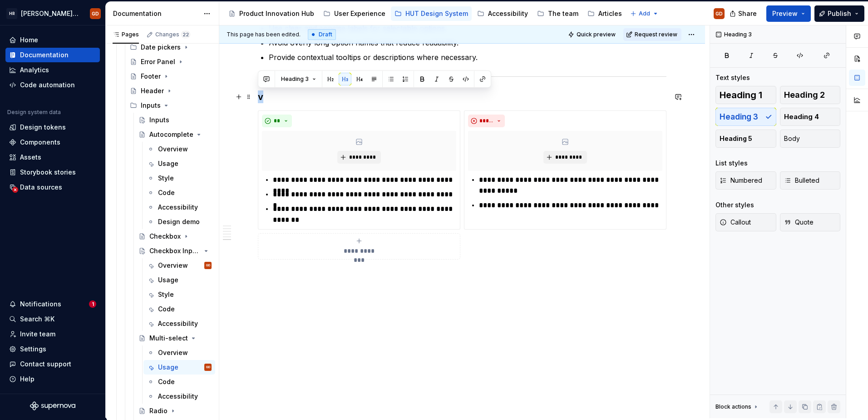
click at [259, 98] on h3 "v" at bounding box center [462, 96] width 409 height 13
click at [287, 111] on div "**********" at bounding box center [359, 169] width 203 height 119
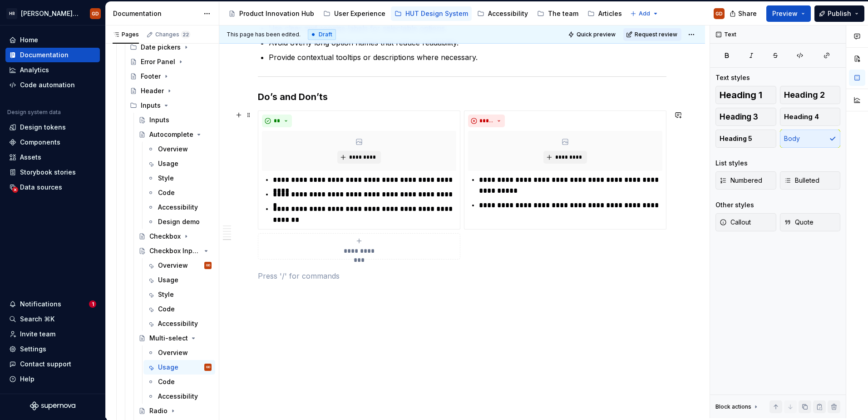
click at [579, 110] on div "**********" at bounding box center [462, 184] width 409 height 149
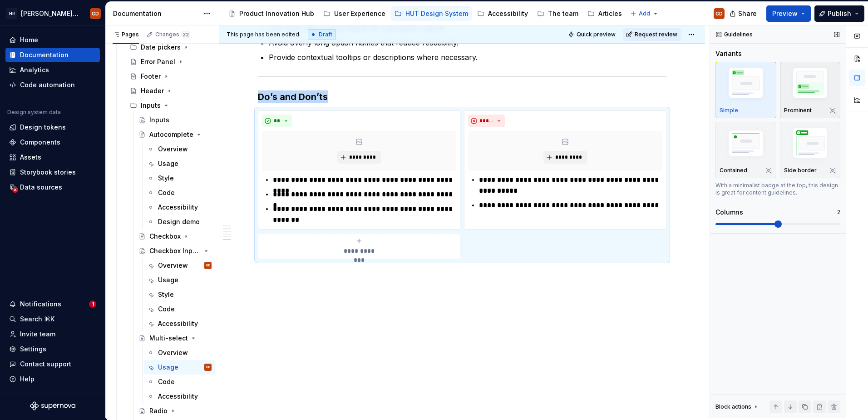
click at [686, 87] on img "button" at bounding box center [810, 85] width 53 height 40
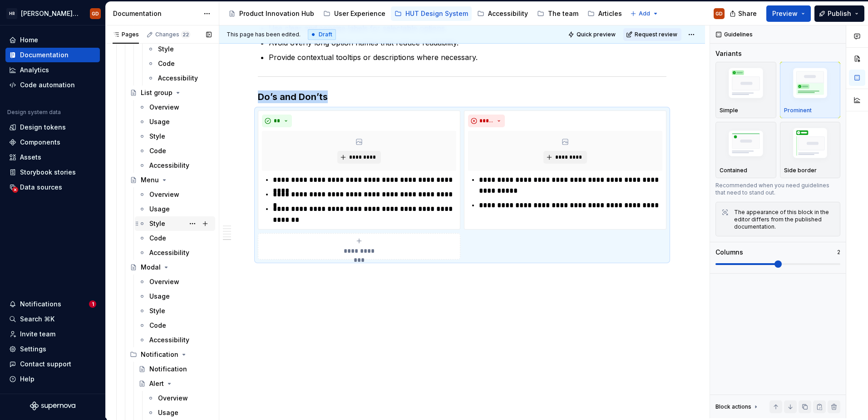
scroll to position [954, 0]
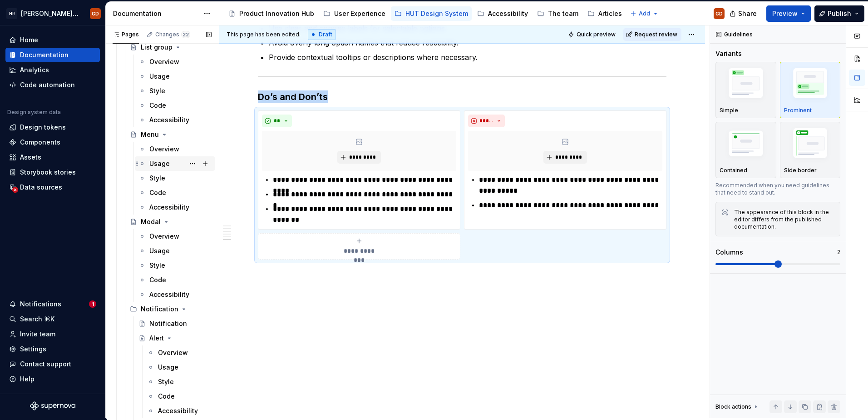
click at [165, 160] on div "Usage" at bounding box center [159, 163] width 20 height 9
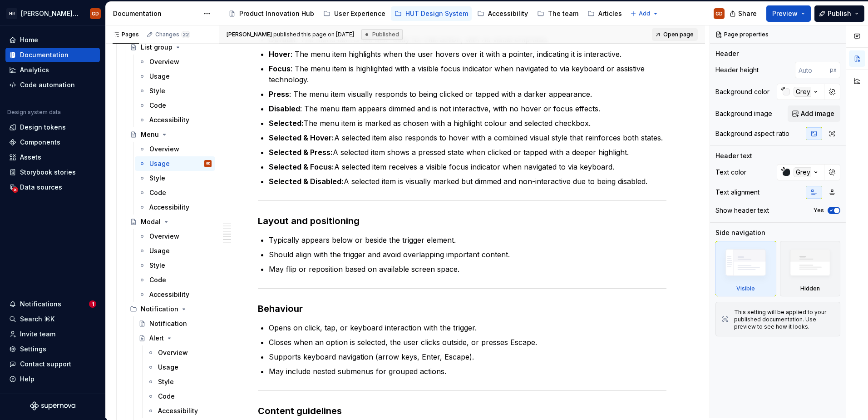
scroll to position [1453, 0]
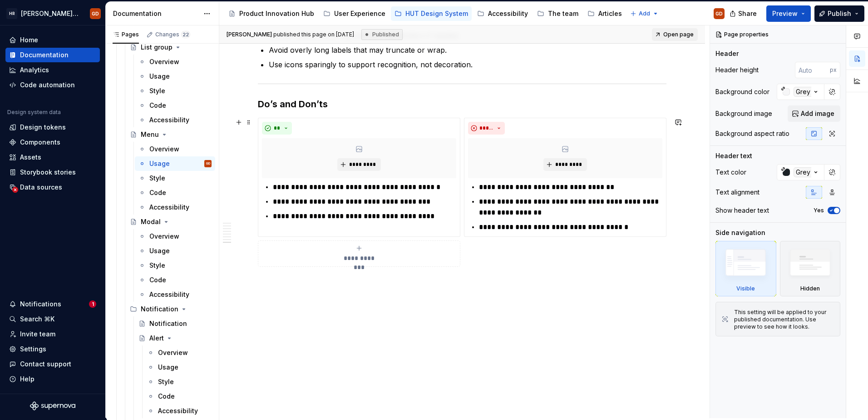
click at [335, 118] on div "**********" at bounding box center [462, 192] width 409 height 149
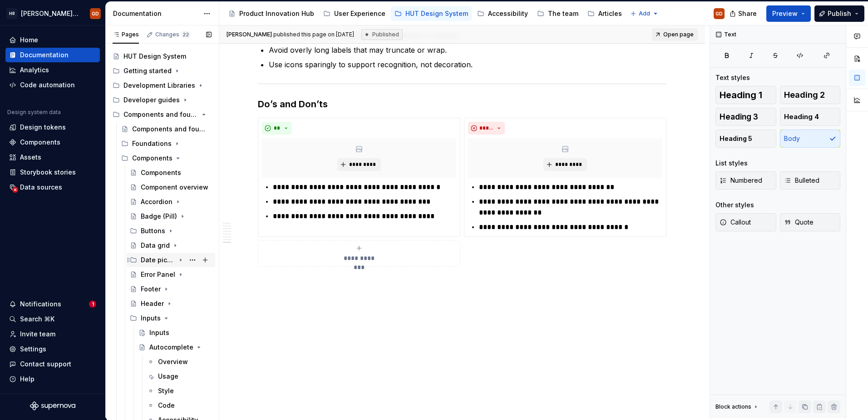
scroll to position [0, 0]
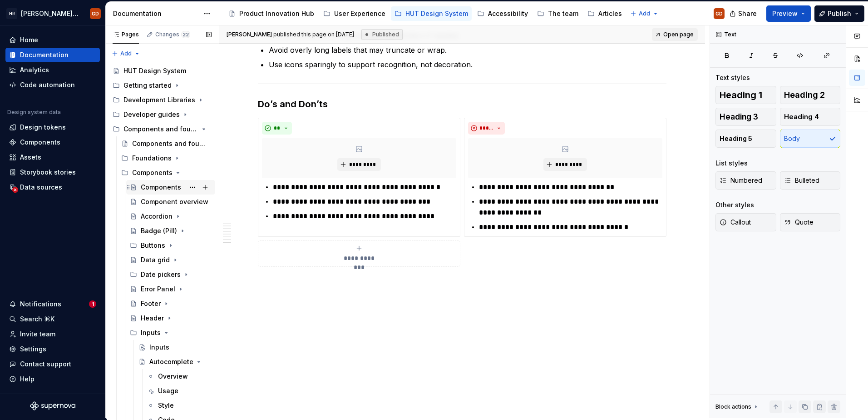
click at [165, 189] on div "Components" at bounding box center [161, 187] width 40 height 9
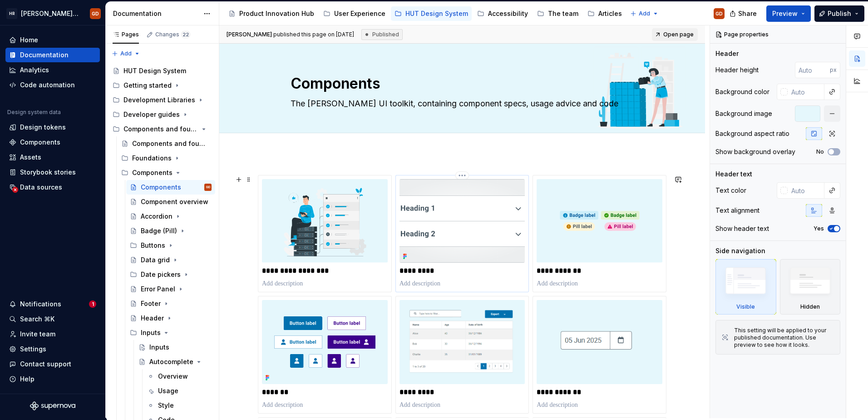
click at [432, 216] on img at bounding box center [463, 221] width 126 height 84
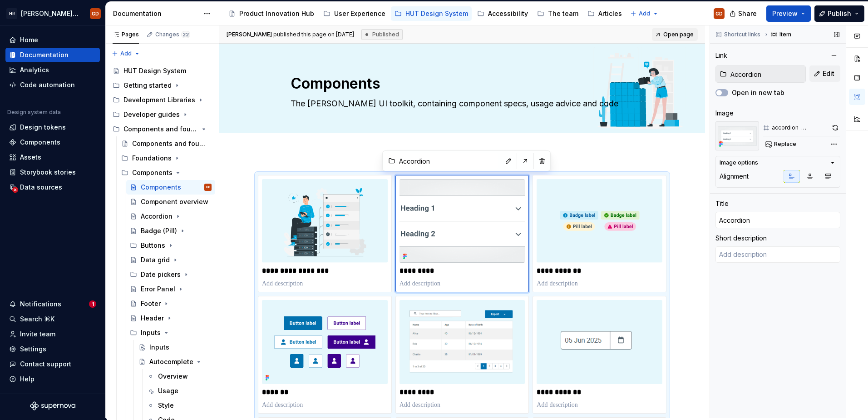
click at [686, 71] on input "Accordion" at bounding box center [766, 74] width 79 height 16
click at [686, 71] on span "Edit" at bounding box center [829, 73] width 12 height 9
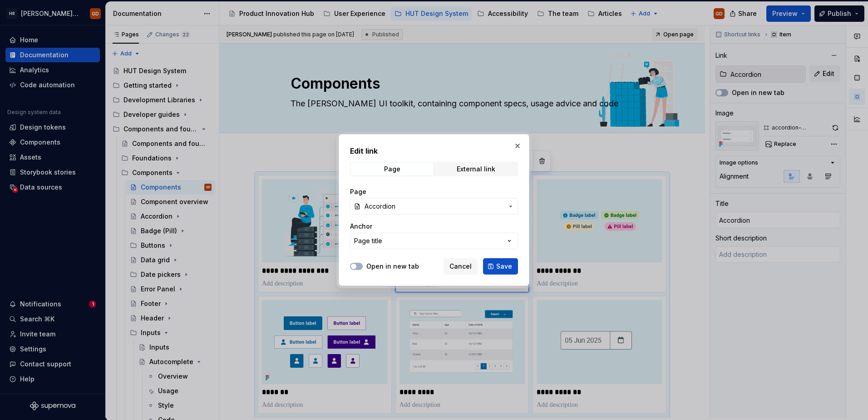
click at [395, 205] on span "Accordion" at bounding box center [380, 206] width 31 height 9
click at [395, 205] on div "Edit link Page External link Page Accordion Anchor Page title Open in new tab C…" at bounding box center [434, 210] width 868 height 420
click at [497, 265] on span "Save" at bounding box center [504, 266] width 16 height 9
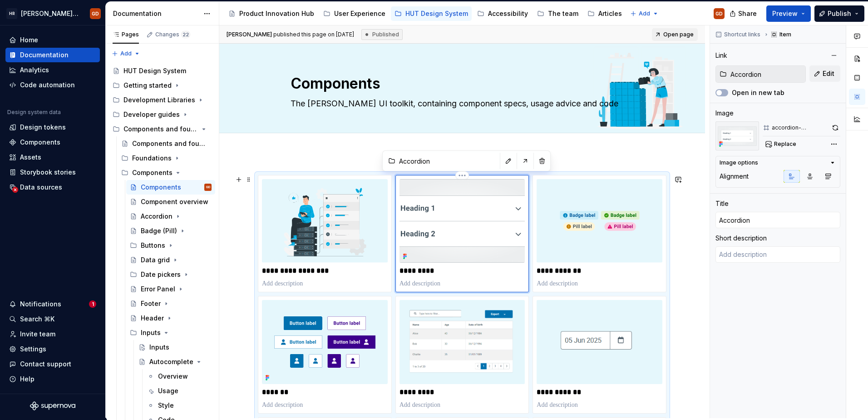
type textarea "*"
type textarea "Accordions are used to show and hide sections of related content. They allow us…"
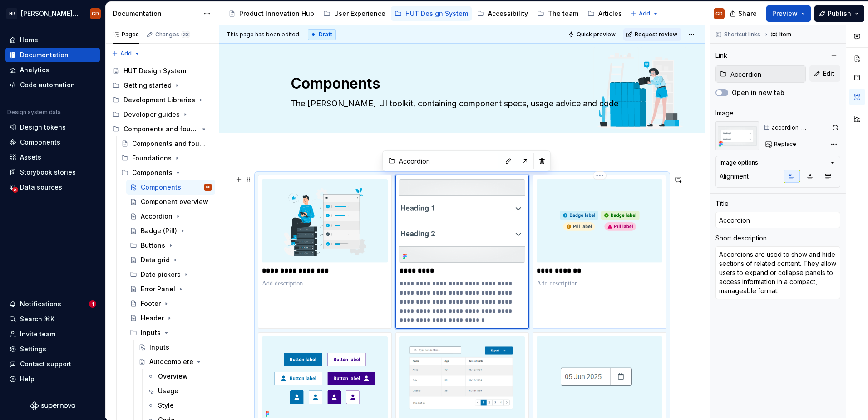
type textarea "*"
type input "Badge (Pill)"
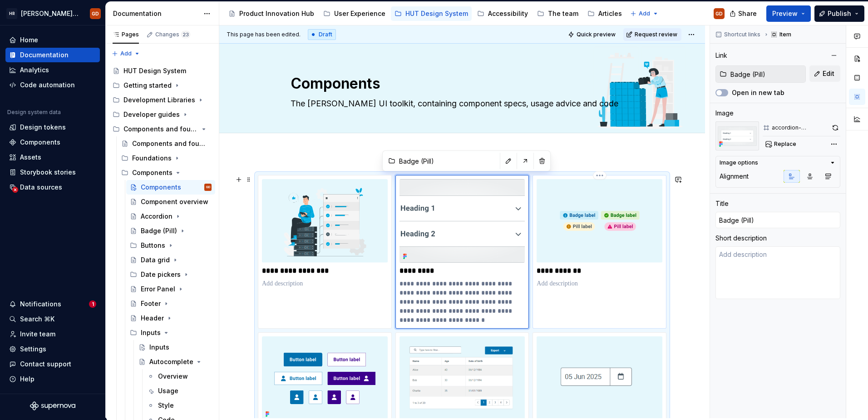
click at [582, 219] on img at bounding box center [600, 221] width 126 height 84
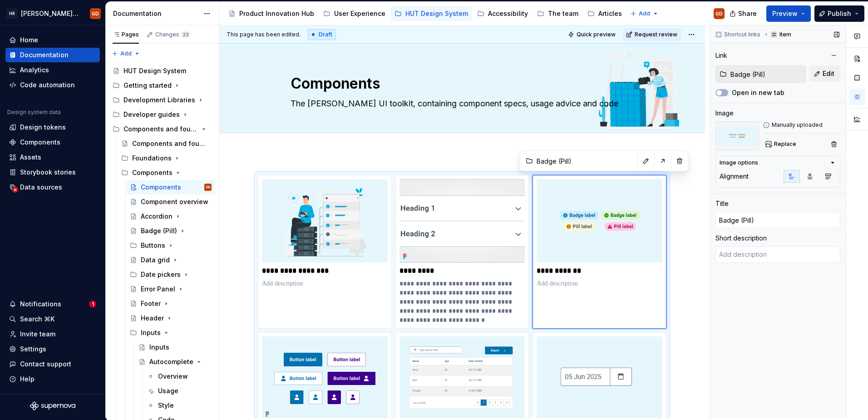
click at [686, 145] on div "Replace" at bounding box center [802, 144] width 78 height 13
click at [686, 145] on span "Replace" at bounding box center [785, 143] width 22 height 7
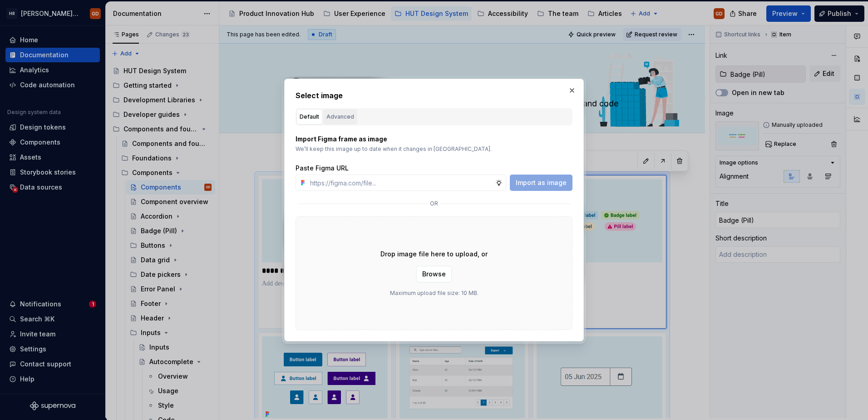
click at [337, 112] on div "Advanced" at bounding box center [341, 116] width 28 height 9
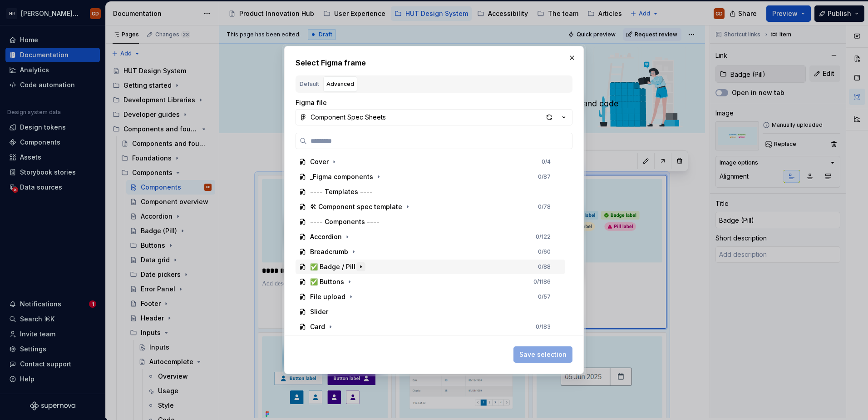
click at [361, 267] on icon "button" at bounding box center [361, 266] width 1 height 2
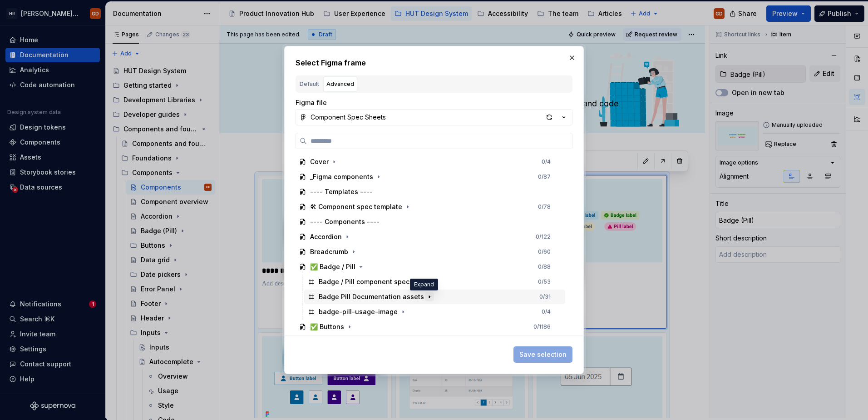
click at [426, 297] on icon "button" at bounding box center [429, 296] width 7 height 7
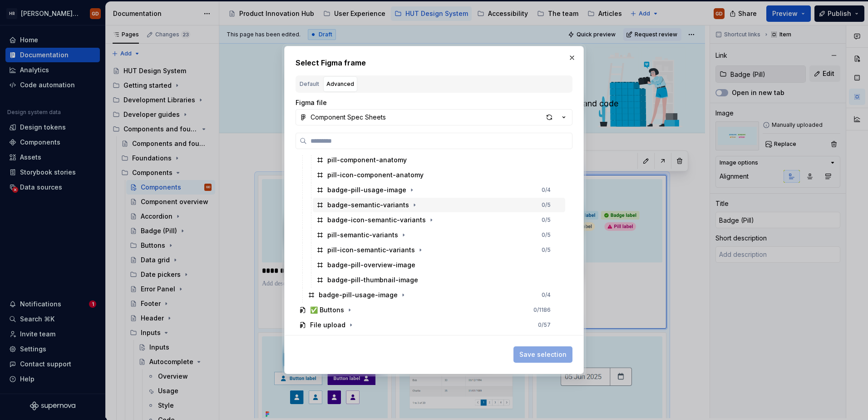
scroll to position [227, 0]
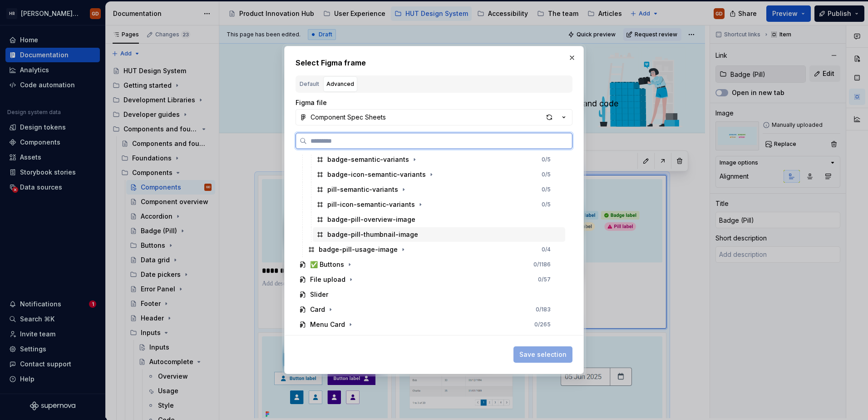
click at [380, 238] on div "badge-pill-thumbnail-image" at bounding box center [372, 234] width 91 height 9
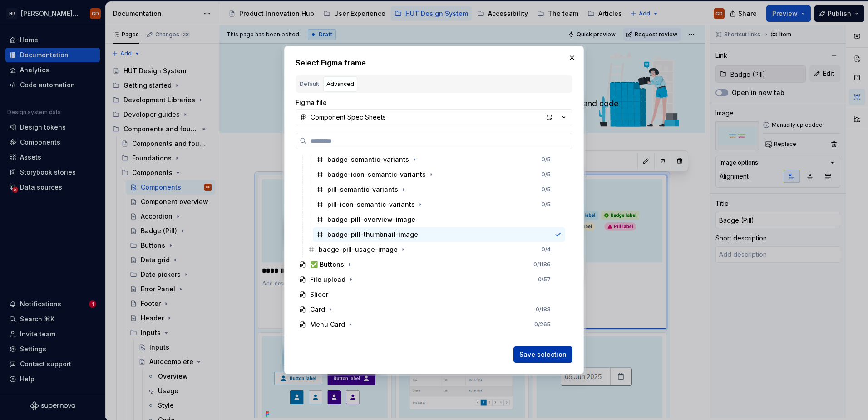
click at [556, 317] on button "Save selection" at bounding box center [543, 354] width 59 height 16
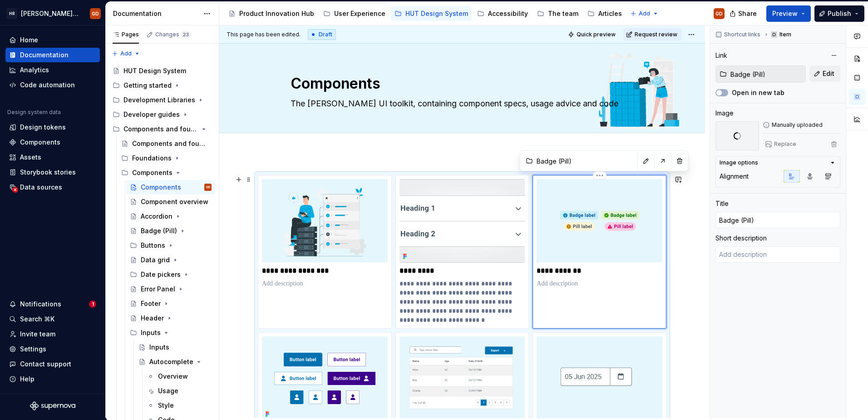
scroll to position [529, 0]
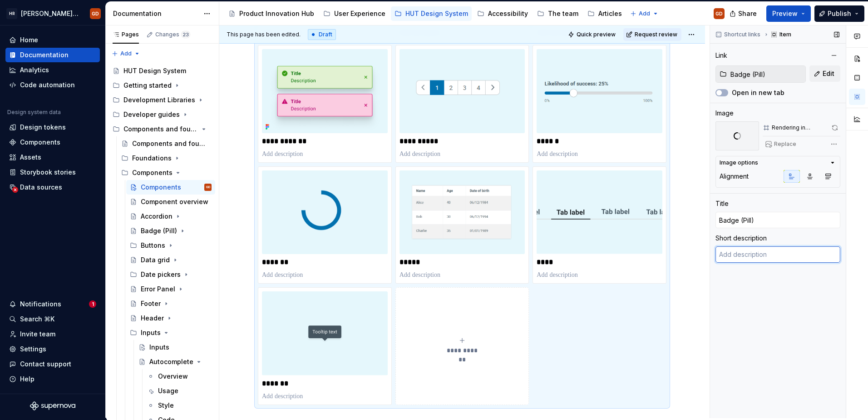
click at [686, 259] on textarea at bounding box center [778, 254] width 125 height 16
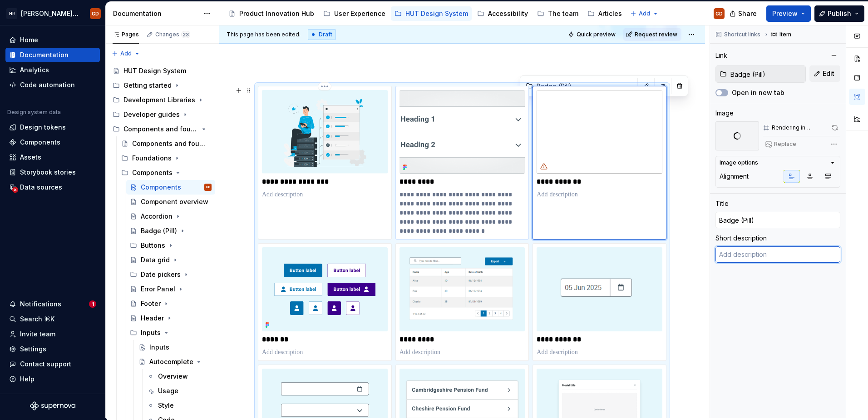
scroll to position [75, 0]
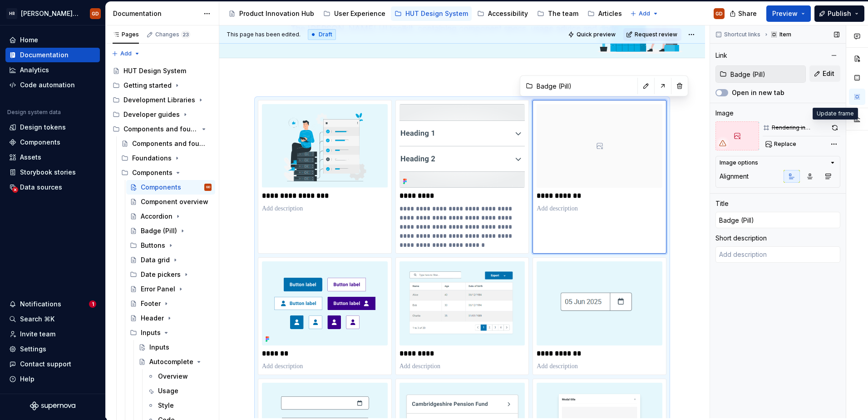
click at [686, 128] on button "button" at bounding box center [834, 127] width 11 height 13
click at [686, 144] on div "Comments Open comments No comments yet Select ‘Comment’ from the block context …" at bounding box center [789, 221] width 158 height 392
click at [686, 143] on div "Comments Open comments No comments yet Select ‘Comment’ from the block context …" at bounding box center [789, 221] width 158 height 392
click at [686, 143] on span "Replace" at bounding box center [785, 143] width 22 height 7
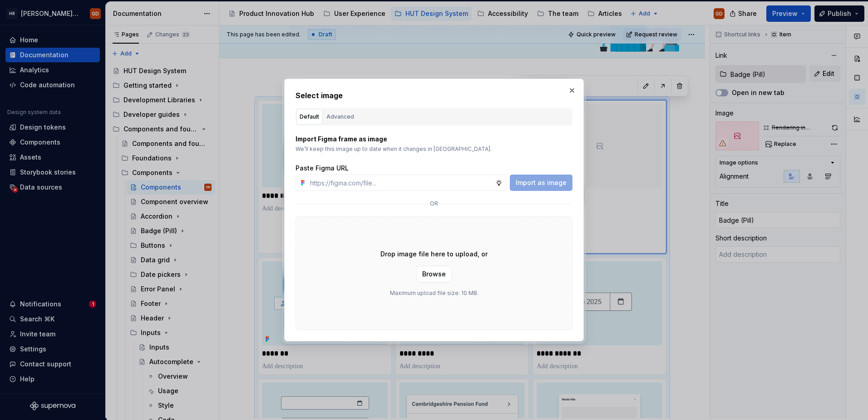
click at [344, 117] on div "Advanced" at bounding box center [341, 116] width 28 height 9
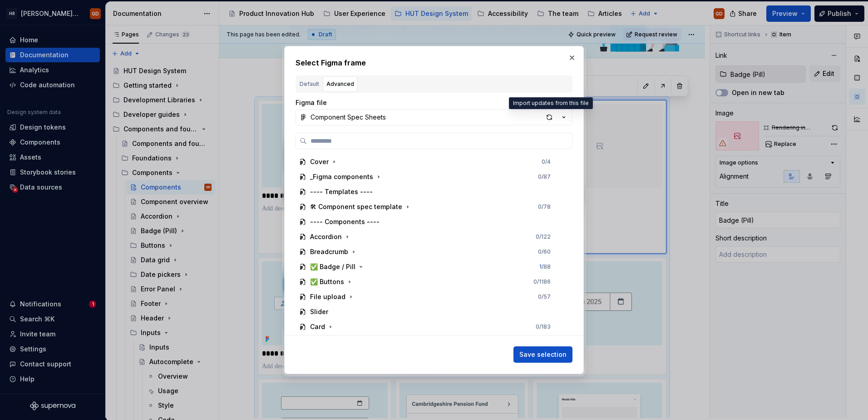
click at [551, 116] on div "button" at bounding box center [549, 117] width 13 height 13
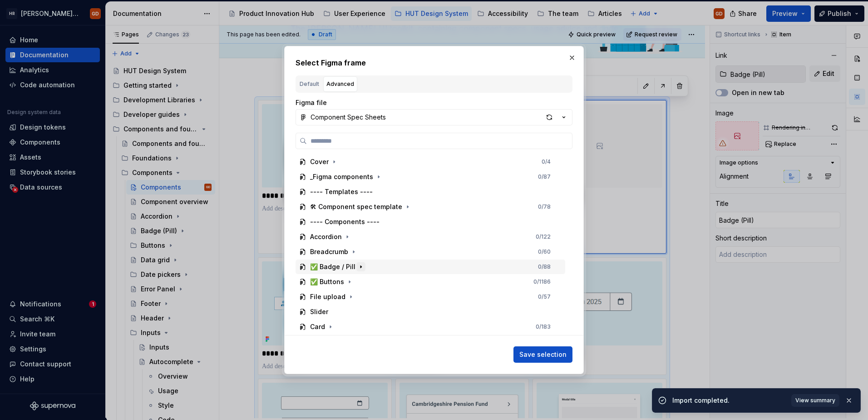
click at [357, 269] on icon "button" at bounding box center [360, 266] width 7 height 7
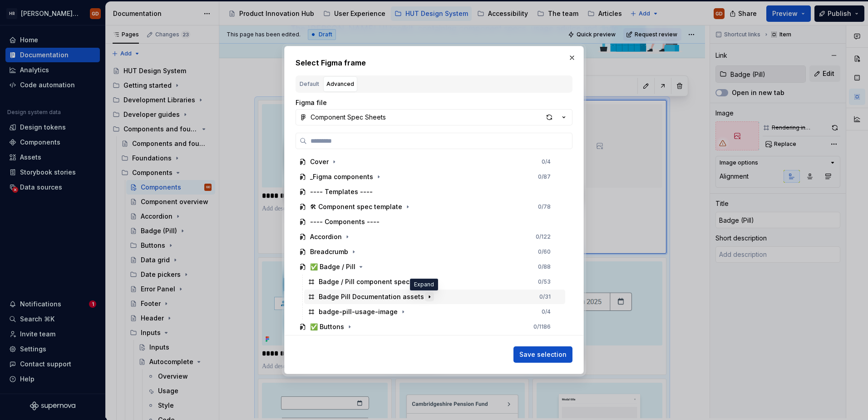
click at [426, 296] on icon "button" at bounding box center [429, 296] width 7 height 7
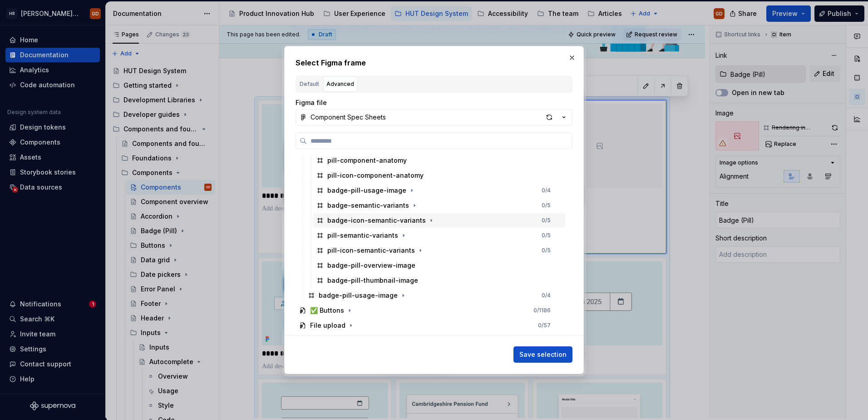
scroll to position [182, 0]
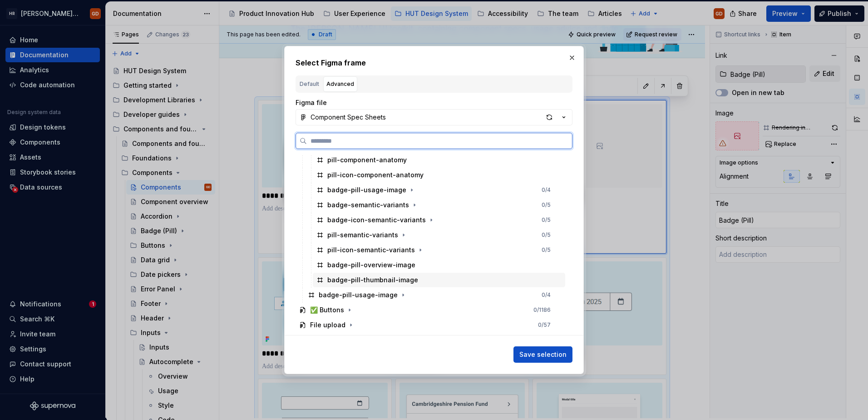
click at [389, 280] on div "badge-pill-thumbnail-image" at bounding box center [372, 279] width 91 height 9
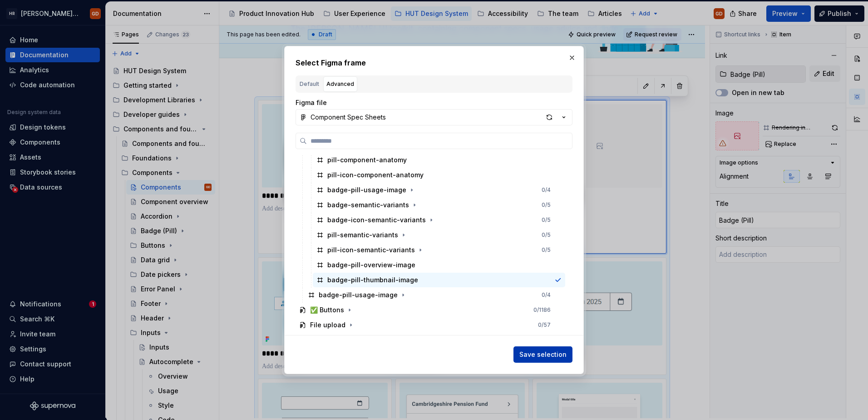
click at [550, 317] on span "Save selection" at bounding box center [543, 354] width 47 height 9
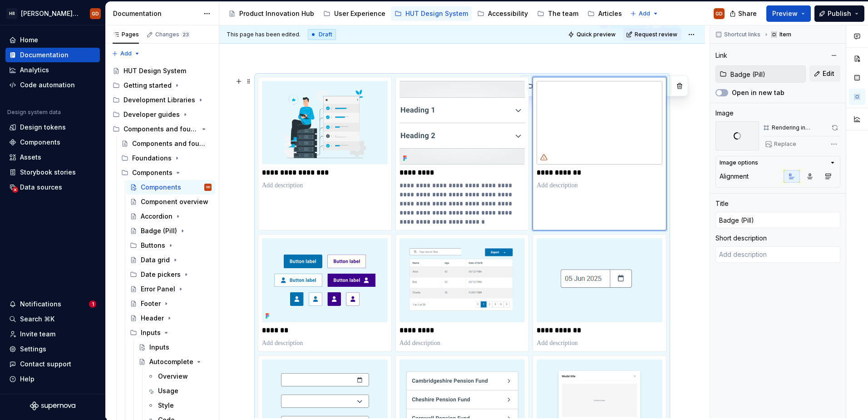
scroll to position [75, 0]
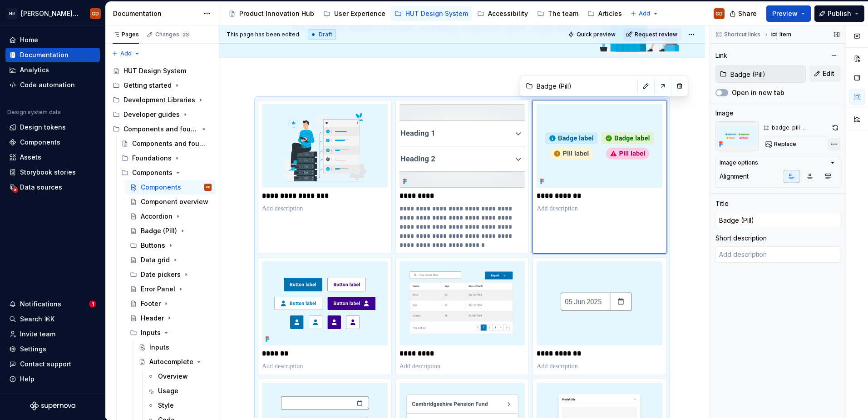
click at [686, 143] on div "Comments Open comments No comments yet Select ‘Comment’ from the block context …" at bounding box center [789, 221] width 158 height 392
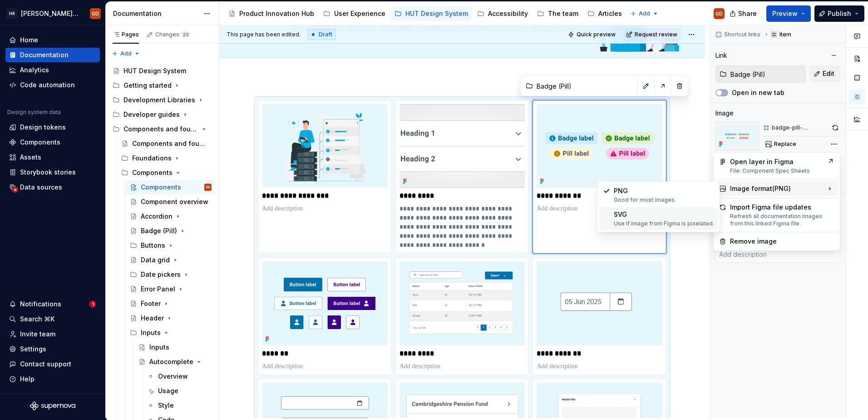
click at [648, 213] on div "SVG Use if image from Figma is pixelated." at bounding box center [664, 218] width 100 height 17
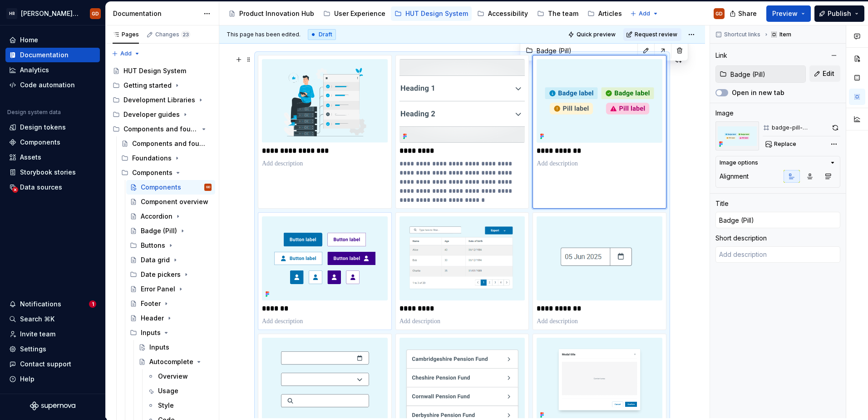
scroll to position [120, 0]
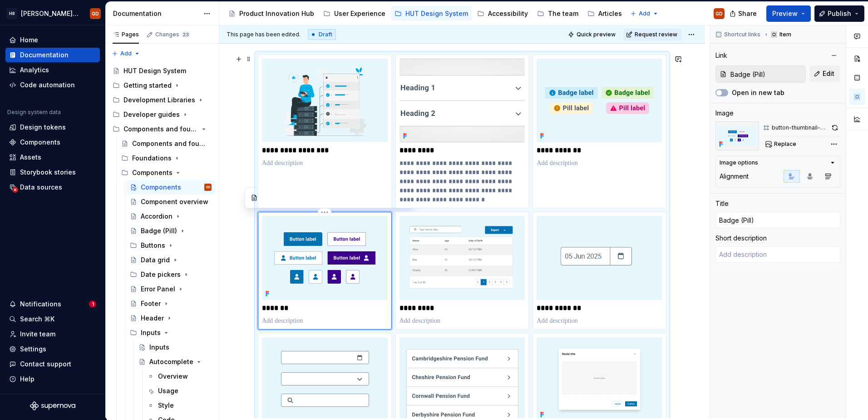
type textarea "*"
type input "Buttons / Buttons"
type input "Buttons"
click at [314, 247] on img at bounding box center [325, 258] width 126 height 84
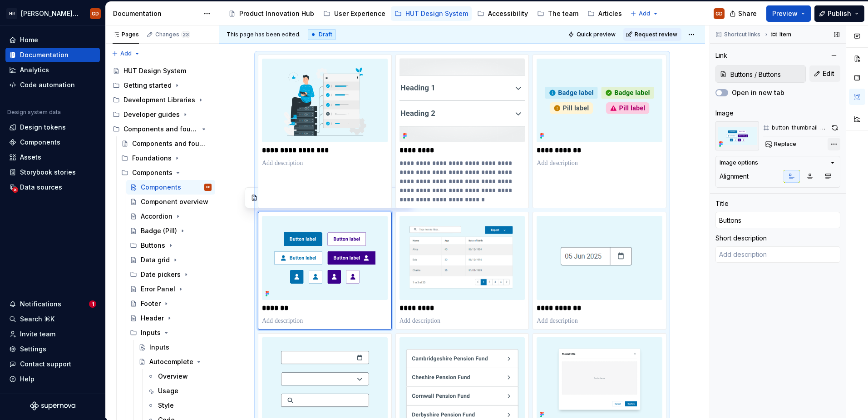
click at [686, 144] on div "Comments Open comments No comments yet Select ‘Comment’ from the block context …" at bounding box center [789, 221] width 158 height 392
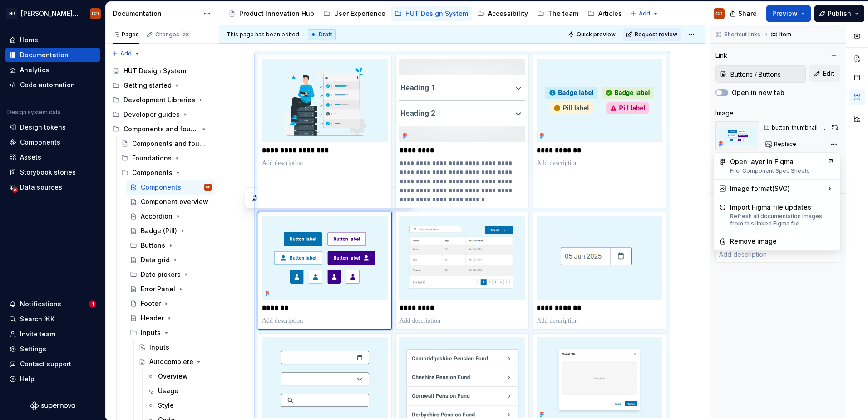
click at [686, 316] on div "Comments Open comments No comments yet Select ‘Comment’ from the block context …" at bounding box center [789, 221] width 158 height 392
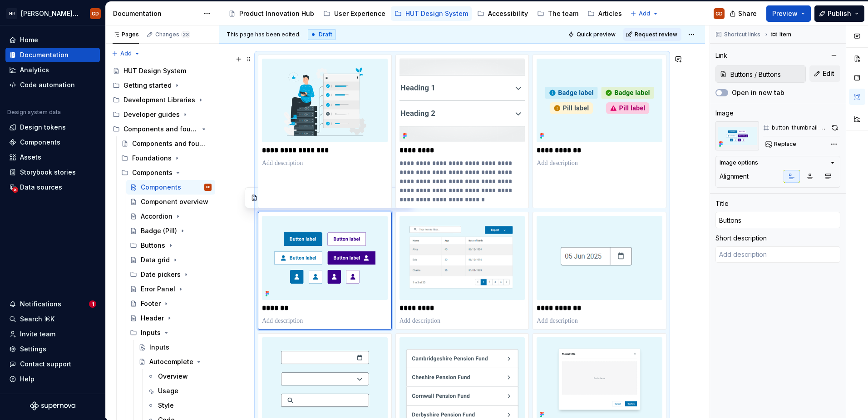
click at [463, 115] on img at bounding box center [463, 101] width 126 height 84
type textarea "*"
type input "Accordion"
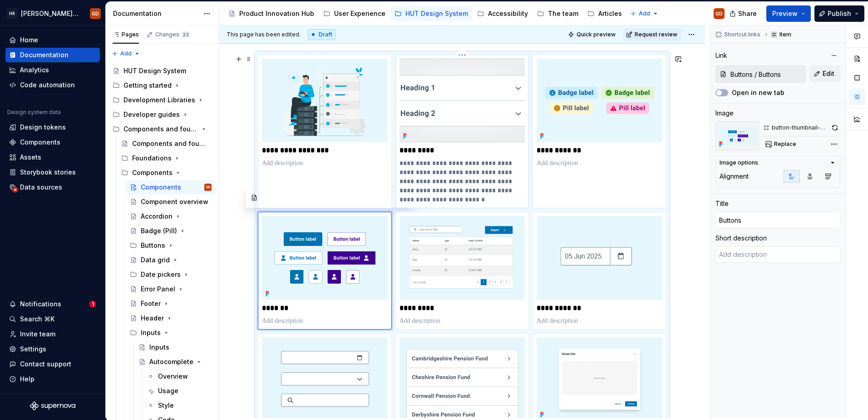
type input "Accordion"
type textarea "Accordions are used to show and hide sections of related content. They allow us…"
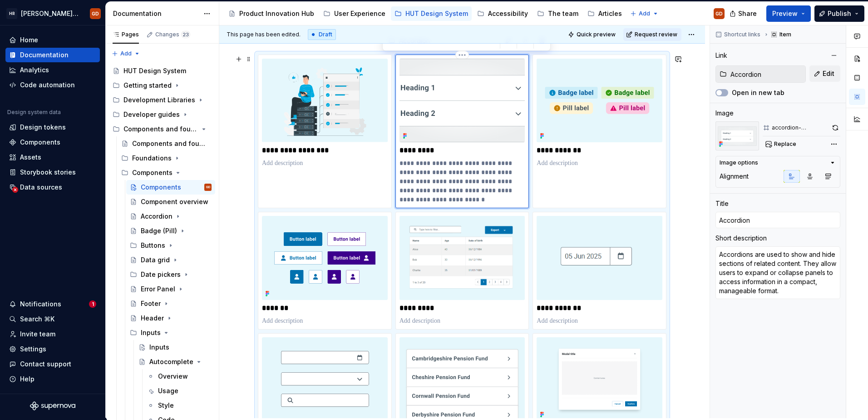
drag, startPoint x: 500, startPoint y: 100, endPoint x: 485, endPoint y: 103, distance: 16.1
click at [500, 100] on img at bounding box center [463, 101] width 126 height 84
click at [686, 124] on button "button" at bounding box center [836, 127] width 10 height 13
click at [686, 144] on div "Comments Open comments No comments yet Select ‘Comment’ from the block context …" at bounding box center [789, 221] width 158 height 392
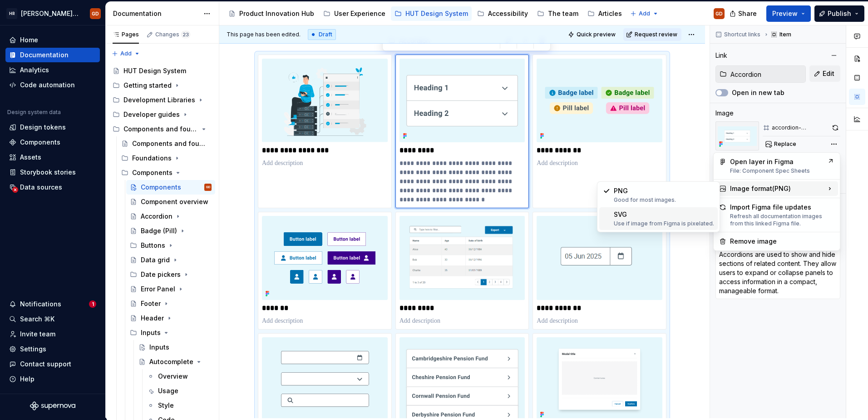
click at [636, 218] on div "SVG Use if image from Figma is pixelated." at bounding box center [664, 218] width 100 height 17
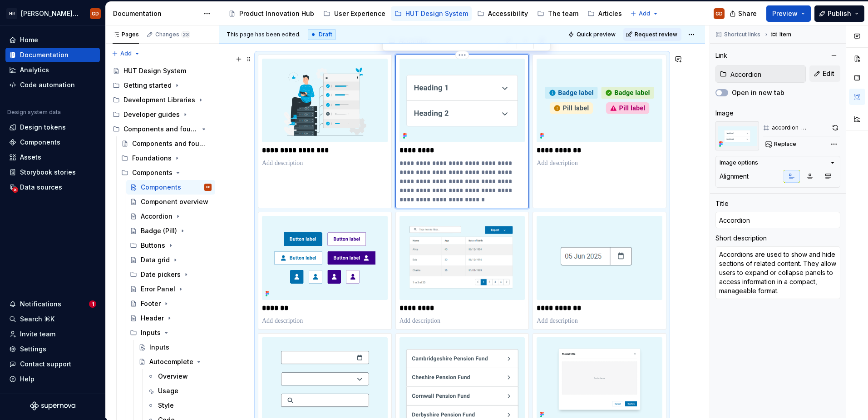
click at [436, 91] on img at bounding box center [463, 101] width 126 height 84
click at [686, 126] on button "button" at bounding box center [836, 127] width 10 height 13
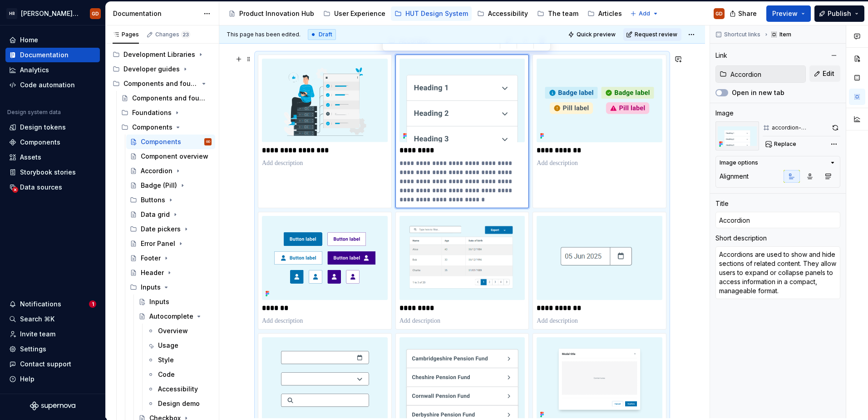
click at [685, 204] on div "**********" at bounding box center [464, 221] width 490 height 392
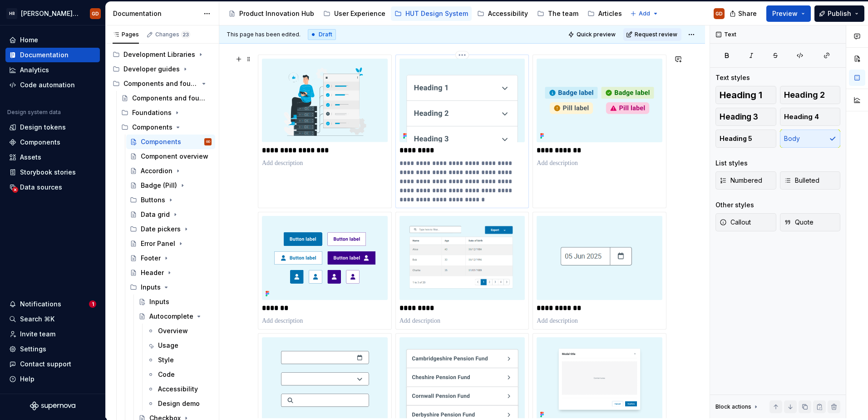
drag, startPoint x: 426, startPoint y: 107, endPoint x: 506, endPoint y: 106, distance: 79.9
click at [426, 107] on img at bounding box center [463, 101] width 126 height 84
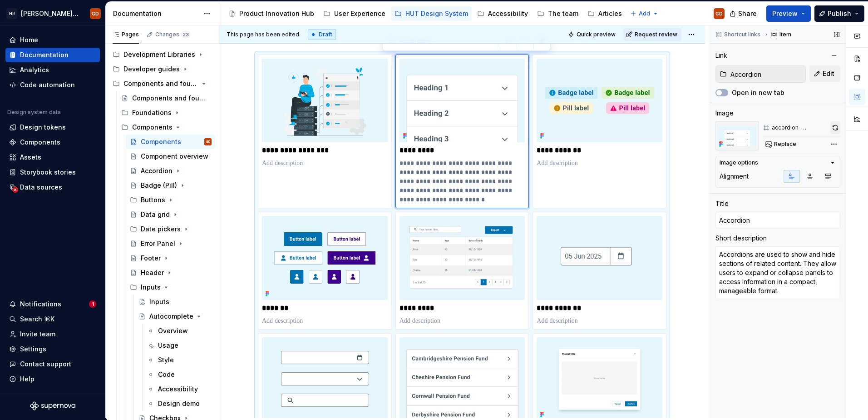
click at [686, 126] on button "button" at bounding box center [836, 127] width 10 height 13
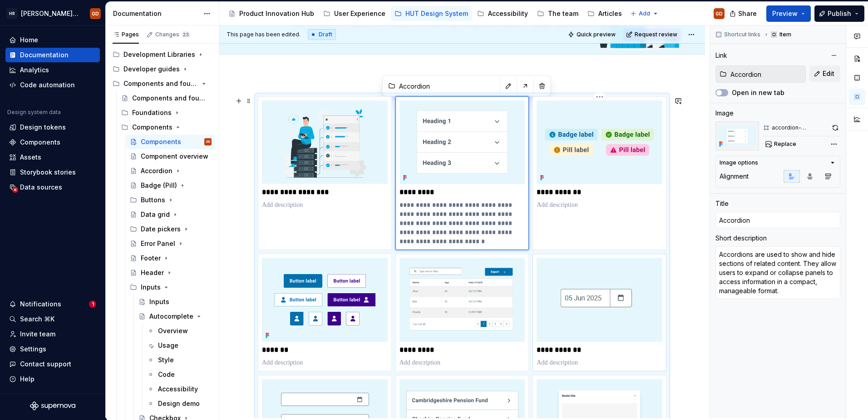
scroll to position [75, 0]
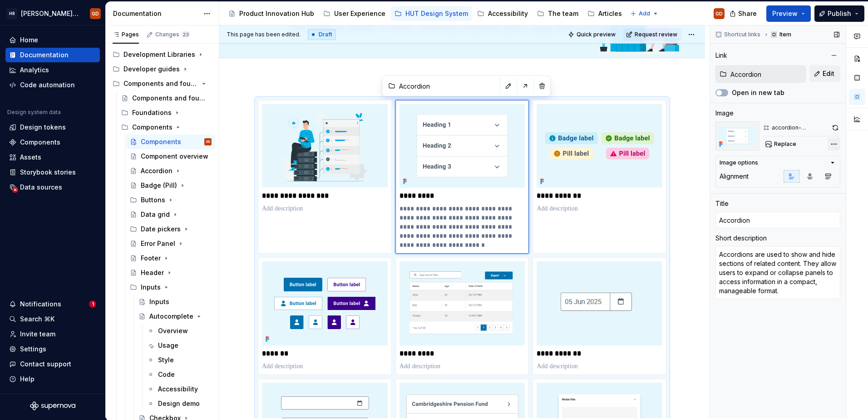
click at [686, 144] on div "Comments Open comments No comments yet Select ‘Comment’ from the block context …" at bounding box center [789, 221] width 158 height 392
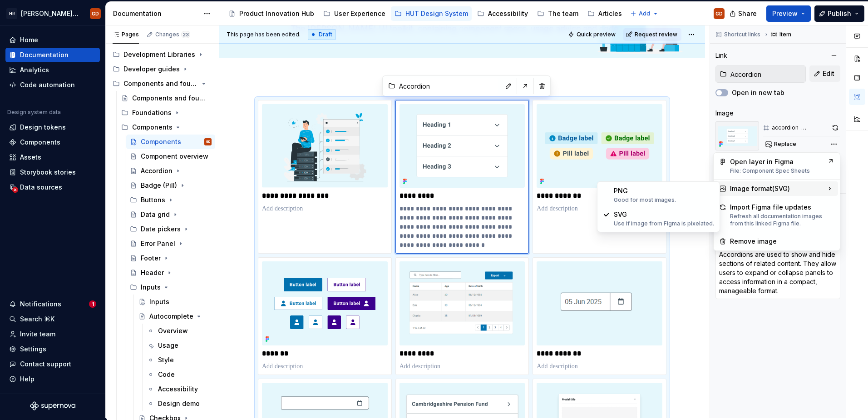
click at [686, 302] on html "HR Hymans UI Toolkit (HUT) GD Home Documentation Analytics Code automation Desi…" at bounding box center [434, 210] width 868 height 420
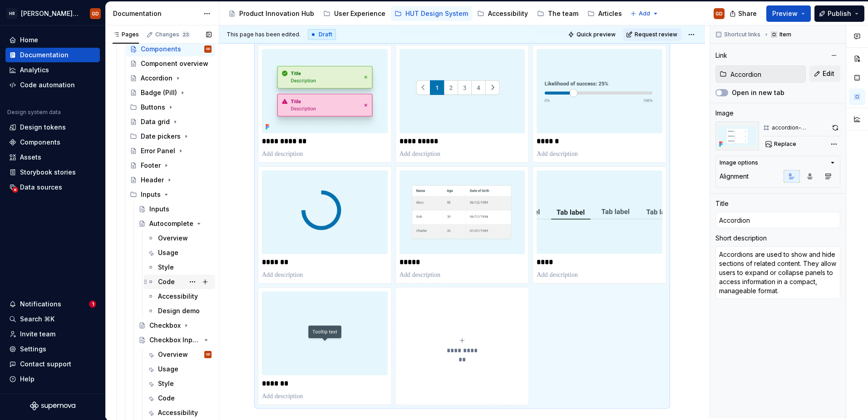
scroll to position [0, 0]
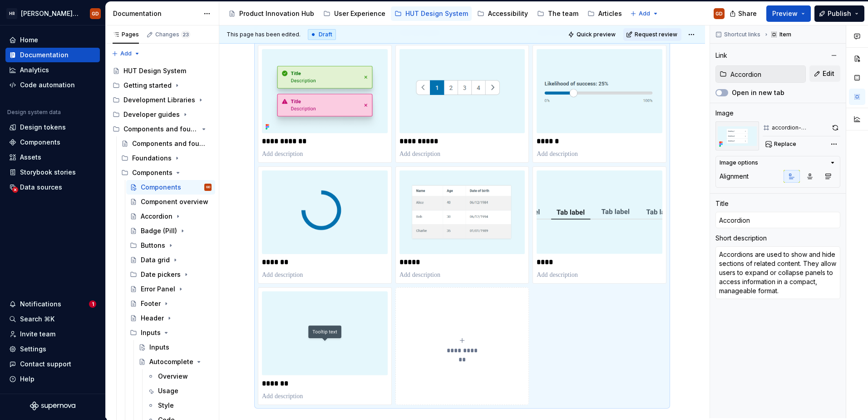
click at [471, 317] on button "**********" at bounding box center [463, 345] width 134 height 117
type textarea "*"
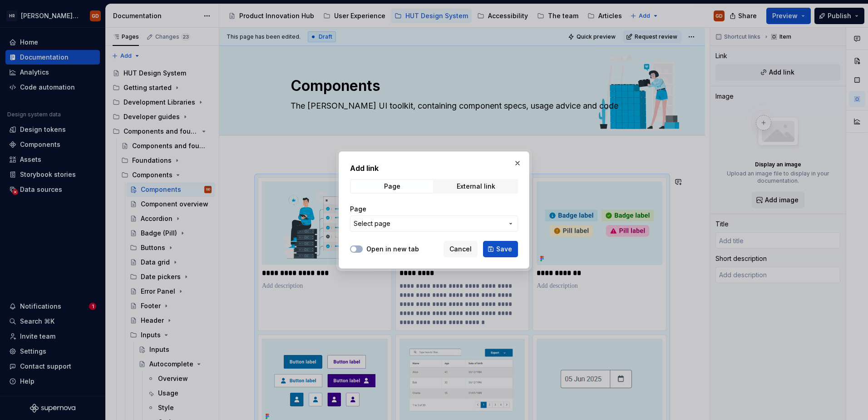
click at [399, 224] on span "Select page" at bounding box center [429, 223] width 150 height 9
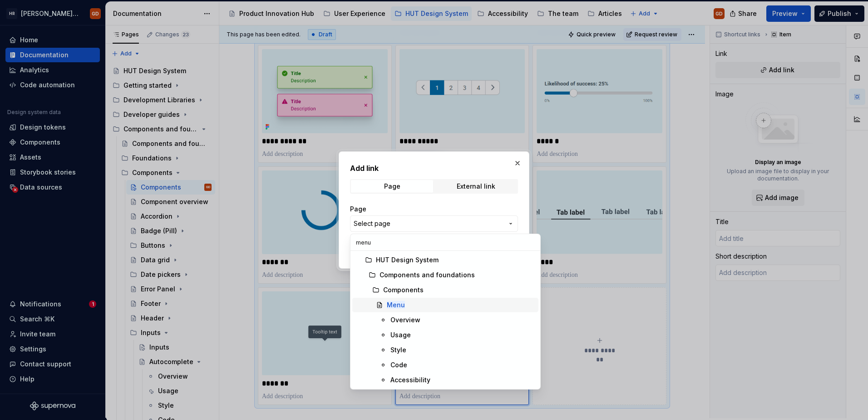
type input "menu"
click at [416, 304] on div "Menu" at bounding box center [461, 304] width 148 height 9
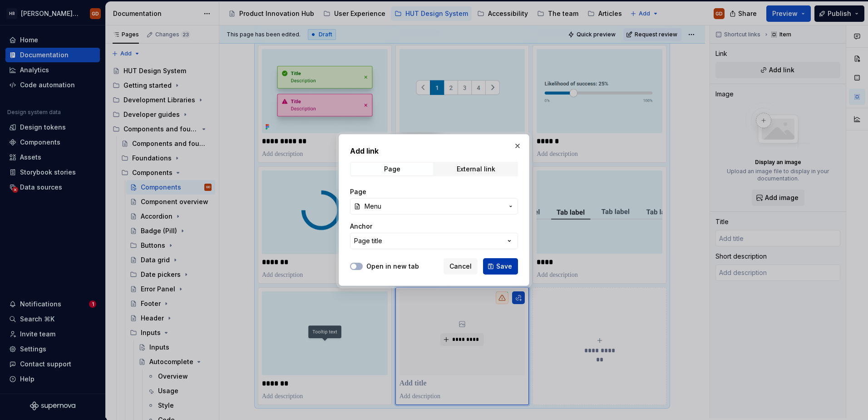
click at [505, 259] on button "Save" at bounding box center [500, 266] width 35 height 16
type textarea "*"
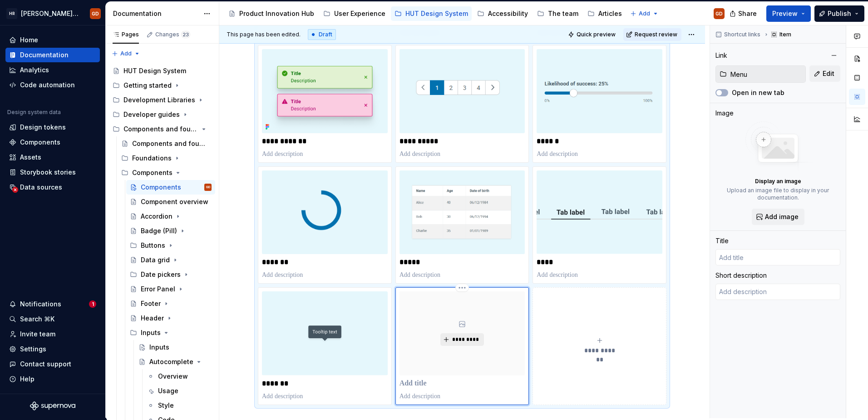
type input "Menu"
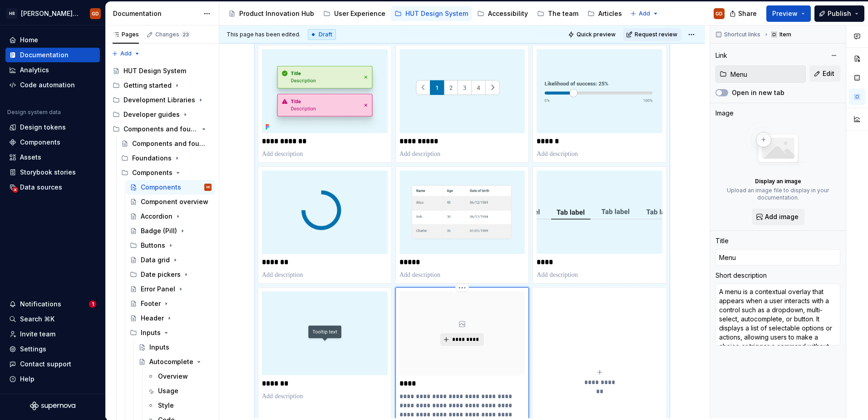
click at [458, 339] on span "*********" at bounding box center [466, 339] width 28 height 7
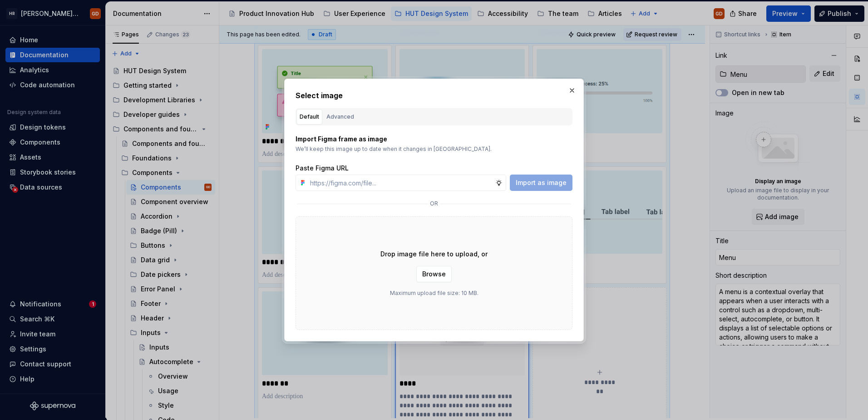
type textarea "*"
click at [346, 115] on div "Advanced" at bounding box center [341, 116] width 28 height 9
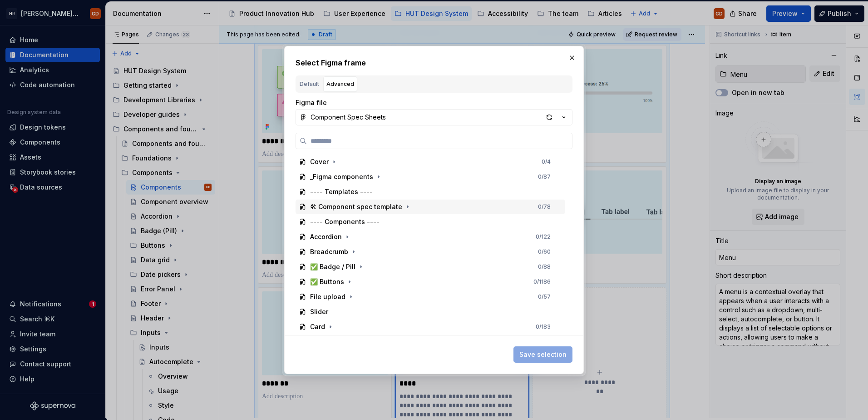
type input "*"
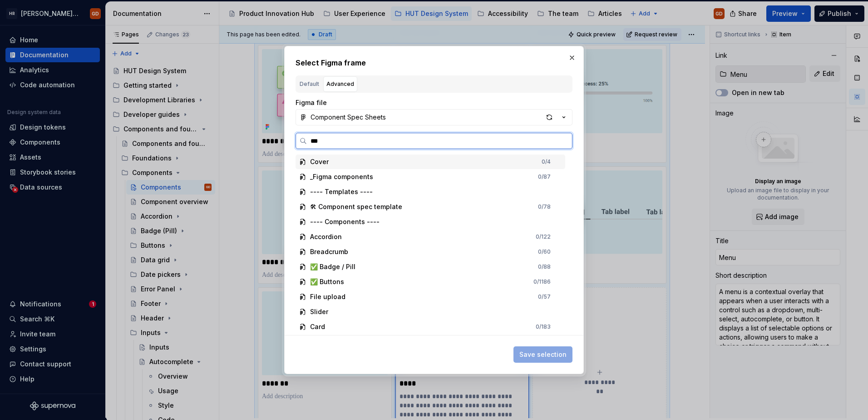
type input "****"
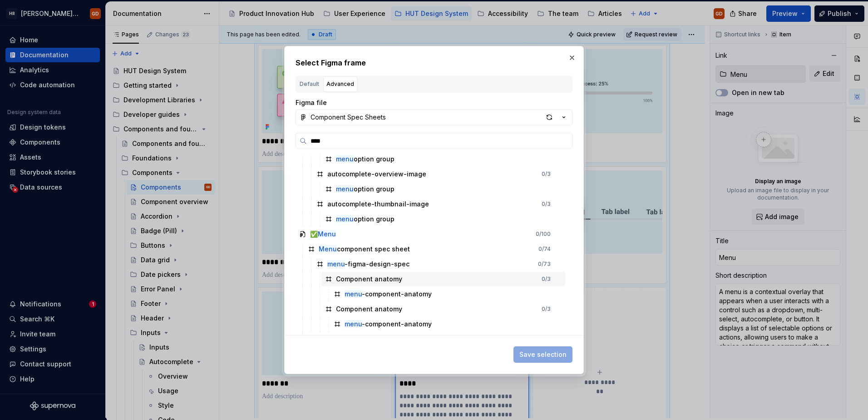
scroll to position [3315, 0]
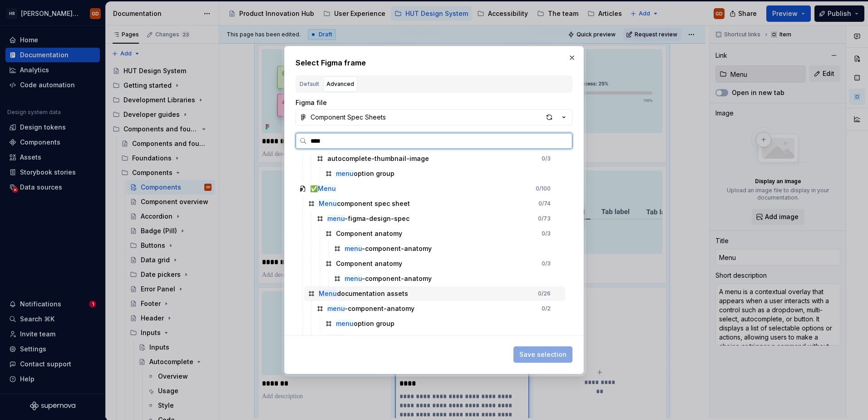
click at [393, 292] on div "Menu documentation assets" at bounding box center [363, 293] width 89 height 9
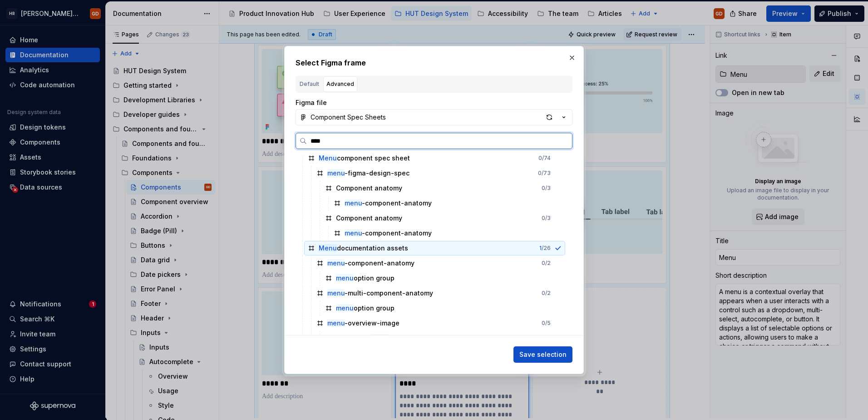
click at [564, 248] on div "Menu documentation assets 1 / 26" at bounding box center [434, 248] width 261 height 15
click at [555, 247] on icon at bounding box center [558, 247] width 7 height 7
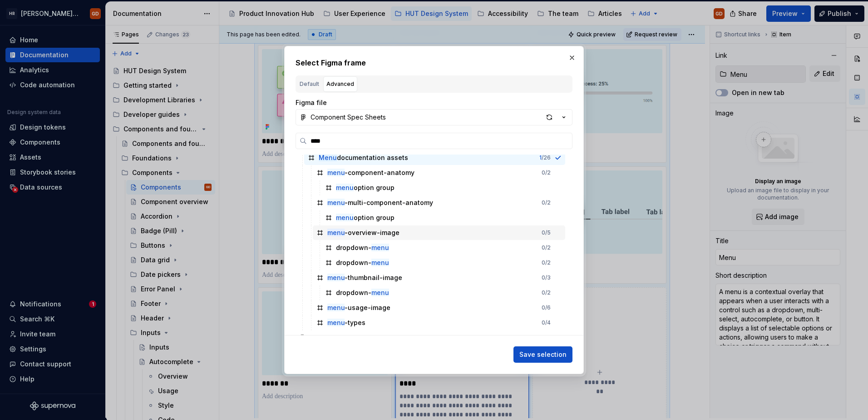
scroll to position [3452, 0]
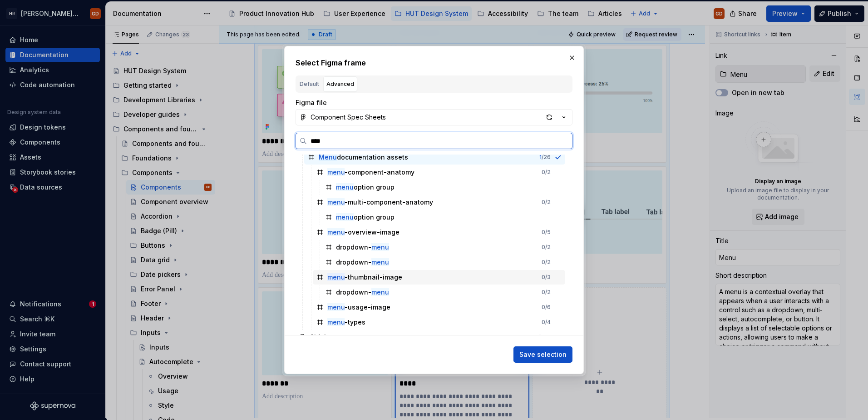
click at [386, 277] on div "menu -thumbnail-image" at bounding box center [364, 276] width 75 height 9
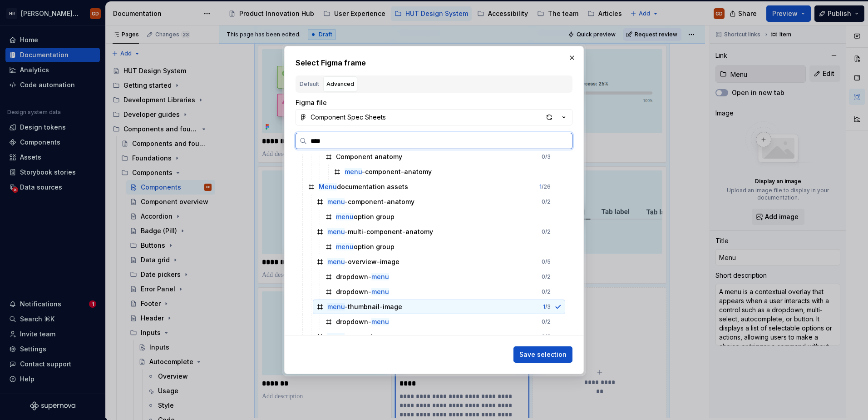
scroll to position [3406, 0]
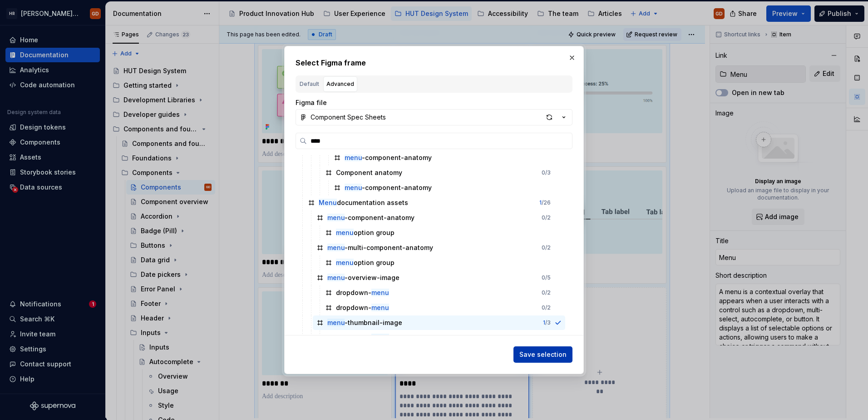
click at [564, 356] on span "Save selection" at bounding box center [543, 354] width 47 height 9
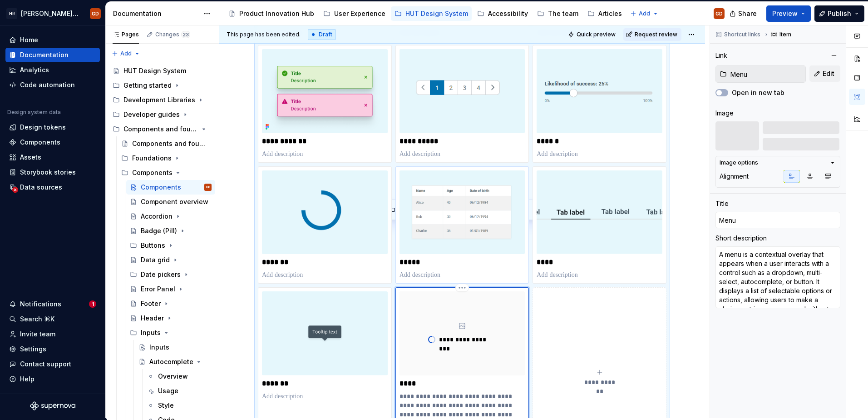
scroll to position [593, 0]
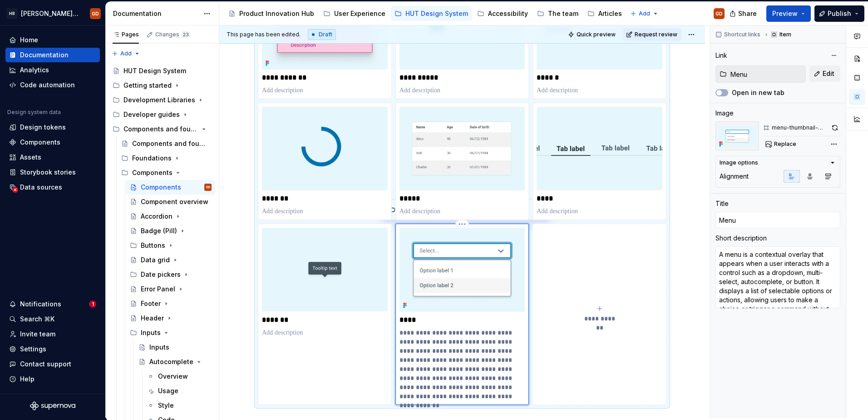
click at [502, 259] on img at bounding box center [463, 270] width 126 height 84
click at [832, 142] on div "Comments Open comments No comments yet Select ‘Comment’ from the block context …" at bounding box center [789, 221] width 158 height 392
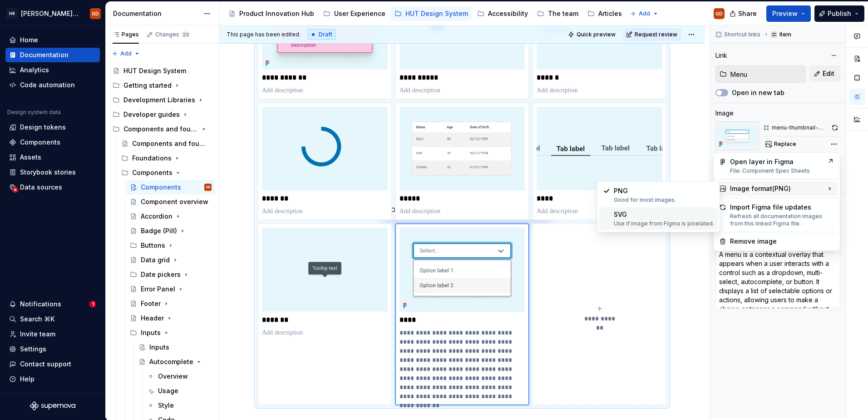
click at [630, 215] on div "SVG Use if image from Figma is pixelated." at bounding box center [664, 218] width 100 height 17
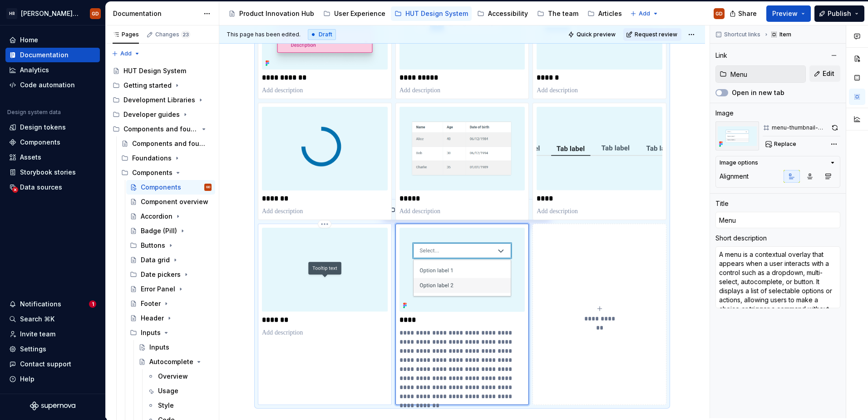
click at [316, 258] on img at bounding box center [325, 270] width 126 height 84
type textarea "*"
type input "Tooltip"
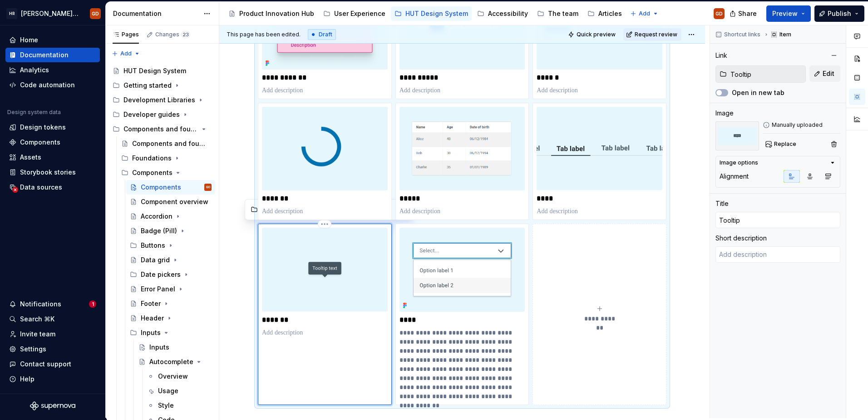
click at [290, 272] on img at bounding box center [325, 270] width 126 height 84
click at [799, 145] on div "Replace" at bounding box center [802, 144] width 78 height 13
click at [792, 142] on span "Replace" at bounding box center [785, 143] width 22 height 7
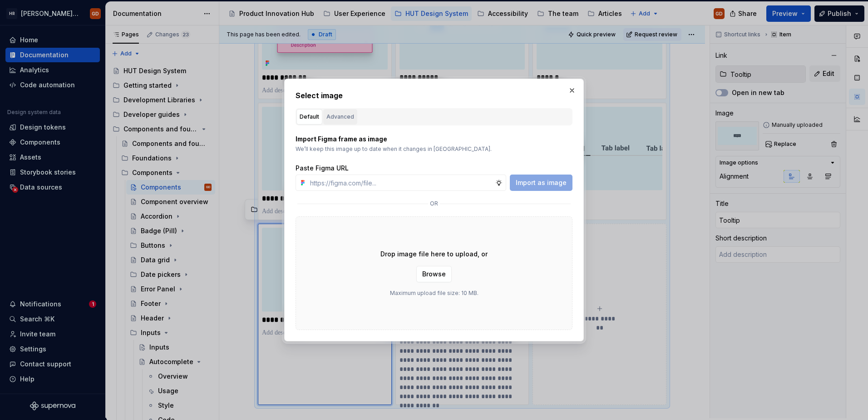
click at [345, 114] on div "Advanced" at bounding box center [341, 116] width 28 height 9
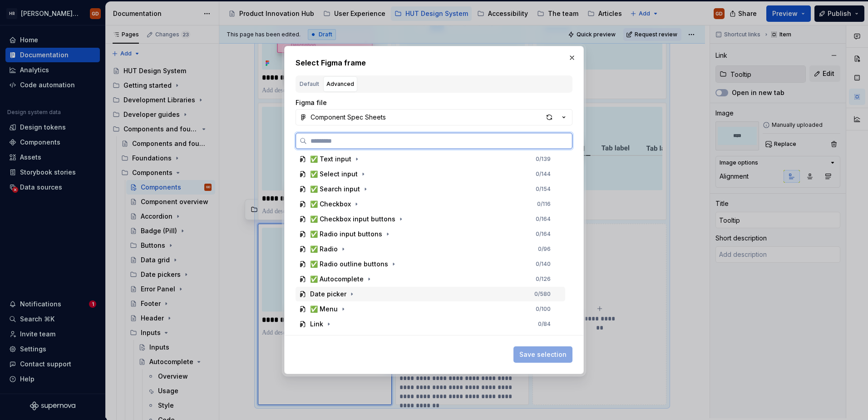
scroll to position [404, 0]
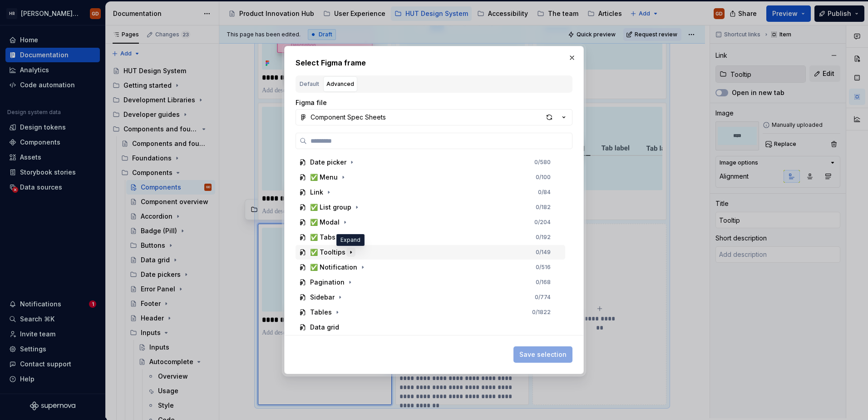
click at [350, 248] on icon "button" at bounding box center [350, 251] width 7 height 7
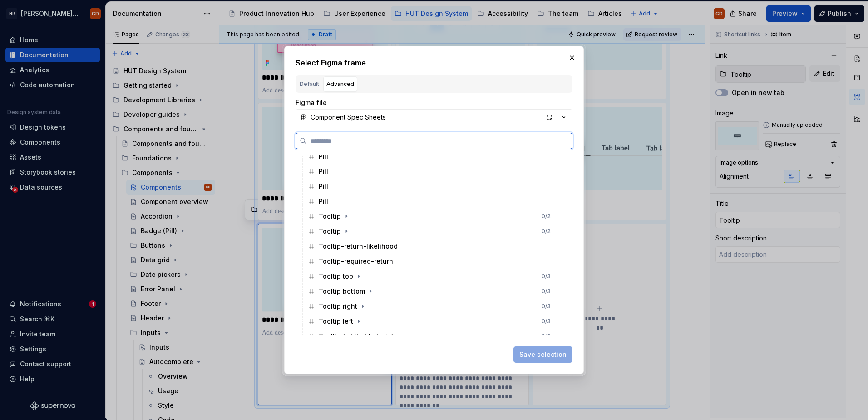
scroll to position [944, 0]
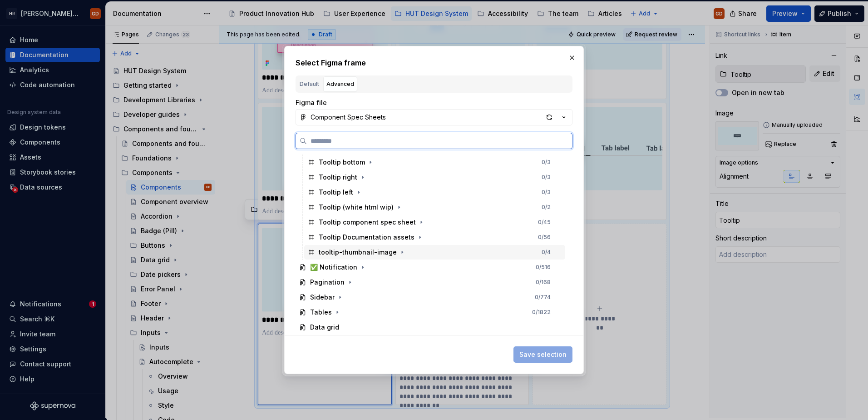
click at [374, 252] on div "tooltip-thumbnail-image" at bounding box center [358, 252] width 78 height 9
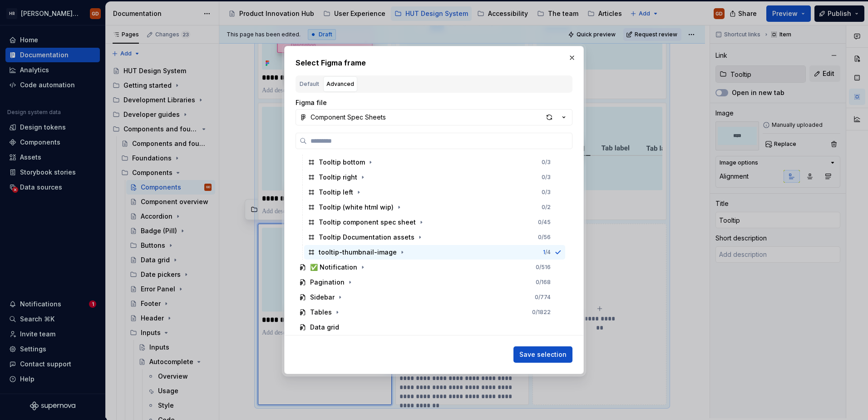
click at [542, 354] on span "Save selection" at bounding box center [543, 354] width 47 height 9
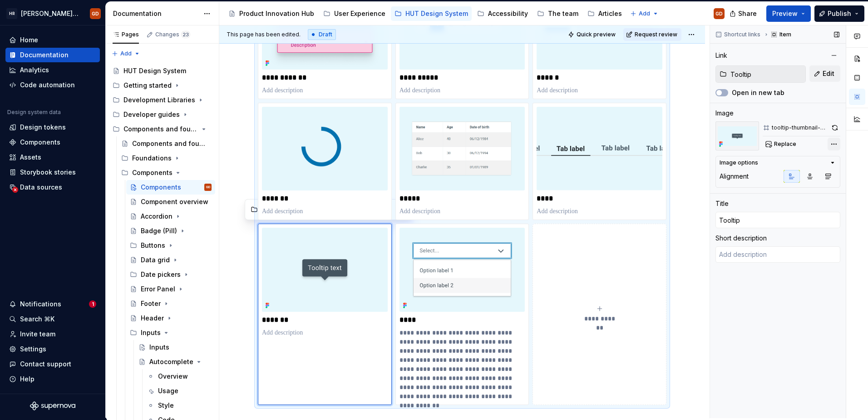
click at [832, 141] on div "Comments Open comments No comments yet Select ‘Comment’ from the block context …" at bounding box center [789, 221] width 158 height 392
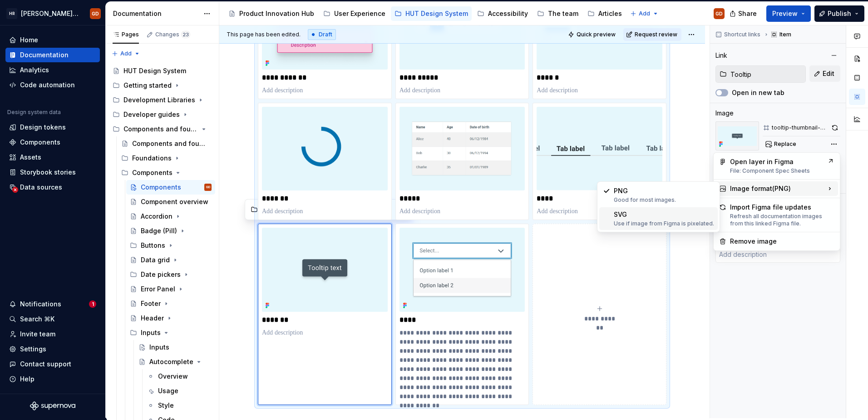
click at [629, 211] on div "SVG Use if image from Figma is pixelated." at bounding box center [664, 218] width 100 height 17
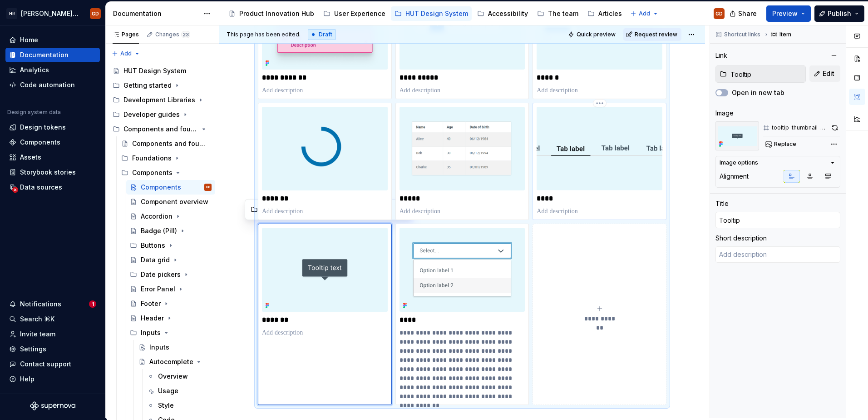
click at [595, 146] on img at bounding box center [600, 149] width 126 height 84
type textarea "*"
type input "Tabs"
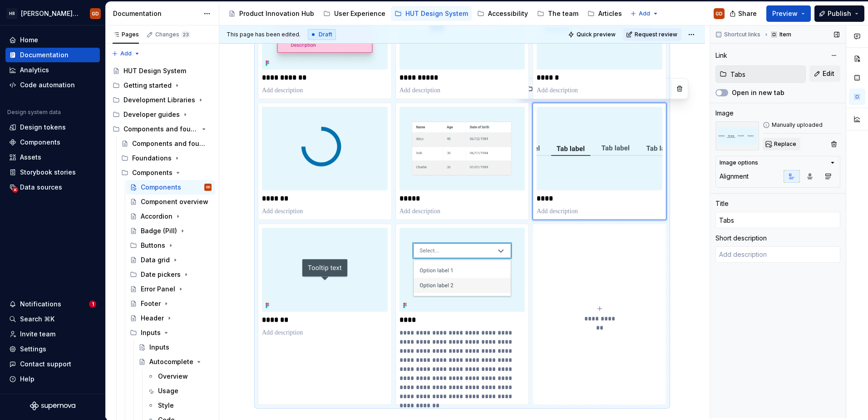
click at [792, 143] on span "Replace" at bounding box center [785, 143] width 22 height 7
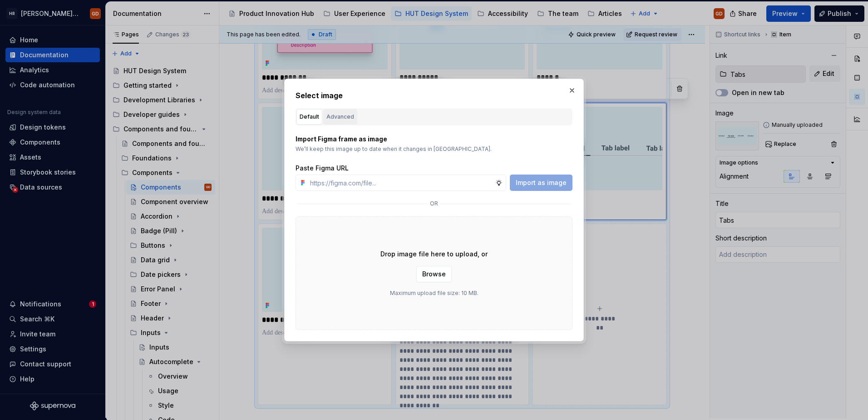
click at [339, 119] on div "Advanced" at bounding box center [341, 116] width 28 height 9
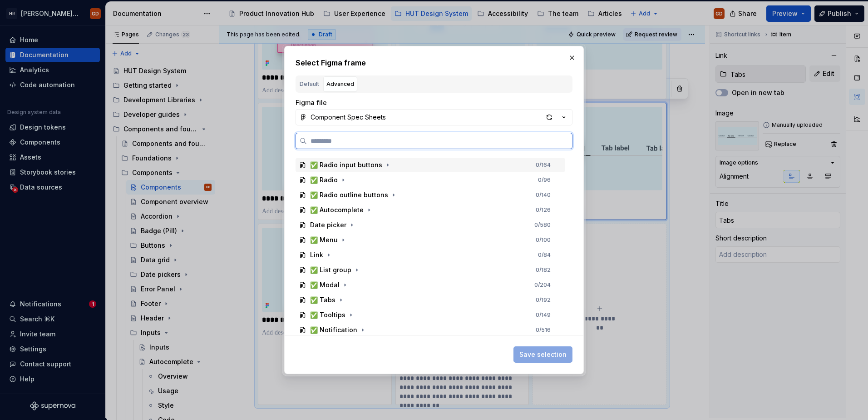
scroll to position [404, 0]
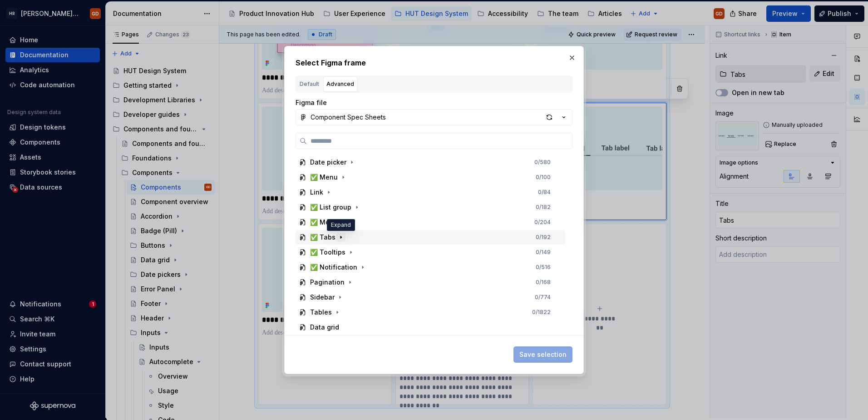
click at [341, 238] on icon "button" at bounding box center [340, 236] width 7 height 7
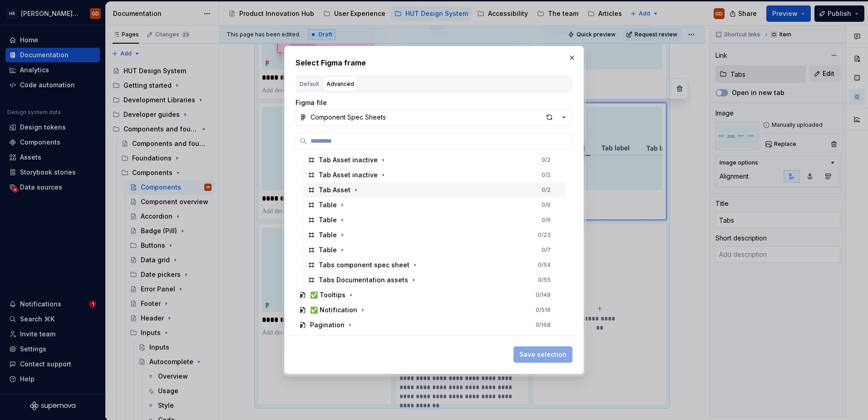
scroll to position [674, 0]
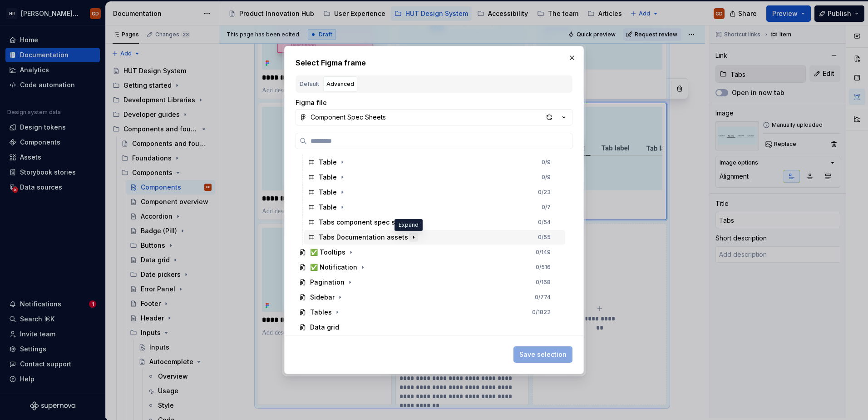
click at [410, 237] on icon "button" at bounding box center [413, 236] width 7 height 7
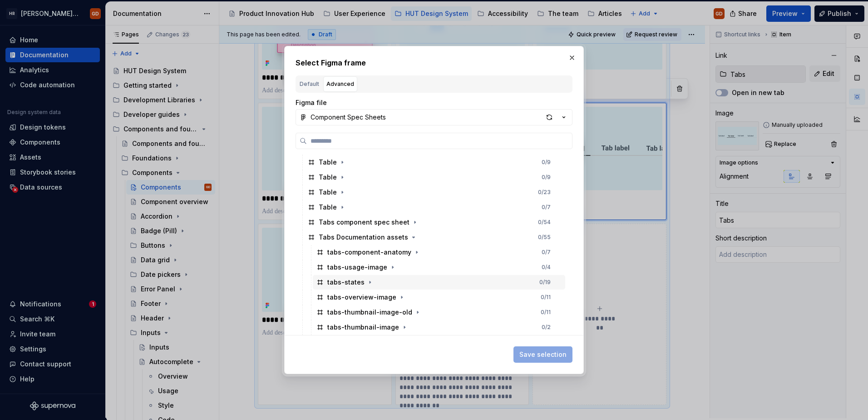
scroll to position [764, 0]
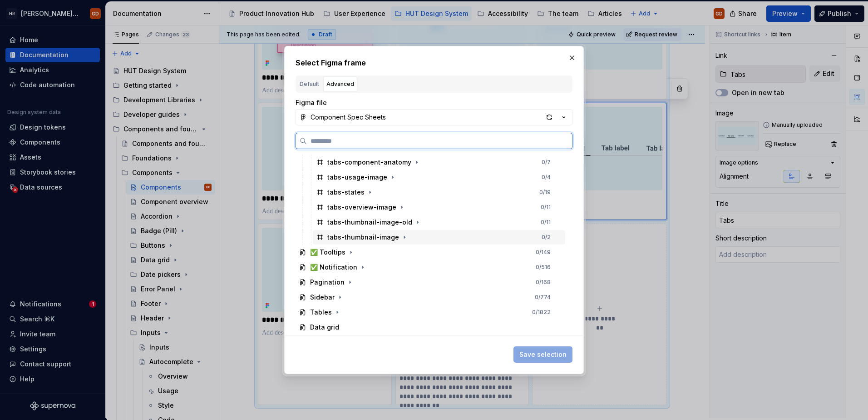
click at [371, 235] on div "tabs-thumbnail-image" at bounding box center [363, 237] width 72 height 9
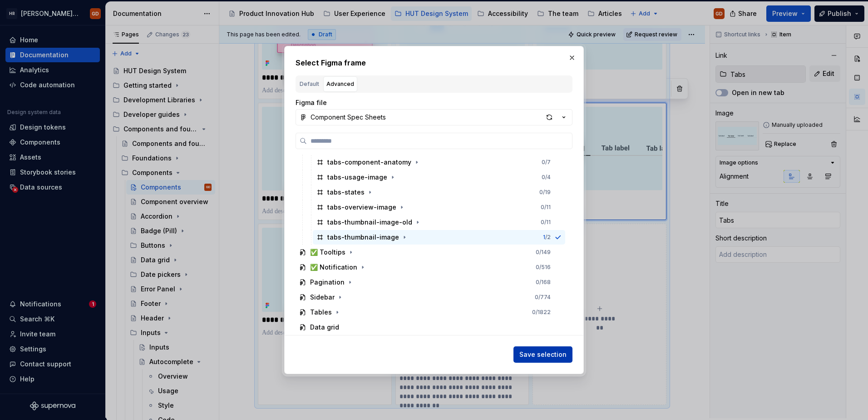
click at [550, 351] on span "Save selection" at bounding box center [543, 354] width 47 height 9
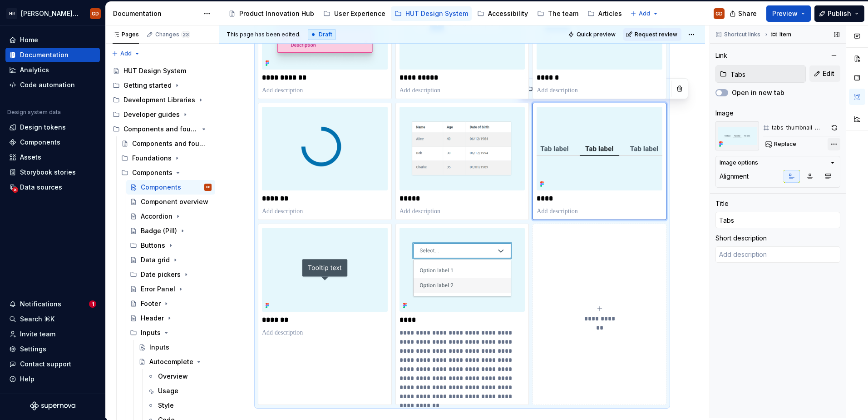
click at [836, 144] on div "Comments Open comments No comments yet Select ‘Comment’ from the block context …" at bounding box center [789, 221] width 158 height 392
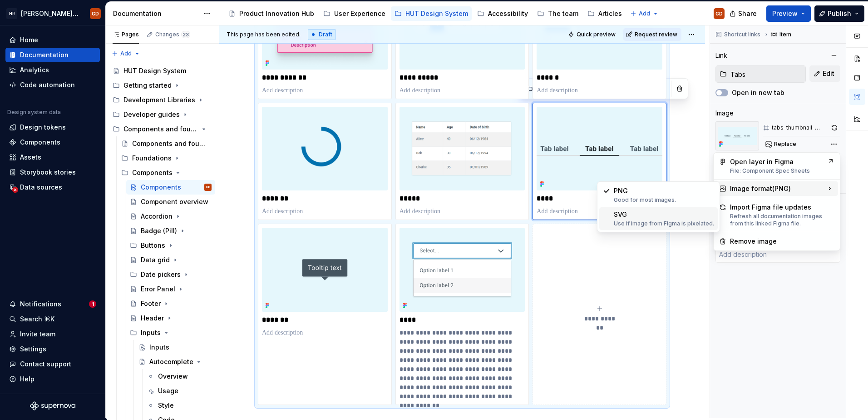
click at [650, 216] on div "SVG Use if image from Figma is pixelated." at bounding box center [664, 218] width 100 height 17
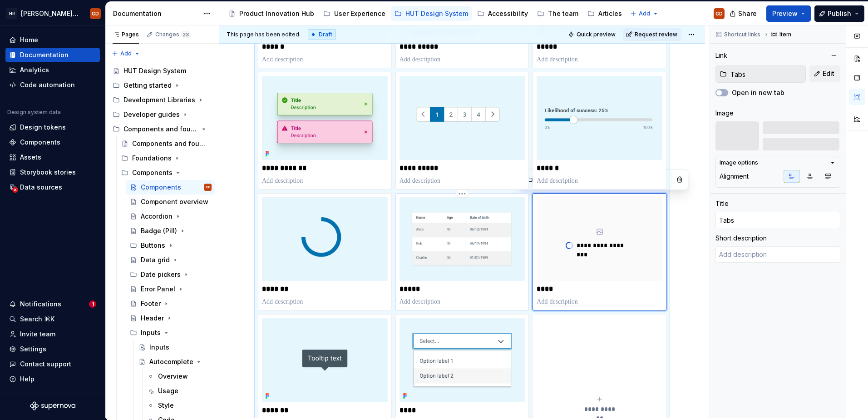
scroll to position [502, 0]
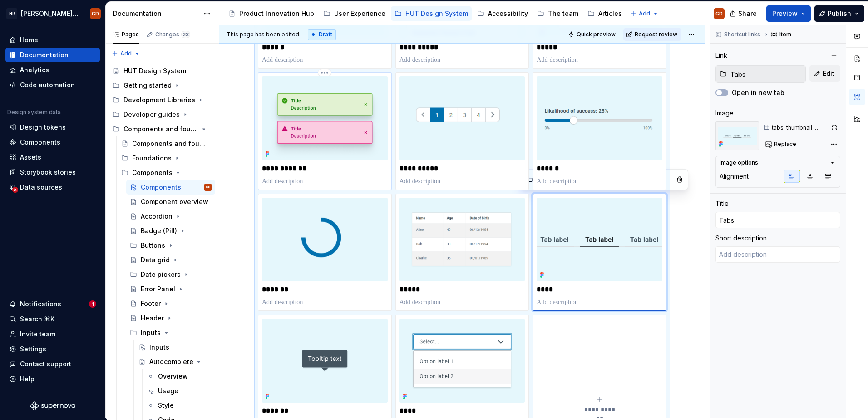
click at [329, 125] on img at bounding box center [325, 118] width 126 height 84
type textarea "*"
type input "Notification"
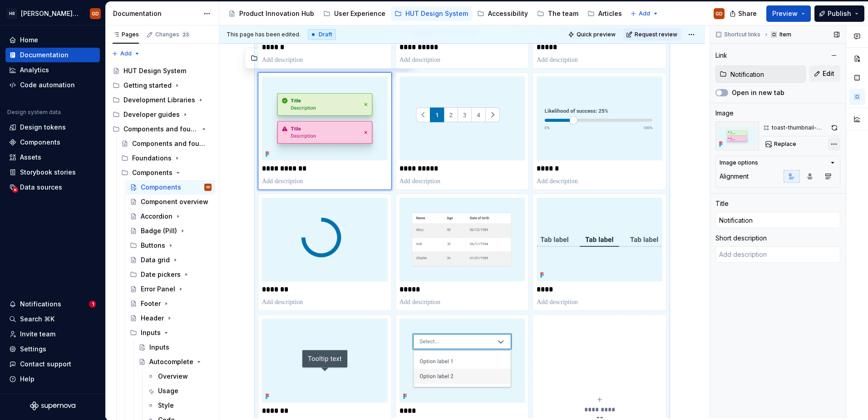
click at [835, 140] on div "Comments Open comments No comments yet Select ‘Comment’ from the block context …" at bounding box center [789, 221] width 158 height 392
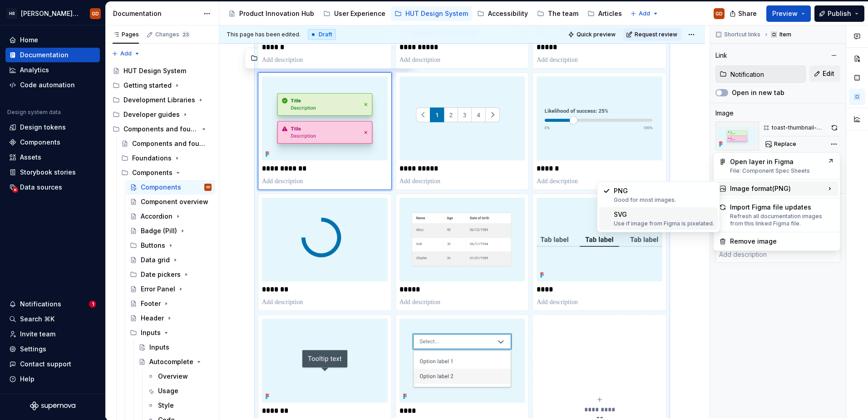
click at [641, 219] on div "SVG Use if image from Figma is pixelated." at bounding box center [664, 218] width 100 height 17
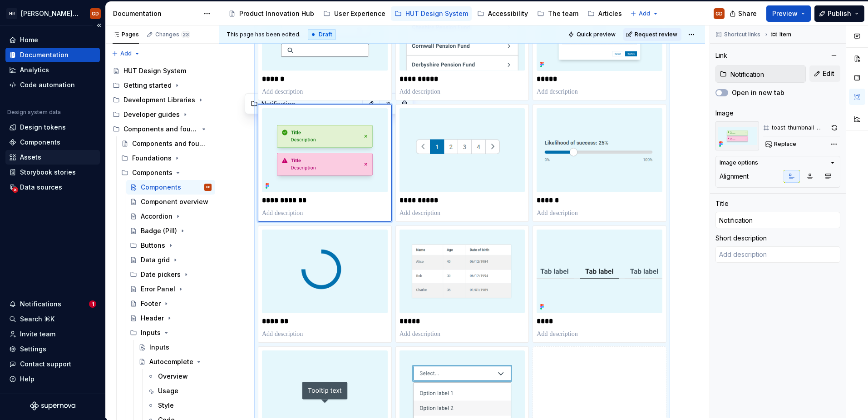
scroll to position [456, 0]
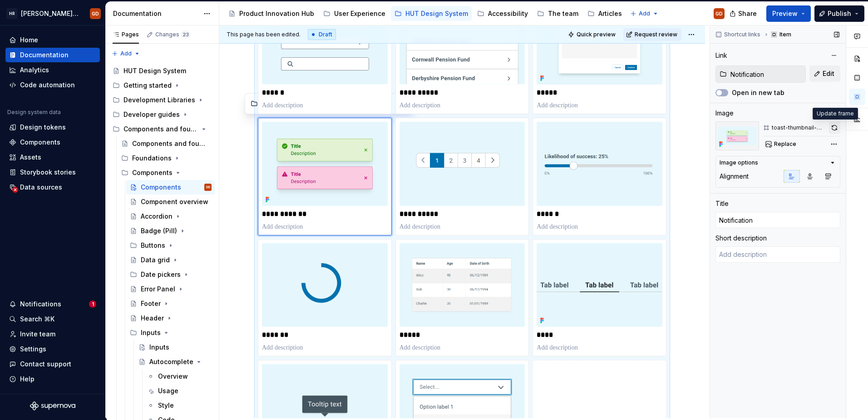
click at [830, 129] on button "button" at bounding box center [834, 127] width 11 height 13
drag, startPoint x: 174, startPoint y: 362, endPoint x: 201, endPoint y: 337, distance: 36.3
click at [195, 362] on icon "Page tree" at bounding box center [198, 361] width 7 height 7
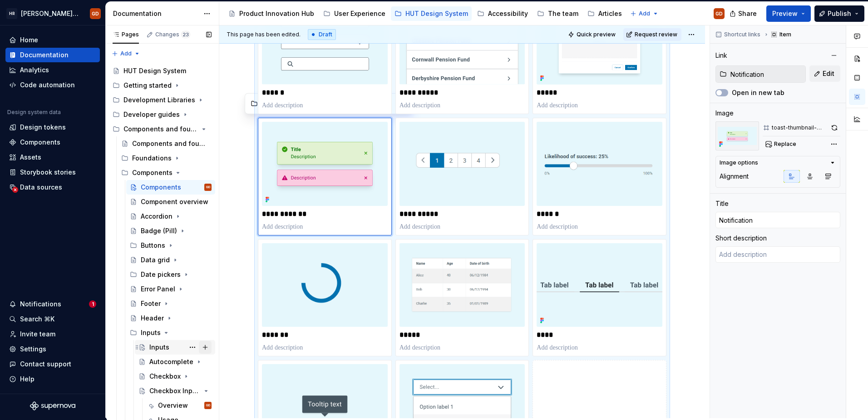
scroll to position [45, 0]
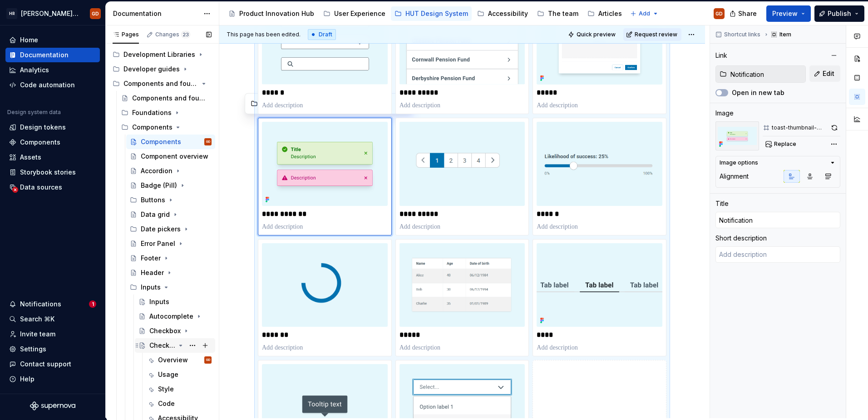
click at [177, 345] on icon "Page tree" at bounding box center [180, 345] width 7 height 7
click at [178, 360] on icon "Page tree" at bounding box center [180, 359] width 7 height 7
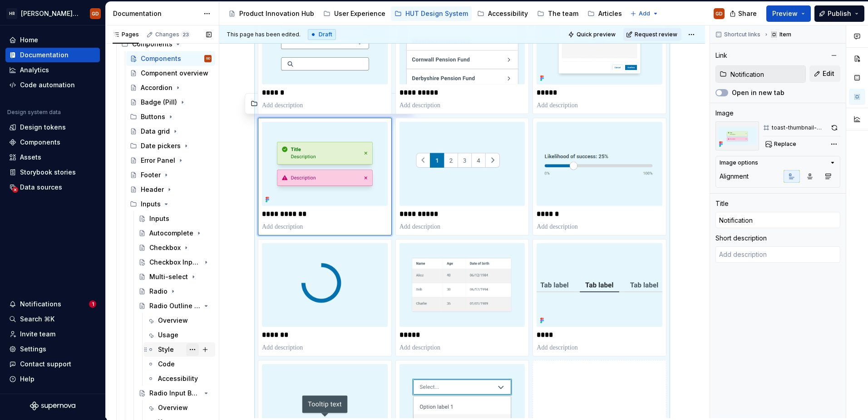
scroll to position [136, 0]
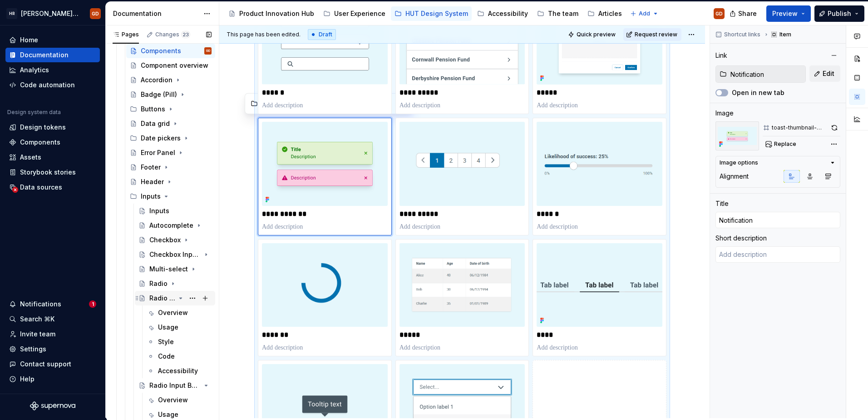
click at [180, 298] on icon "Page tree" at bounding box center [181, 297] width 2 height 1
click at [178, 312] on icon "Page tree" at bounding box center [180, 312] width 7 height 7
click at [172, 326] on icon "Page tree" at bounding box center [174, 326] width 7 height 7
click at [177, 342] on icon "Page tree" at bounding box center [180, 341] width 7 height 7
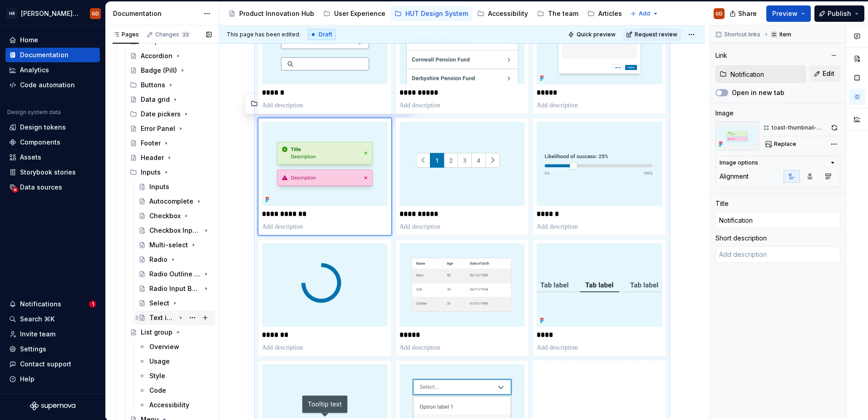
scroll to position [182, 0]
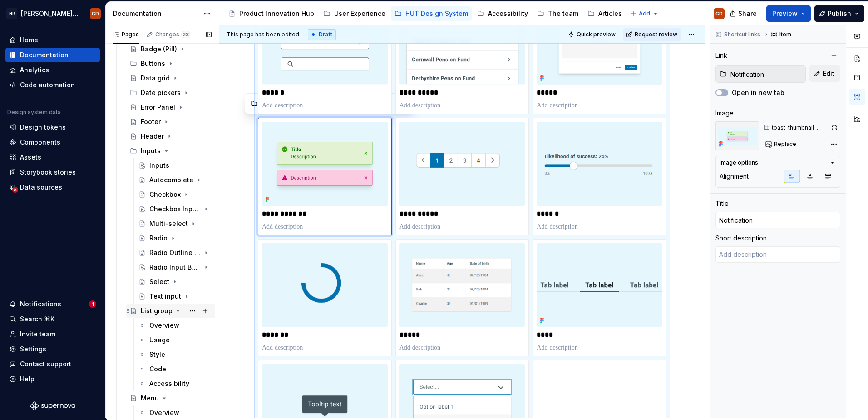
click at [174, 308] on icon "Page tree" at bounding box center [177, 310] width 7 height 7
click at [163, 325] on icon "Page tree" at bounding box center [164, 325] width 2 height 1
click at [163, 338] on icon "Page tree" at bounding box center [166, 339] width 7 height 7
click at [180, 355] on icon "Page tree" at bounding box center [181, 354] width 2 height 1
click at [177, 368] on icon "Page tree" at bounding box center [180, 368] width 7 height 7
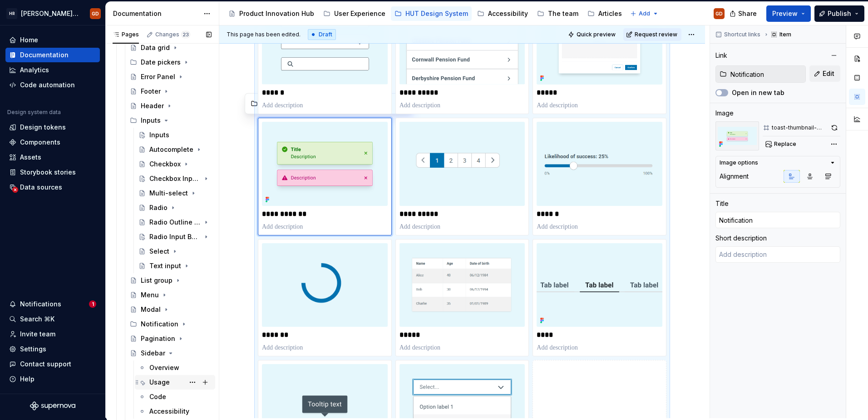
scroll to position [227, 0]
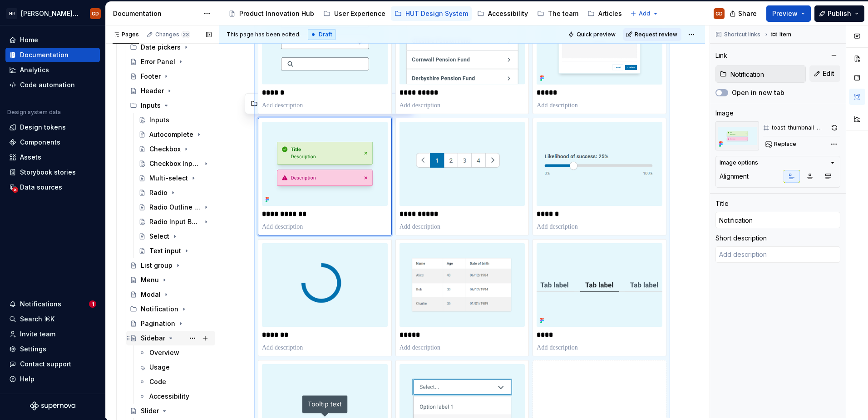
click at [170, 337] on icon "Page tree" at bounding box center [171, 337] width 2 height 1
click at [166, 351] on icon "Page tree" at bounding box center [164, 352] width 7 height 7
click at [167, 367] on icon "Page tree" at bounding box center [170, 366] width 7 height 7
click at [166, 380] on icon "Page tree" at bounding box center [164, 381] width 7 height 7
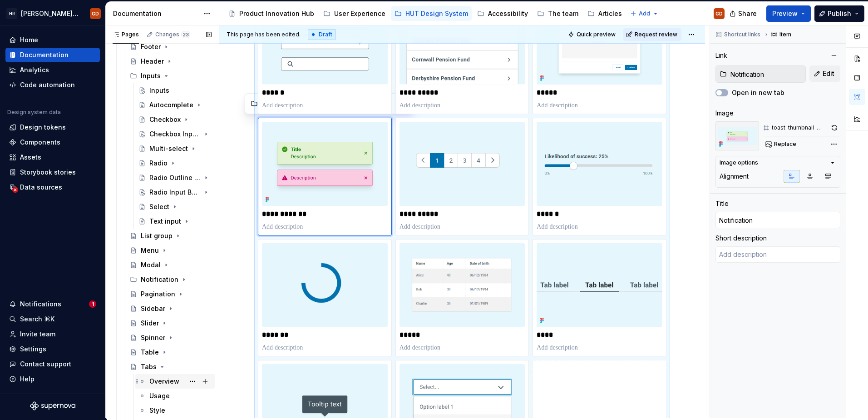
scroll to position [272, 0]
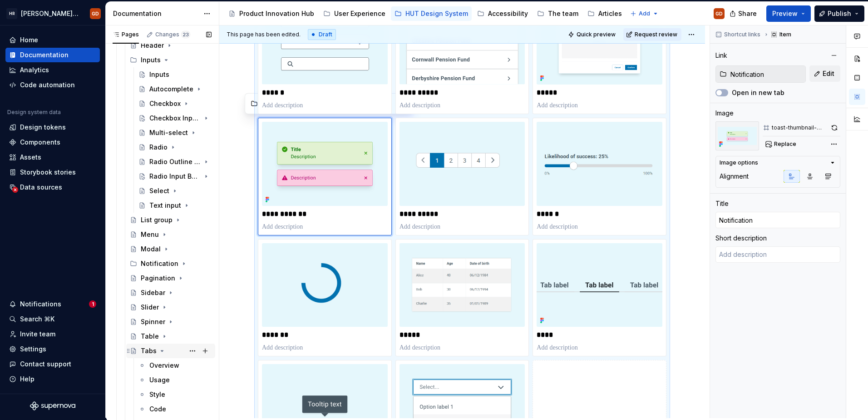
click at [161, 351] on icon "Page tree" at bounding box center [162, 350] width 2 height 1
click at [167, 364] on icon "Page tree" at bounding box center [168, 364] width 7 height 7
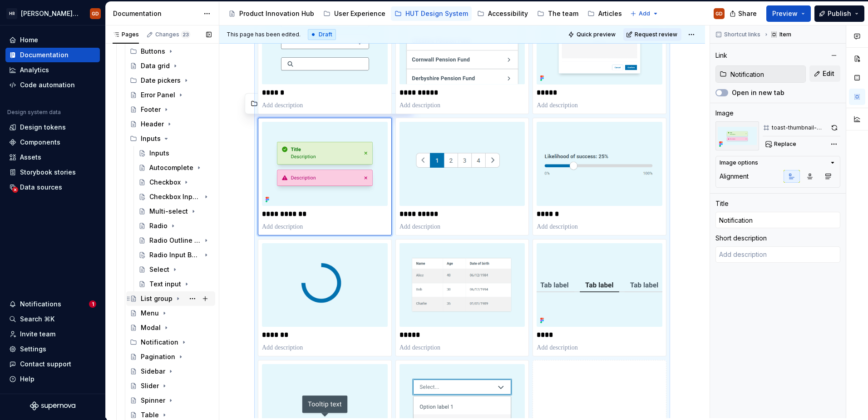
scroll to position [180, 0]
click at [163, 152] on icon "Page tree" at bounding box center [166, 152] width 7 height 7
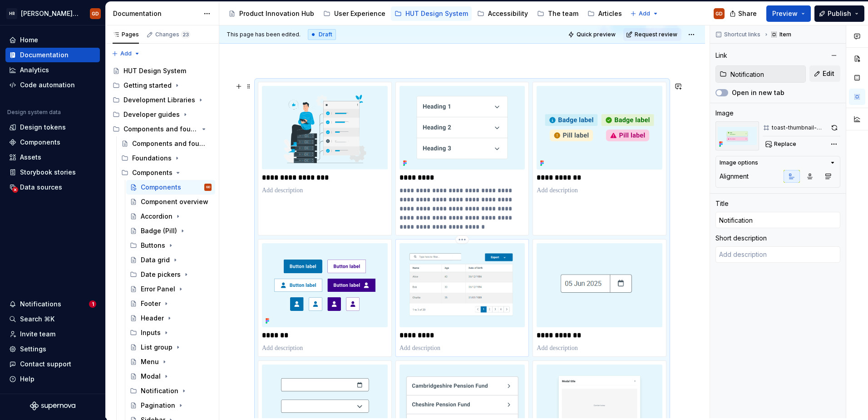
scroll to position [184, 0]
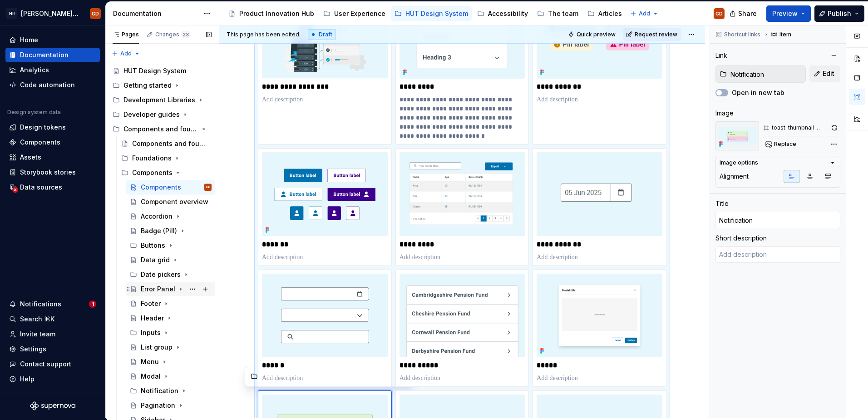
click at [158, 286] on div "Error Panel" at bounding box center [158, 288] width 35 height 9
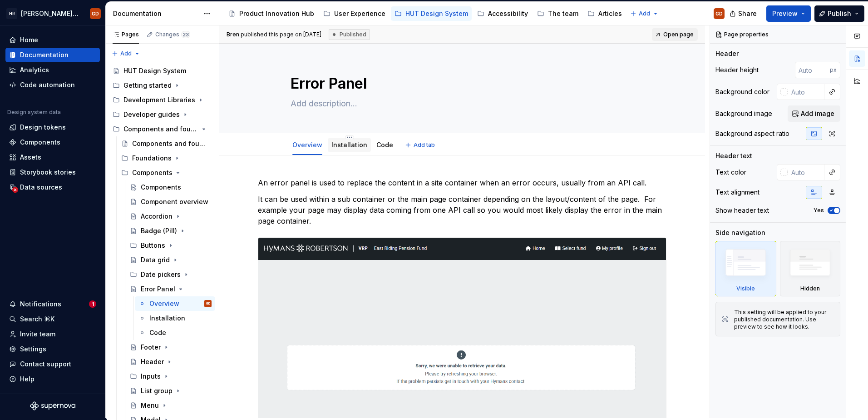
click at [341, 143] on link "Installation" at bounding box center [350, 145] width 36 height 8
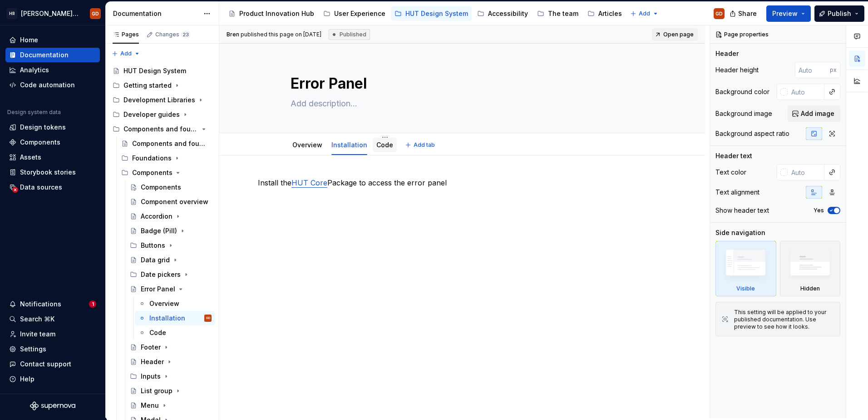
click at [386, 148] on link "Code" at bounding box center [384, 145] width 17 height 8
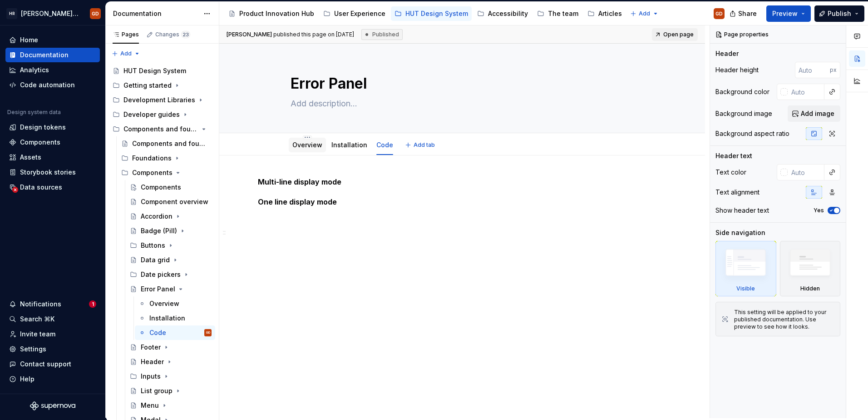
click at [308, 148] on link "Overview" at bounding box center [307, 145] width 30 height 8
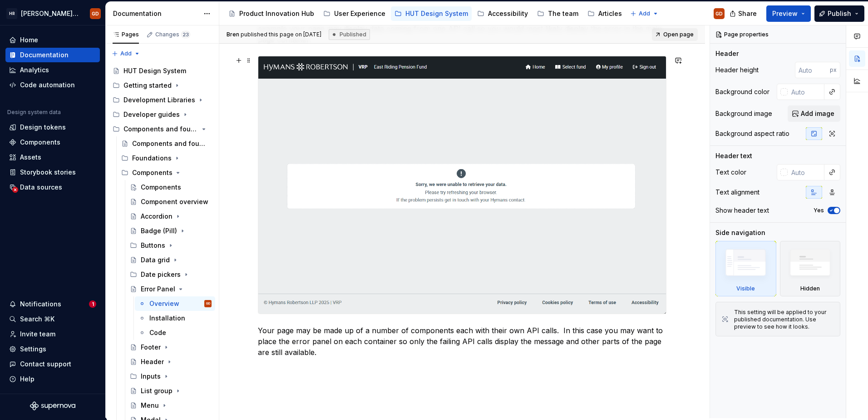
scroll to position [182, 0]
click at [177, 286] on icon "Page tree" at bounding box center [180, 288] width 7 height 7
click at [166, 304] on icon "Page tree" at bounding box center [166, 303] width 1 height 2
click at [167, 303] on icon "Page tree" at bounding box center [166, 303] width 2 height 1
click at [166, 302] on icon "Page tree" at bounding box center [166, 303] width 1 height 2
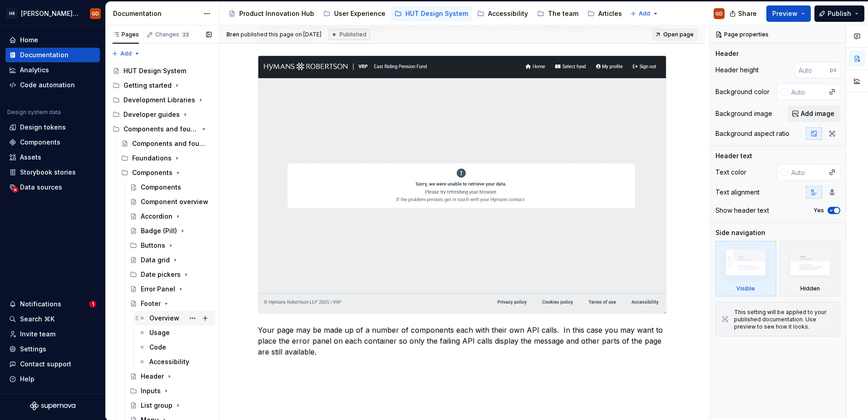
click at [160, 317] on div "Overview" at bounding box center [164, 317] width 30 height 9
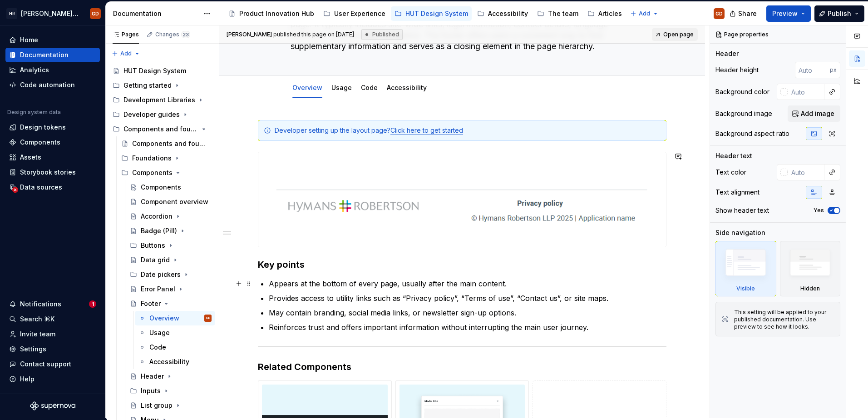
scroll to position [91, 0]
click at [471, 203] on img at bounding box center [462, 198] width 408 height 94
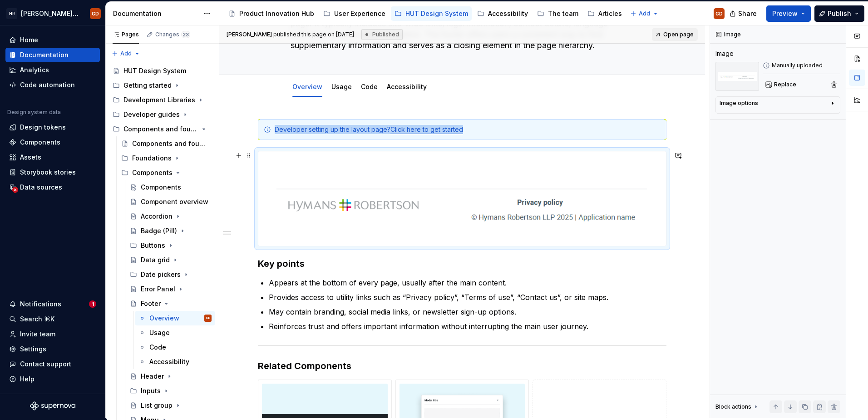
click at [692, 218] on div "**********" at bounding box center [462, 387] width 486 height 581
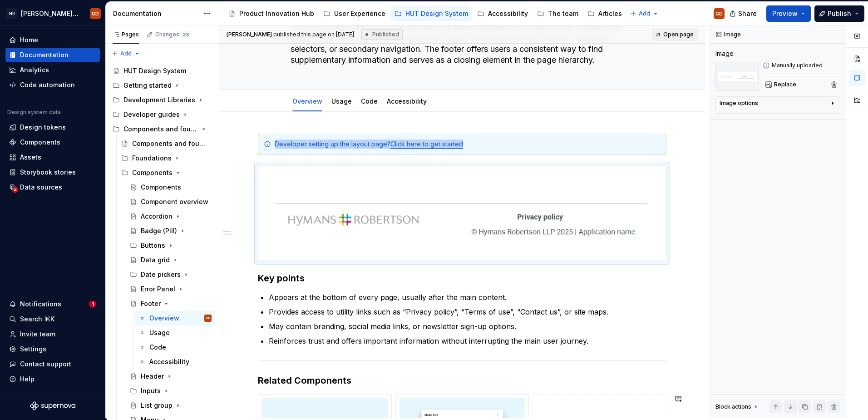
scroll to position [0, 0]
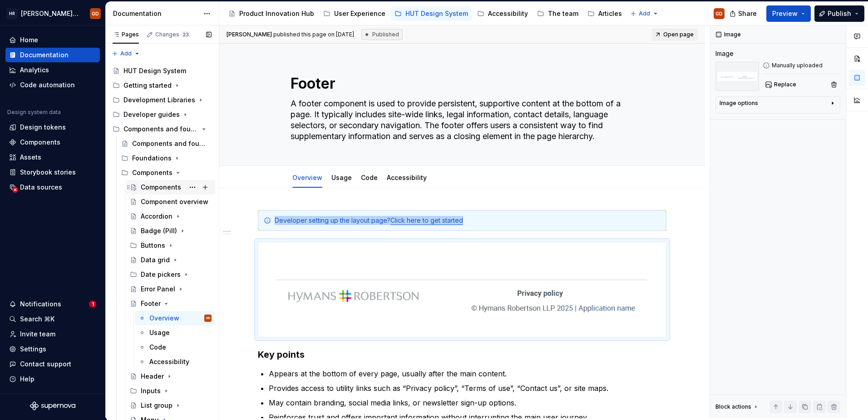
click at [155, 185] on div "Components" at bounding box center [161, 187] width 40 height 9
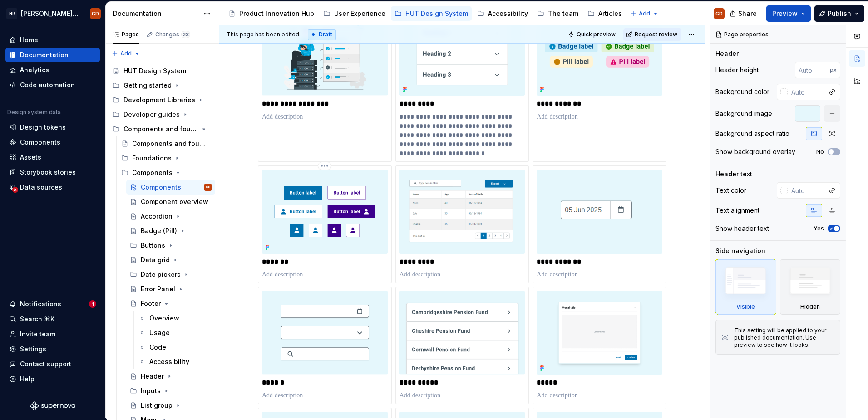
scroll to position [91, 0]
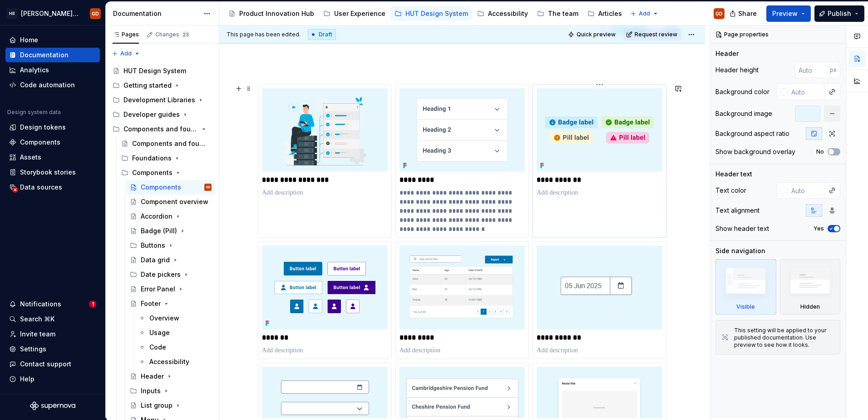
click at [575, 183] on p "**********" at bounding box center [600, 179] width 126 height 9
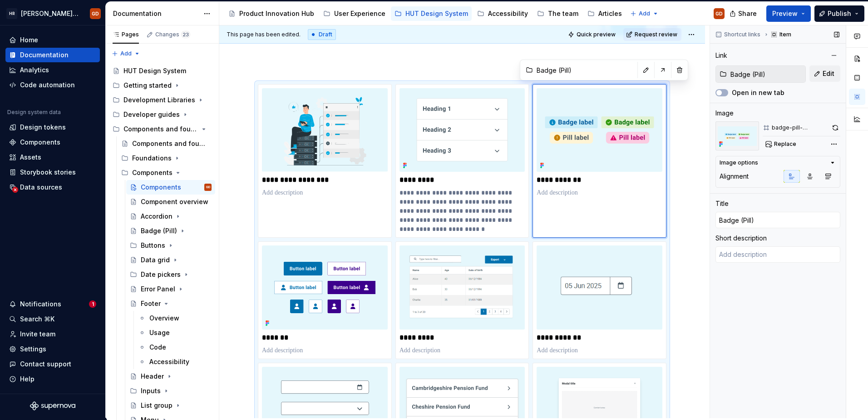
click at [773, 74] on input "Badge (Pill)" at bounding box center [766, 74] width 79 height 16
click at [827, 73] on span "Edit" at bounding box center [829, 73] width 12 height 9
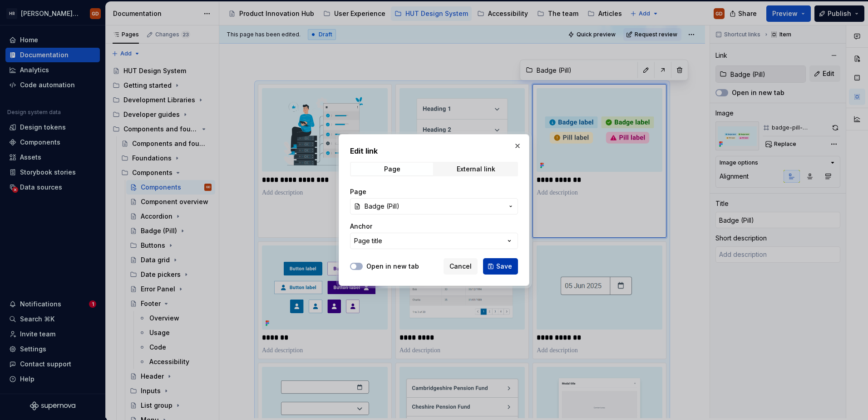
click at [499, 259] on button "Save" at bounding box center [500, 266] width 35 height 16
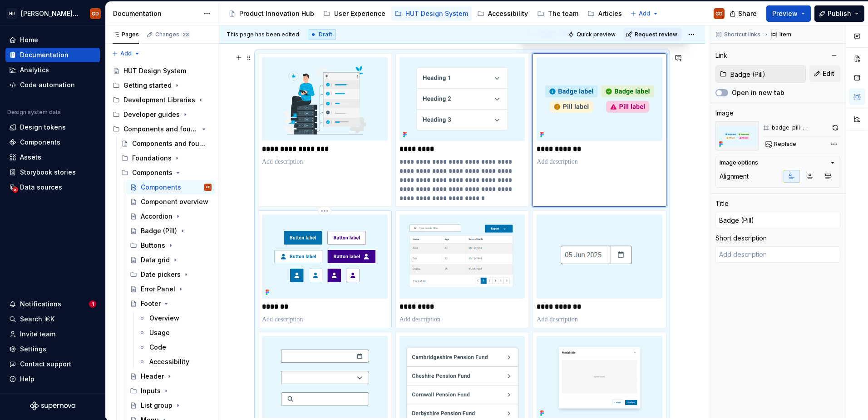
scroll to position [136, 0]
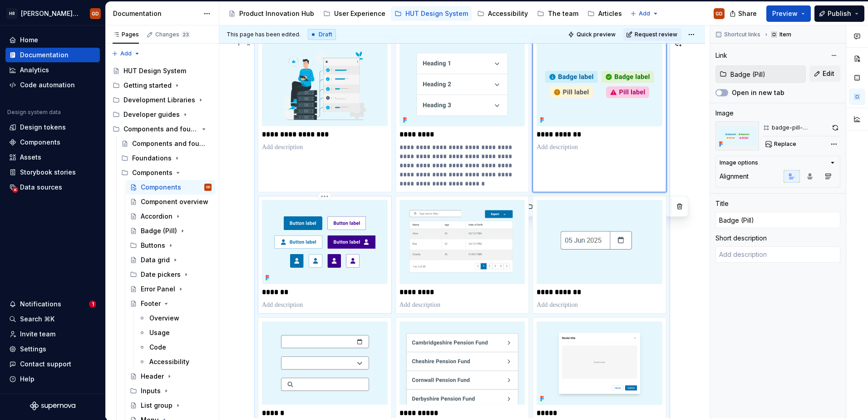
type textarea "*"
type textarea "Badges or pills are used to display small pieces of information like status, no…"
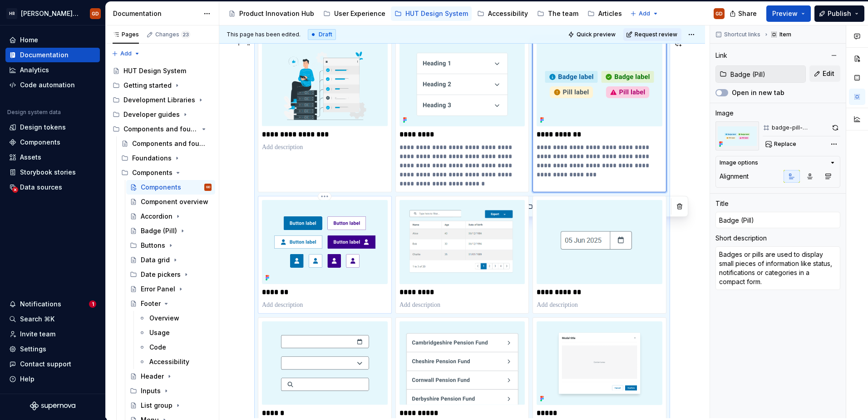
click at [285, 292] on p "*******" at bounding box center [325, 291] width 126 height 9
type textarea "*"
type input "Buttons / Buttons"
type input "Buttons"
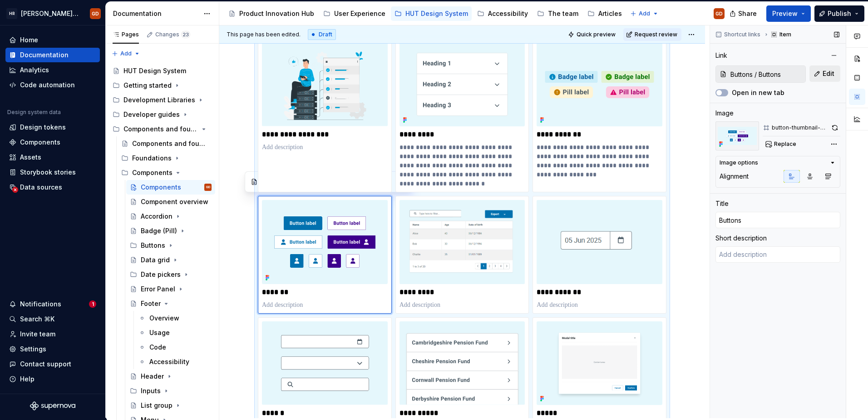
click at [828, 74] on span "Edit" at bounding box center [829, 73] width 12 height 9
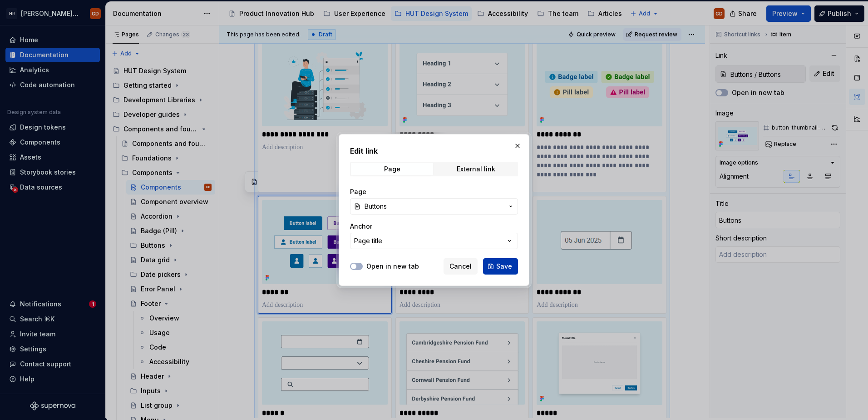
click at [499, 267] on span "Save" at bounding box center [504, 266] width 16 height 9
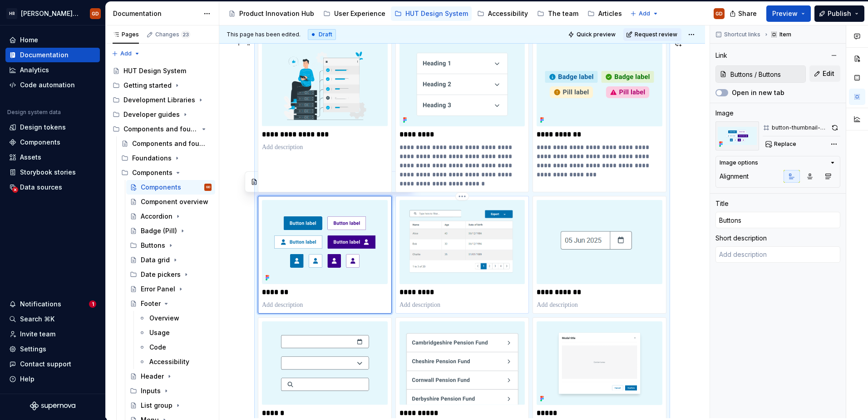
click at [423, 293] on p "*********" at bounding box center [463, 291] width 126 height 9
type textarea "*"
type input "Data grid"
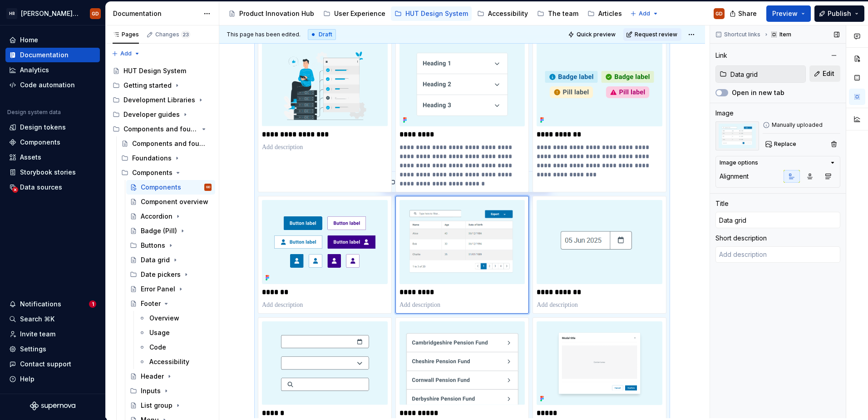
click at [826, 76] on span "Edit" at bounding box center [829, 73] width 12 height 9
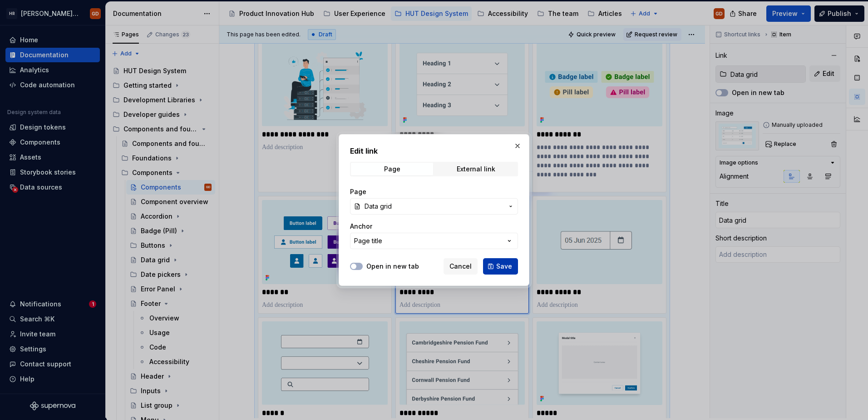
click at [501, 264] on span "Save" at bounding box center [504, 266] width 16 height 9
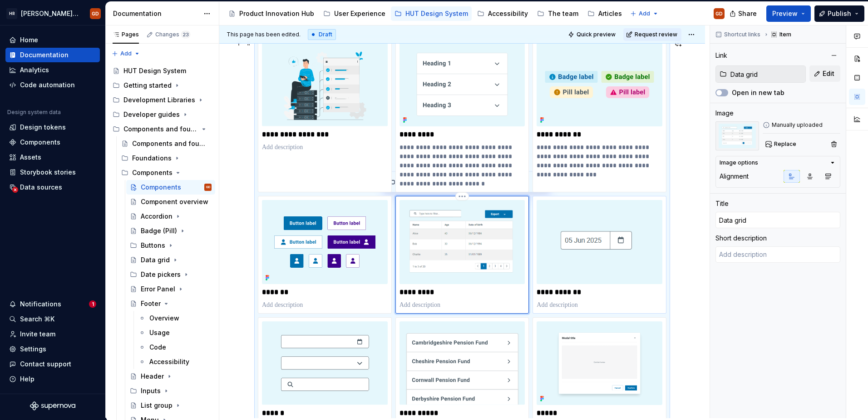
type textarea "*"
type textarea "A data grid is used to display structured data in a tabular format, allowing us…"
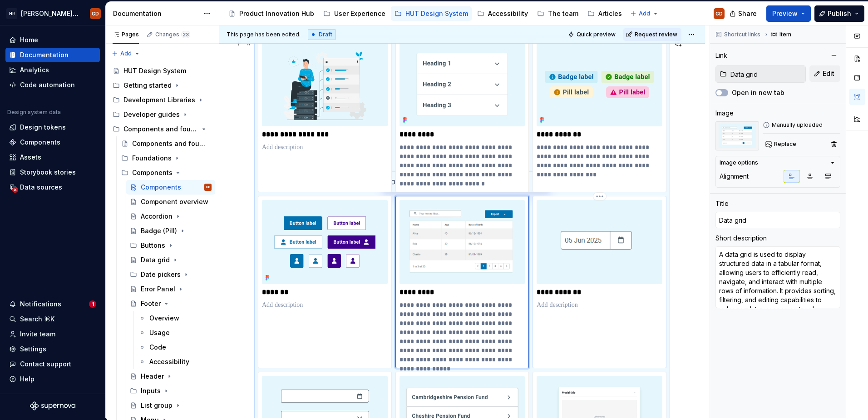
click at [571, 294] on p "**********" at bounding box center [600, 291] width 126 height 9
type textarea "*"
type input "Intro to UX / What is UX?"
type input "Date pickers"
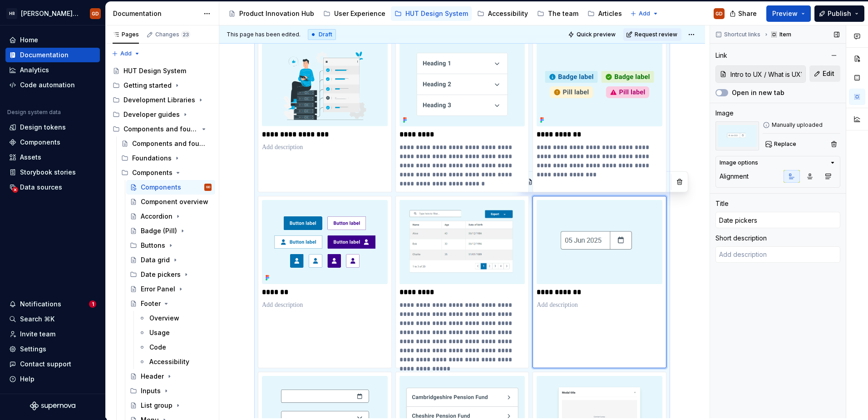
click at [831, 75] on span "Edit" at bounding box center [829, 73] width 12 height 9
type textarea "*"
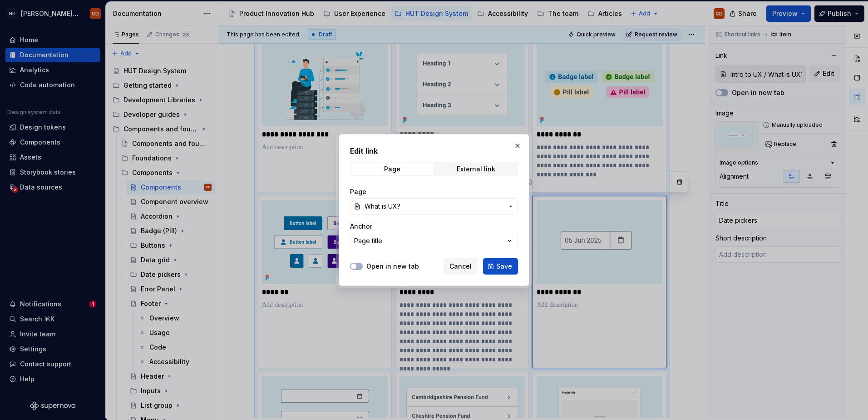
click at [509, 207] on icon "button" at bounding box center [510, 206] width 7 height 7
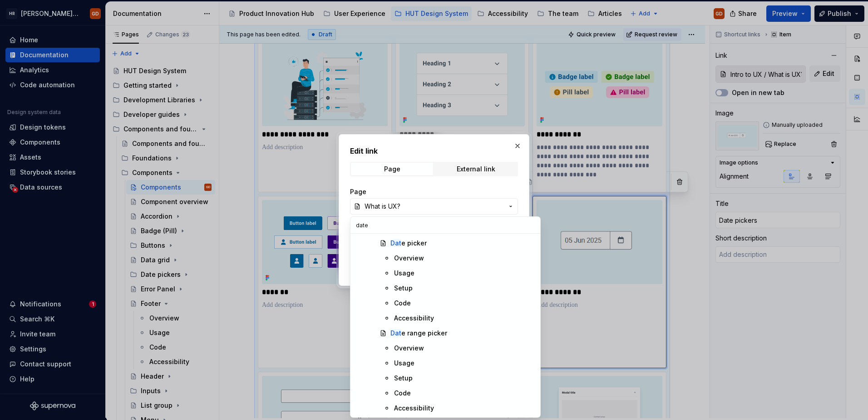
scroll to position [0, 0]
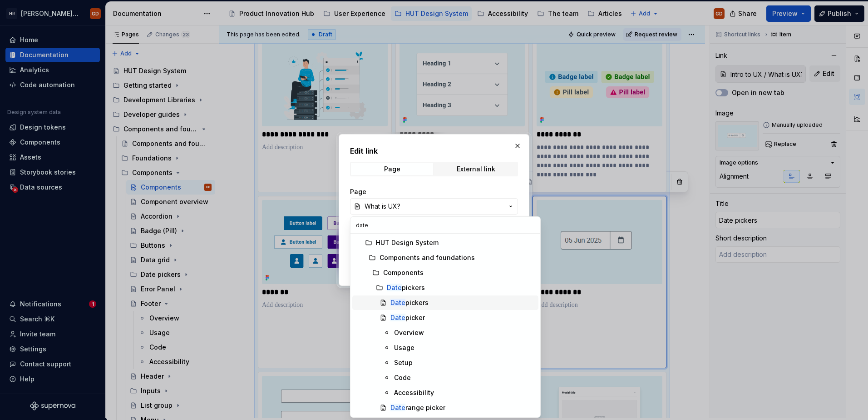
type input "date"
click at [426, 301] on div "Date pickers" at bounding box center [410, 302] width 38 height 9
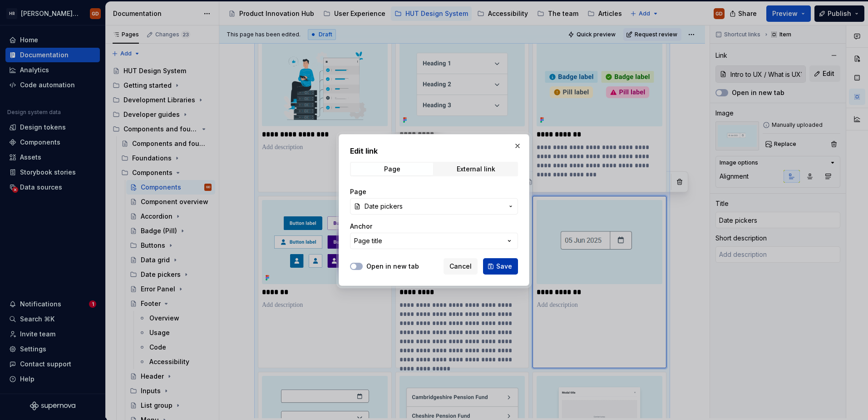
click at [510, 269] on span "Save" at bounding box center [504, 266] width 16 height 9
type textarea "*"
type input "Date pickers / Date pickers"
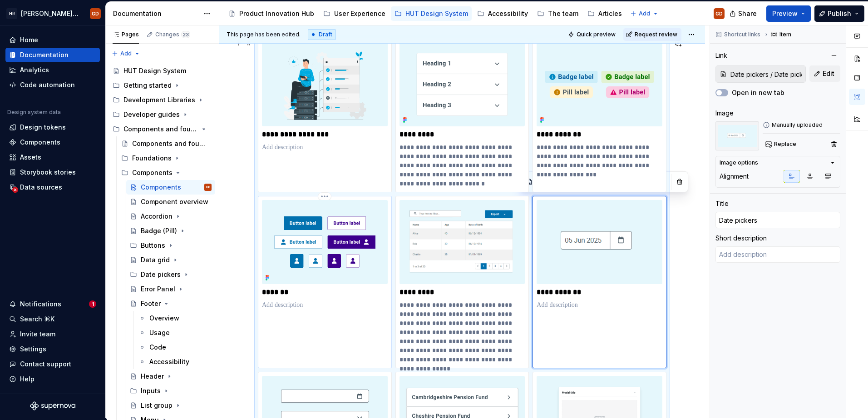
type input "Date pickers / Date pickers"
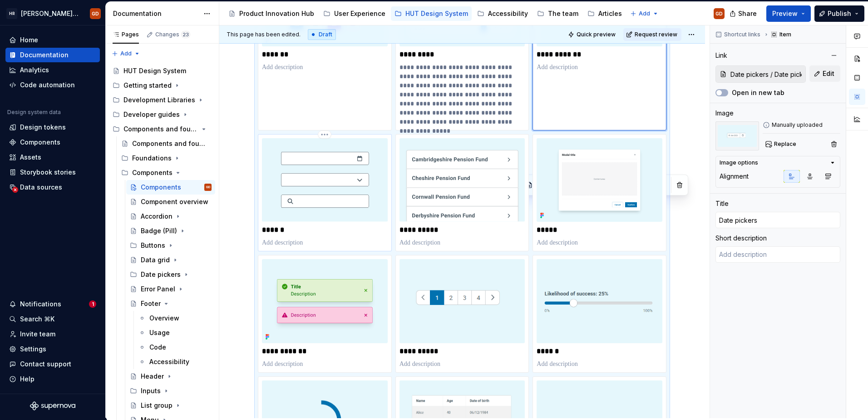
scroll to position [318, 0]
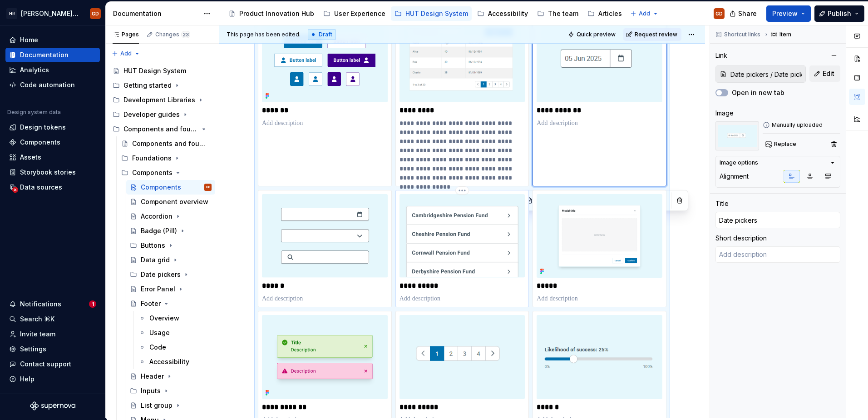
type textarea "*"
type input "List group"
click at [437, 291] on div "**********" at bounding box center [463, 248] width 126 height 109
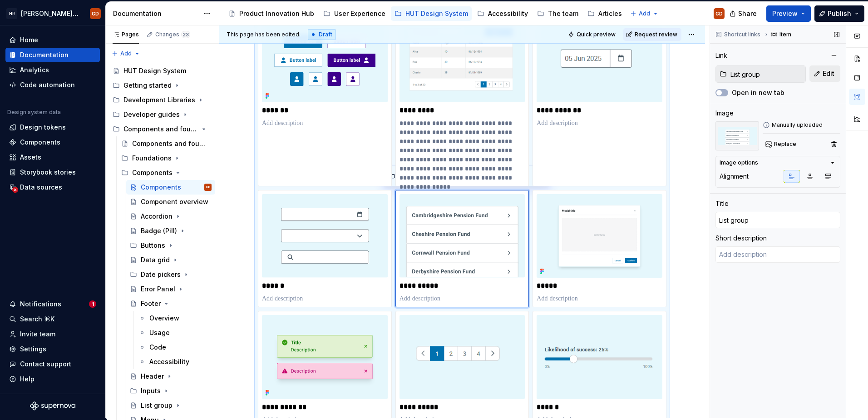
click at [823, 71] on span "Edit" at bounding box center [829, 73] width 12 height 9
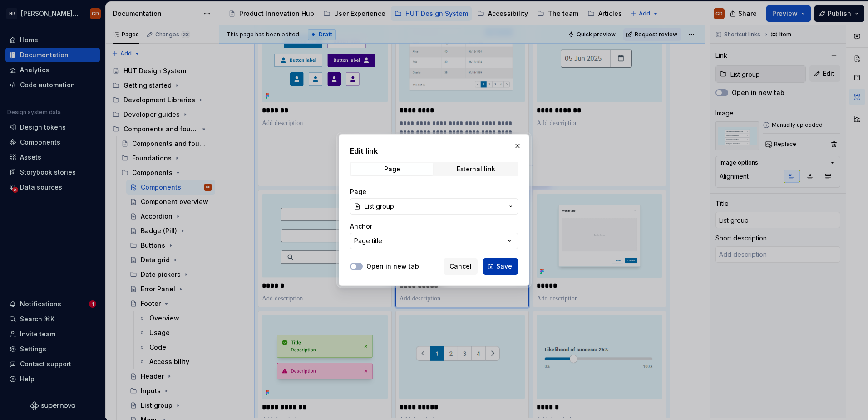
click at [499, 265] on span "Save" at bounding box center [504, 266] width 16 height 9
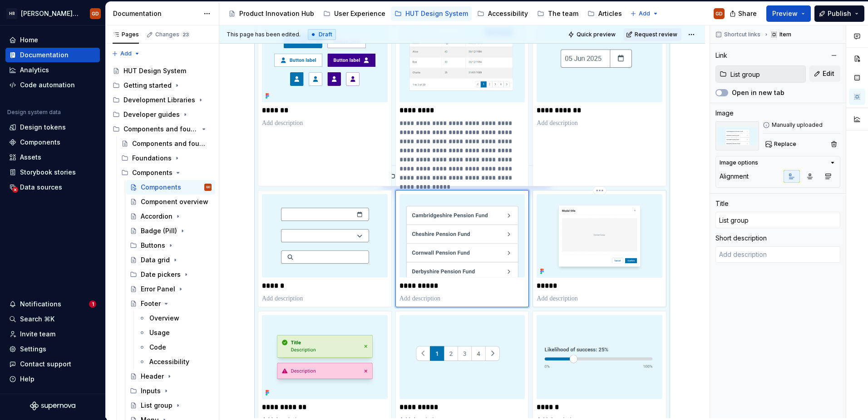
click at [551, 286] on p "*****" at bounding box center [600, 285] width 126 height 9
type textarea "*"
type input "Modal"
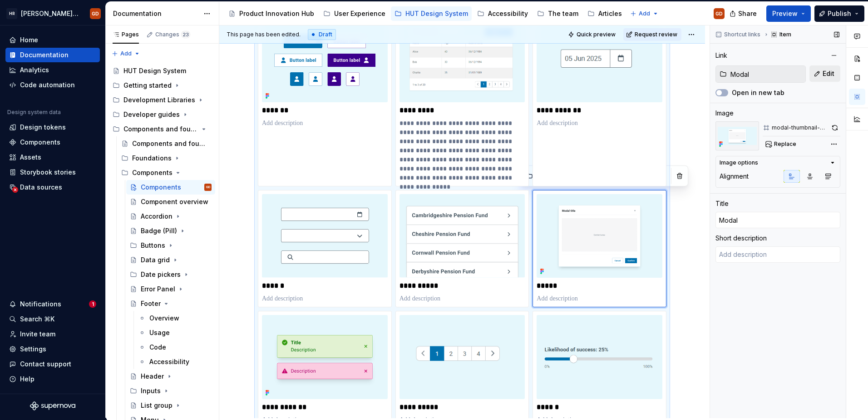
click at [824, 72] on span "Edit" at bounding box center [829, 73] width 12 height 9
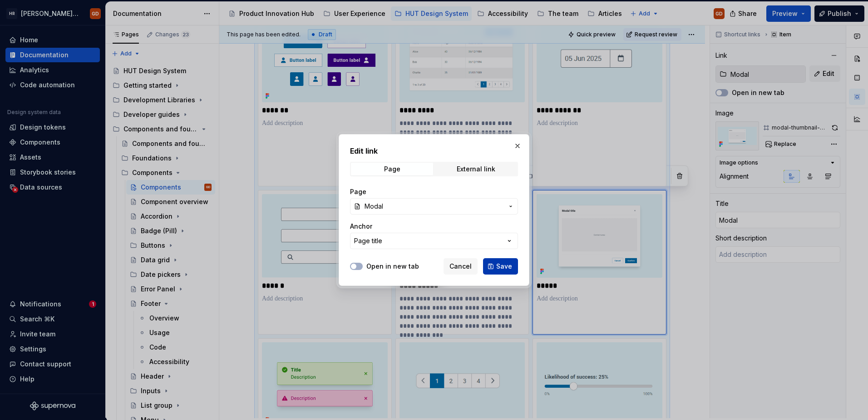
click at [504, 266] on span "Save" at bounding box center [504, 266] width 16 height 9
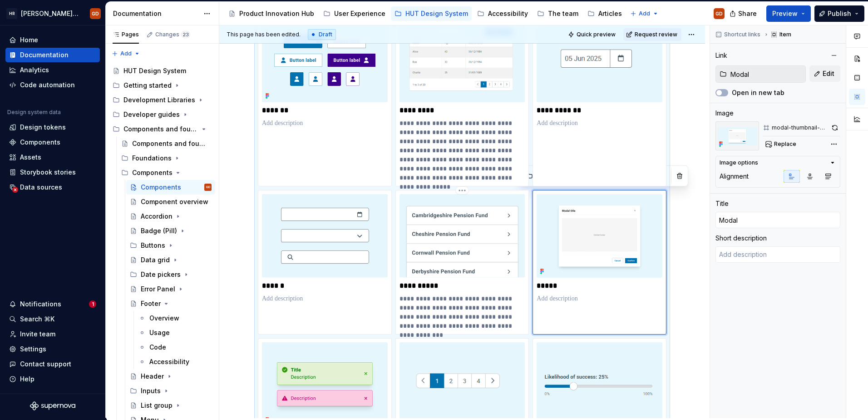
type textarea "*"
type textarea "A modal component is a dialog or overlay that appears on top of the main conten…"
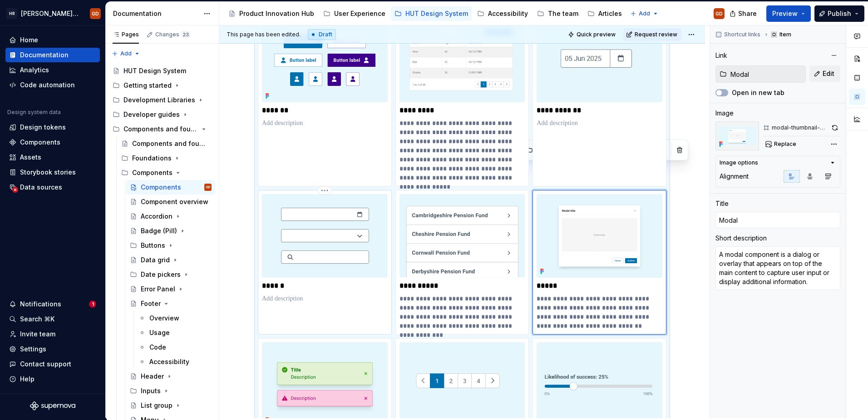
scroll to position [454, 0]
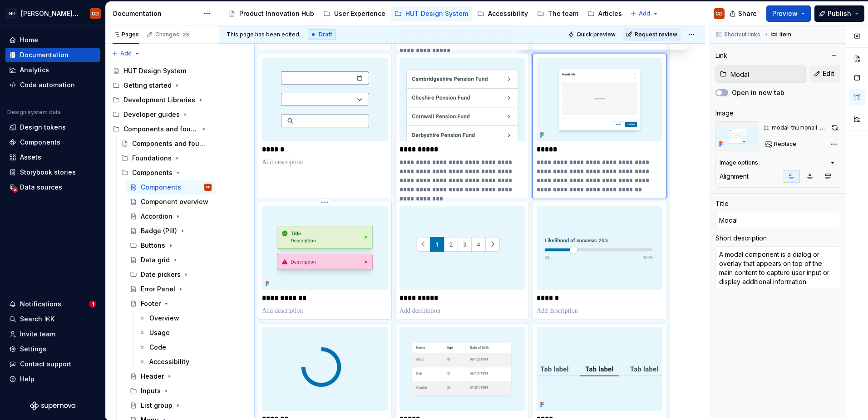
click at [301, 300] on p "**********" at bounding box center [325, 297] width 126 height 9
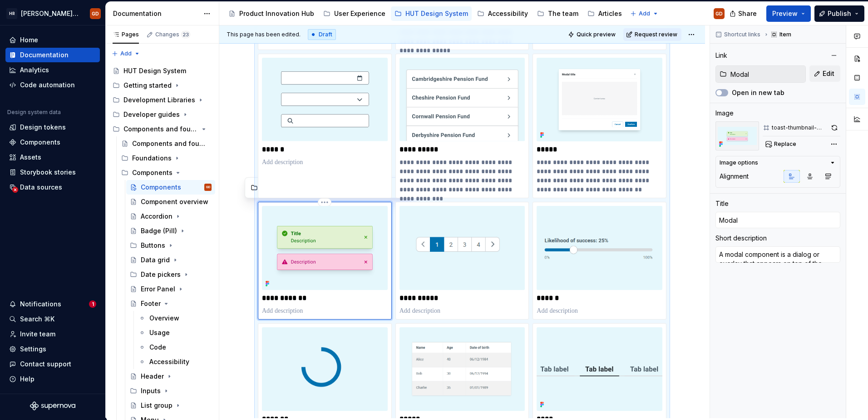
type textarea "*"
type input "Notification"
click at [825, 74] on span "Edit" at bounding box center [829, 73] width 12 height 9
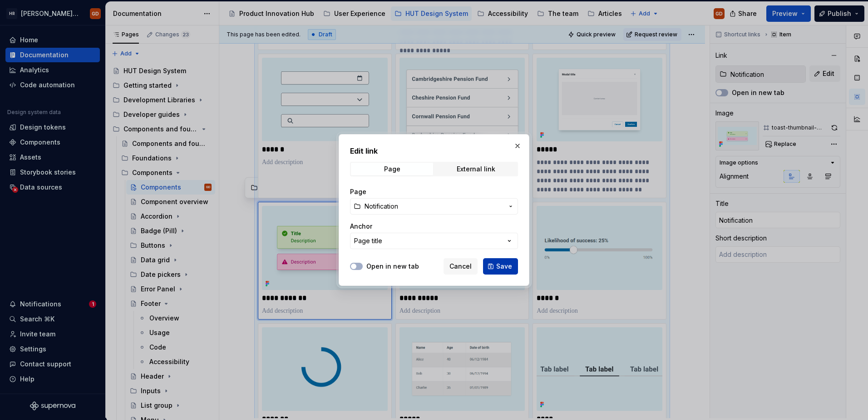
click at [507, 264] on span "Save" at bounding box center [504, 266] width 16 height 9
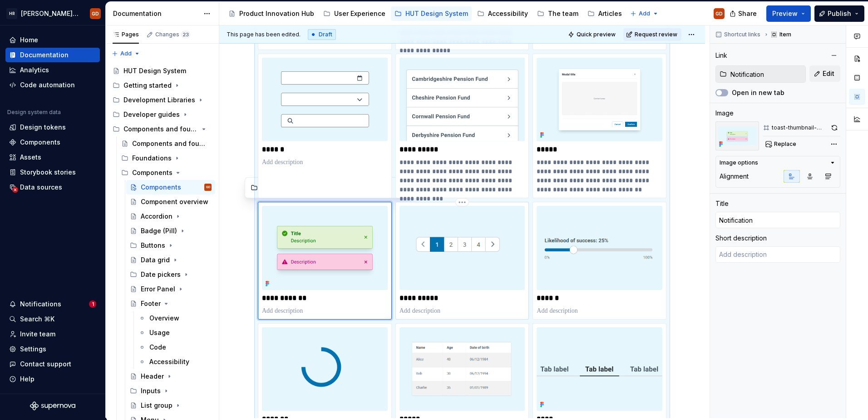
click at [421, 299] on p "**********" at bounding box center [463, 297] width 126 height 9
type textarea "*"
type input "Pagination"
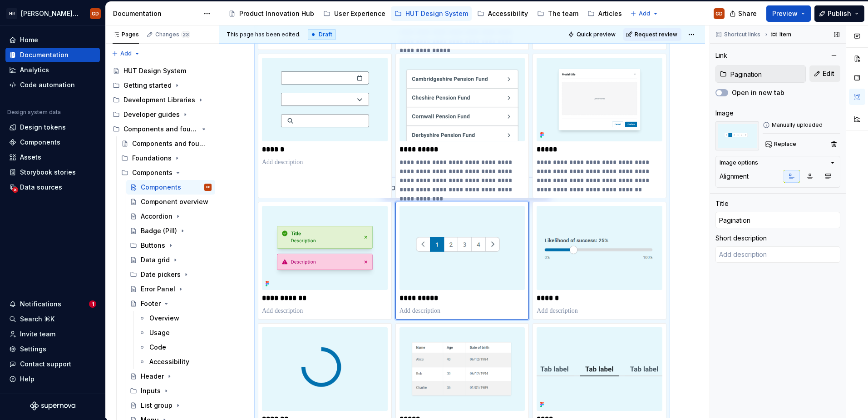
click at [822, 71] on button "Edit" at bounding box center [825, 73] width 31 height 16
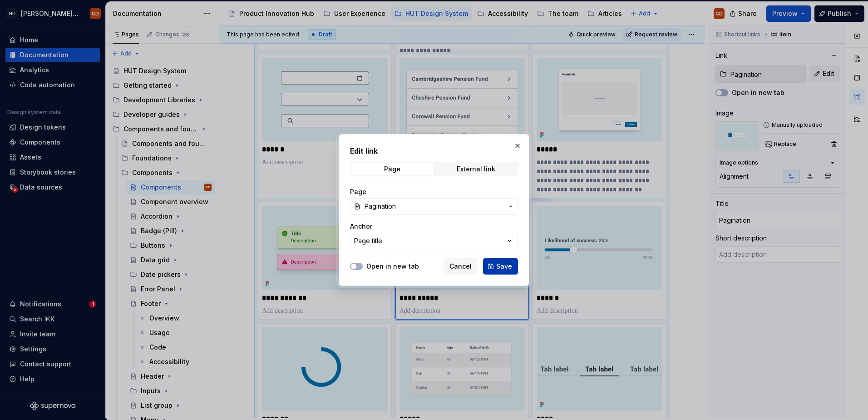
click at [487, 267] on button "Save" at bounding box center [500, 266] width 35 height 16
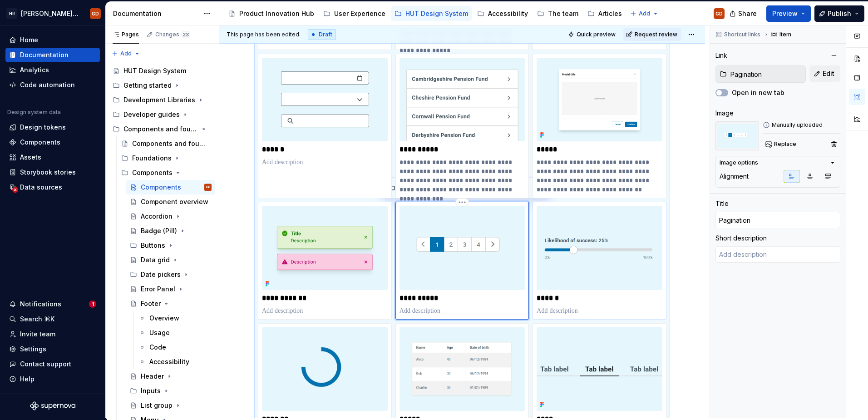
type textarea "*"
type textarea "A pagination component is used to divide large amounts of content or data into …"
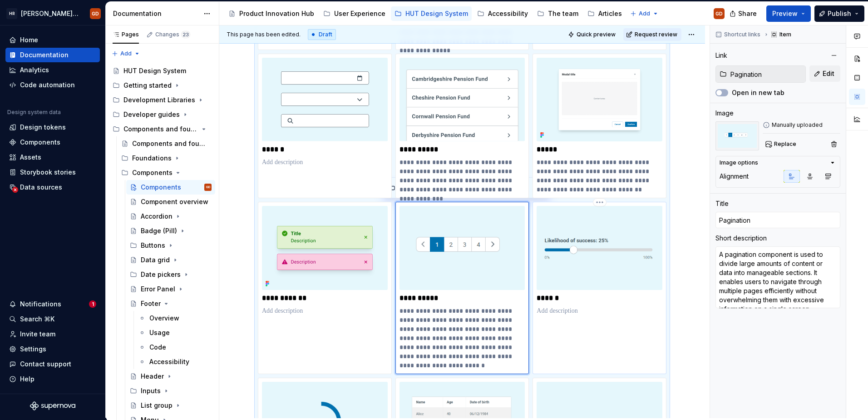
click at [558, 299] on p "******" at bounding box center [600, 297] width 126 height 9
type textarea "*"
type input "Slider"
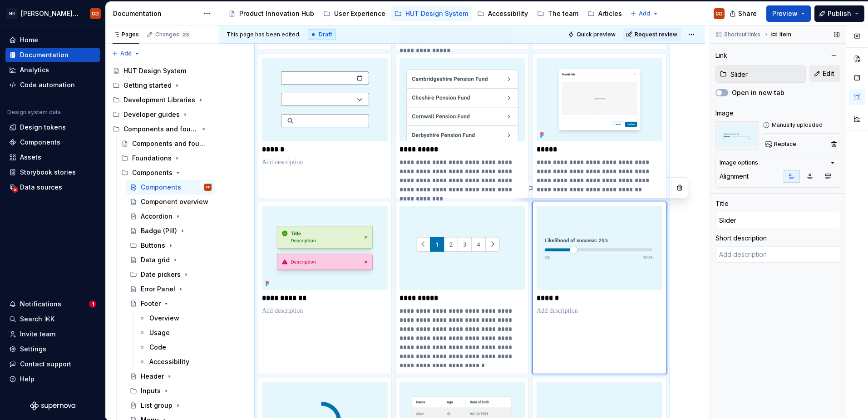
click at [827, 73] on span "Edit" at bounding box center [829, 73] width 12 height 9
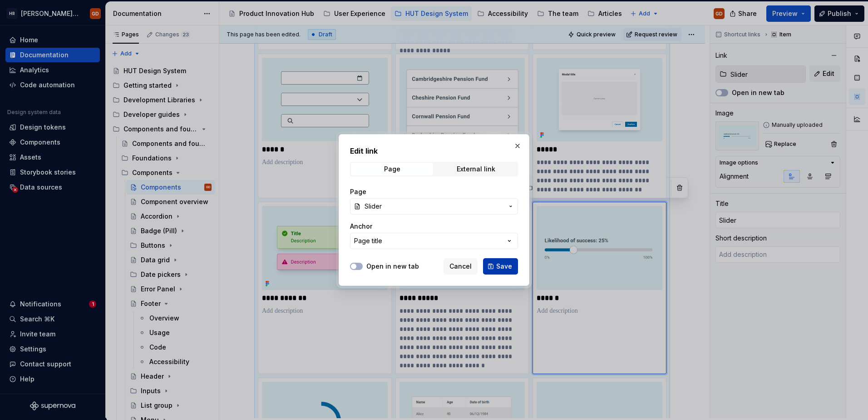
click at [502, 266] on span "Save" at bounding box center [504, 266] width 16 height 9
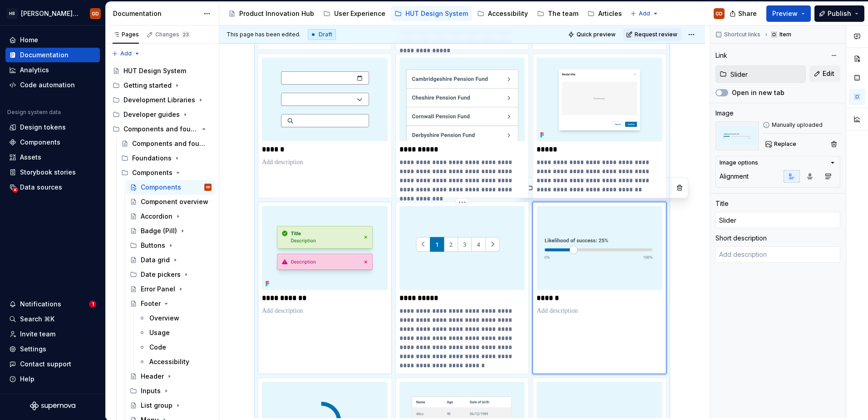
type textarea "*"
type textarea "A slider is used to enable users to select a value or range by dragging a handl…"
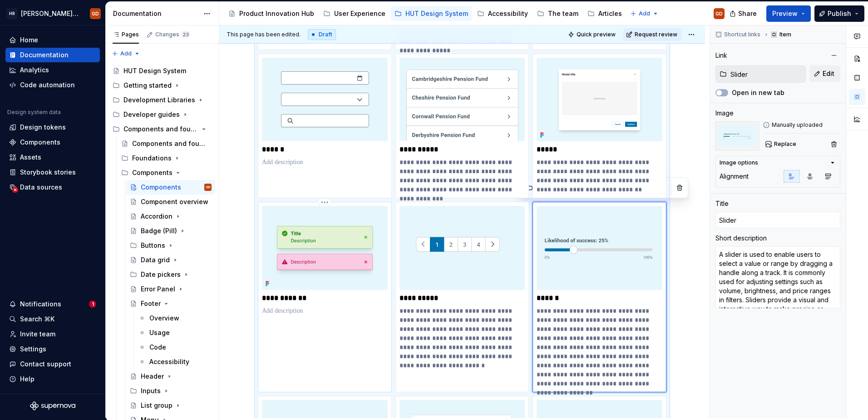
click at [281, 299] on p "**********" at bounding box center [325, 297] width 126 height 9
type textarea "*"
type input "Notification"
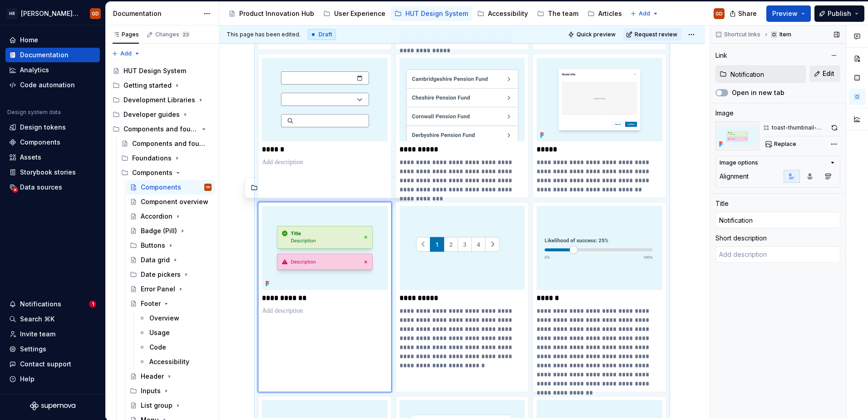
click at [827, 73] on span "Edit" at bounding box center [829, 73] width 12 height 9
type textarea "*"
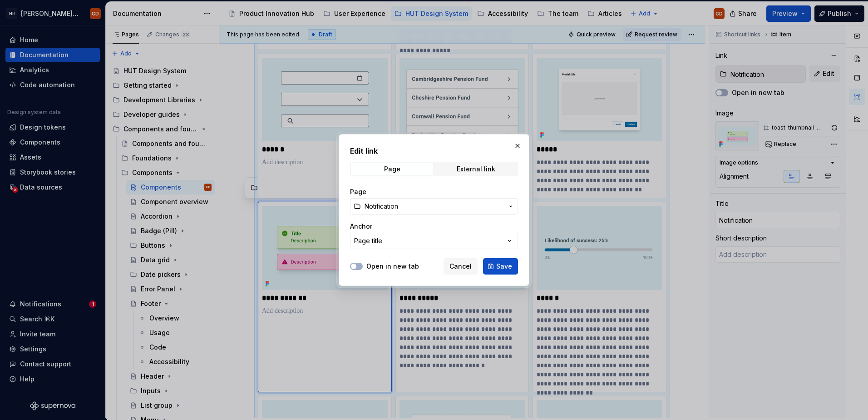
click at [510, 208] on icon "button" at bounding box center [510, 206] width 7 height 7
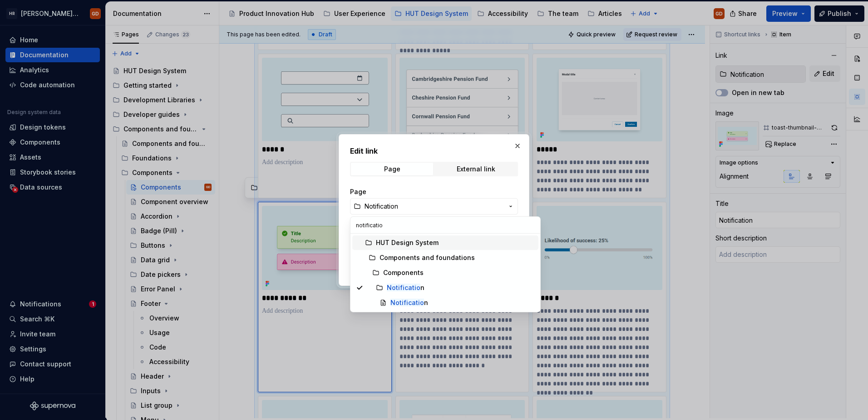
type input "notification"
click at [515, 145] on div "Edit link Page External link Page Notification Anchor Page title Open in new ta…" at bounding box center [434, 210] width 868 height 420
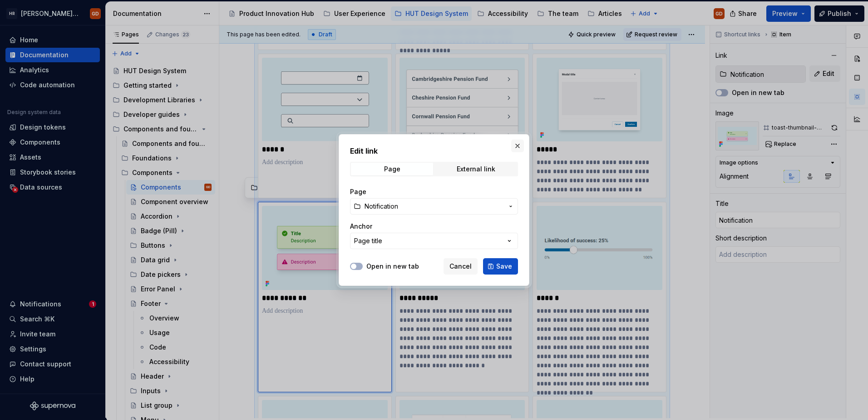
click at [517, 145] on button "button" at bounding box center [517, 145] width 13 height 13
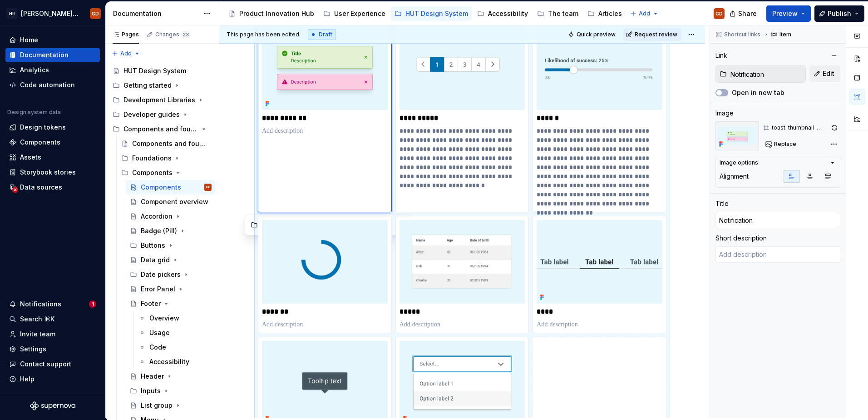
scroll to position [636, 0]
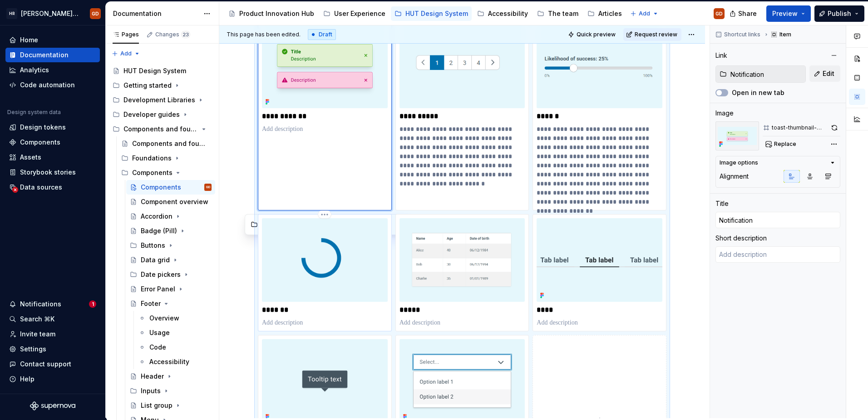
click at [309, 311] on p "*******" at bounding box center [325, 309] width 126 height 9
type textarea "*"
type input "Spinner"
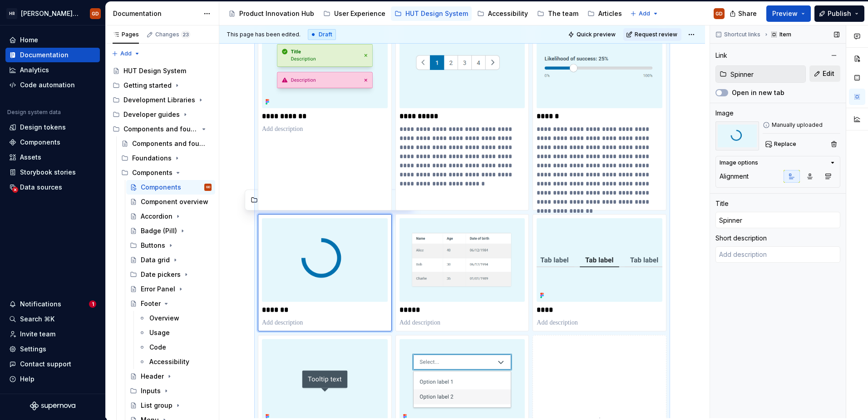
click at [832, 70] on span "Edit" at bounding box center [829, 73] width 12 height 9
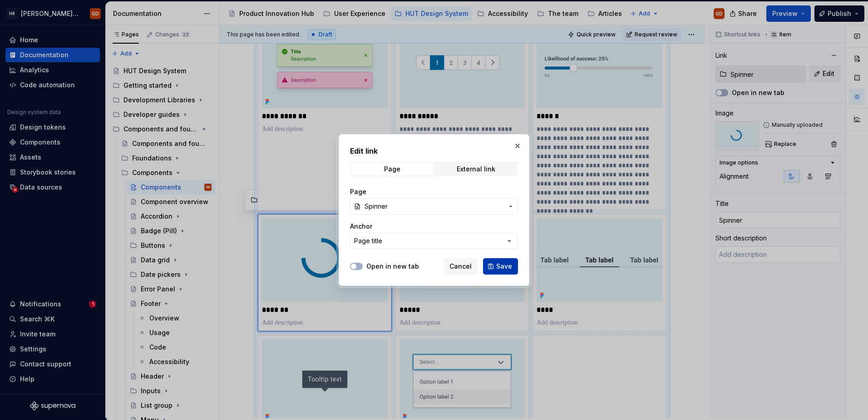
click at [502, 266] on span "Save" at bounding box center [504, 266] width 16 height 9
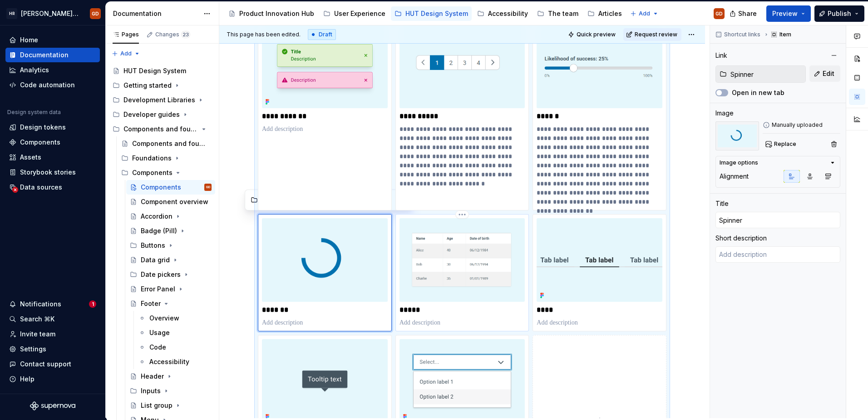
type textarea "*"
type textarea "A spinner component is used to indicate ongoing loading or processing within a …"
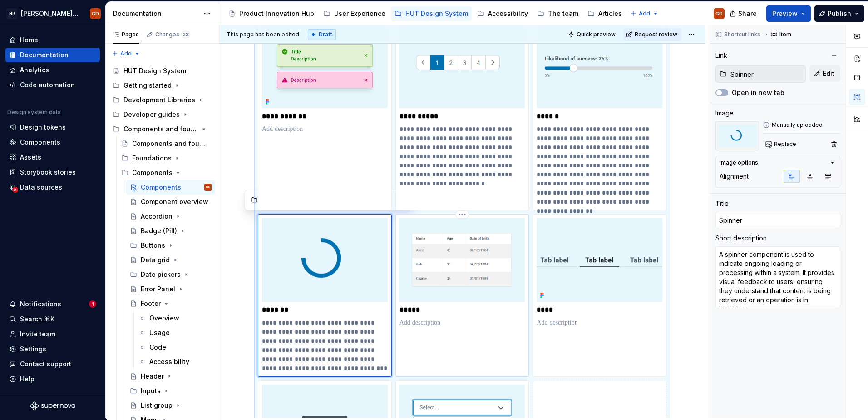
click at [416, 313] on p "*****" at bounding box center [463, 309] width 126 height 9
type textarea "*"
type input "Table"
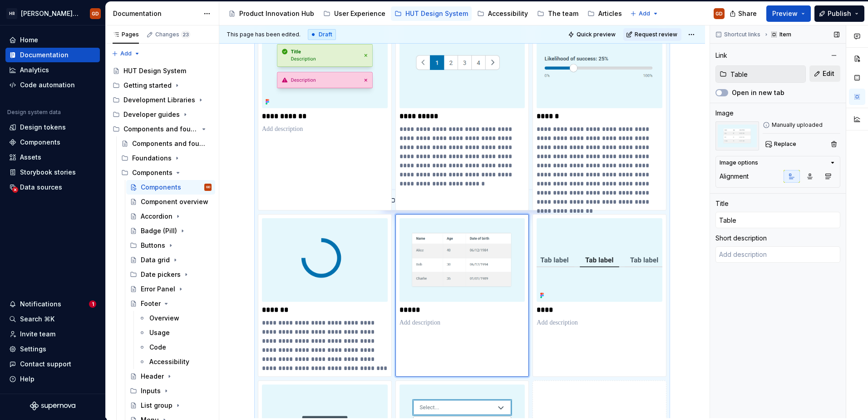
click at [820, 75] on button "Edit" at bounding box center [825, 73] width 31 height 16
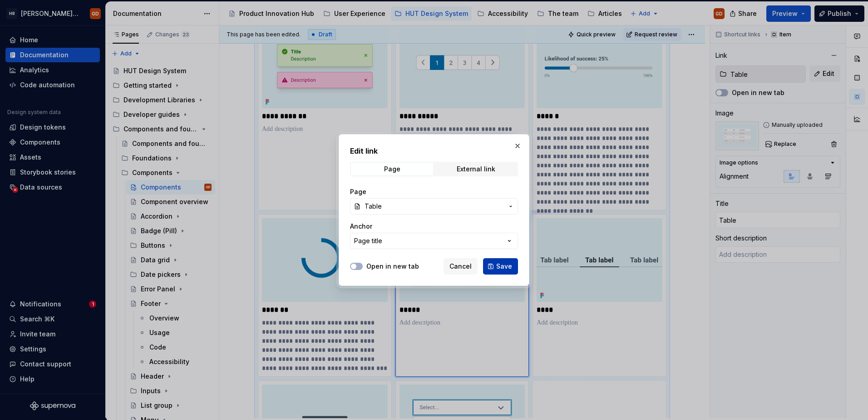
click at [500, 263] on span "Save" at bounding box center [504, 266] width 16 height 9
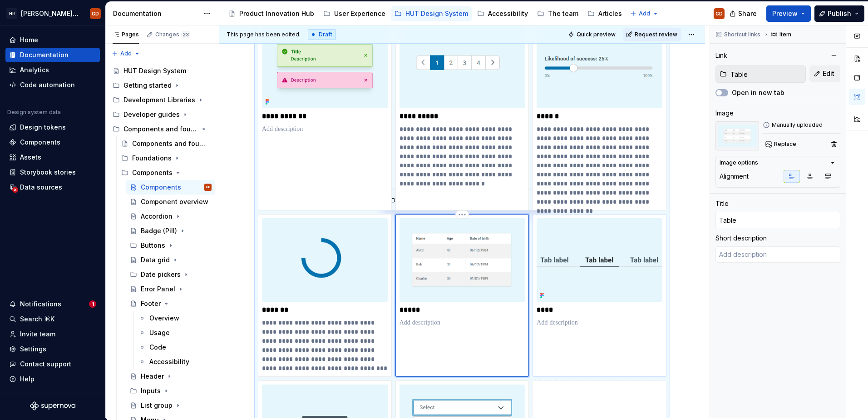
type textarea "*"
type textarea "A table component is used to display structured data in a grid format, making i…"
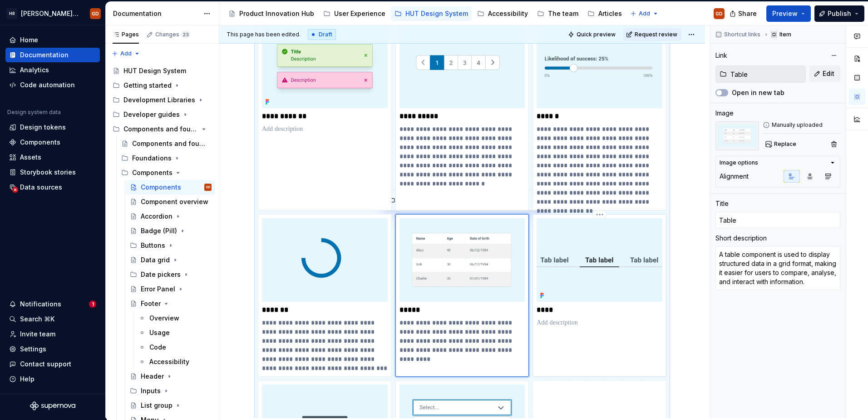
click at [547, 313] on p "****" at bounding box center [600, 309] width 126 height 9
type textarea "*"
type input "Tabs"
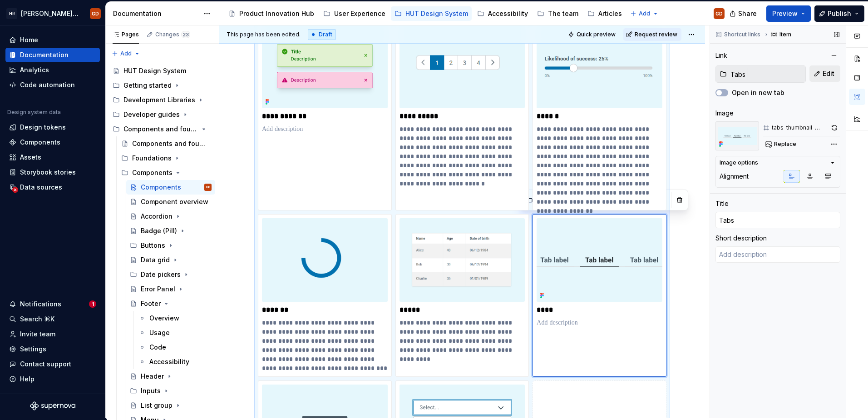
click at [834, 73] on span "Edit" at bounding box center [829, 73] width 12 height 9
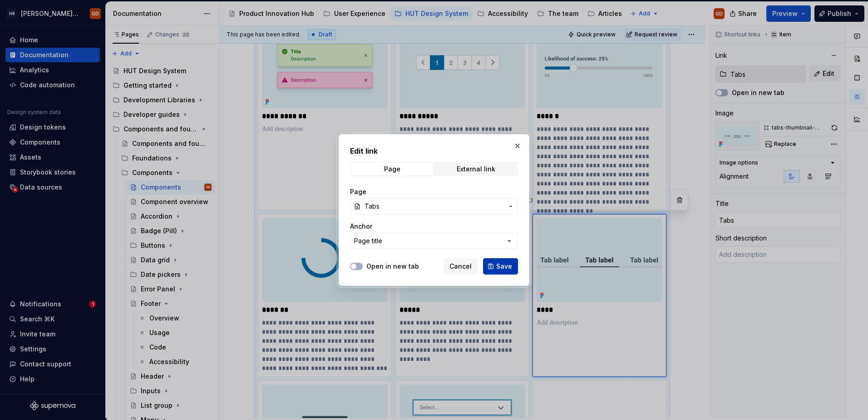
click at [500, 264] on span "Save" at bounding box center [504, 266] width 16 height 9
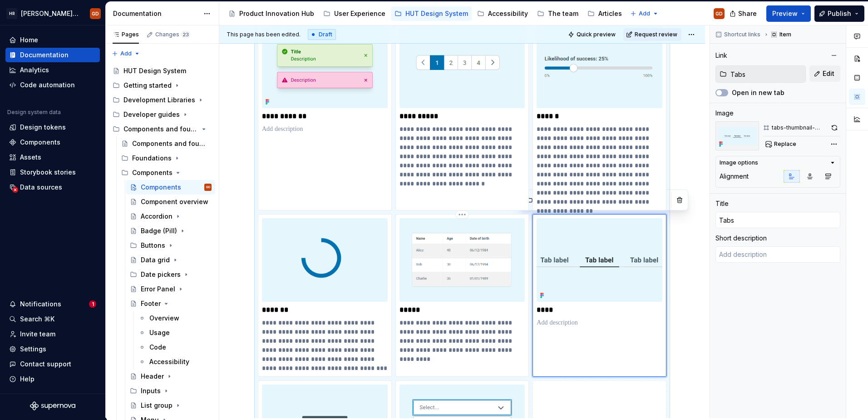
type textarea "*"
type textarea "A tabs component organises related content into separate panels, allowing users…"
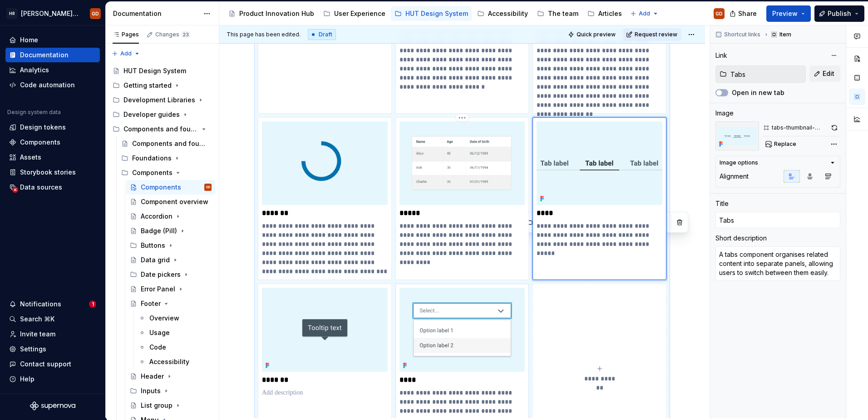
scroll to position [817, 0]
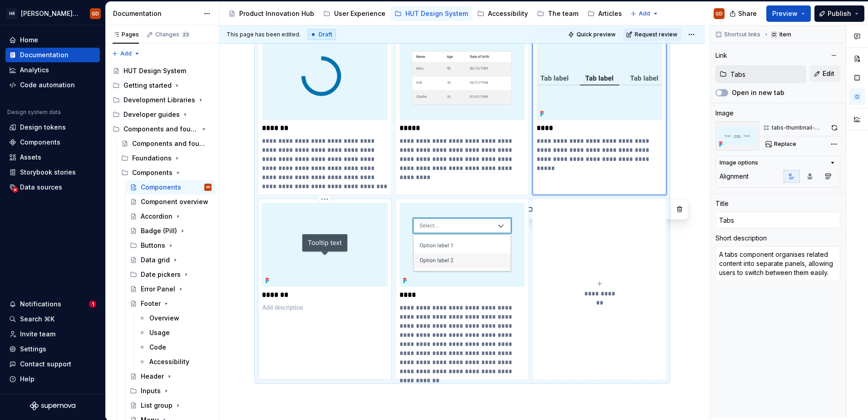
click at [294, 296] on p "*******" at bounding box center [325, 294] width 126 height 9
type textarea "*"
type input "Tooltip"
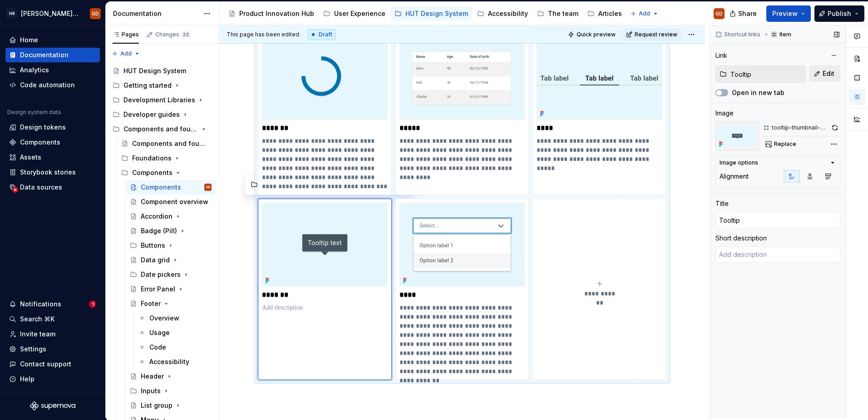
click at [826, 69] on button "Edit" at bounding box center [825, 73] width 31 height 16
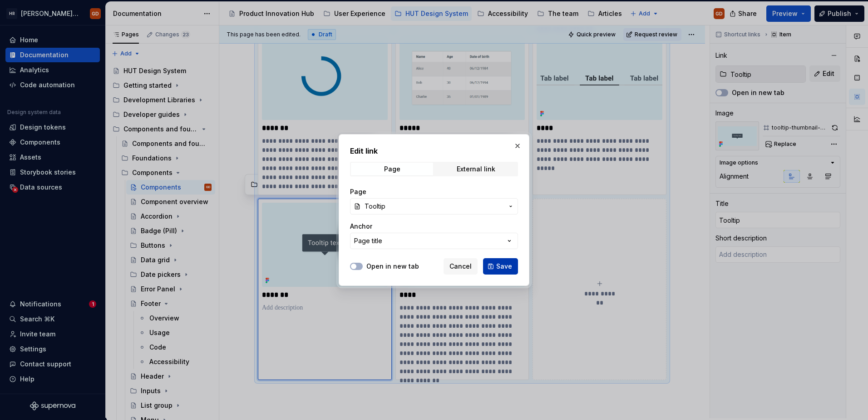
click at [500, 263] on span "Save" at bounding box center [504, 266] width 16 height 9
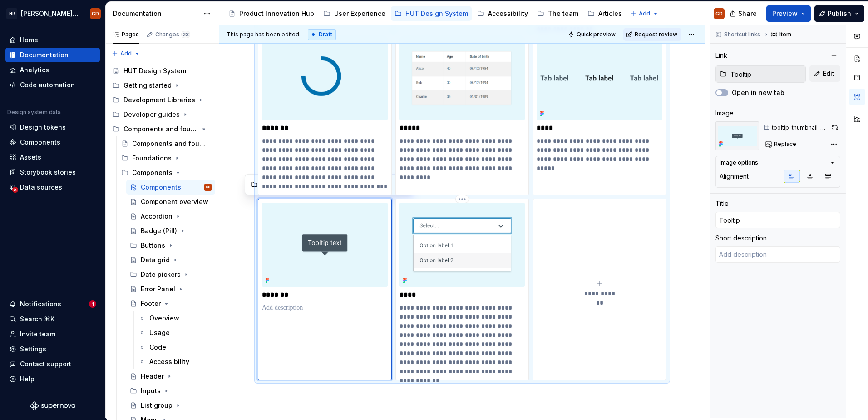
type textarea "*"
type textarea "A tooltip component provides additional context or information when users hover…"
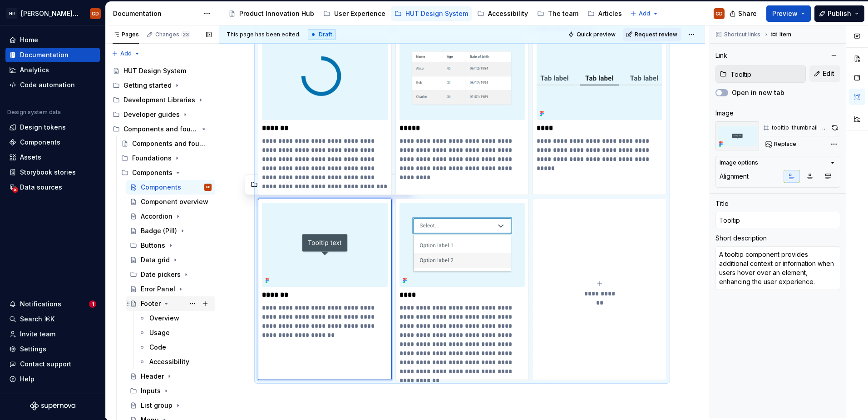
click at [166, 301] on icon "Page tree" at bounding box center [166, 303] width 7 height 7
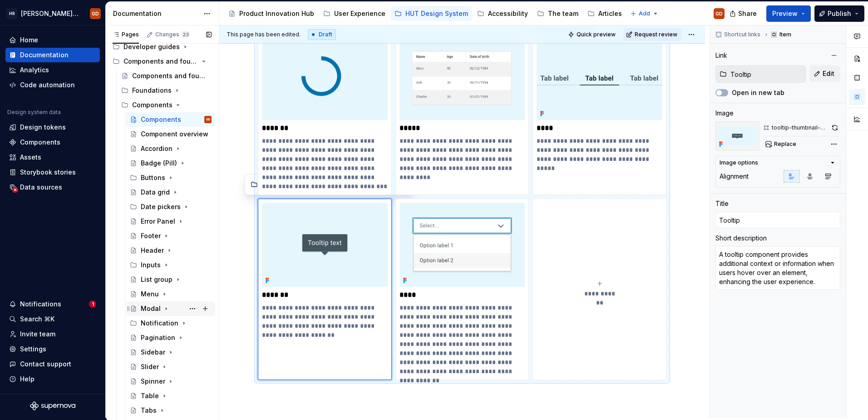
scroll to position [80, 0]
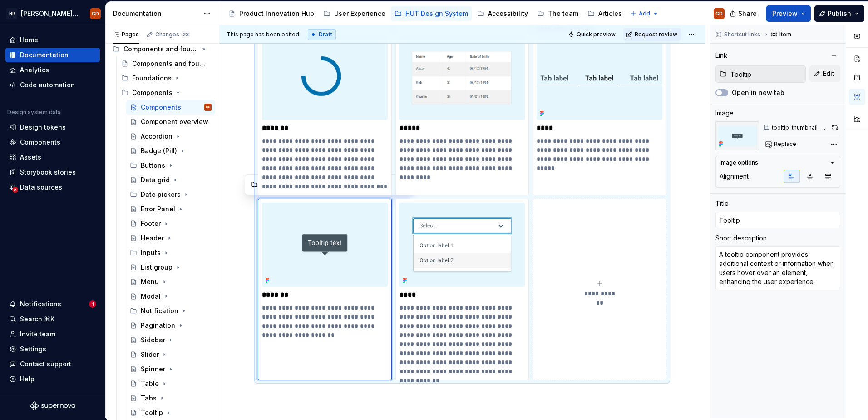
click at [600, 284] on icon "submit" at bounding box center [599, 283] width 7 height 7
type textarea "*"
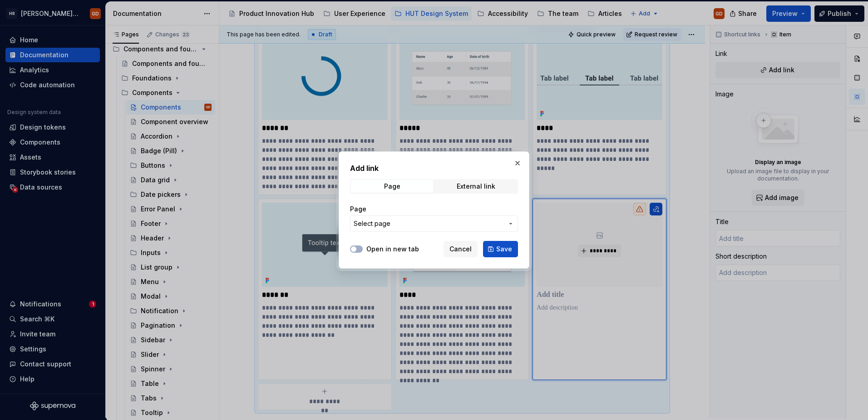
click at [404, 219] on span "Select page" at bounding box center [429, 223] width 150 height 9
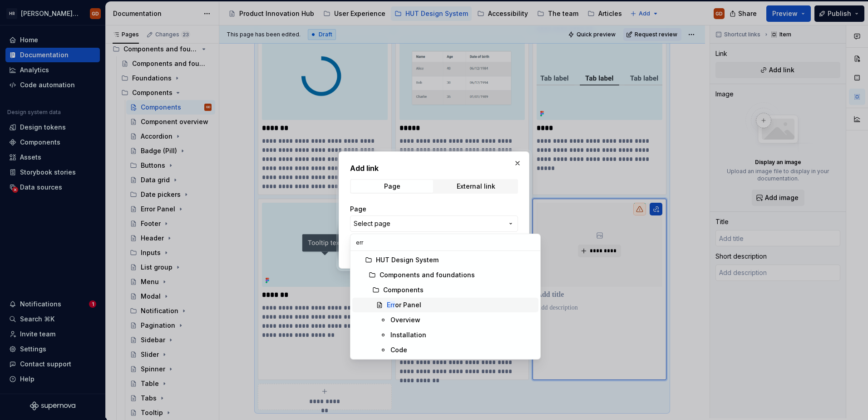
type input "err"
click at [415, 303] on div "Err or Panel" at bounding box center [404, 304] width 35 height 9
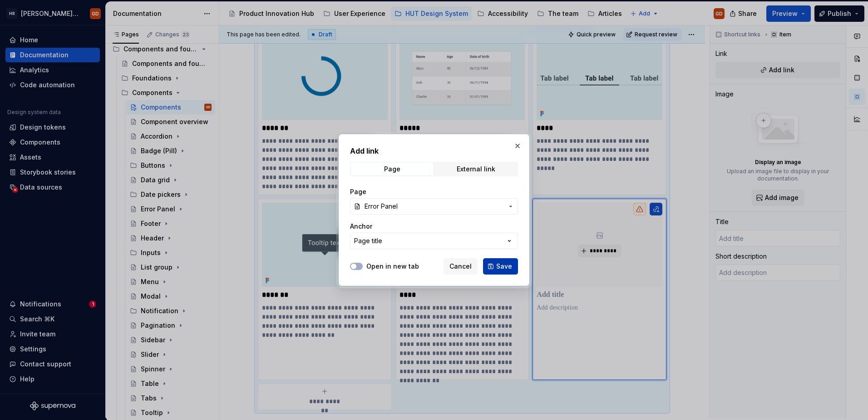
click at [492, 265] on button "Save" at bounding box center [500, 266] width 35 height 16
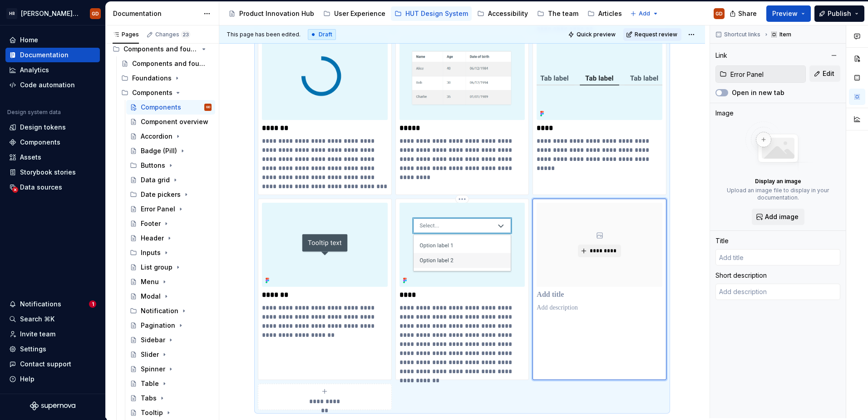
scroll to position [822, 0]
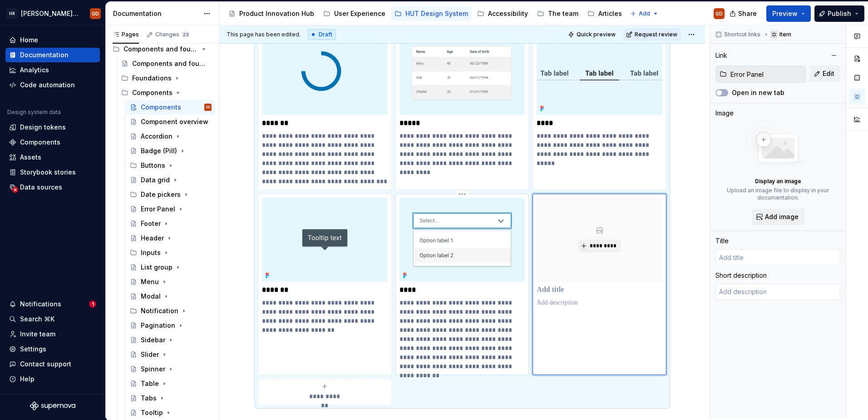
type textarea "*"
type input "Error Panel"
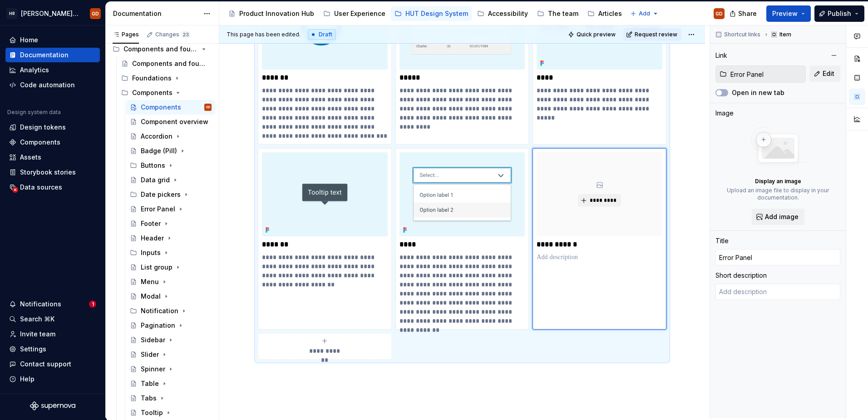
click at [345, 337] on div "**********" at bounding box center [325, 346] width 126 height 18
type textarea "*"
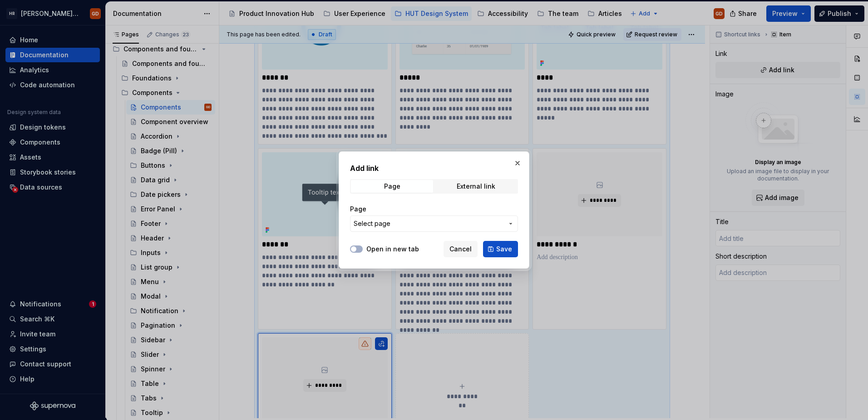
click at [404, 226] on span "Select page" at bounding box center [429, 223] width 150 height 9
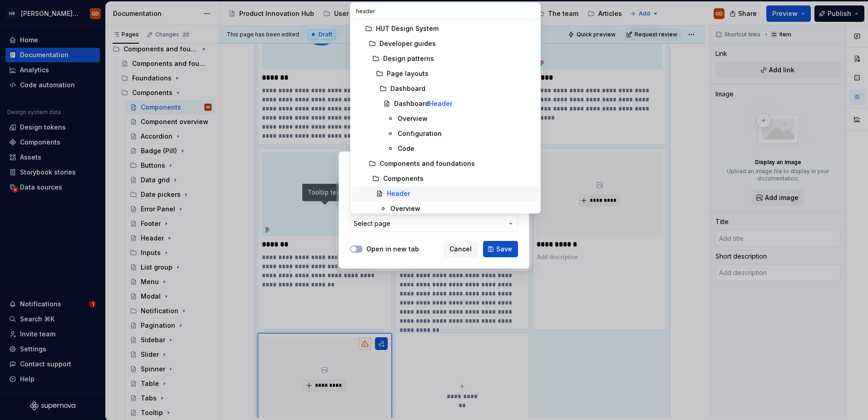
type input "header"
click at [407, 191] on mark "Header" at bounding box center [398, 193] width 23 height 8
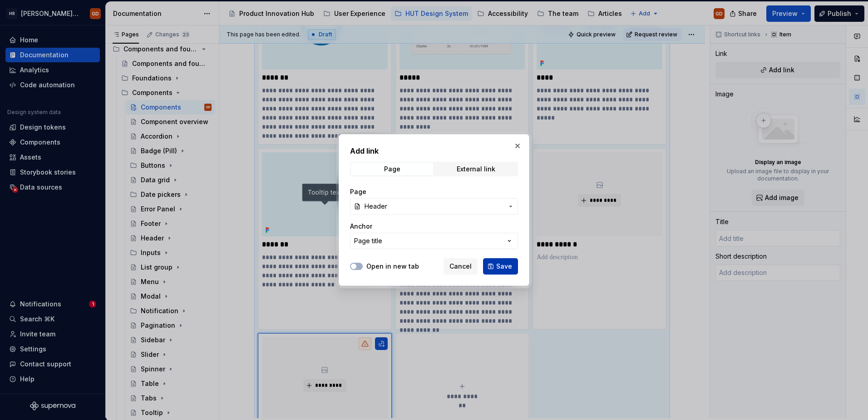
click at [497, 266] on span "Save" at bounding box center [504, 266] width 16 height 9
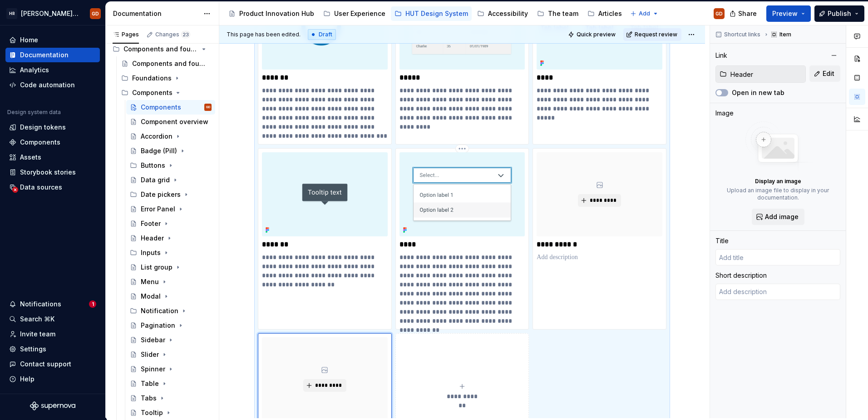
scroll to position [913, 0]
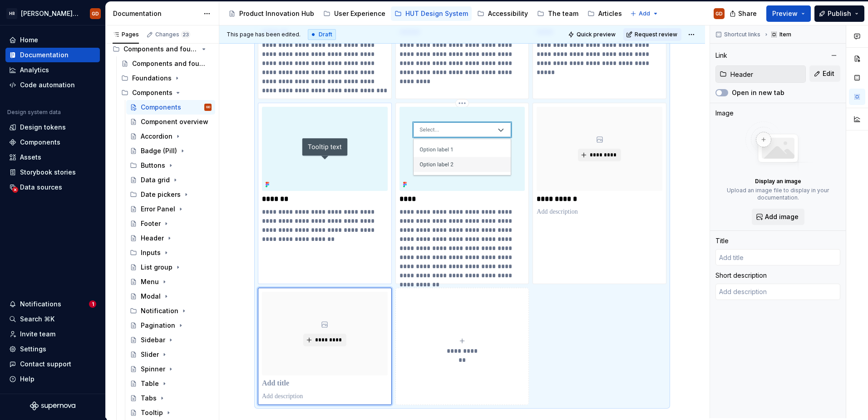
type textarea "*"
type input "Header"
type textarea "A header component is used to introduce and provide context for a section or pa…"
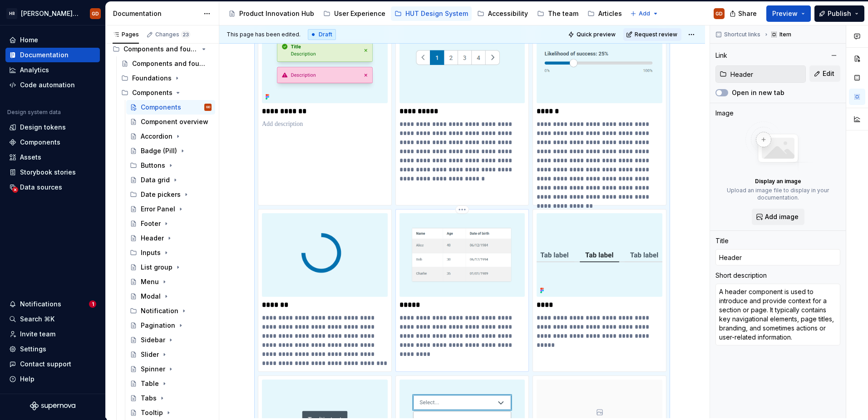
scroll to position [959, 0]
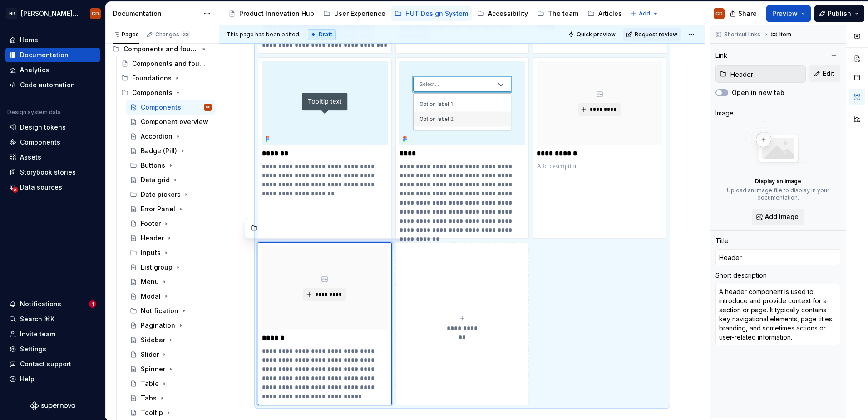
click at [464, 315] on icon "submit" at bounding box center [462, 317] width 7 height 7
type textarea "*"
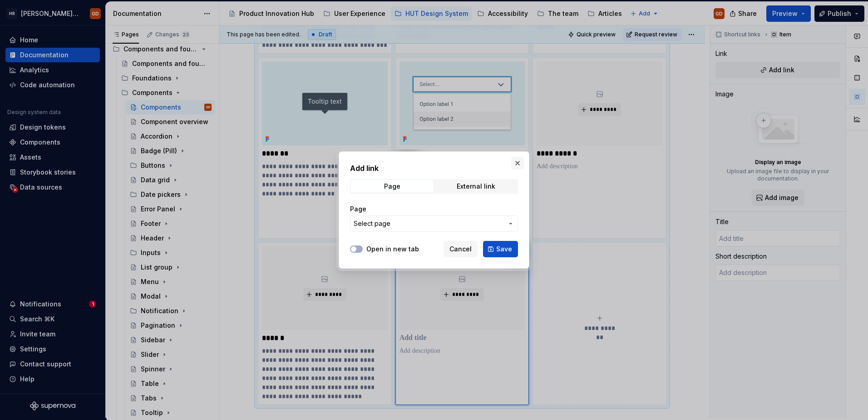
click at [515, 161] on button "button" at bounding box center [517, 163] width 13 height 13
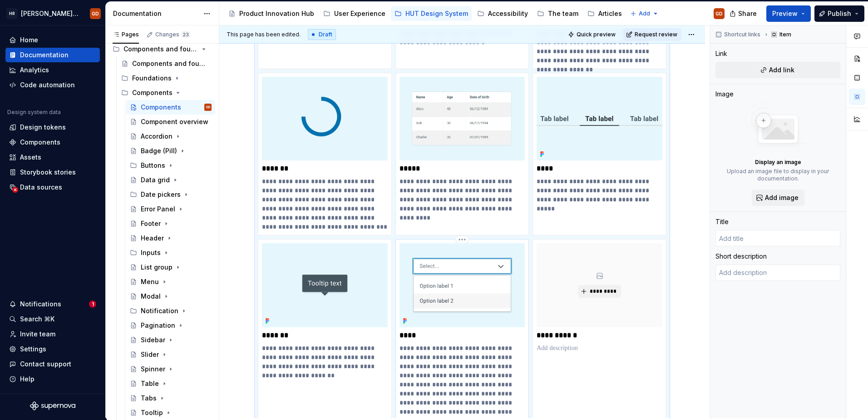
scroll to position [1050, 0]
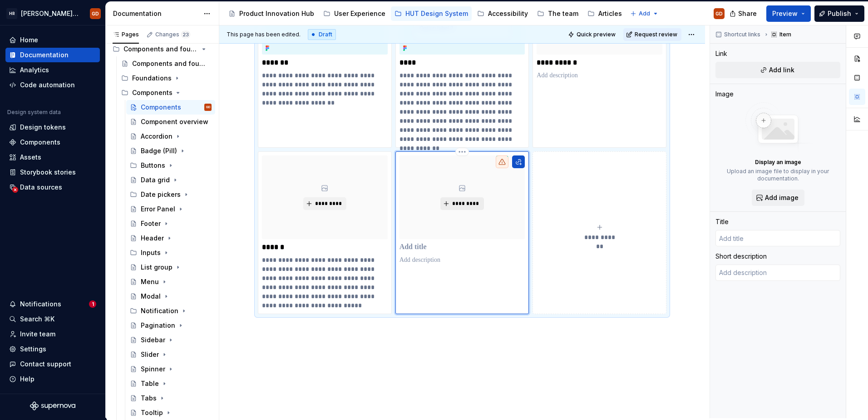
click at [456, 201] on span "*********" at bounding box center [466, 203] width 28 height 7
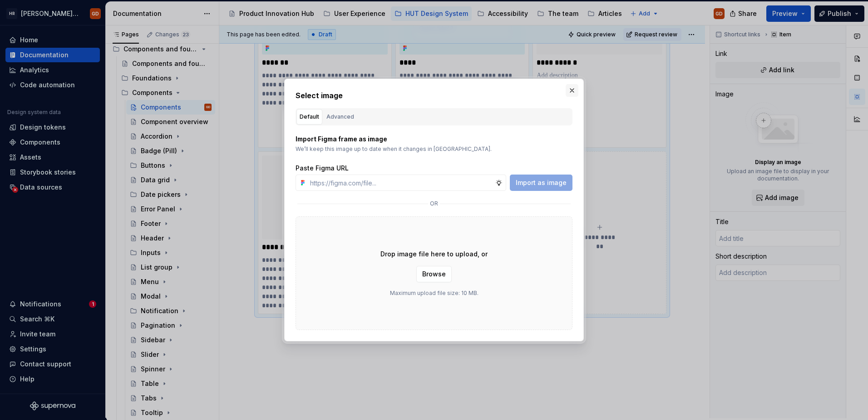
click at [575, 92] on button "button" at bounding box center [572, 90] width 13 height 13
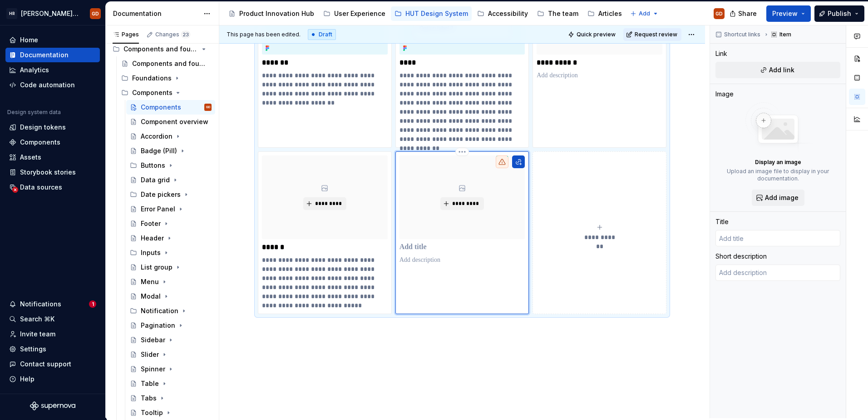
click at [465, 246] on p at bounding box center [463, 247] width 126 height 9
click at [769, 69] on span "Add link" at bounding box center [781, 69] width 25 height 9
type textarea "*"
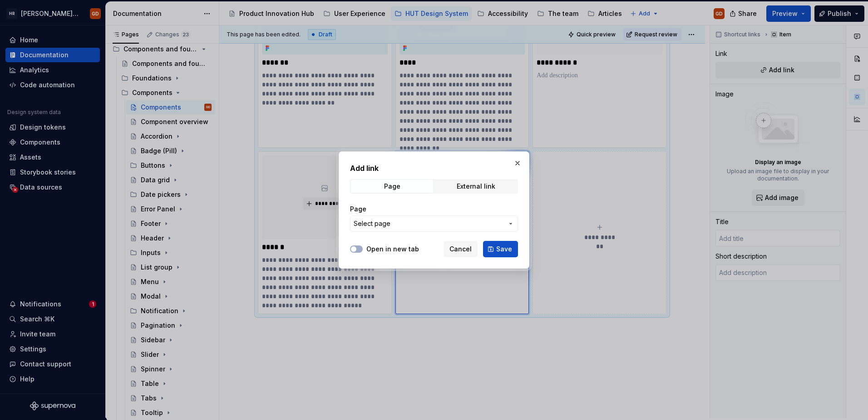
click at [461, 220] on span "Select page" at bounding box center [429, 223] width 150 height 9
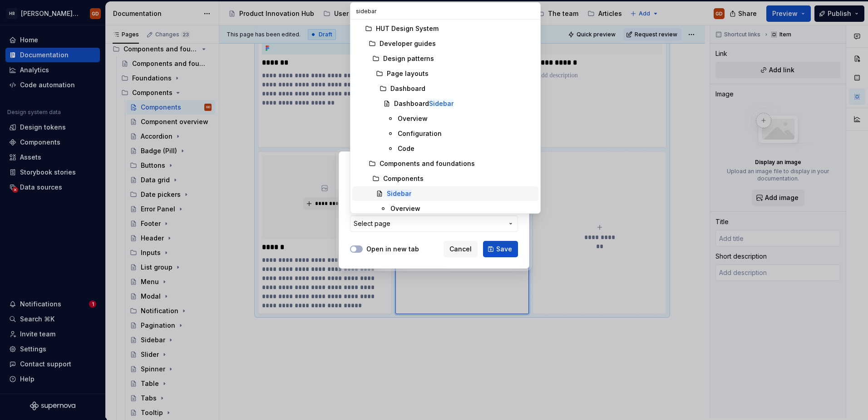
type input "sidebar"
click at [407, 192] on mark "Sidebar" at bounding box center [399, 193] width 25 height 8
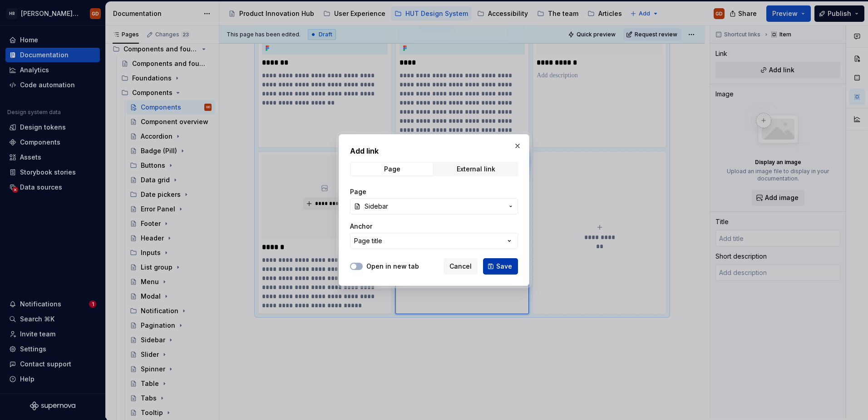
click at [504, 267] on span "Save" at bounding box center [504, 266] width 16 height 9
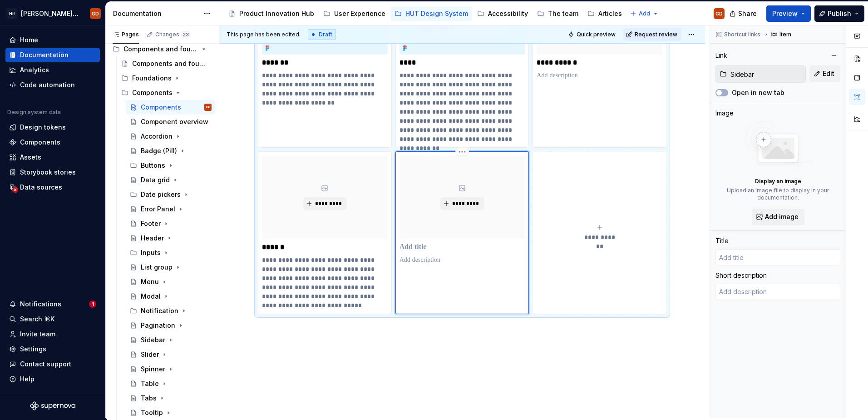
type textarea "*"
type input "Sidebar"
type textarea "A sidebar component is used for secondary navigation or content in a user inter…"
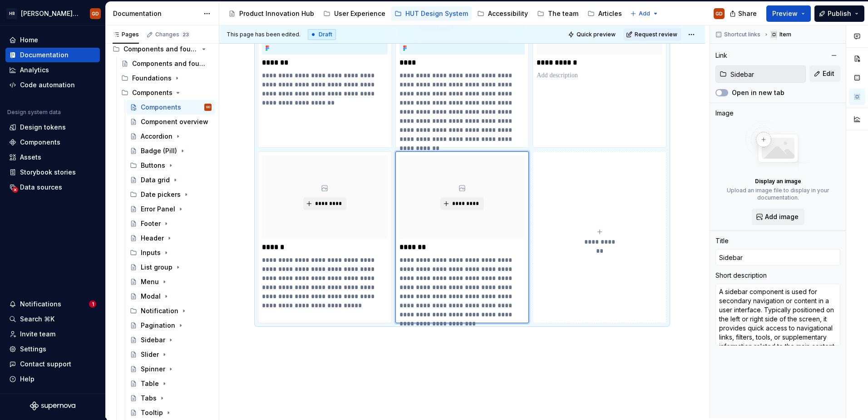
click at [579, 244] on div "**********" at bounding box center [600, 237] width 126 height 18
type textarea "*"
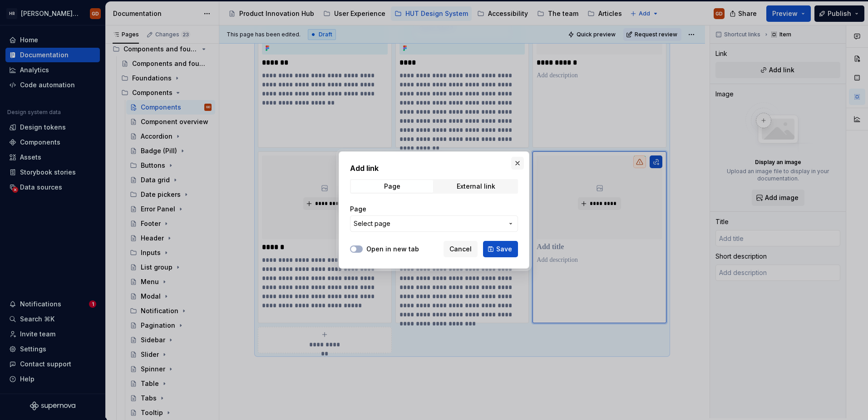
click at [520, 161] on button "button" at bounding box center [517, 163] width 13 height 13
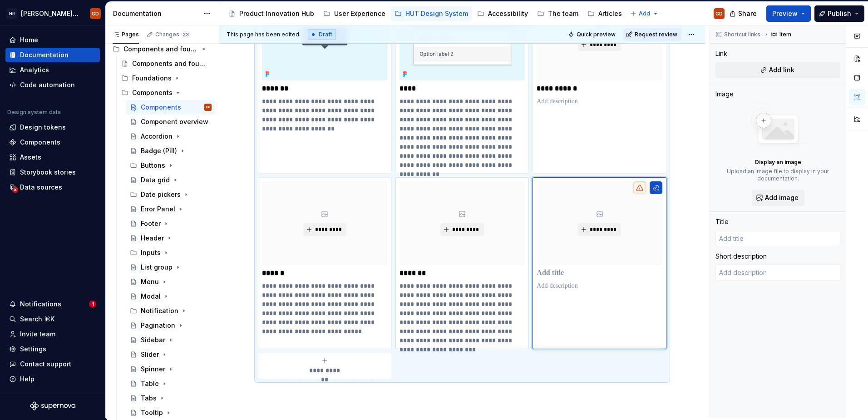
scroll to position [1095, 0]
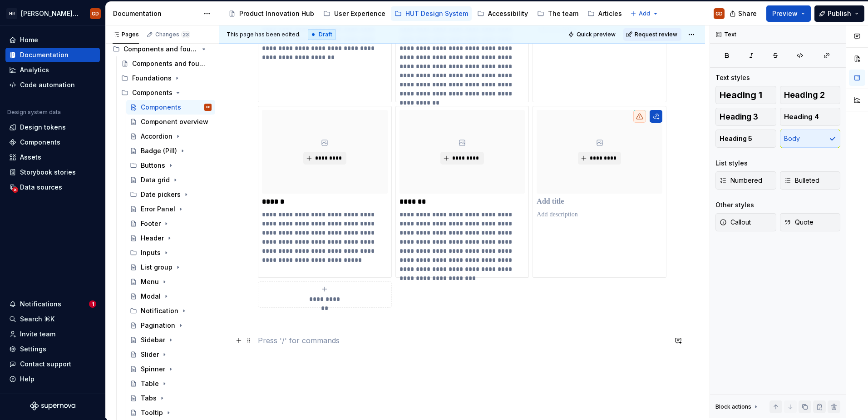
click at [634, 341] on p at bounding box center [462, 340] width 409 height 11
click at [623, 207] on div "*********" at bounding box center [600, 164] width 126 height 109
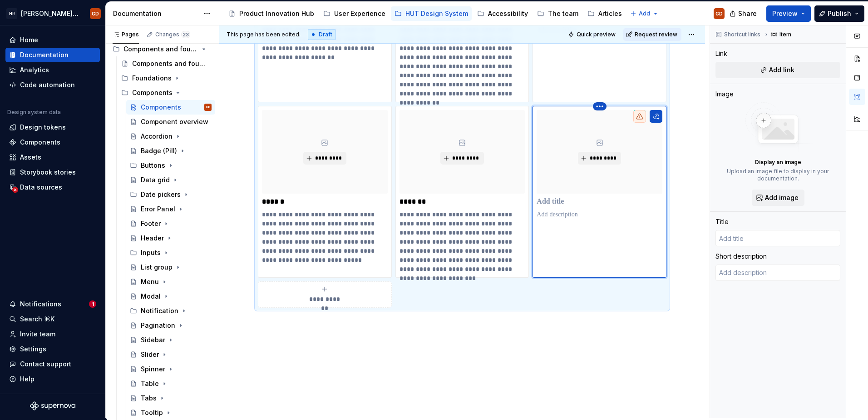
click at [600, 106] on html "[PERSON_NAME] UI Toolkit (HUT) GD Home Documentation Analytics Code automation …" at bounding box center [434, 210] width 868 height 420
click at [612, 119] on div "Delete item" at bounding box center [639, 121] width 59 height 9
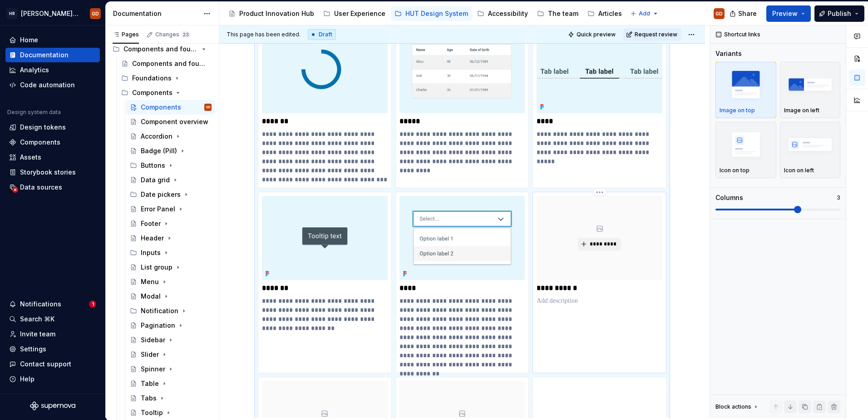
scroll to position [773, 0]
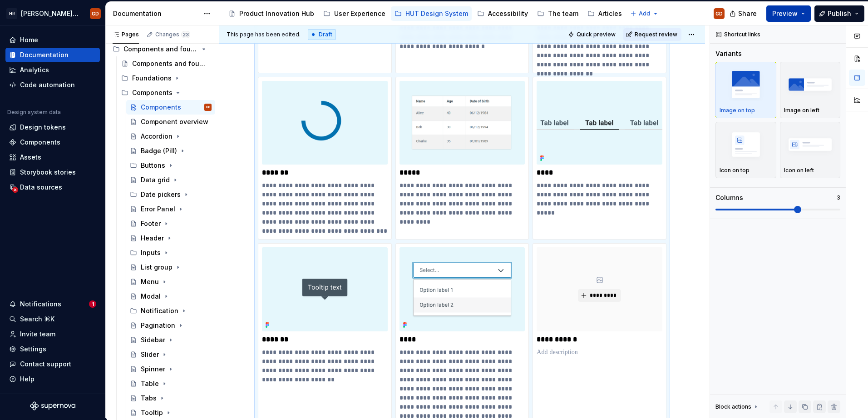
click at [777, 12] on span "Preview" at bounding box center [785, 13] width 25 height 9
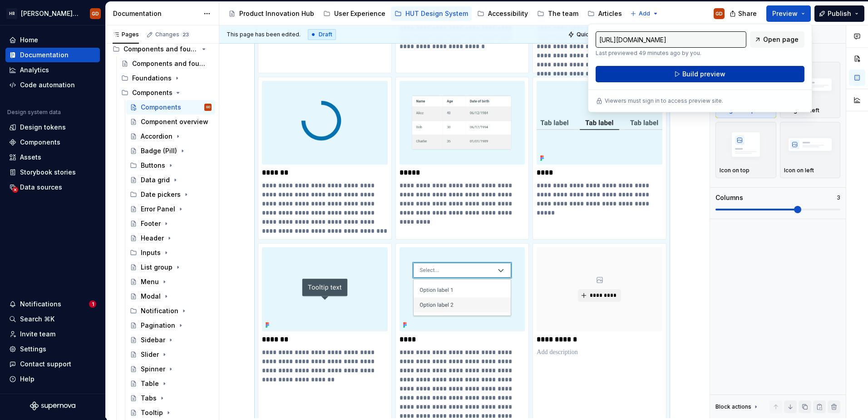
click at [697, 72] on span "Build preview" at bounding box center [704, 73] width 43 height 9
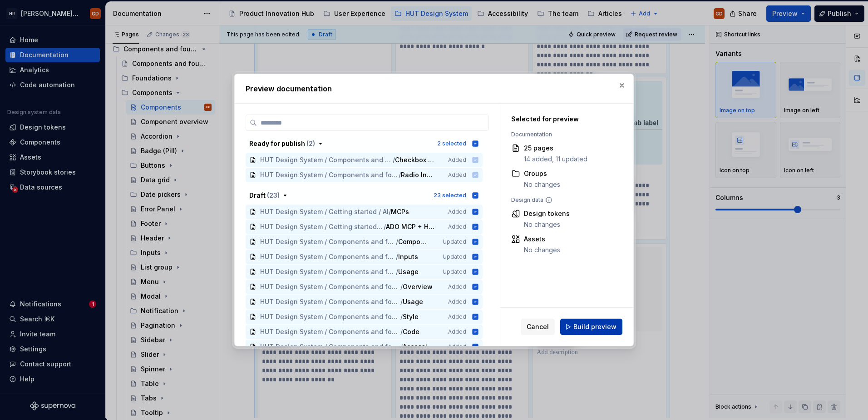
click at [605, 327] on span "Build preview" at bounding box center [595, 326] width 43 height 9
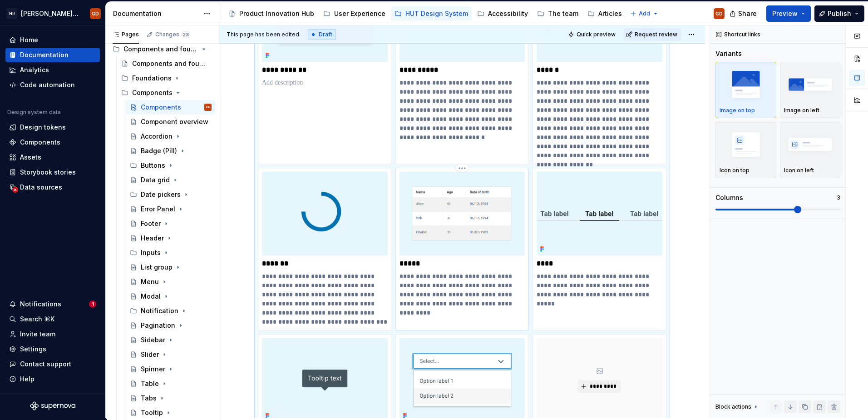
scroll to position [728, 0]
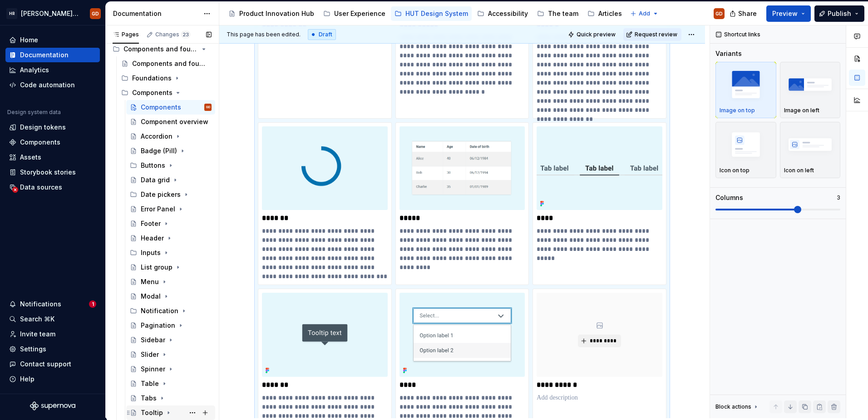
click at [151, 406] on div "Tooltip" at bounding box center [176, 412] width 71 height 13
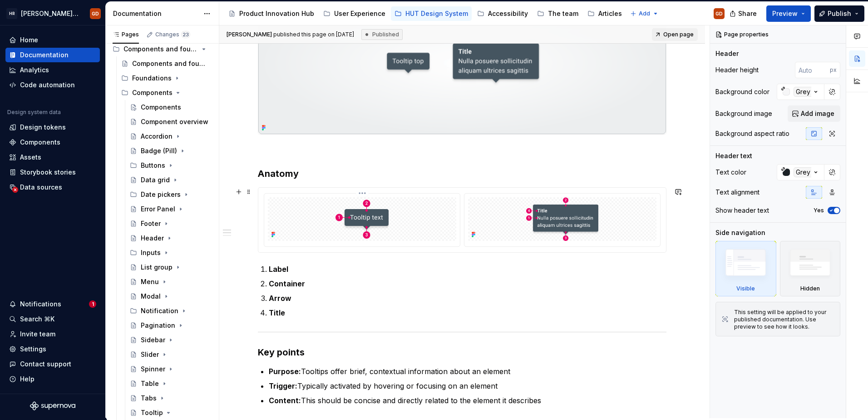
scroll to position [363, 0]
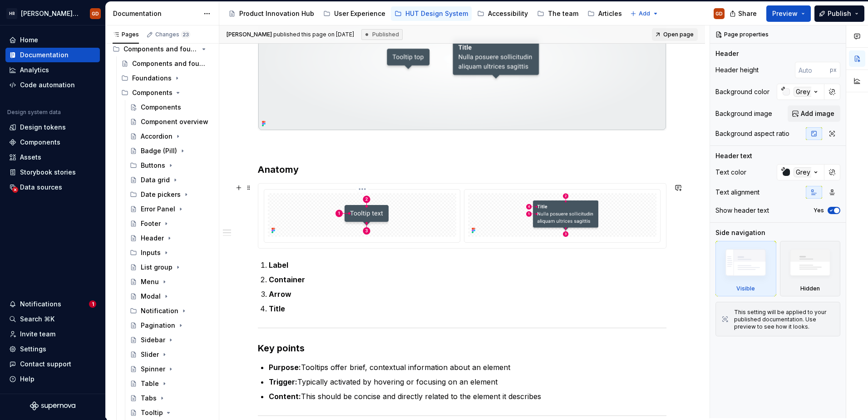
click at [371, 200] on img at bounding box center [362, 214] width 53 height 39
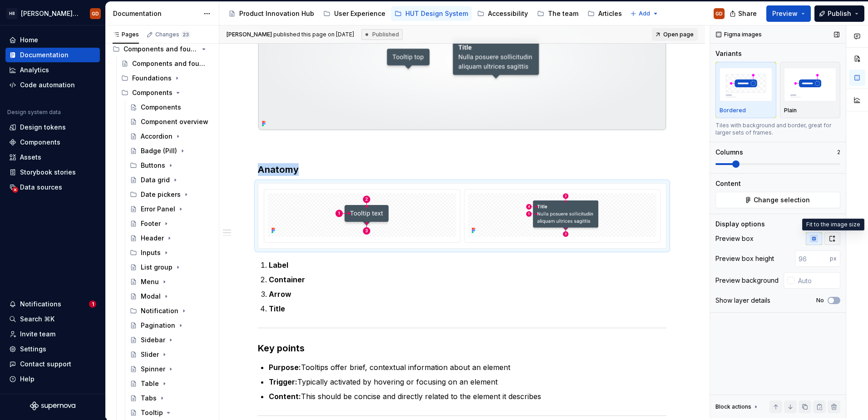
click at [834, 238] on icon "button" at bounding box center [832, 238] width 7 height 7
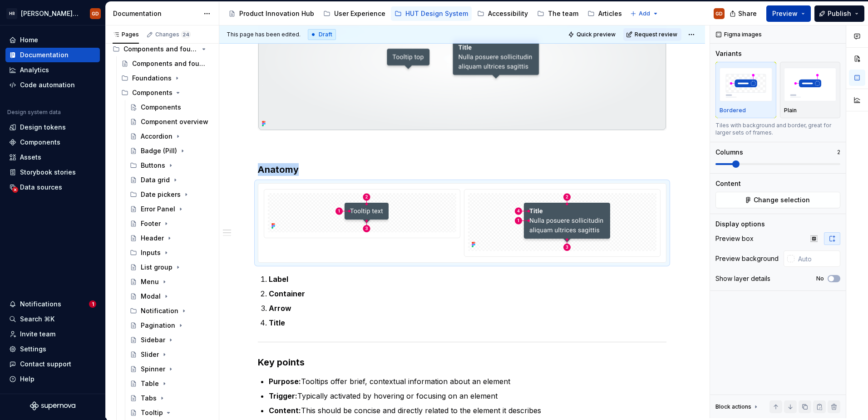
click at [798, 13] on span "Preview" at bounding box center [785, 13] width 25 height 9
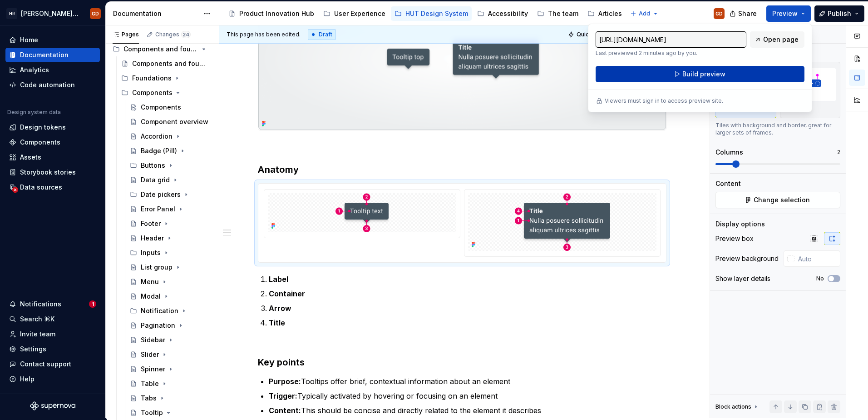
drag, startPoint x: 798, startPoint y: 13, endPoint x: 720, endPoint y: 73, distance: 98.5
click at [720, 73] on span "Build preview" at bounding box center [704, 73] width 43 height 9
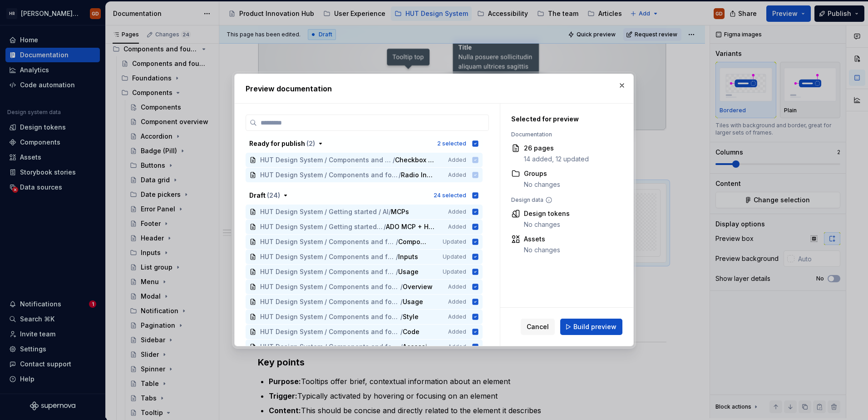
drag, startPoint x: 599, startPoint y: 324, endPoint x: 576, endPoint y: 314, distance: 25.8
click at [599, 324] on span "Build preview" at bounding box center [595, 326] width 43 height 9
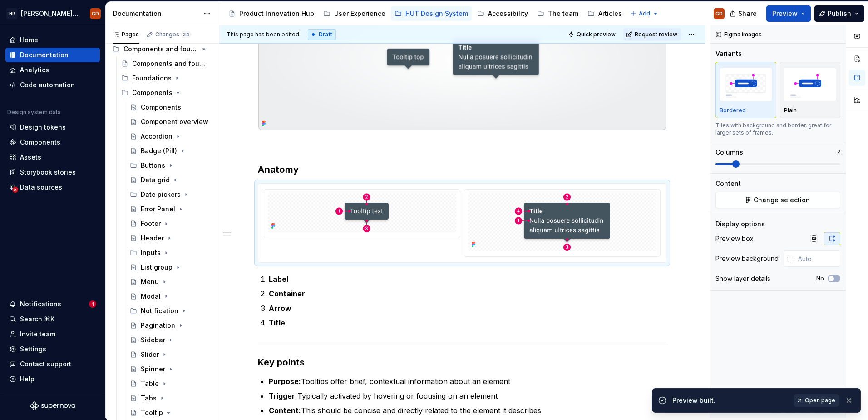
click at [826, 398] on span "Open page" at bounding box center [820, 399] width 30 height 7
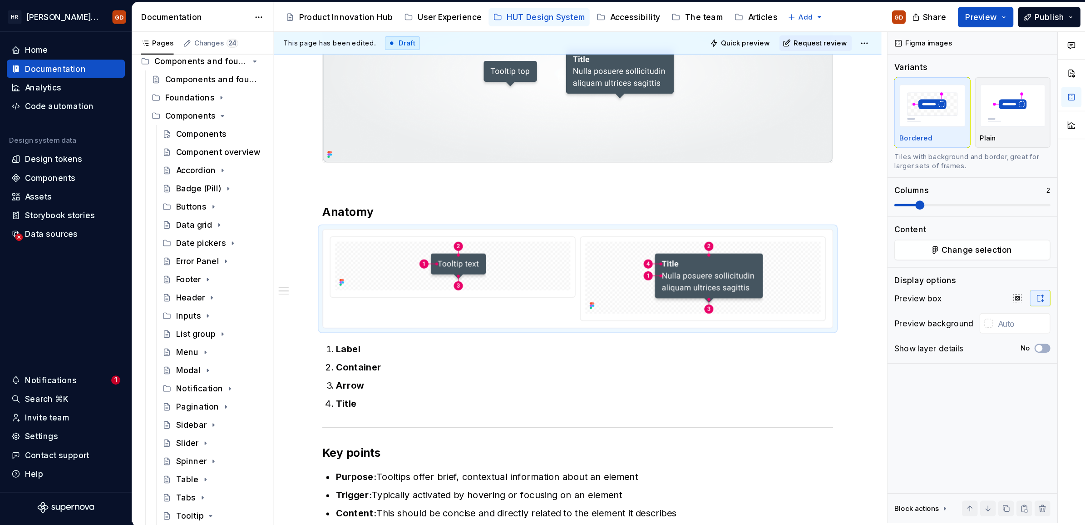
scroll to position [80, 0]
click at [180, 311] on icon "Page tree" at bounding box center [180, 311] width 1 height 2
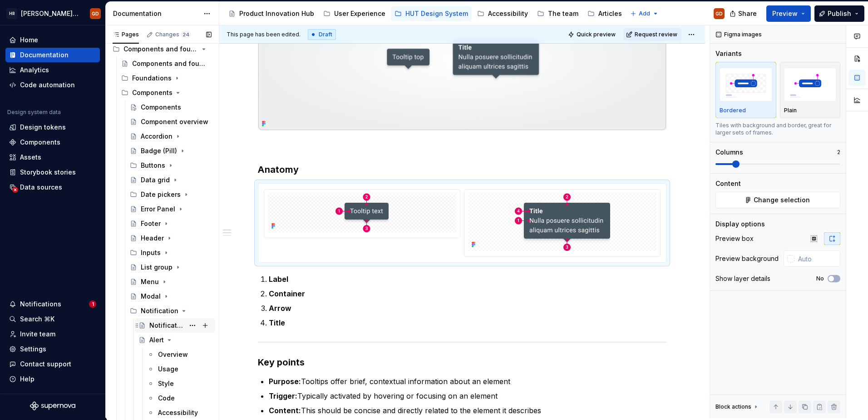
click at [156, 327] on div "Notification" at bounding box center [166, 325] width 35 height 9
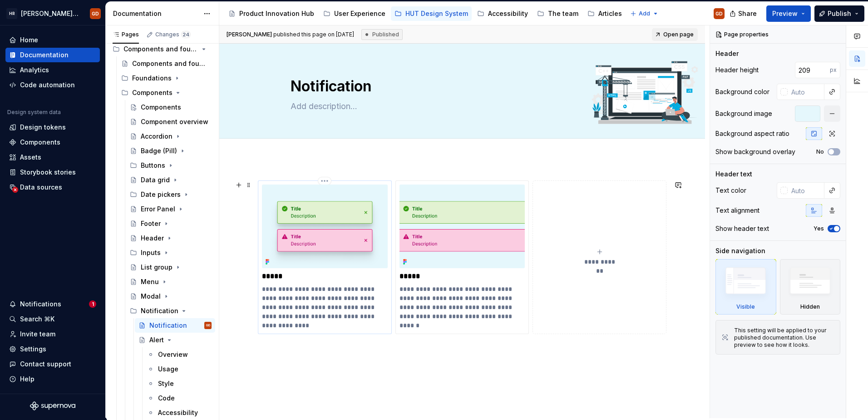
click at [327, 208] on img at bounding box center [325, 226] width 126 height 84
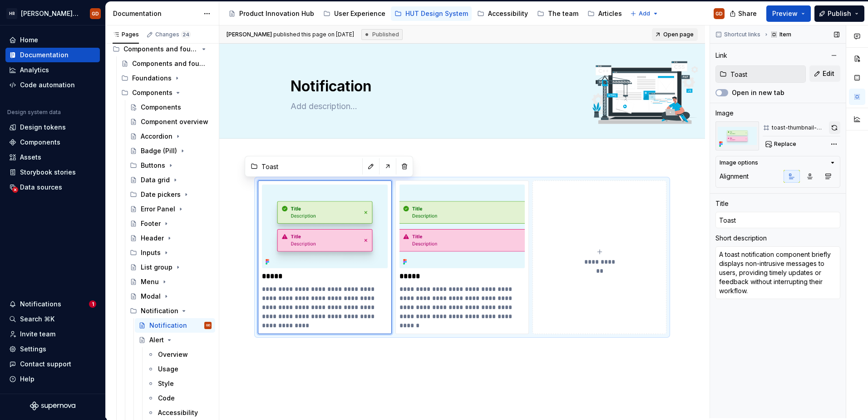
click at [837, 127] on button "button" at bounding box center [834, 127] width 11 height 13
type textarea "*"
type input "Alert"
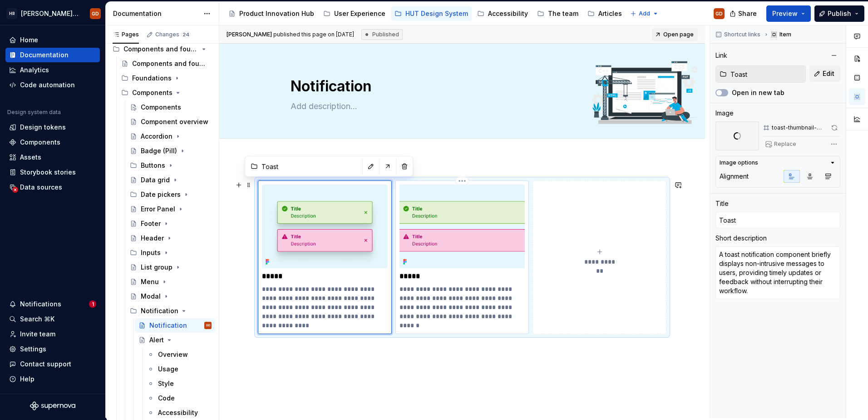
type textarea "An alert notification component displays important messages to users, ensuring …"
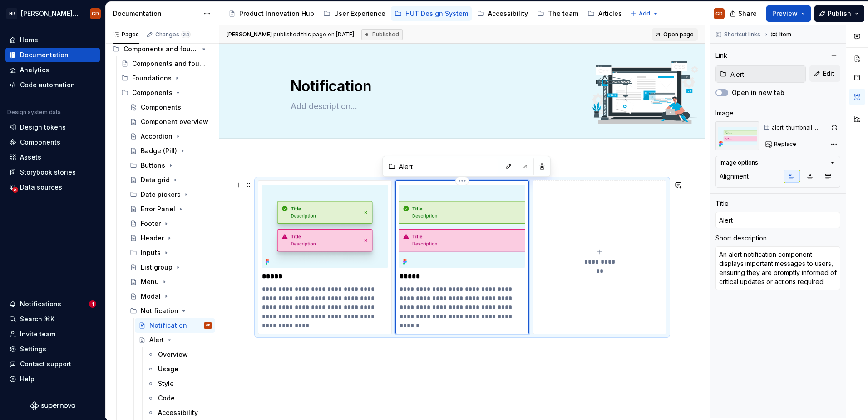
click at [459, 231] on img at bounding box center [463, 226] width 126 height 84
click at [837, 126] on button "button" at bounding box center [835, 127] width 12 height 13
click at [451, 233] on img at bounding box center [463, 226] width 126 height 84
click at [463, 236] on img at bounding box center [463, 226] width 126 height 84
click at [833, 129] on button "button" at bounding box center [835, 127] width 12 height 13
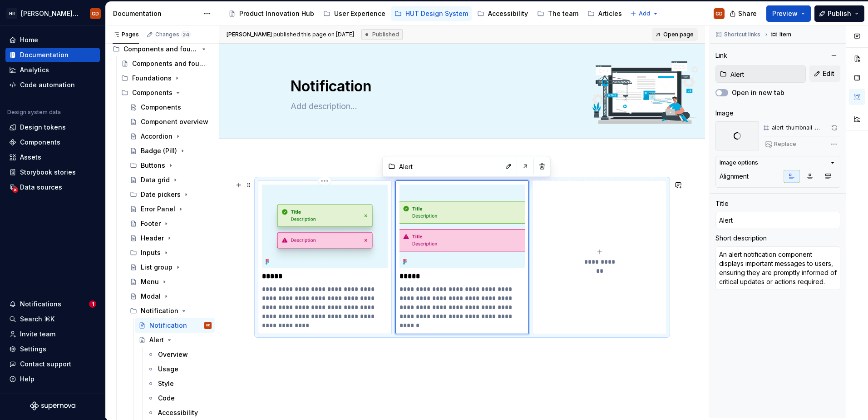
type textarea "*"
type input "Toast"
type textarea "A toast notification component briefly displays non-intrusive messages to users…"
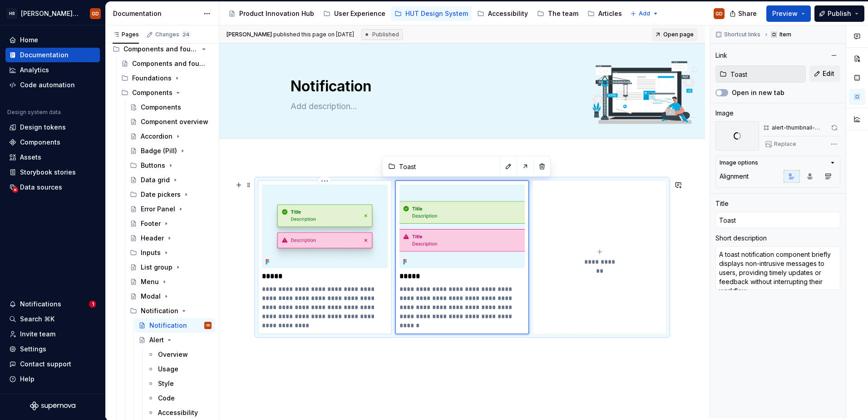
click at [318, 235] on img at bounding box center [325, 226] width 126 height 84
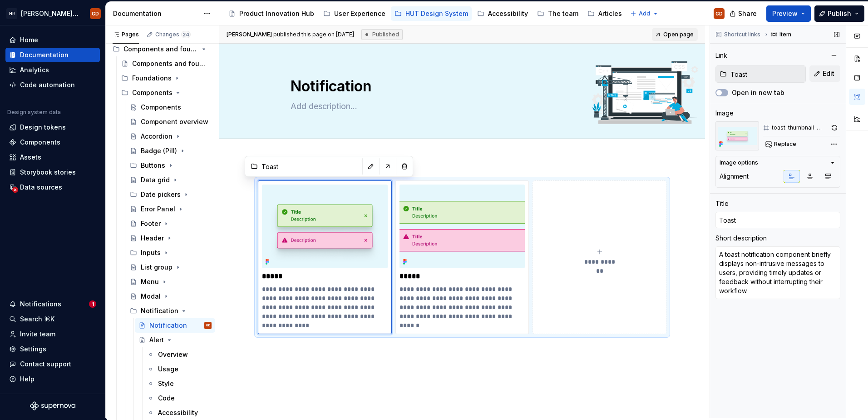
click at [836, 126] on button "button" at bounding box center [834, 127] width 11 height 13
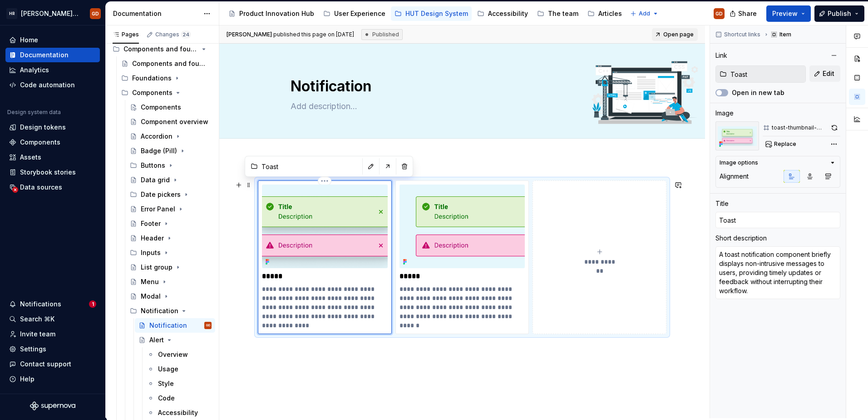
click at [314, 216] on img at bounding box center [325, 226] width 126 height 84
click at [831, 126] on button "button" at bounding box center [834, 127] width 11 height 13
type textarea "*"
type input "Alert"
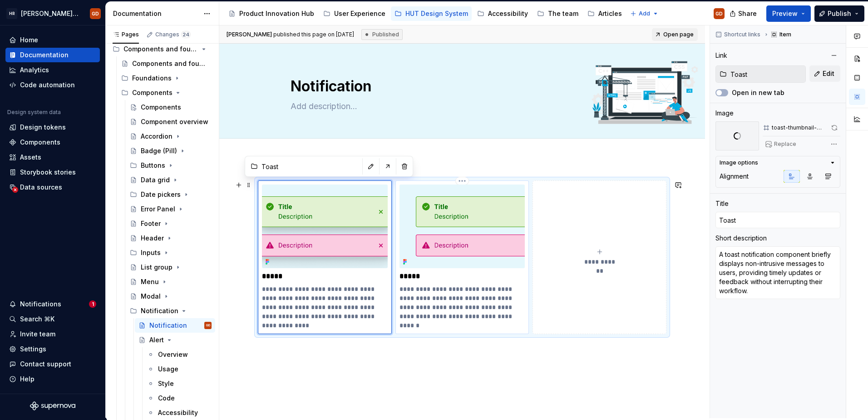
type input "Alert"
type textarea "An alert notification component displays important messages to users, ensuring …"
drag, startPoint x: 510, startPoint y: 226, endPoint x: 529, endPoint y: 217, distance: 20.1
click at [510, 225] on img at bounding box center [463, 226] width 126 height 84
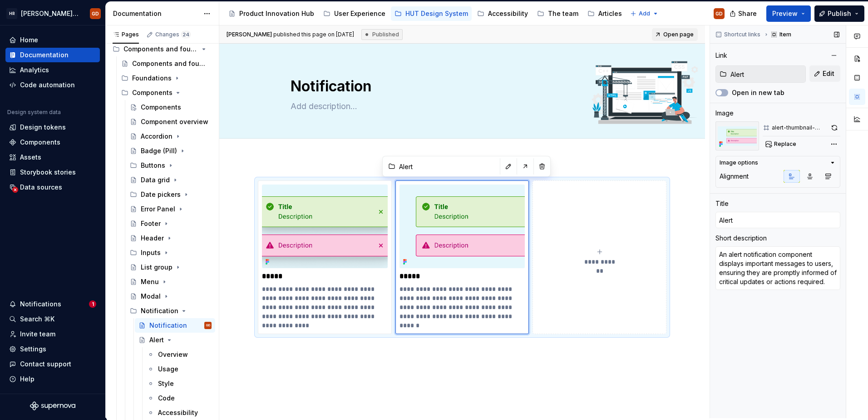
click at [837, 125] on button "button" at bounding box center [835, 127] width 12 height 13
click at [784, 16] on span "Preview" at bounding box center [785, 13] width 25 height 9
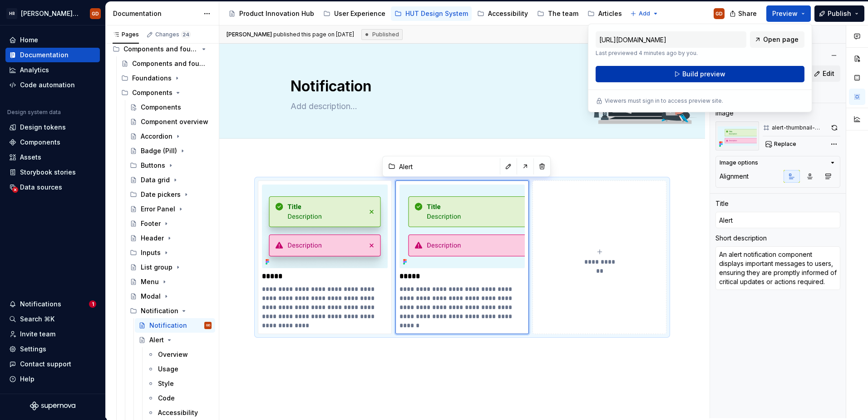
drag, startPoint x: 784, startPoint y: 19, endPoint x: 735, endPoint y: 71, distance: 71.3
click at [735, 71] on button "Build preview" at bounding box center [700, 74] width 209 height 16
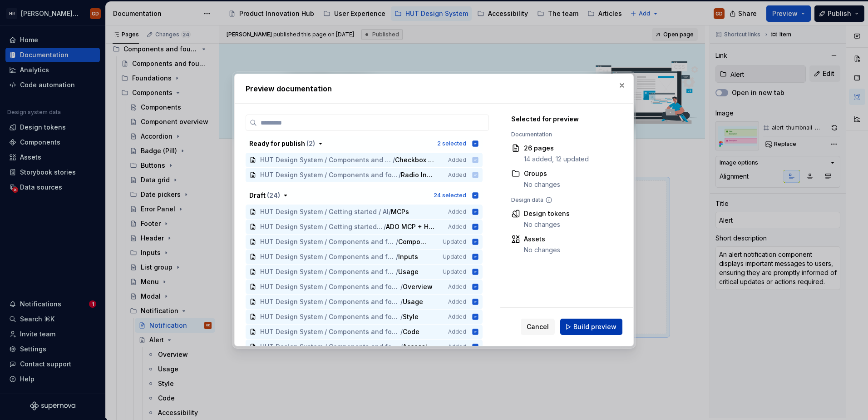
click at [587, 321] on button "Build preview" at bounding box center [591, 326] width 62 height 16
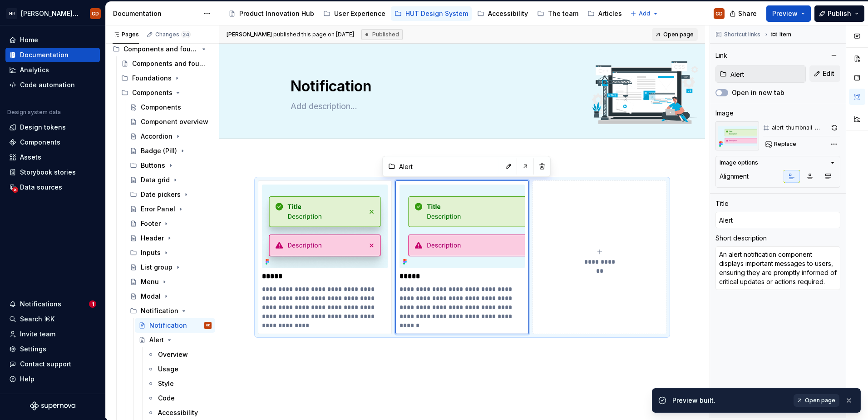
click at [824, 401] on span "Open page" at bounding box center [820, 399] width 30 height 7
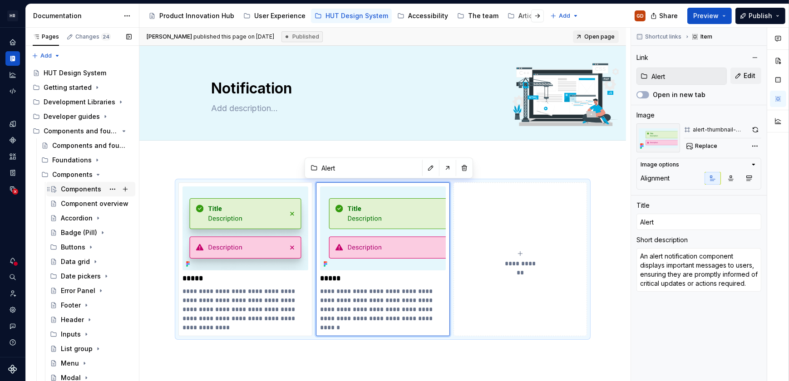
click at [78, 186] on div "Components" at bounding box center [81, 189] width 40 height 9
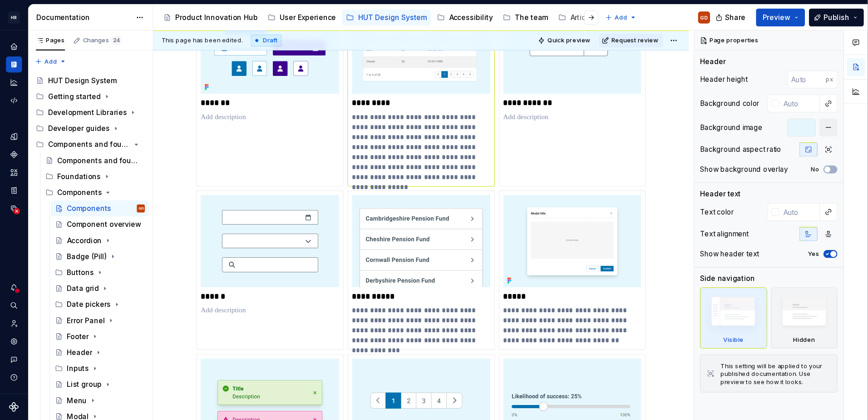
scroll to position [495, 0]
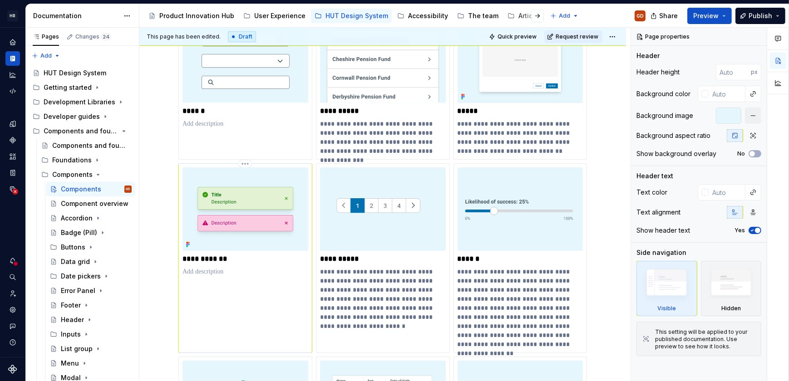
click at [274, 197] on img at bounding box center [246, 210] width 126 height 84
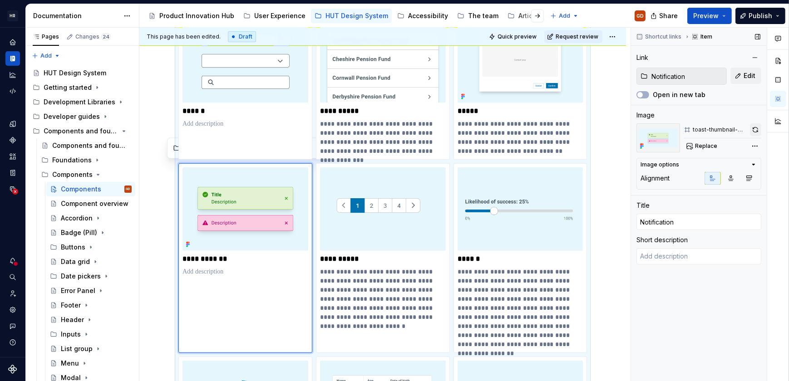
click at [758, 127] on button "button" at bounding box center [755, 130] width 11 height 13
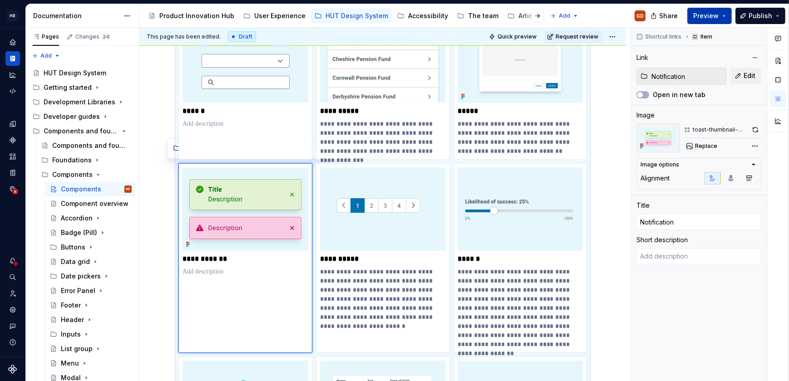
click at [708, 11] on span "Preview" at bounding box center [705, 15] width 25 height 9
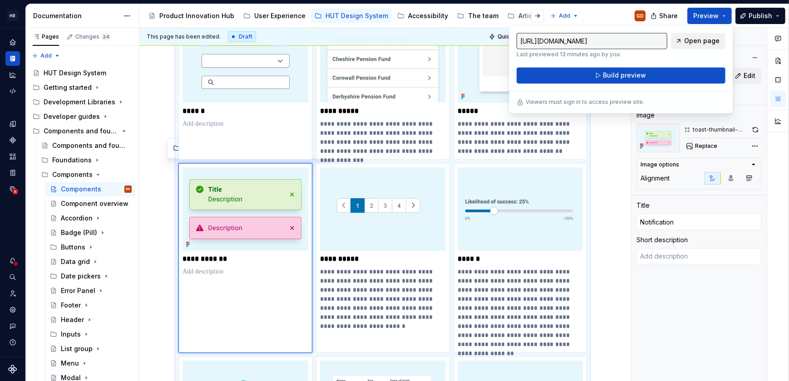
drag, startPoint x: 708, startPoint y: 11, endPoint x: 702, endPoint y: 38, distance: 28.0
click at [702, 38] on span "Open page" at bounding box center [701, 40] width 35 height 9
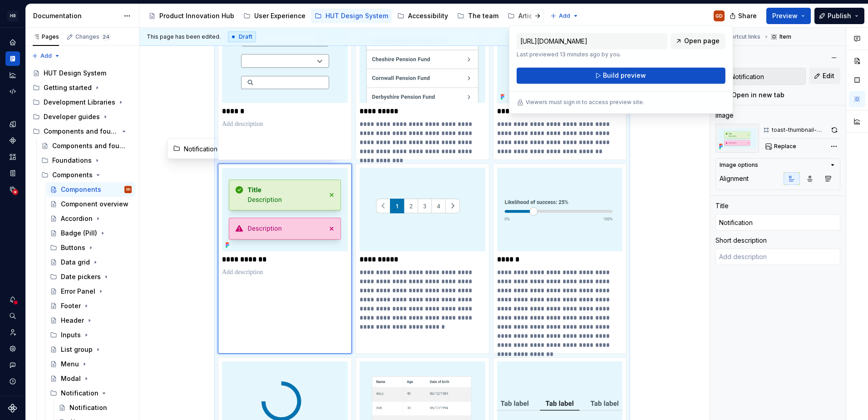
scroll to position [495, 0]
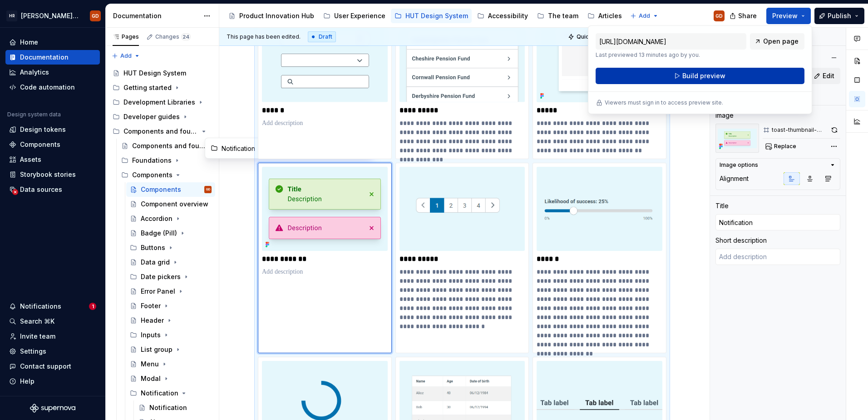
click at [710, 71] on span "Build preview" at bounding box center [704, 75] width 43 height 9
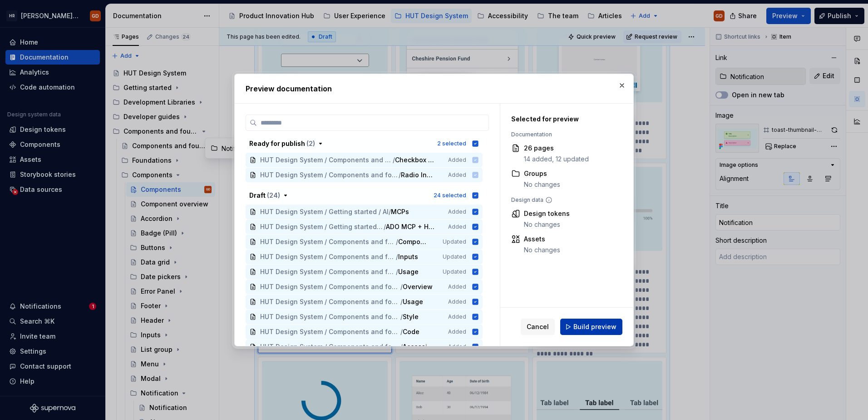
click at [579, 321] on button "Build preview" at bounding box center [591, 326] width 62 height 16
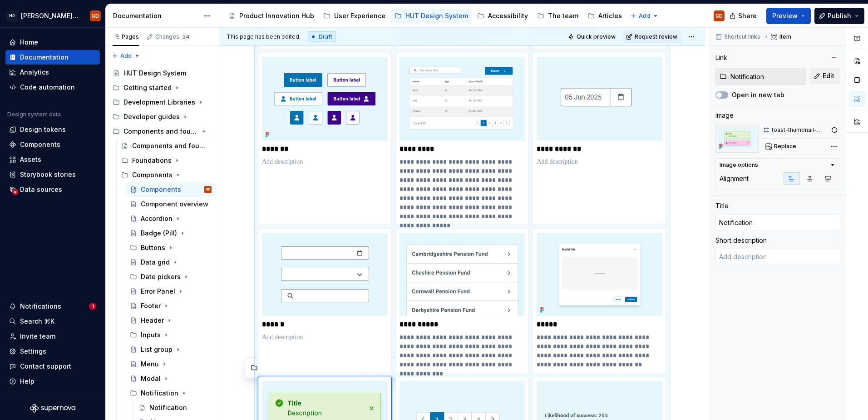
scroll to position [268, 0]
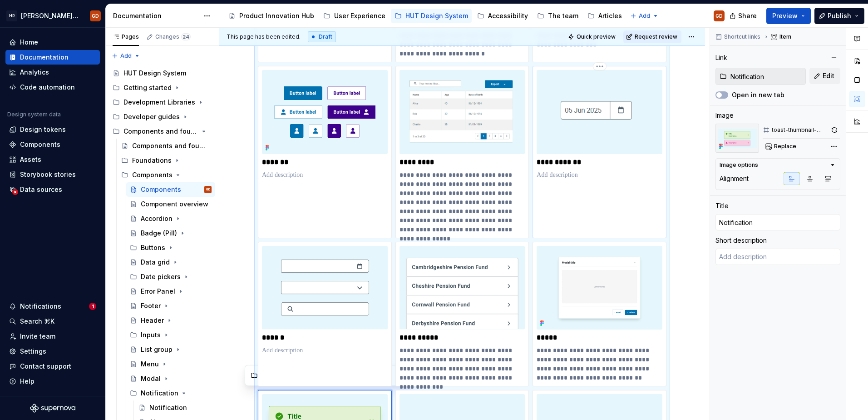
click at [594, 172] on p at bounding box center [600, 174] width 126 height 9
type textarea "*"
type input "Date pickers / Date pickers"
type input "Date pickers"
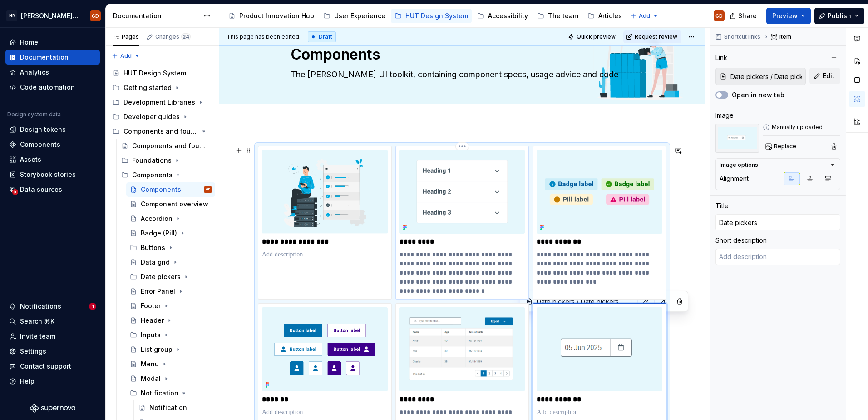
scroll to position [0, 0]
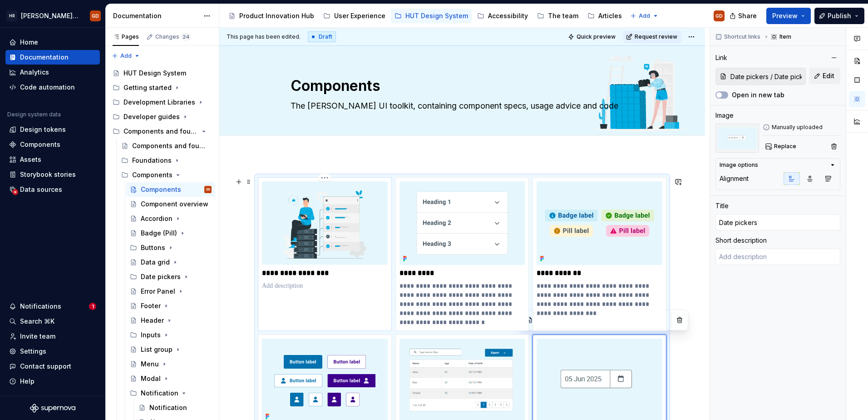
click at [338, 228] on img at bounding box center [325, 223] width 126 height 84
type textarea "*"
type input "Components / Component overview"
type input "Component overview"
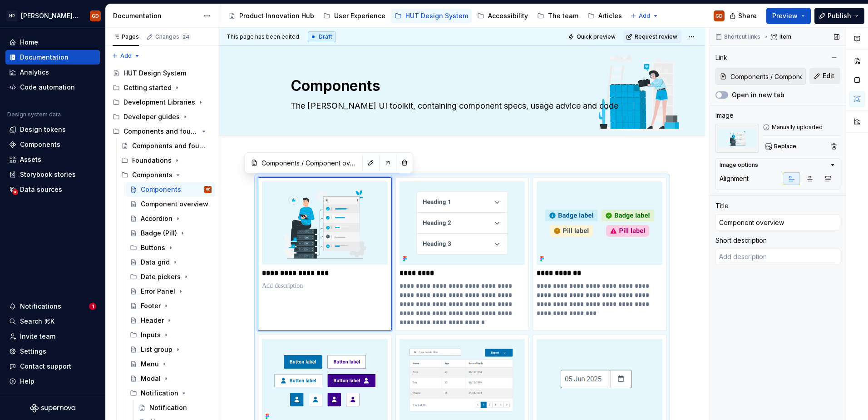
click at [823, 74] on span "Edit" at bounding box center [829, 75] width 12 height 9
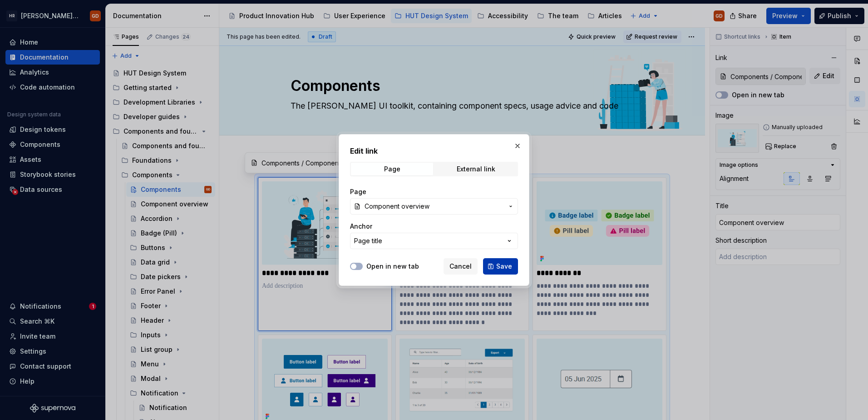
click at [505, 267] on span "Save" at bounding box center [504, 266] width 16 height 9
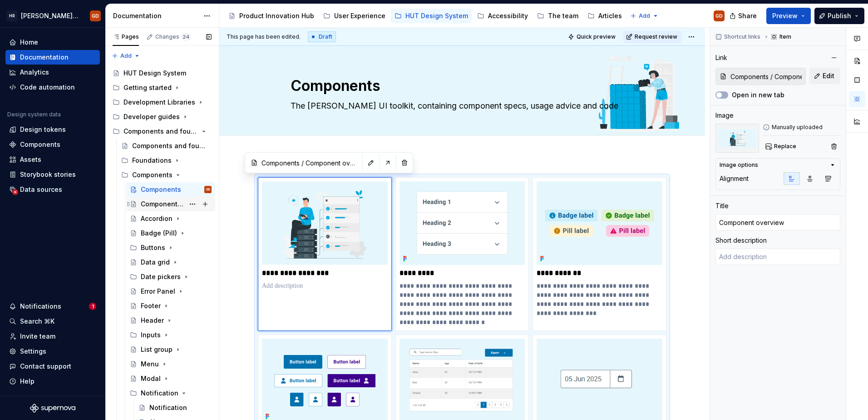
click at [177, 202] on div "Component overview" at bounding box center [163, 203] width 44 height 9
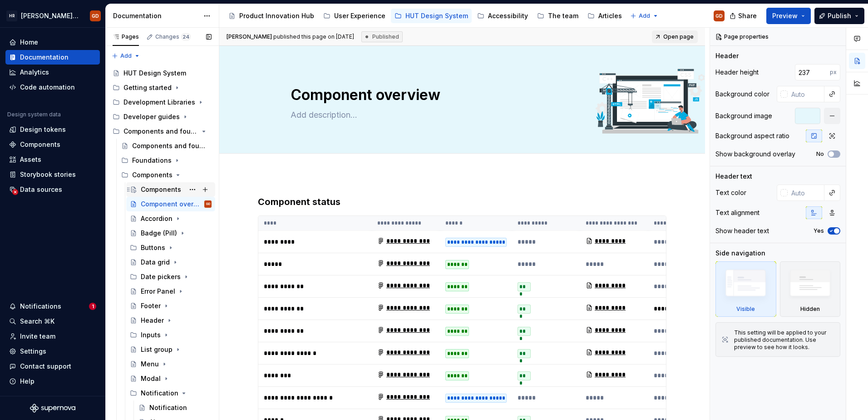
click at [160, 188] on div "Components" at bounding box center [161, 189] width 40 height 9
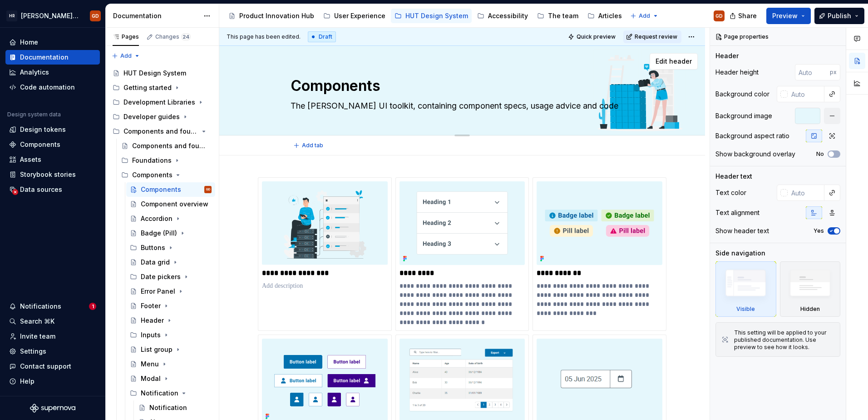
click at [337, 107] on textarea "The [PERSON_NAME] UI toolkit, containing component specs, usage advice and code…" at bounding box center [460, 106] width 343 height 15
click at [155, 205] on div "Component overview" at bounding box center [163, 203] width 44 height 9
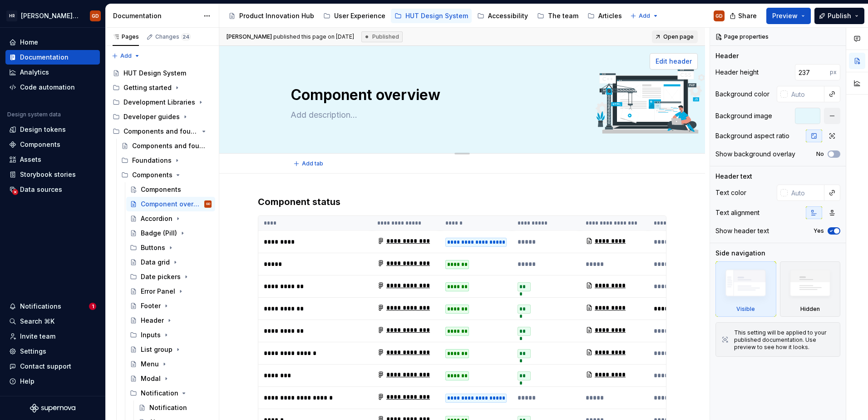
click at [677, 59] on span "Edit header" at bounding box center [674, 61] width 36 height 9
click at [473, 245] on div "**********" at bounding box center [476, 242] width 61 height 9
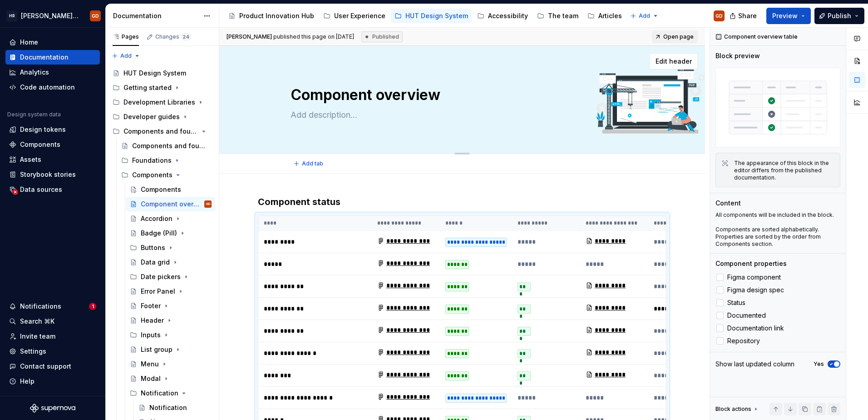
click at [303, 115] on textarea at bounding box center [460, 115] width 343 height 15
paste textarea "Displays all UI components with their status, documentation progress, and links…"
type textarea "*"
type textarea "Displays all UI components with their status, documentation progress, and links…"
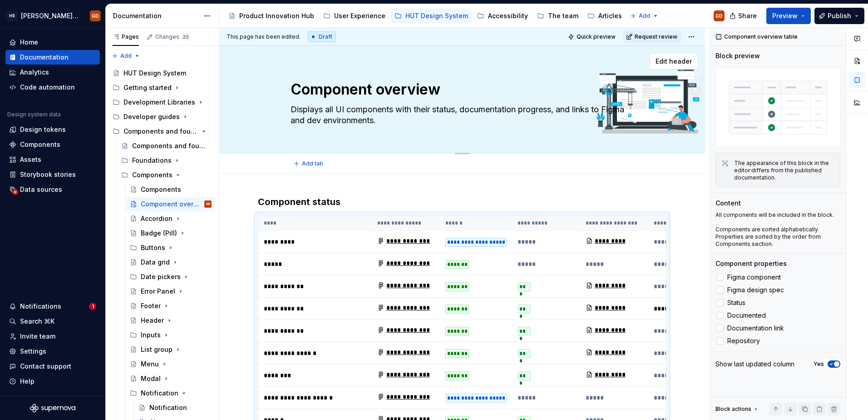
click at [312, 107] on textarea "Displays all UI components with their status, documentation progress, and links…" at bounding box center [460, 114] width 343 height 25
type textarea "*"
type textarea "Aall UI components with their status, documentation progress, and links to Figm…"
type textarea "*"
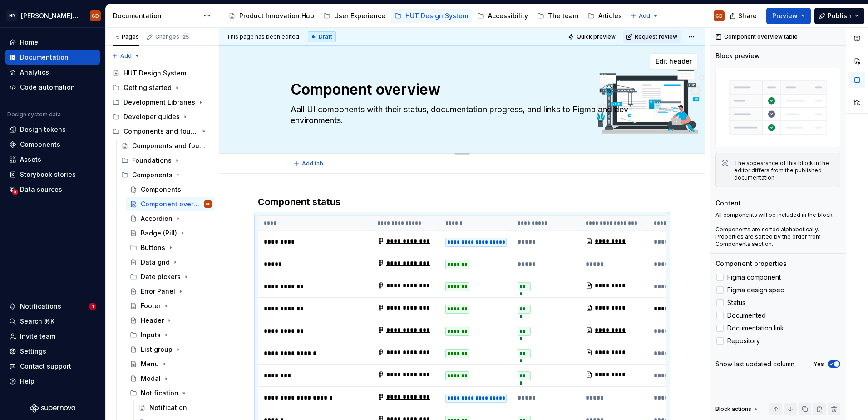
type textarea "Anall UI components with their status, documentation progress, and links to Fig…"
type textarea "*"
type textarea "An all UI components with their status, documentation progress, and links to Fi…"
type textarea "*"
type textarea "An oall UI components with their status, documentation progress, and links to F…"
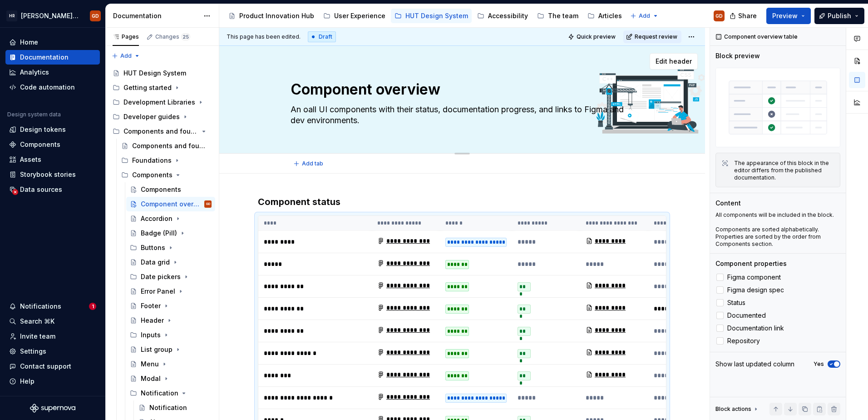
type textarea "*"
type textarea "An [PERSON_NAME] UI components with their status, documentation progress, and l…"
type textarea "*"
type textarea "An oveall UI components with their status, documentation progress, and links to…"
type textarea "*"
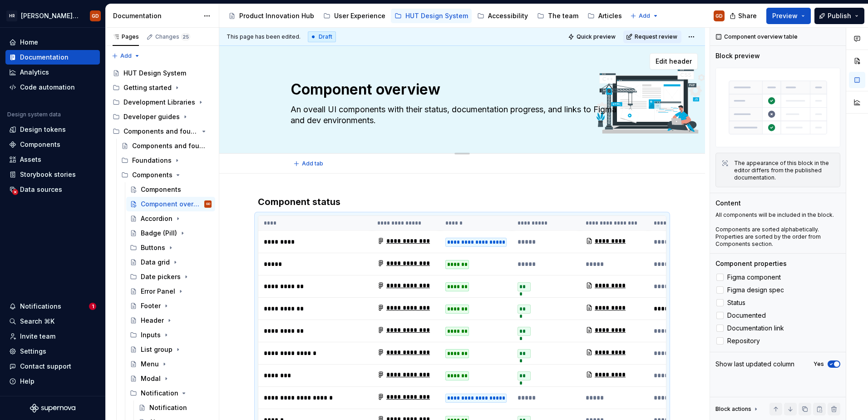
type textarea "An overall UI components with their status, documentation progress, and links t…"
type textarea "*"
type textarea "An overvall UI components with their status, documentation progress, and links …"
type textarea "*"
type textarea "An overviall UI components with their status, documentation progress, and links…"
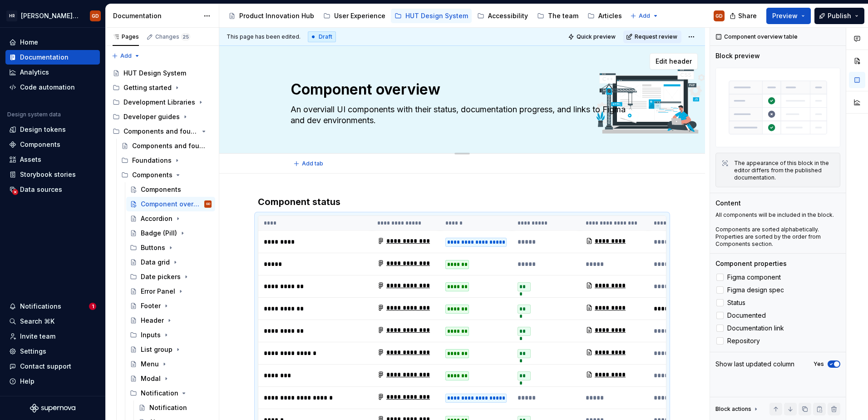
type textarea "*"
type textarea "An overvieall UI components with their status, documentation progress, and link…"
type textarea "*"
type textarea "An overviewall UI components with their status, documentation progress, and lin…"
type textarea "*"
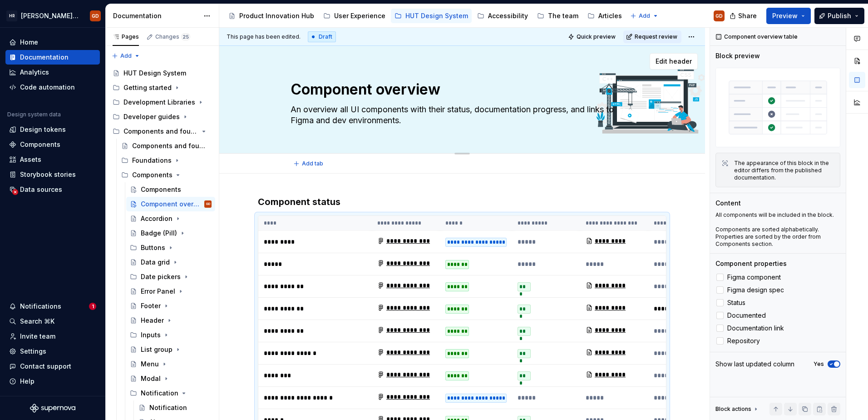
type textarea "An overview oall UI components with their status, documentation progress, and l…"
type textarea "*"
type textarea "An overview ofall UI components with their status, documentation progress, and …"
type textarea "*"
type textarea "An overview of all UI components with their status, documentation progress, and…"
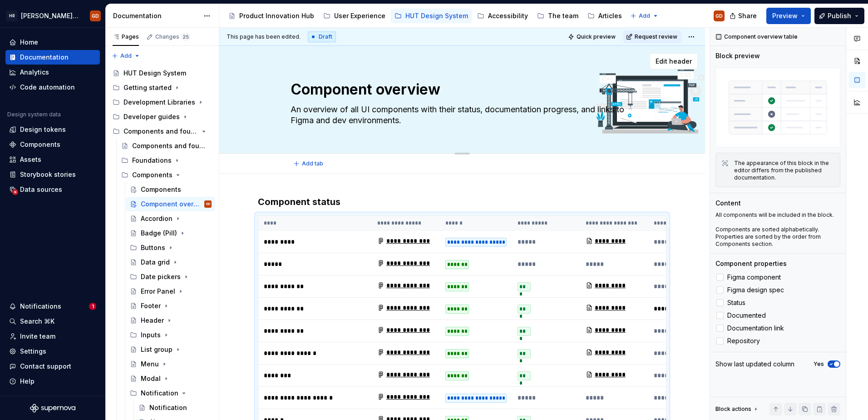
click at [363, 105] on textarea "An overview of all UI components with their status, documentation progress, and…" at bounding box center [460, 114] width 343 height 25
type textarea "*"
type textarea "An overview of all Hcomponents with their status, documentation progress, and l…"
type textarea "*"
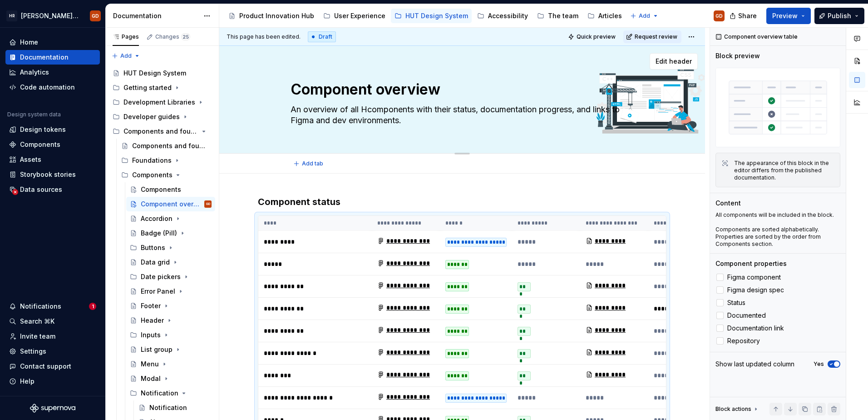
type textarea "An overview of all HUcomponents with their status, documentation progress, and …"
type textarea "*"
type textarea "An overview of all HUTcomponents with their status, documentation progress, and…"
type textarea "*"
type textarea "An overview of all HUT components with their status, documentation progress, an…"
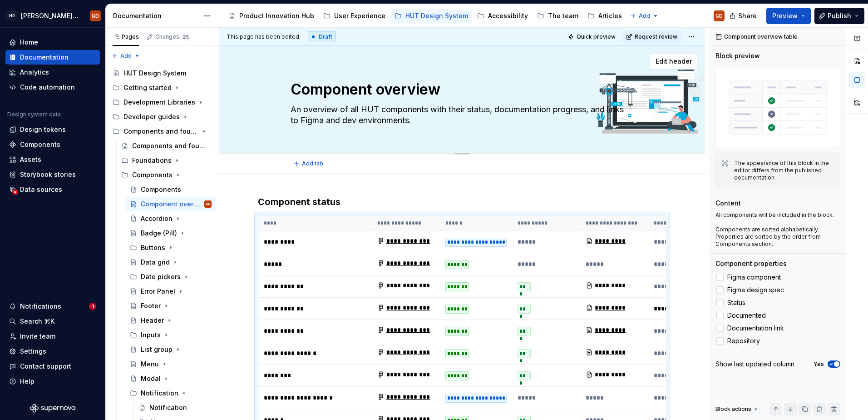
click at [495, 109] on textarea "An overview of all HUT components with their status, documentation progress, an…" at bounding box center [460, 114] width 343 height 25
click at [443, 116] on textarea "An overview of all HUT components with their status, documentation progress, an…" at bounding box center [460, 114] width 343 height 25
drag, startPoint x: 443, startPoint y: 120, endPoint x: 289, endPoint y: 111, distance: 153.7
click at [289, 111] on textarea "An overview of all HUT components with their status, documentation progress, an…" at bounding box center [460, 114] width 343 height 25
type textarea "*"
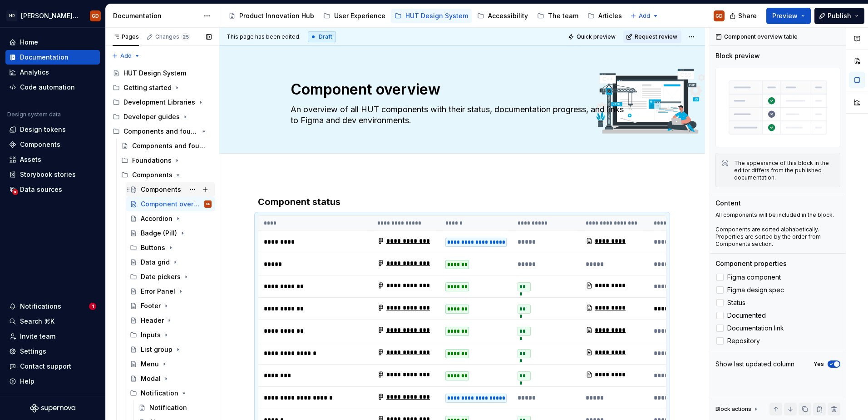
type textarea "An overview of all HUT components with their status, documentation progress, an…"
click at [158, 186] on div "Components" at bounding box center [161, 189] width 40 height 9
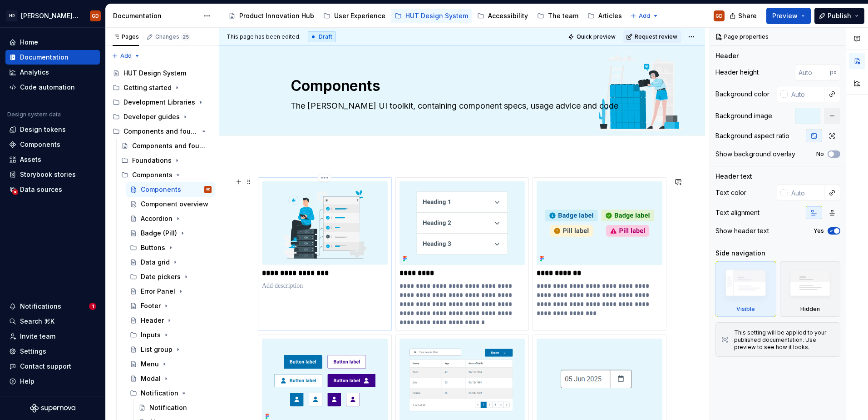
click at [300, 285] on p at bounding box center [325, 285] width 126 height 9
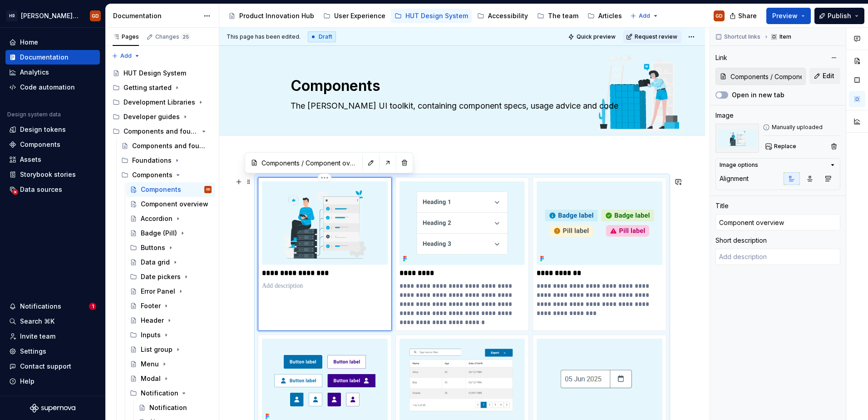
type textarea "*"
type textarea "An overview of all HUT components with their status, documentation progress, an…"
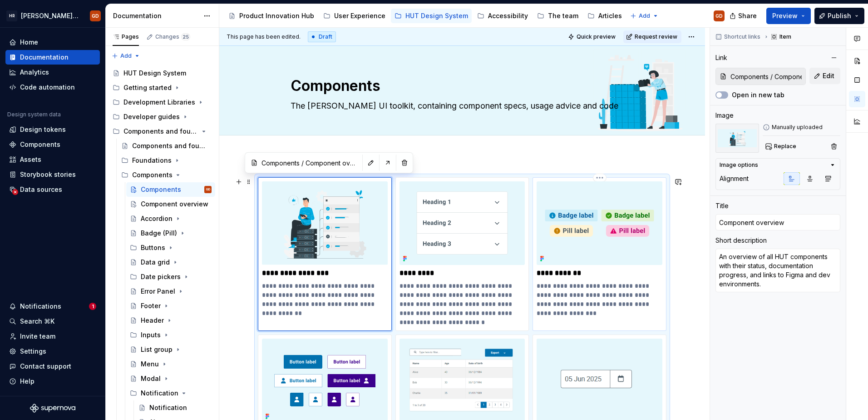
click at [611, 307] on p "**********" at bounding box center [600, 299] width 126 height 36
type textarea "*"
type input "Badge (Pill)"
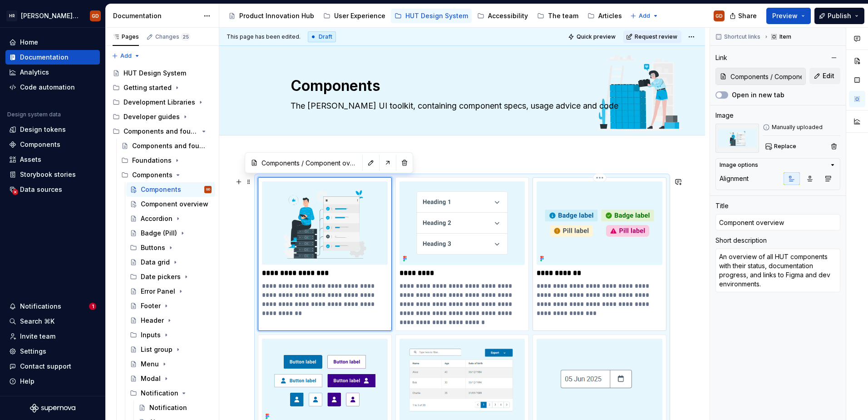
type textarea "Badges or pills are used to display small pieces of information like status, no…"
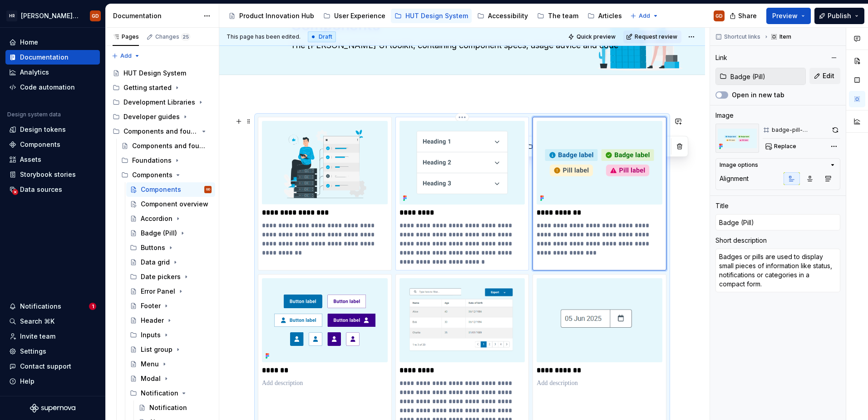
scroll to position [136, 0]
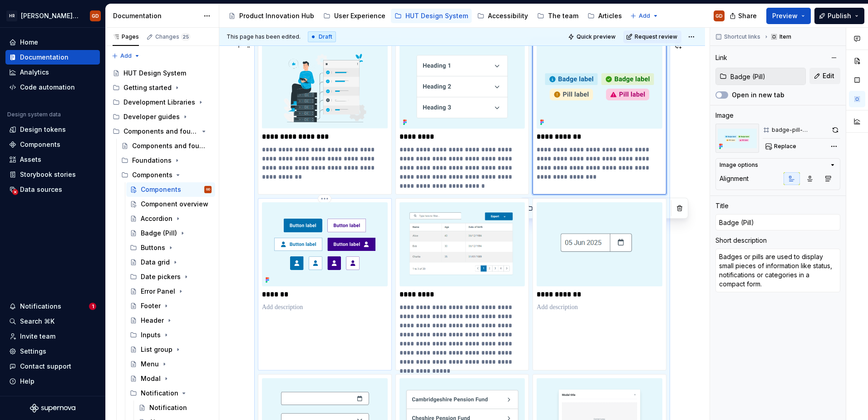
click at [287, 310] on p at bounding box center [325, 306] width 126 height 9
type textarea "*"
type input "Buttons / Buttons"
type input "Buttons"
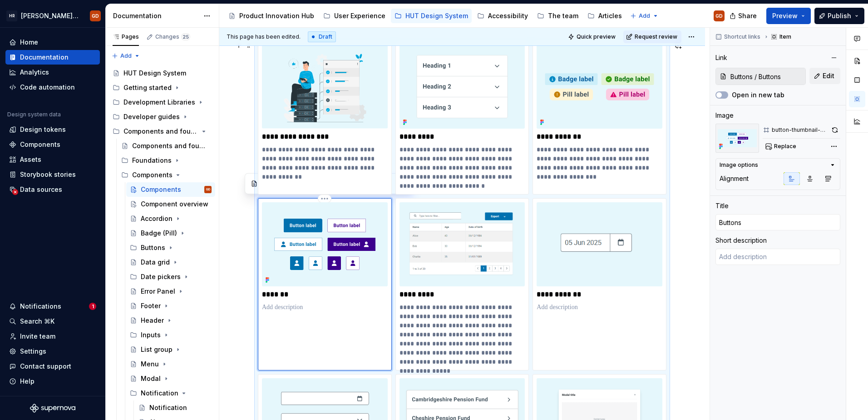
click at [286, 310] on p at bounding box center [325, 306] width 126 height 9
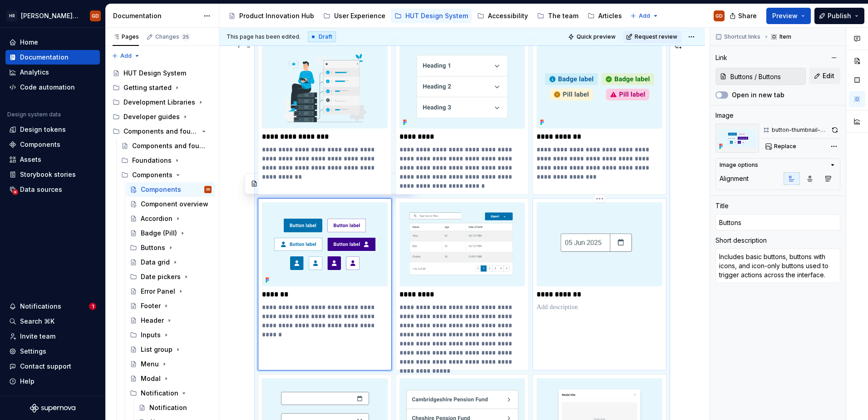
click at [586, 308] on p at bounding box center [600, 306] width 126 height 9
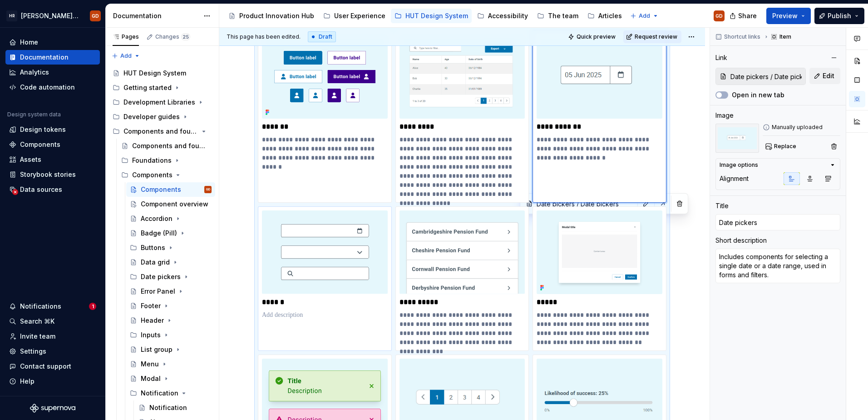
scroll to position [318, 0]
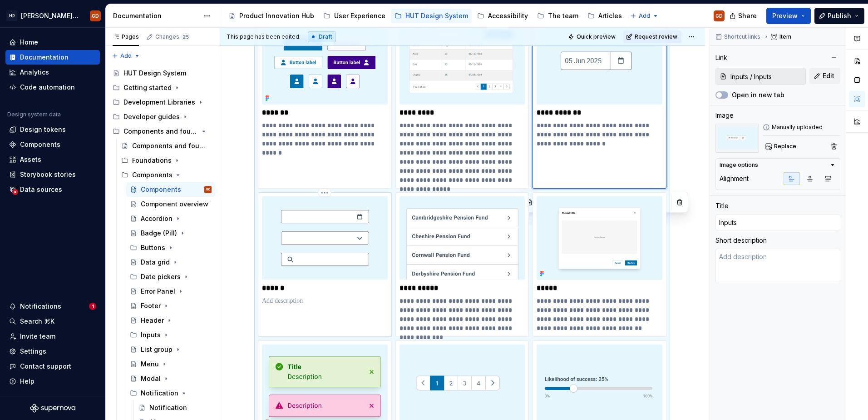
click at [311, 293] on div "******" at bounding box center [325, 250] width 126 height 109
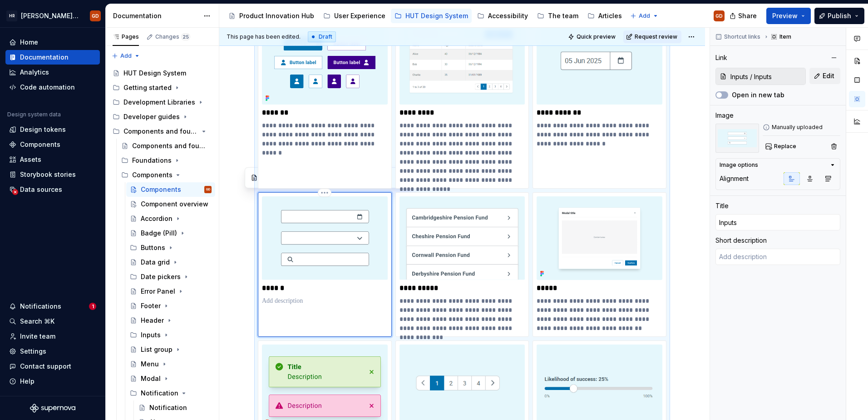
click at [307, 297] on p at bounding box center [325, 300] width 126 height 9
paste div
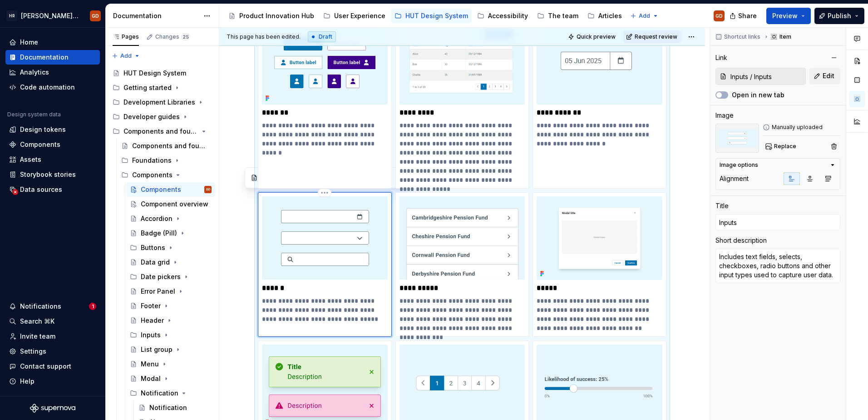
click at [311, 302] on p "**********" at bounding box center [325, 309] width 126 height 27
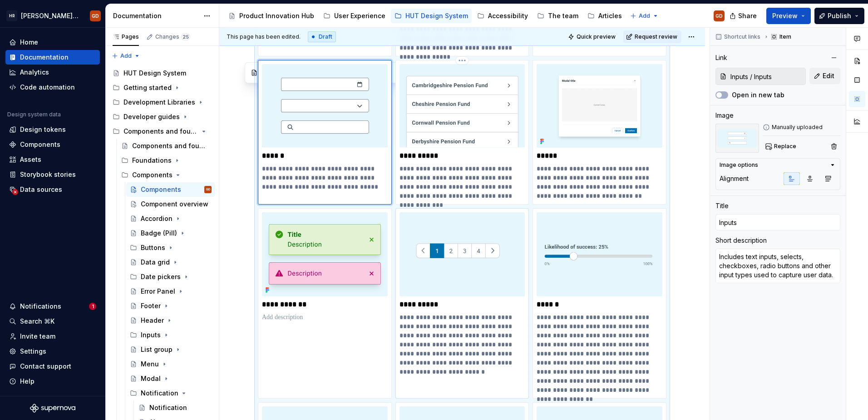
scroll to position [454, 0]
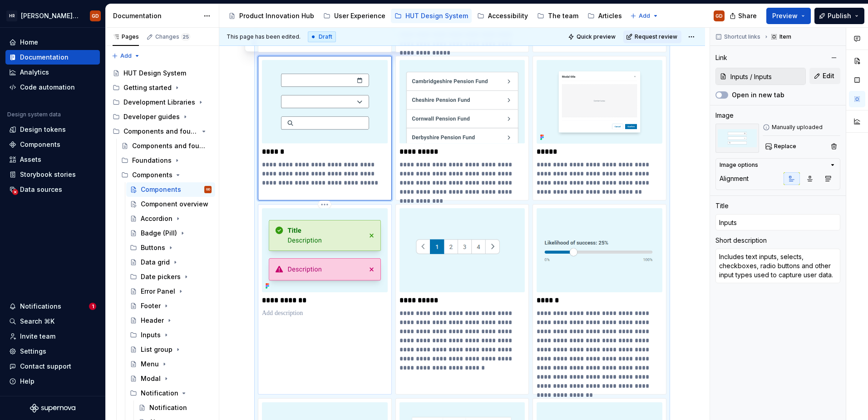
click at [290, 308] on p at bounding box center [325, 312] width 126 height 9
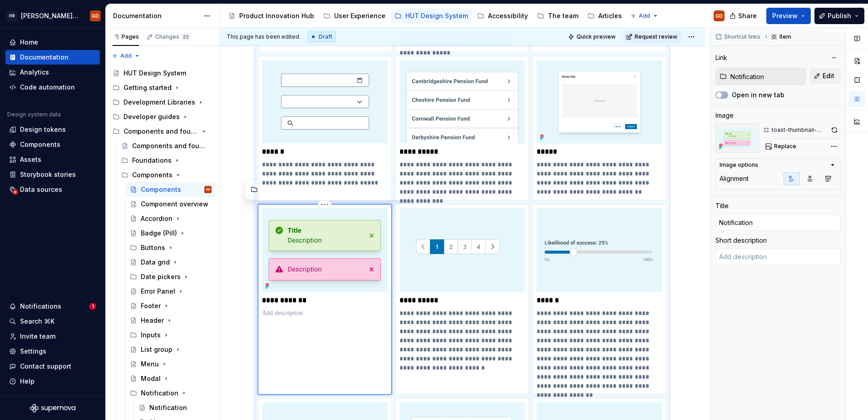
click at [312, 319] on div "**********" at bounding box center [325, 299] width 134 height 190
click at [306, 312] on p at bounding box center [325, 312] width 126 height 9
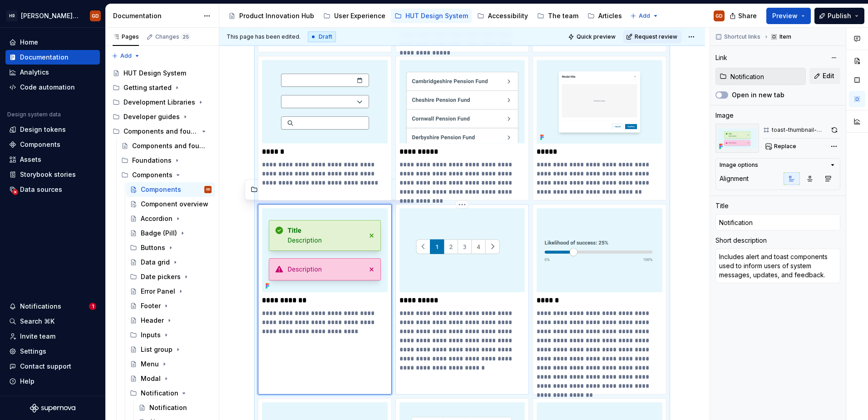
click at [443, 338] on p "**********" at bounding box center [463, 340] width 126 height 64
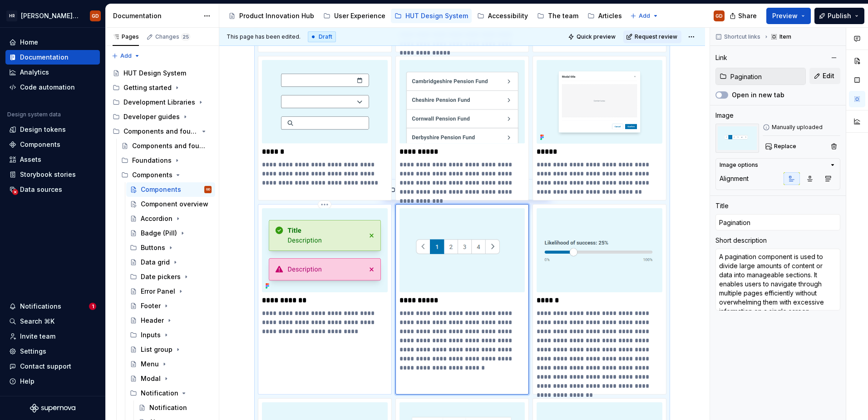
click at [338, 330] on p "**********" at bounding box center [325, 321] width 126 height 27
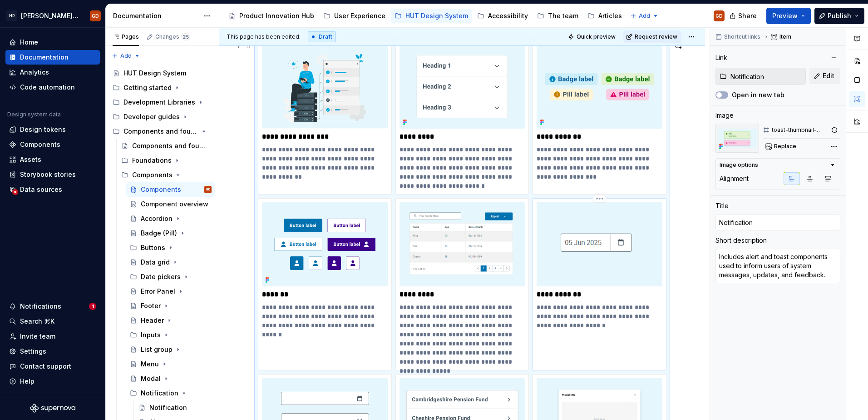
scroll to position [0, 0]
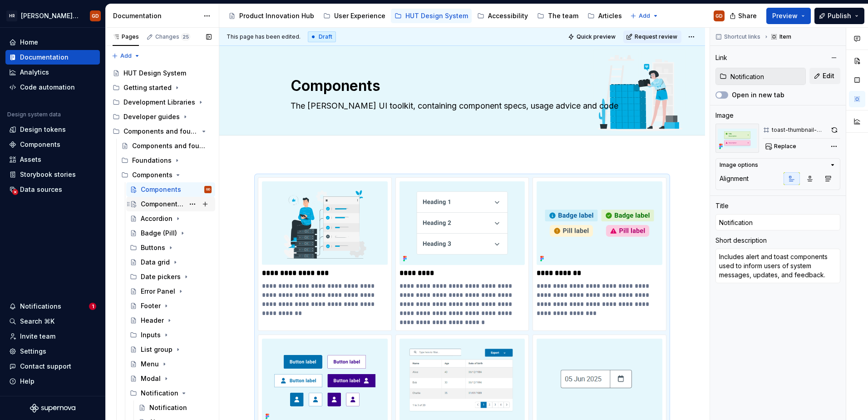
click at [159, 202] on div "Component overview" at bounding box center [163, 203] width 44 height 9
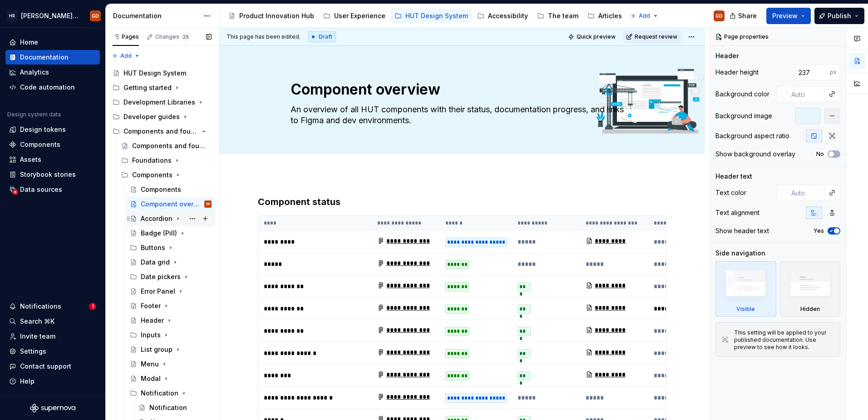
click at [153, 214] on div "Accordion" at bounding box center [157, 218] width 32 height 9
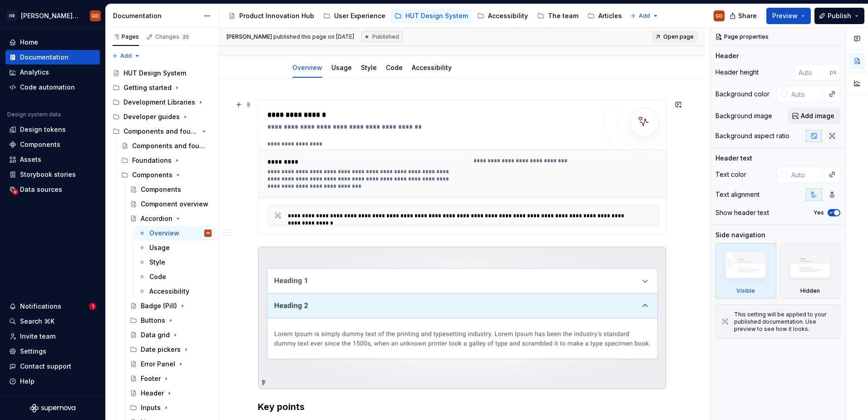
scroll to position [91, 0]
click at [460, 124] on div "**********" at bounding box center [432, 126] width 330 height 9
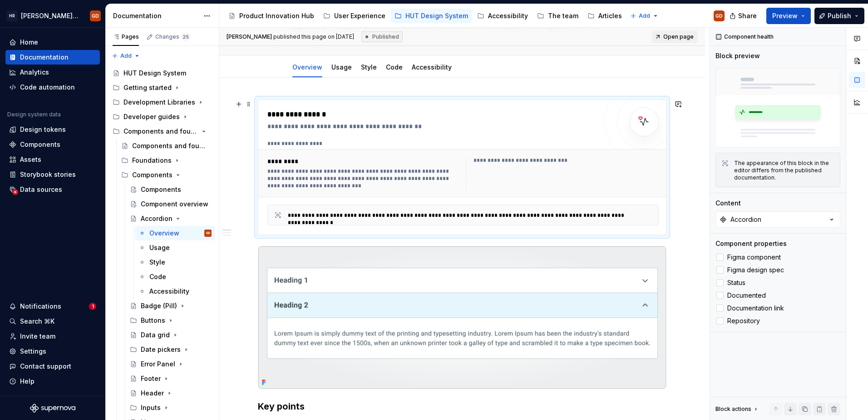
scroll to position [0, 0]
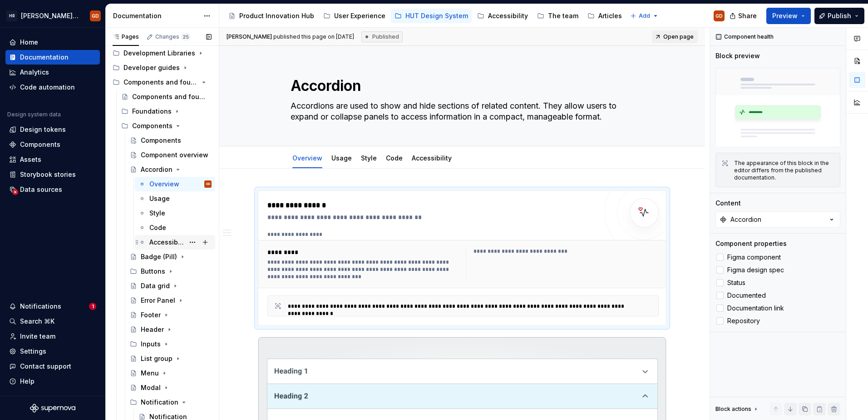
scroll to position [136, 0]
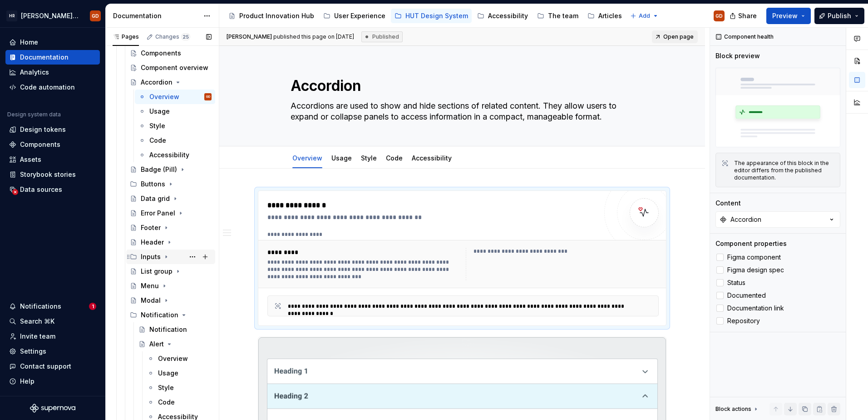
click at [143, 255] on div "Inputs" at bounding box center [151, 256] width 20 height 9
click at [157, 268] on div "Inputs" at bounding box center [159, 271] width 20 height 9
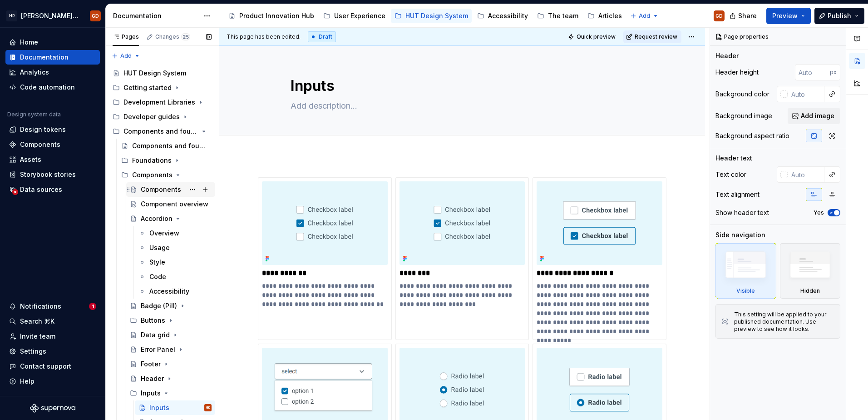
click at [159, 184] on div "Components" at bounding box center [176, 189] width 71 height 13
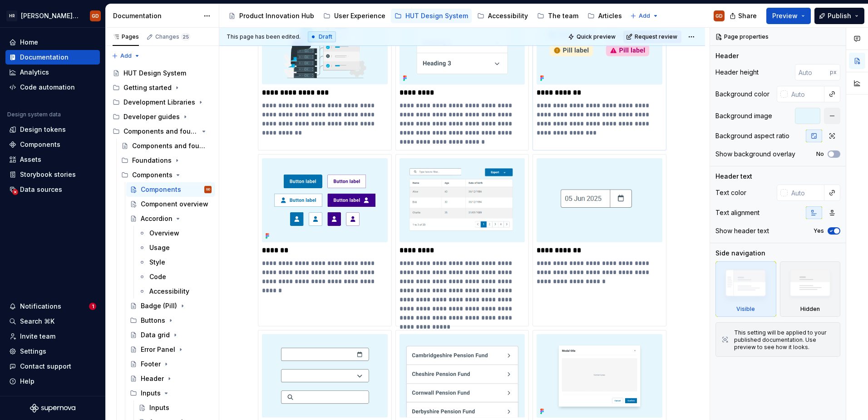
scroll to position [182, 0]
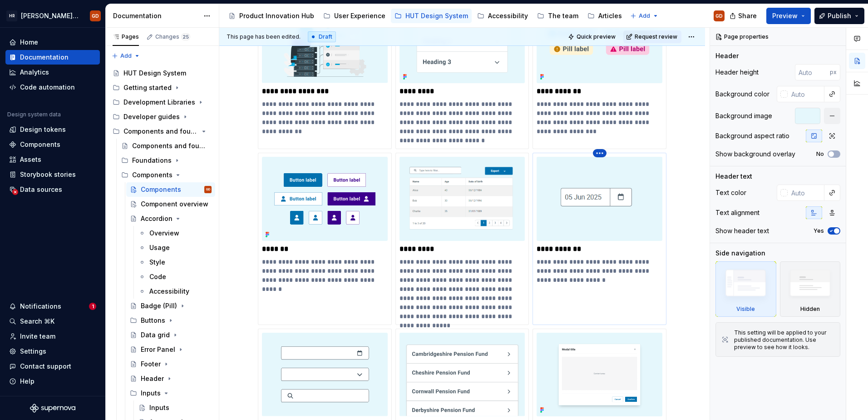
click at [600, 151] on html "[PERSON_NAME] UI Toolkit (HUT) GD Home Documentation Analytics Code automation …" at bounding box center [434, 210] width 868 height 420
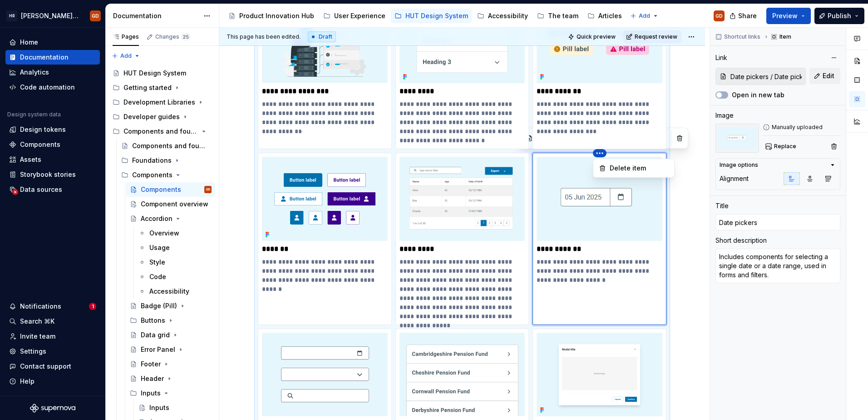
click at [647, 270] on html "[PERSON_NAME] UI Toolkit (HUT) GD Home Documentation Analytics Code automation …" at bounding box center [434, 210] width 868 height 420
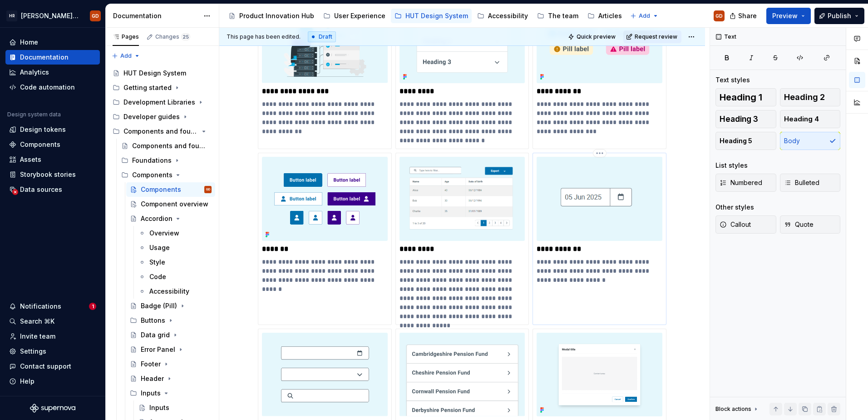
click at [604, 236] on img at bounding box center [600, 199] width 126 height 84
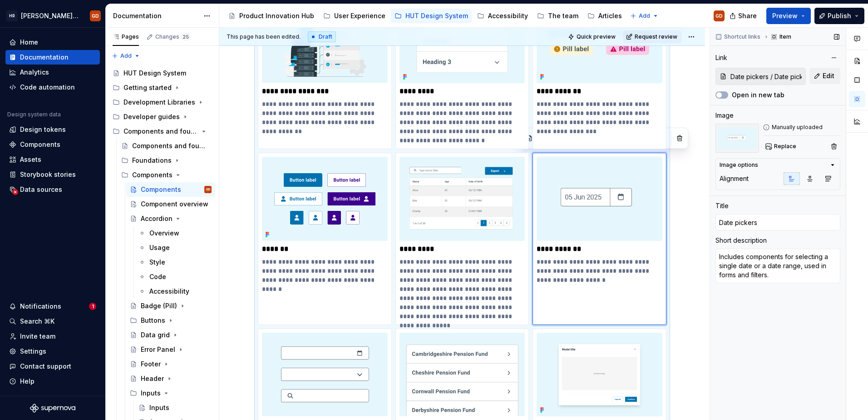
drag, startPoint x: 604, startPoint y: 236, endPoint x: 811, endPoint y: 94, distance: 250.6
click at [811, 94] on div "Open in new tab" at bounding box center [778, 94] width 125 height 9
click at [598, 151] on html "[PERSON_NAME] UI Toolkit (HUT) GD Home Documentation Analytics Code automation …" at bounding box center [434, 210] width 868 height 420
click at [614, 169] on div "Delete item" at bounding box center [639, 167] width 59 height 9
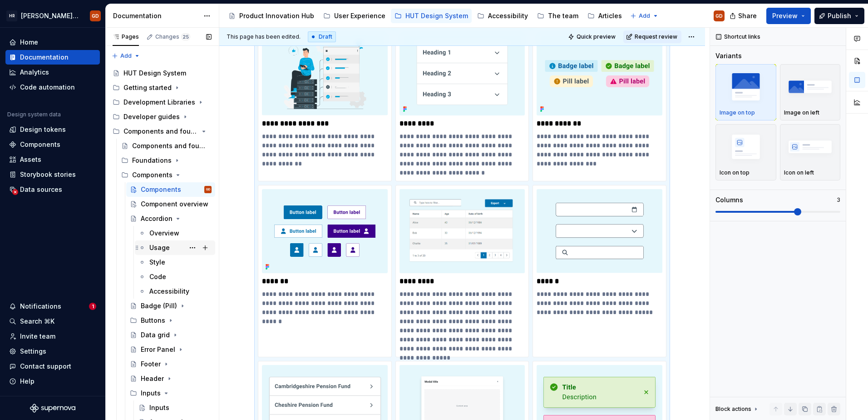
scroll to position [45, 0]
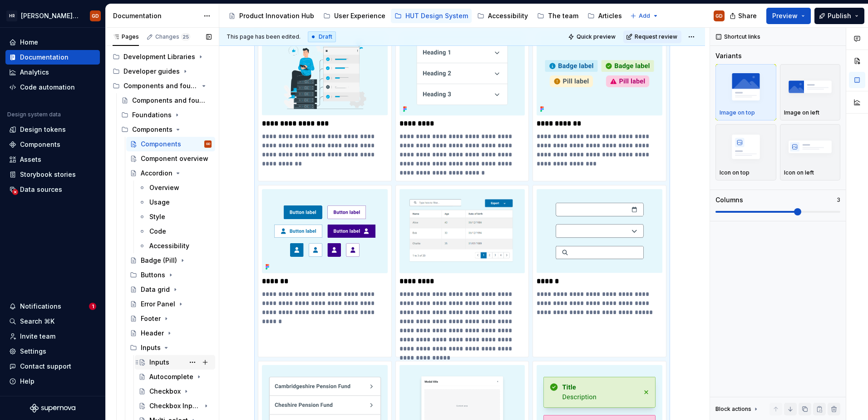
click at [159, 360] on div "Inputs" at bounding box center [159, 361] width 20 height 9
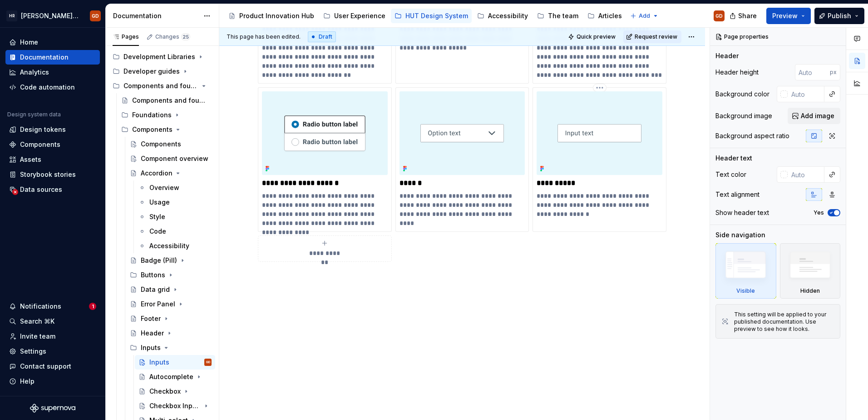
scroll to position [423, 0]
click at [336, 246] on div "**********" at bounding box center [325, 248] width 126 height 18
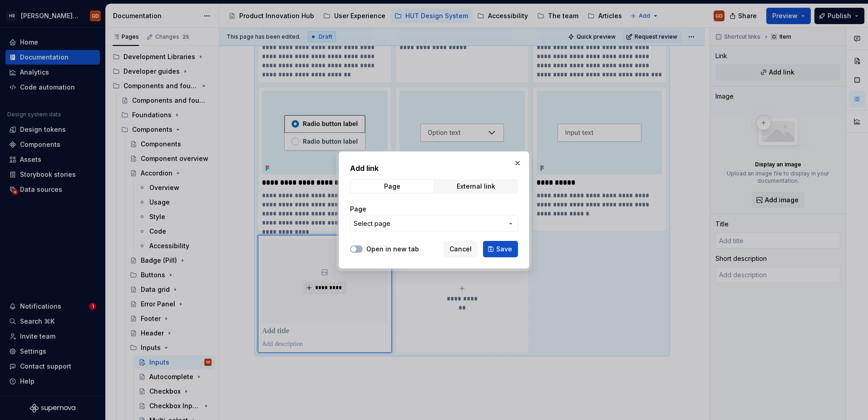
click at [477, 221] on span "Select page" at bounding box center [429, 223] width 150 height 9
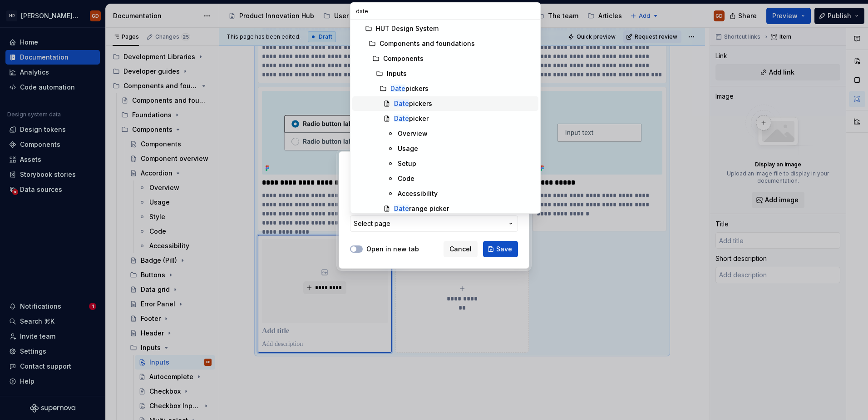
click at [428, 102] on div "Date pickers" at bounding box center [413, 103] width 38 height 9
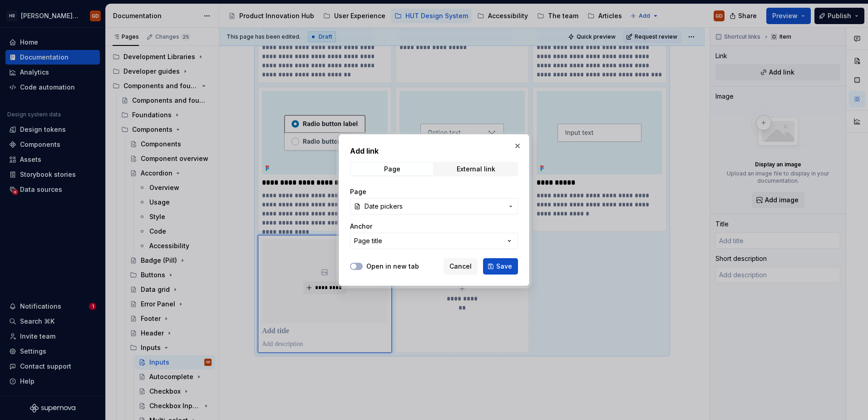
click at [509, 269] on span "Save" at bounding box center [504, 266] width 16 height 9
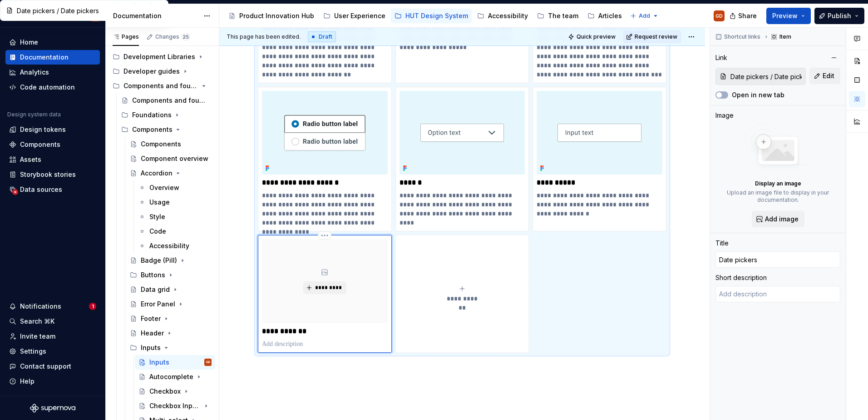
click at [325, 346] on p at bounding box center [325, 343] width 126 height 9
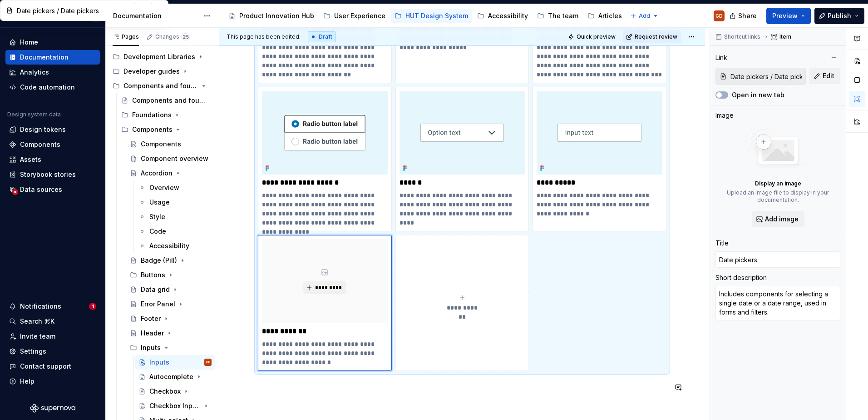
click at [421, 397] on div "**********" at bounding box center [462, 78] width 409 height 649
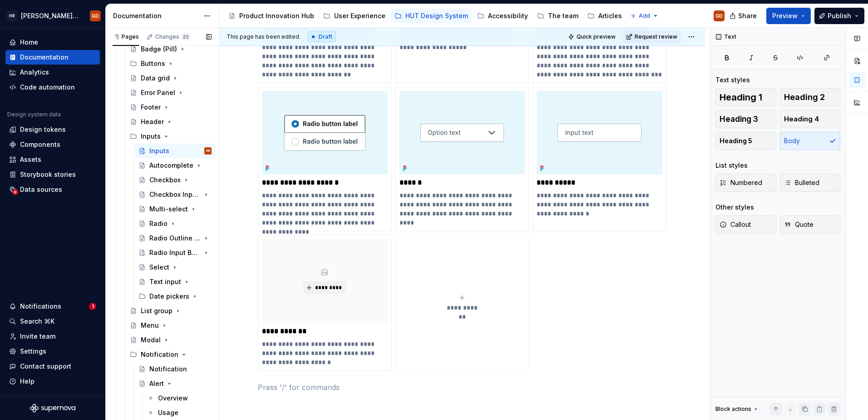
scroll to position [242, 0]
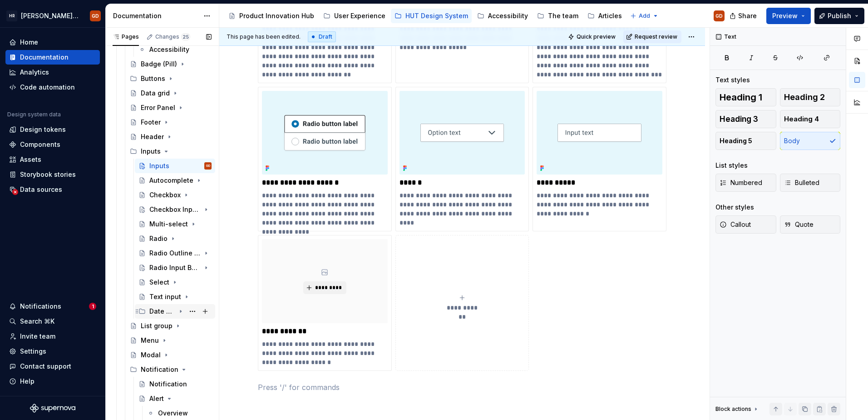
click at [168, 307] on div "Date pickers" at bounding box center [162, 311] width 26 height 9
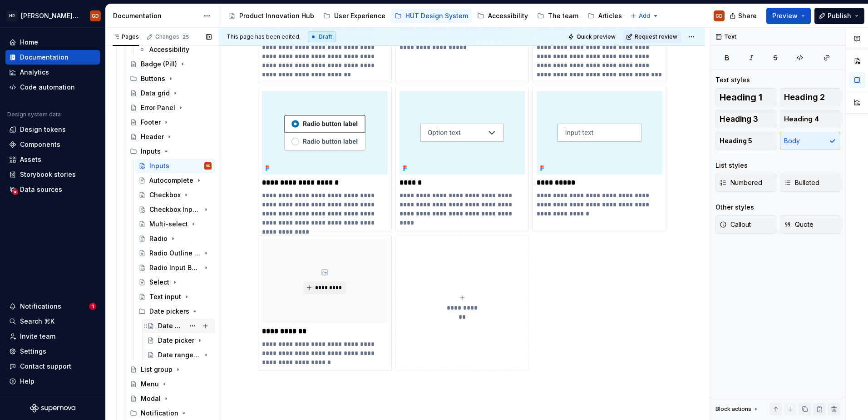
click at [172, 323] on div "Date pickers" at bounding box center [171, 325] width 26 height 9
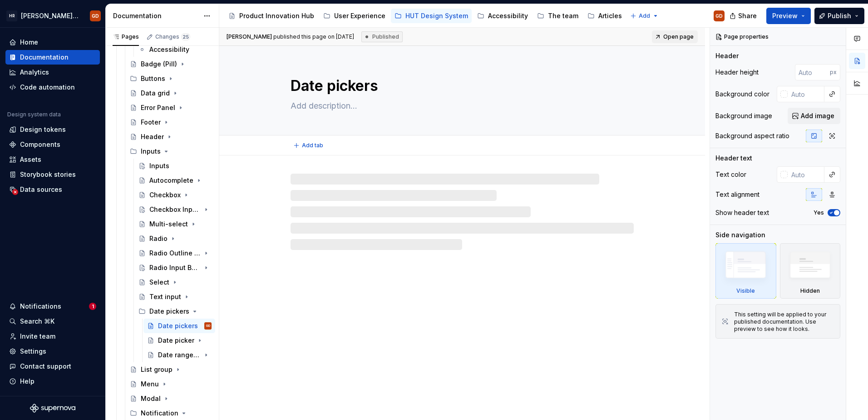
click at [323, 105] on textarea at bounding box center [460, 106] width 343 height 15
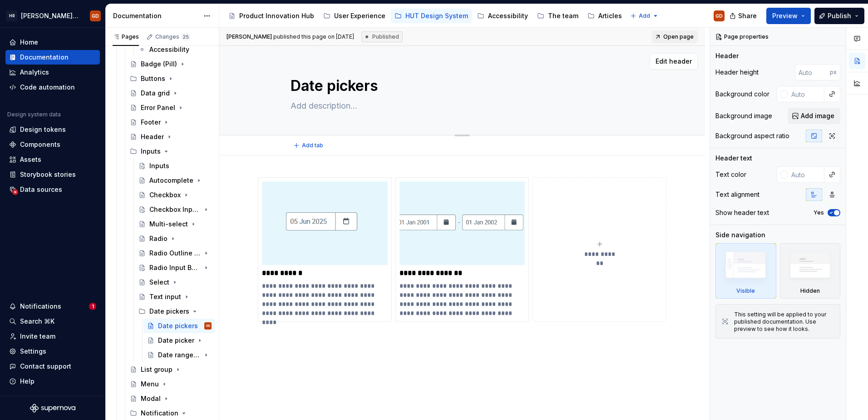
click at [293, 104] on textarea at bounding box center [460, 106] width 343 height 15
click at [309, 102] on textarea at bounding box center [460, 106] width 343 height 15
paste textarea "Includes components for selecting a single date or a date range, used in forms …"
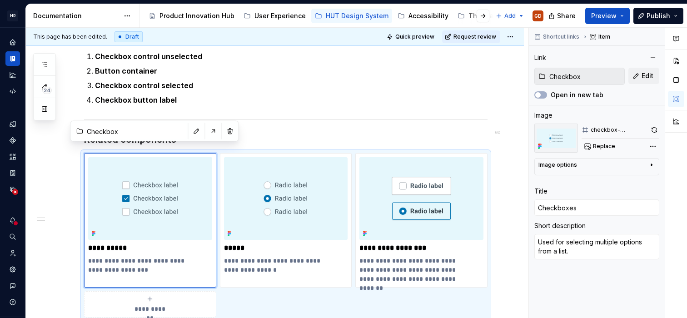
scroll to position [640, 0]
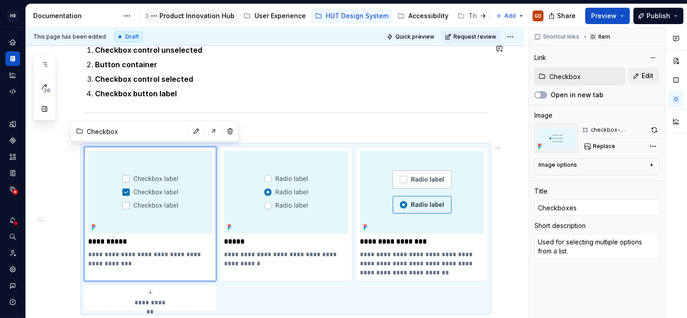
type textarea "*"
